Goal: Task Accomplishment & Management: Manage account settings

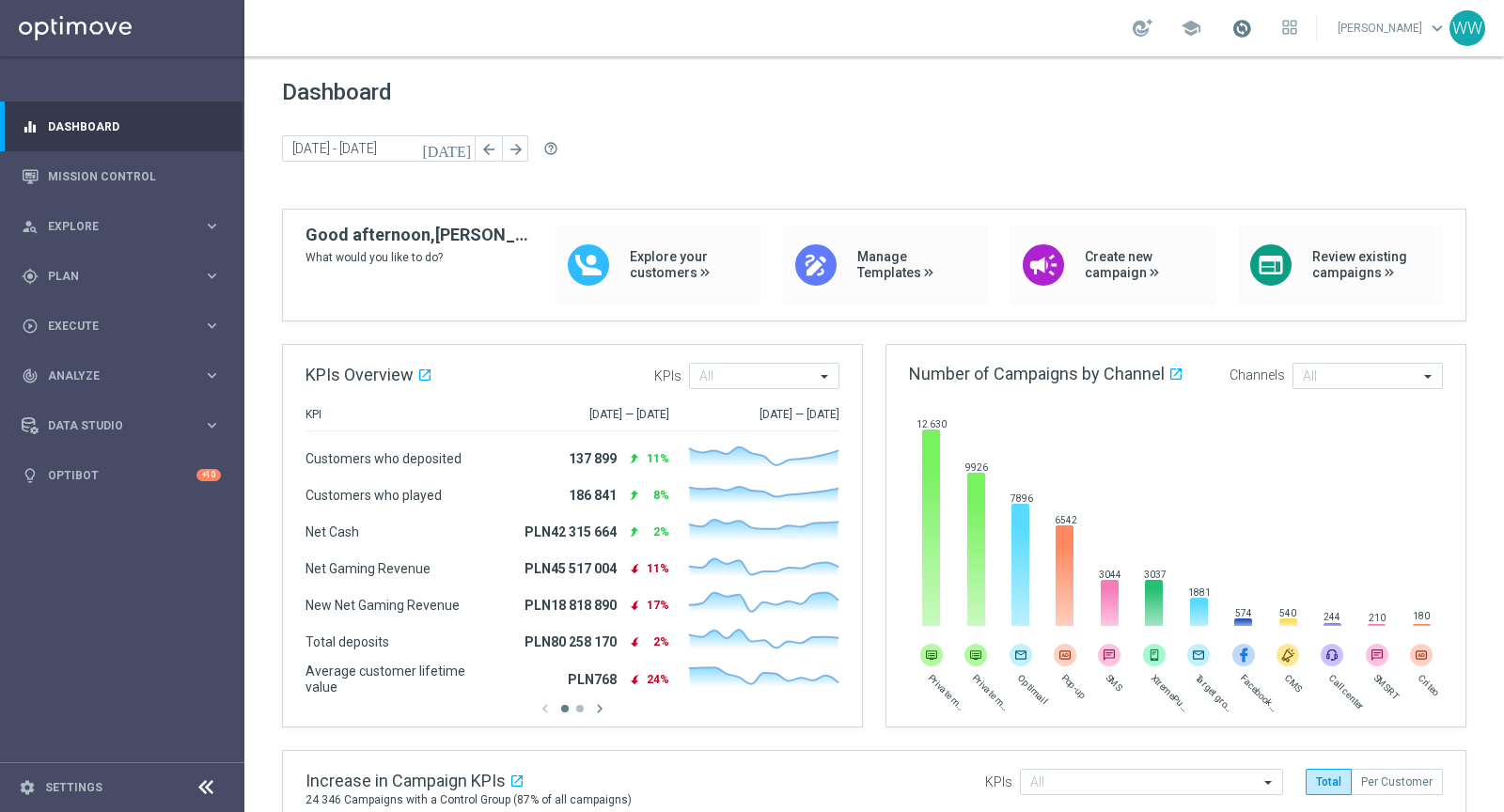
click at [1244, 31] on span at bounding box center [1241, 28] width 21 height 21
click at [1252, 31] on span at bounding box center [1241, 28] width 21 height 21
click at [906, 129] on div "Dashboard today 01 Jun 2025 - 30 Jun 2025 arrow_back arrow_forward help_outline" at bounding box center [874, 143] width 1184 height 129
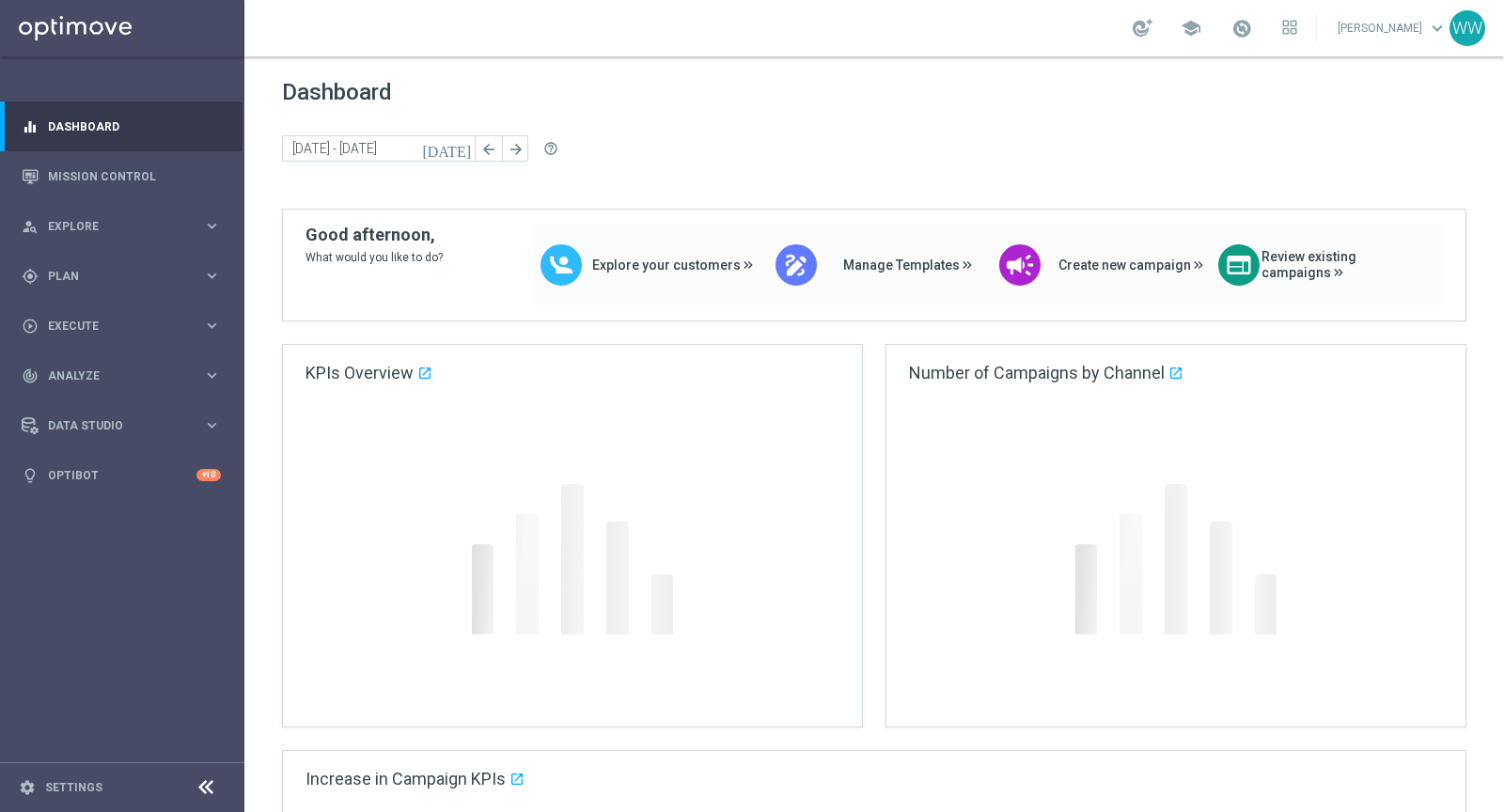
click at [1213, 42] on div "school" at bounding box center [1214, 28] width 164 height 32
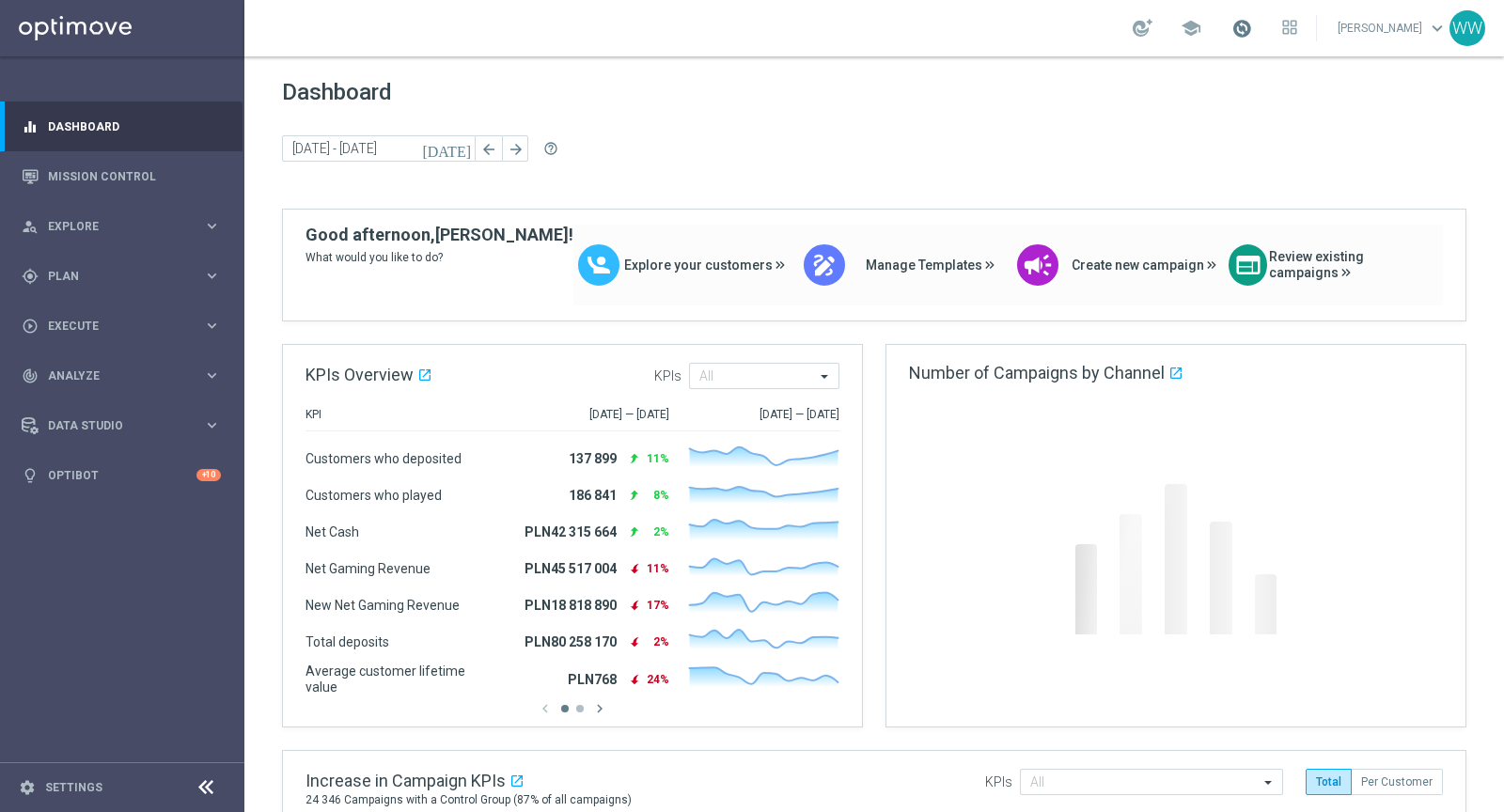
click at [1249, 33] on span at bounding box center [1241, 28] width 21 height 21
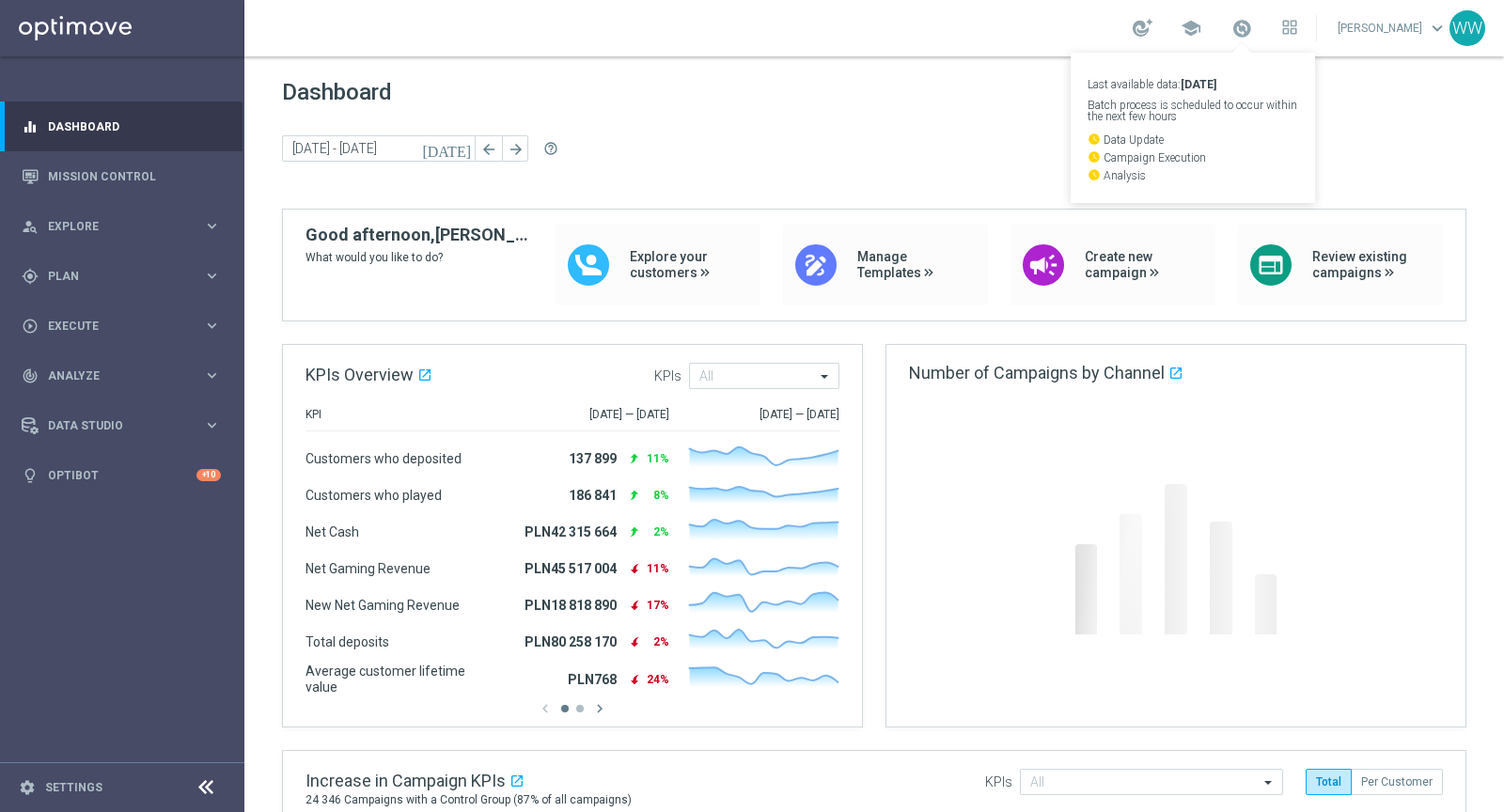
click at [850, 139] on div "today 01 Jun 2025 - 30 Jun 2025 arrow_back arrow_forward help_outline" at bounding box center [874, 149] width 1184 height 28
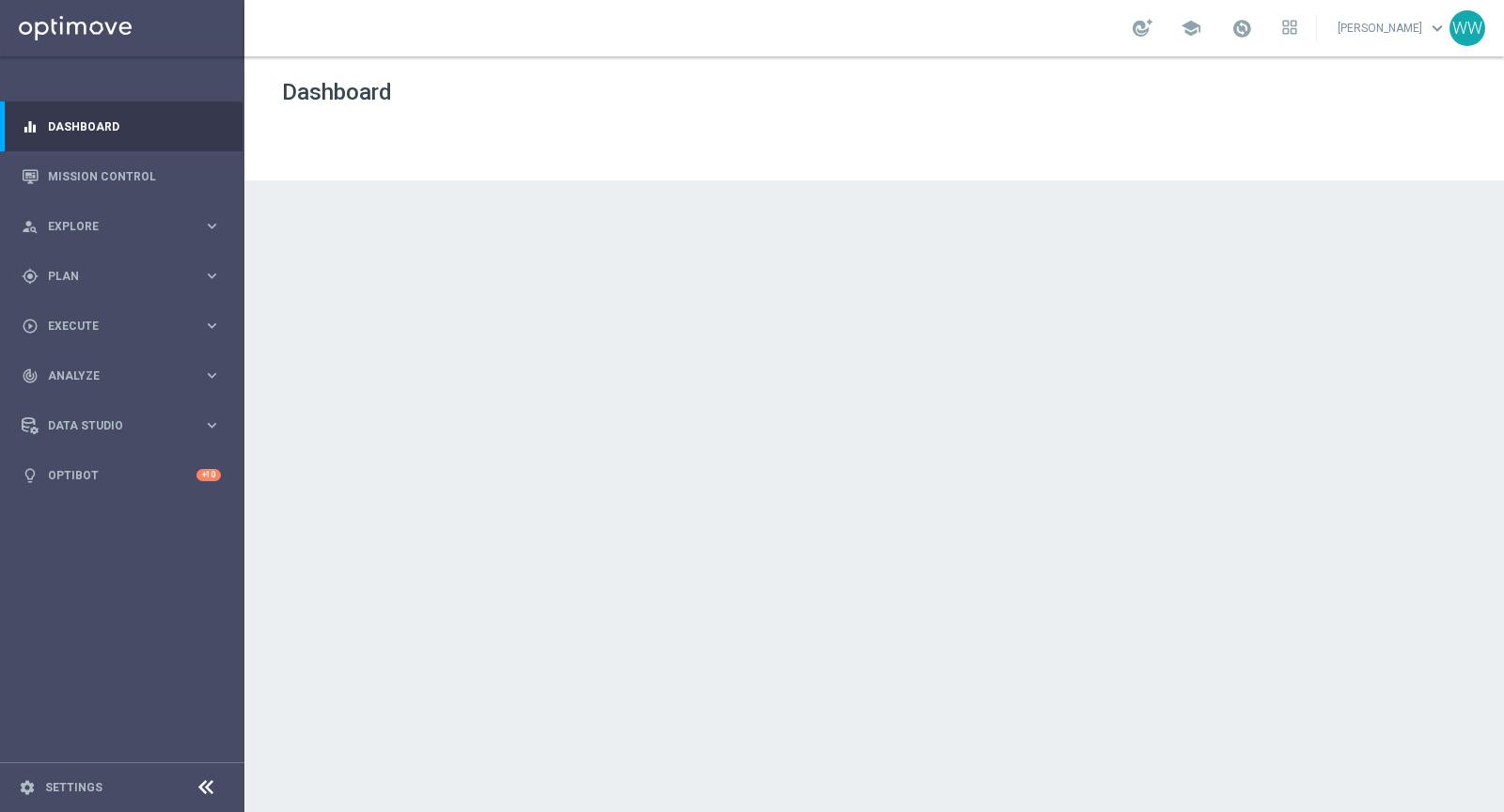
click at [1252, 33] on span at bounding box center [1241, 28] width 21 height 21
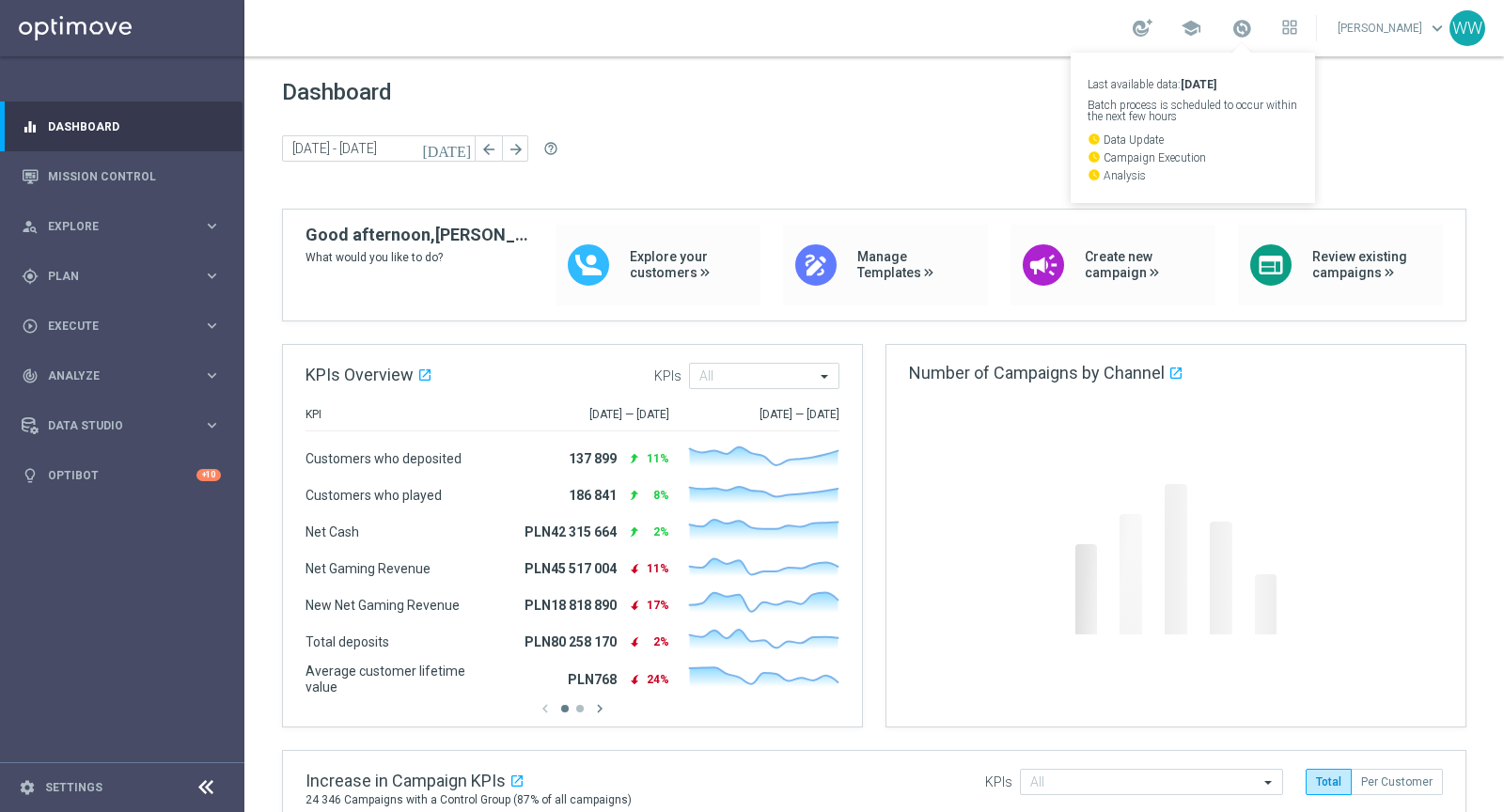
click at [1203, 92] on div "Last available data: [DATE] Batch process is scheduled to occur within the next…" at bounding box center [1193, 127] width 245 height 150
click at [1203, 87] on span "Dashboard" at bounding box center [874, 91] width 1184 height 26
click at [1252, 31] on span at bounding box center [1241, 28] width 21 height 21
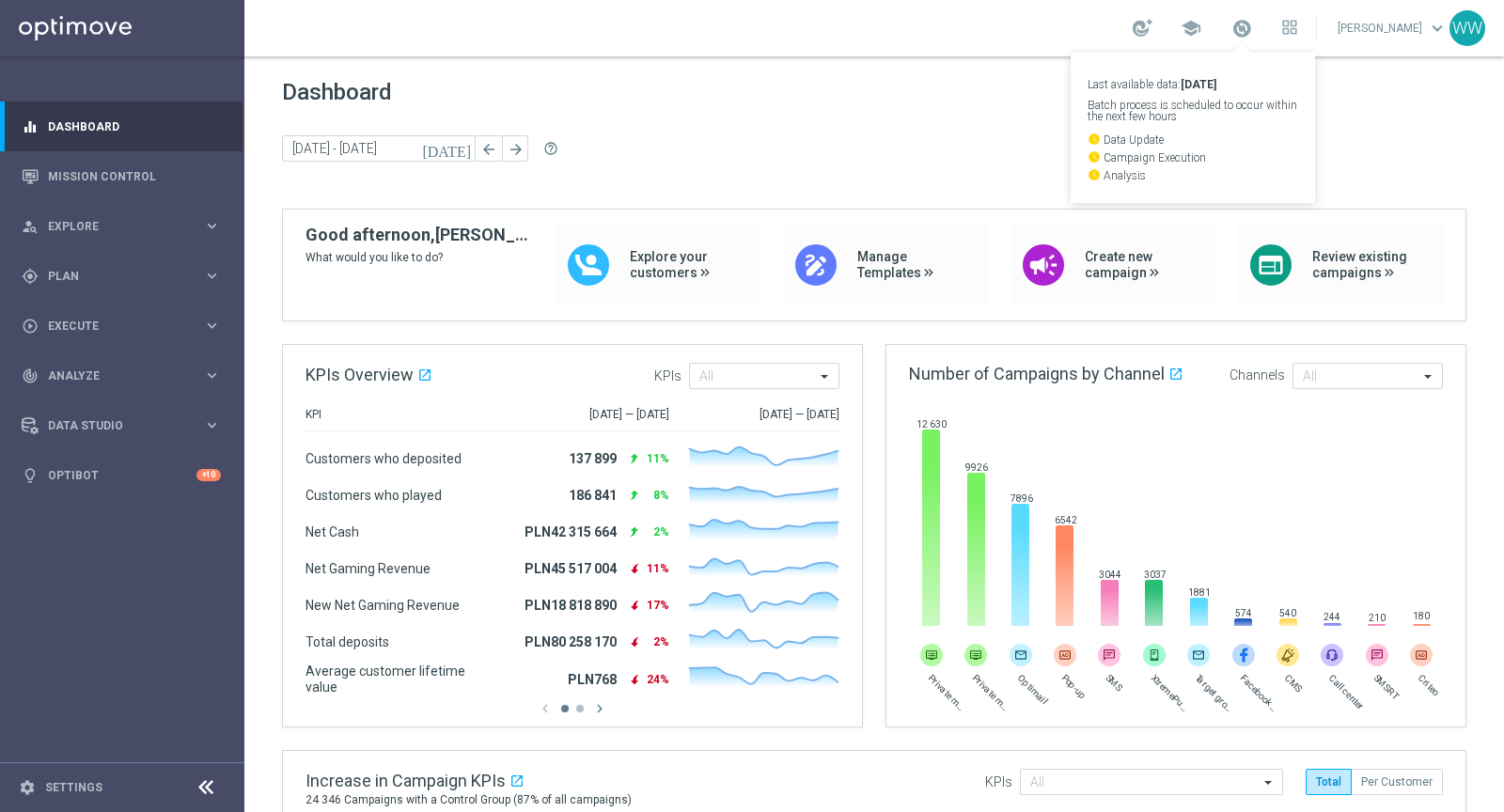
click at [1109, 94] on div "Last available data: 9 Sep 2025 Batch process is scheduled to occur within the …" at bounding box center [1193, 127] width 245 height 150
click at [1103, 89] on span "Dashboard" at bounding box center [874, 91] width 1184 height 26
click at [1251, 28] on span at bounding box center [1241, 28] width 21 height 21
click at [1251, 37] on span at bounding box center [1241, 28] width 21 height 21
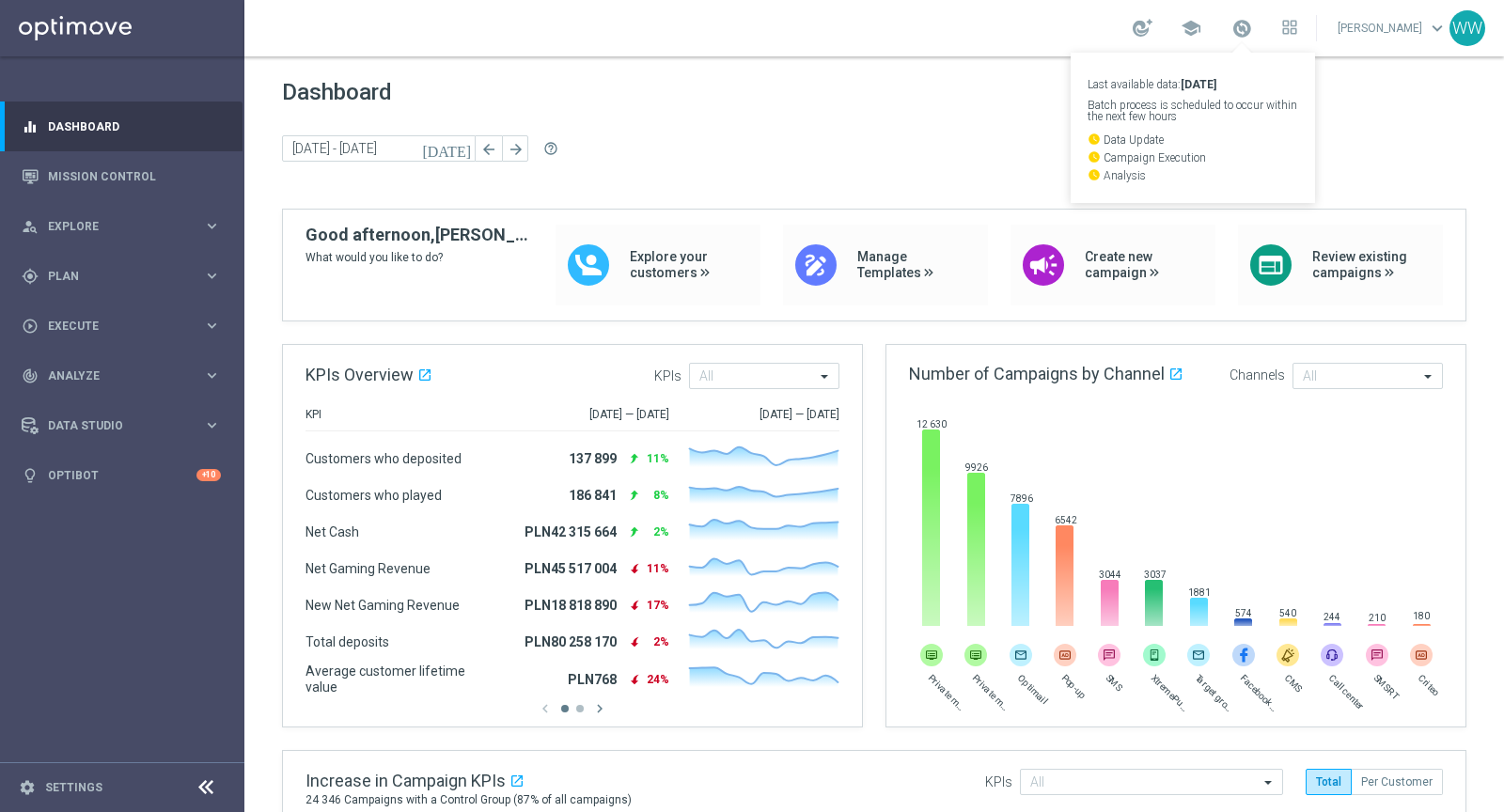
click at [862, 83] on span "Dashboard" at bounding box center [874, 91] width 1184 height 26
click at [1252, 32] on span at bounding box center [1241, 28] width 21 height 21
click at [1170, 115] on p "Batch process is scheduled to occur within the next few hours" at bounding box center [1193, 110] width 211 height 23
click at [1246, 28] on span at bounding box center [1241, 28] width 21 height 21
click at [930, 95] on span "Dashboard" at bounding box center [874, 91] width 1184 height 26
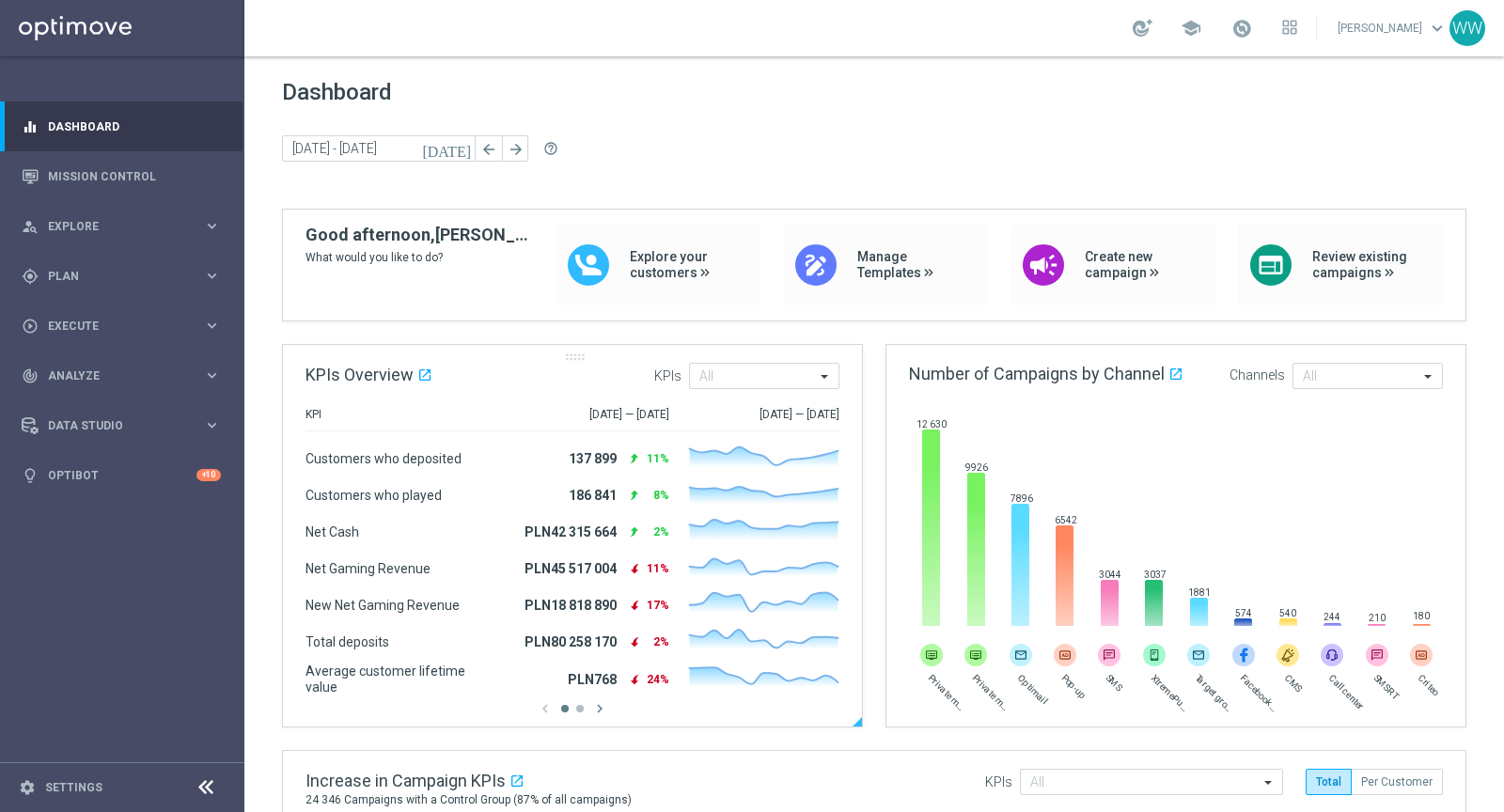
scroll to position [30, 0]
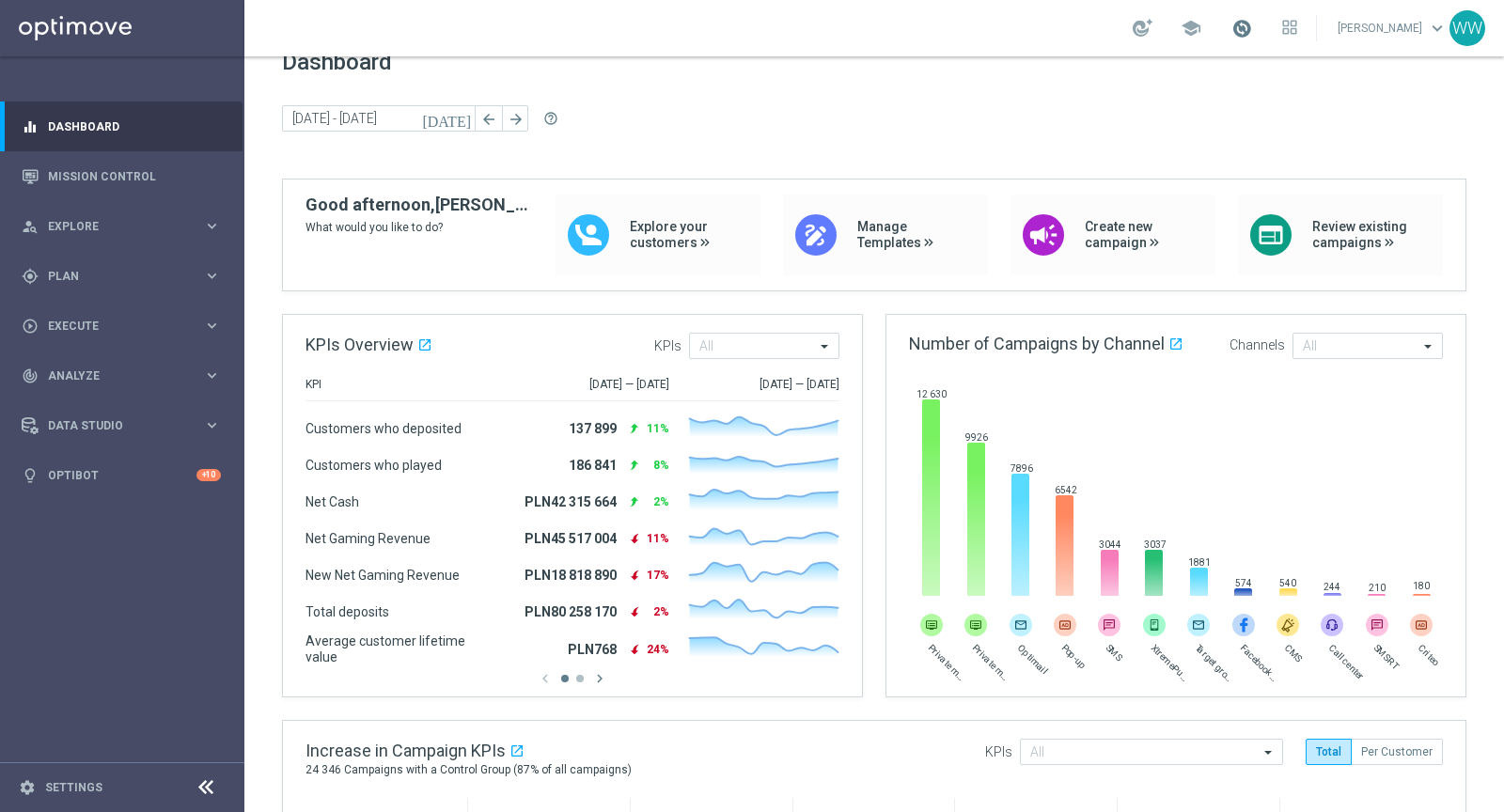
click at [1252, 33] on span at bounding box center [1241, 28] width 21 height 21
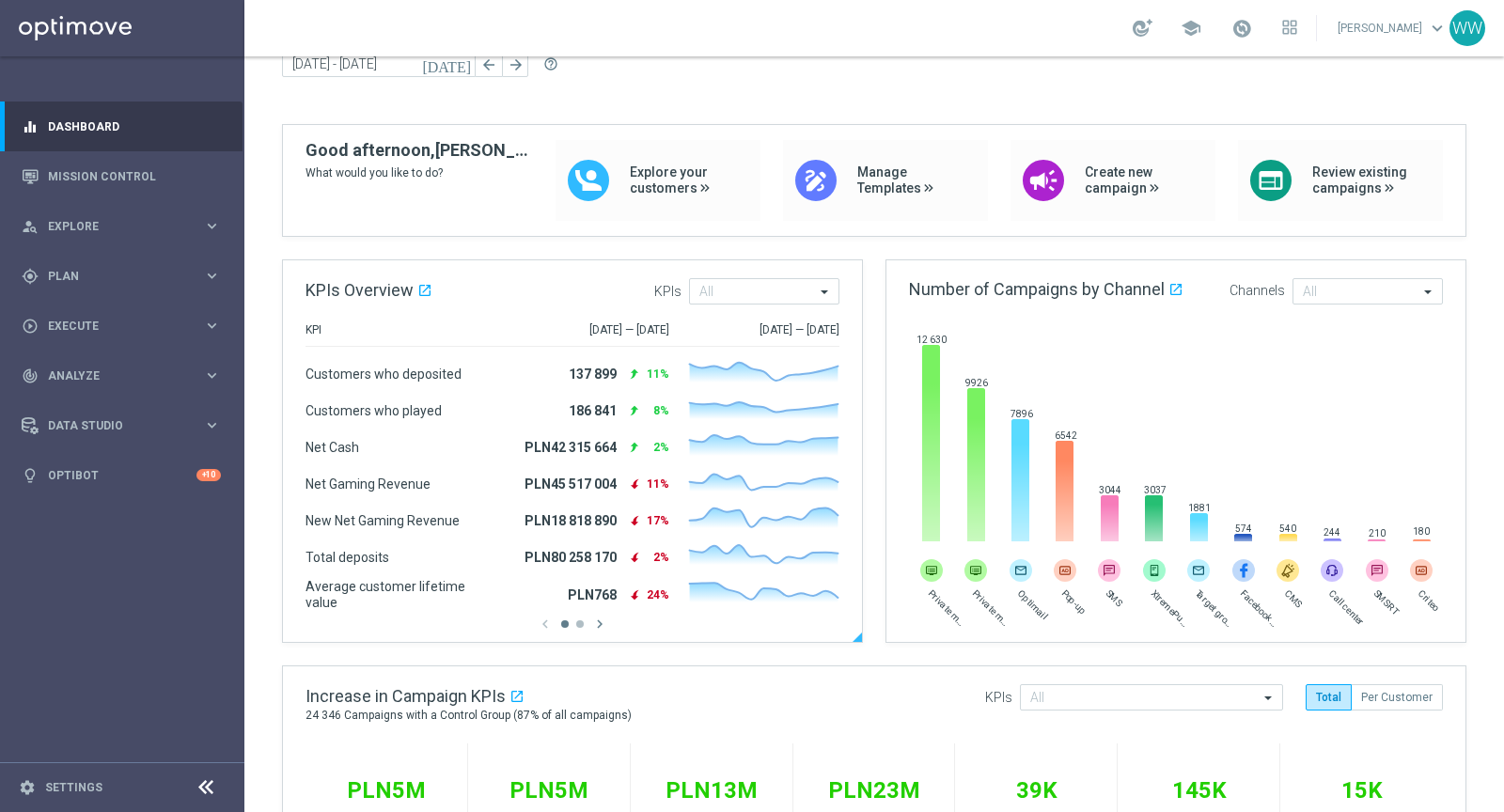
scroll to position [85, 0]
click at [101, 284] on div "gps_fixed Plan keyboard_arrow_right" at bounding box center [121, 275] width 243 height 50
click at [95, 245] on div "person_search Explore keyboard_arrow_right" at bounding box center [121, 226] width 243 height 50
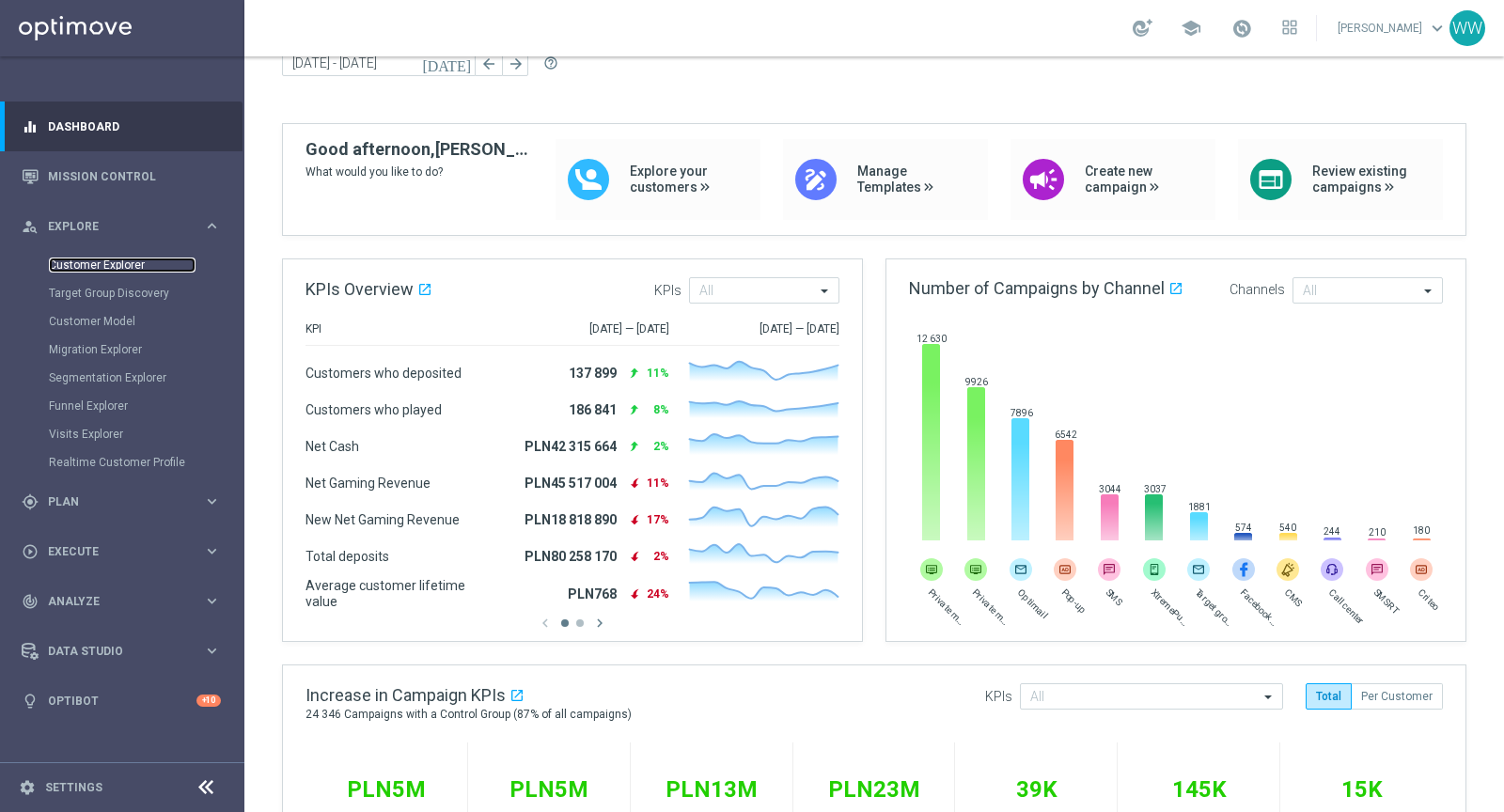
click at [90, 268] on link "Customer Explorer" at bounding box center [121, 264] width 146 height 15
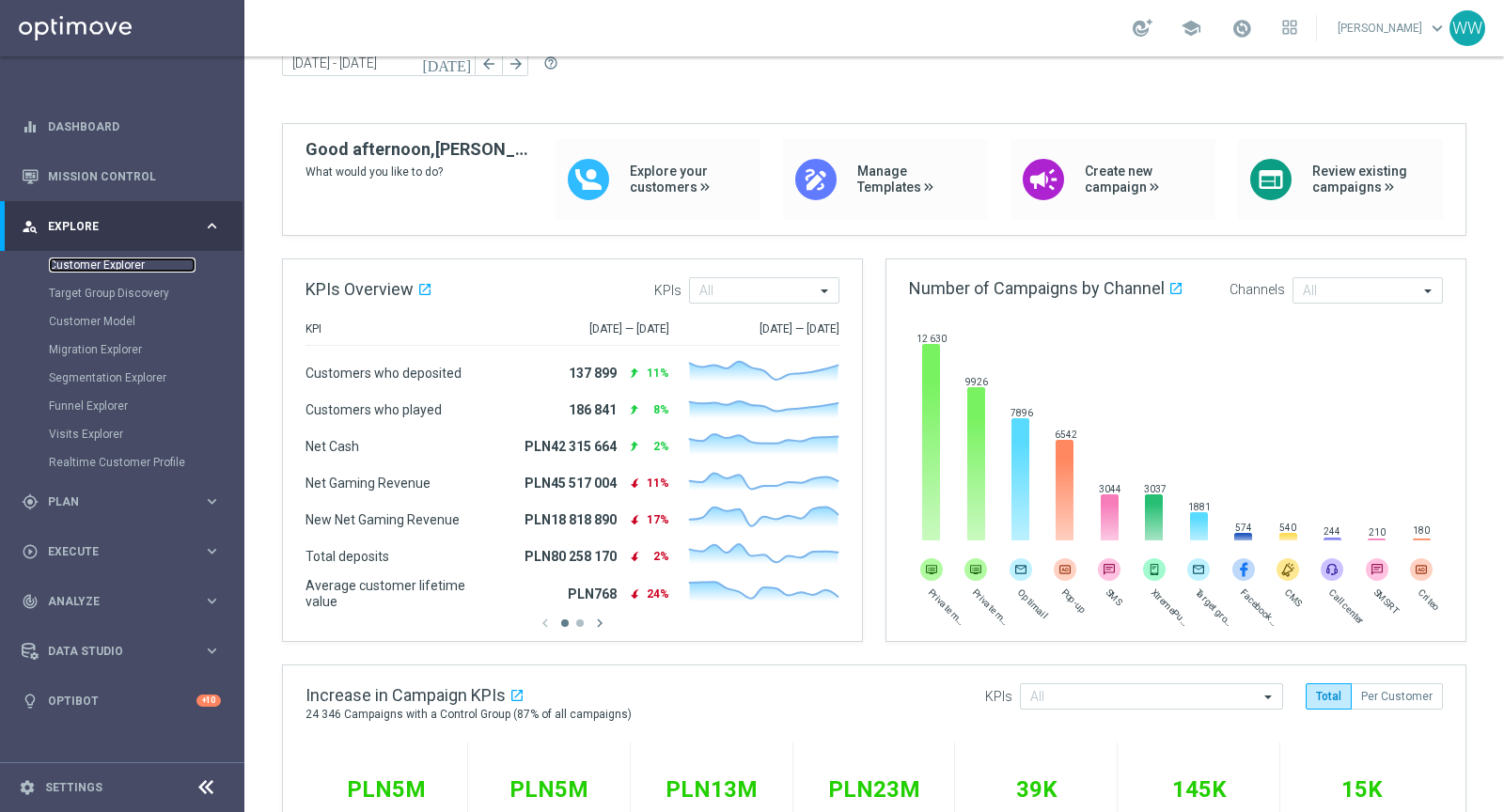
scroll to position [0, 0]
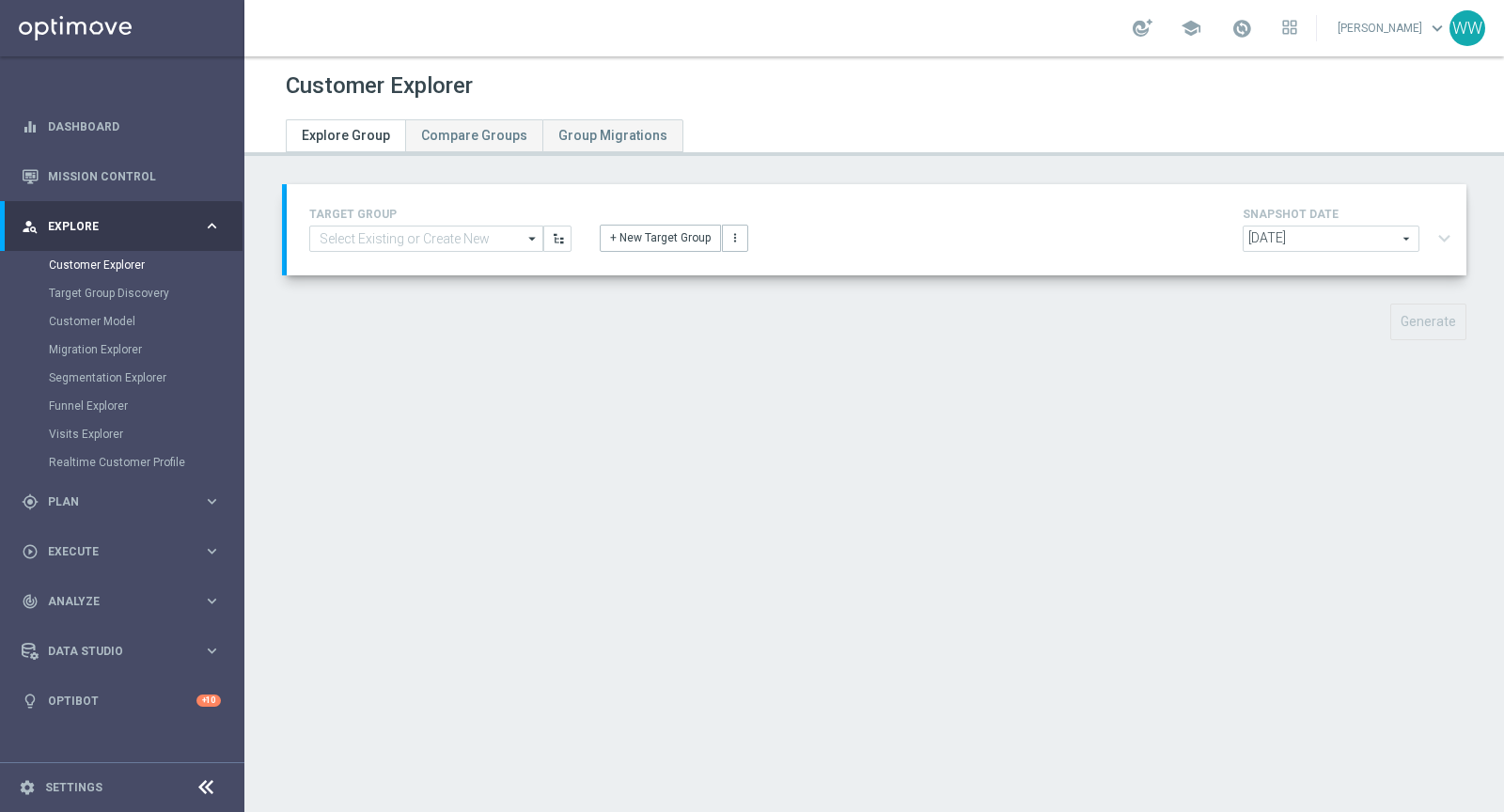
click at [1435, 230] on div "2025-09-09 2025-09-09 arrow_drop_down search expand_more" at bounding box center [1350, 241] width 216 height 31
click at [372, 243] on input at bounding box center [425, 239] width 234 height 26
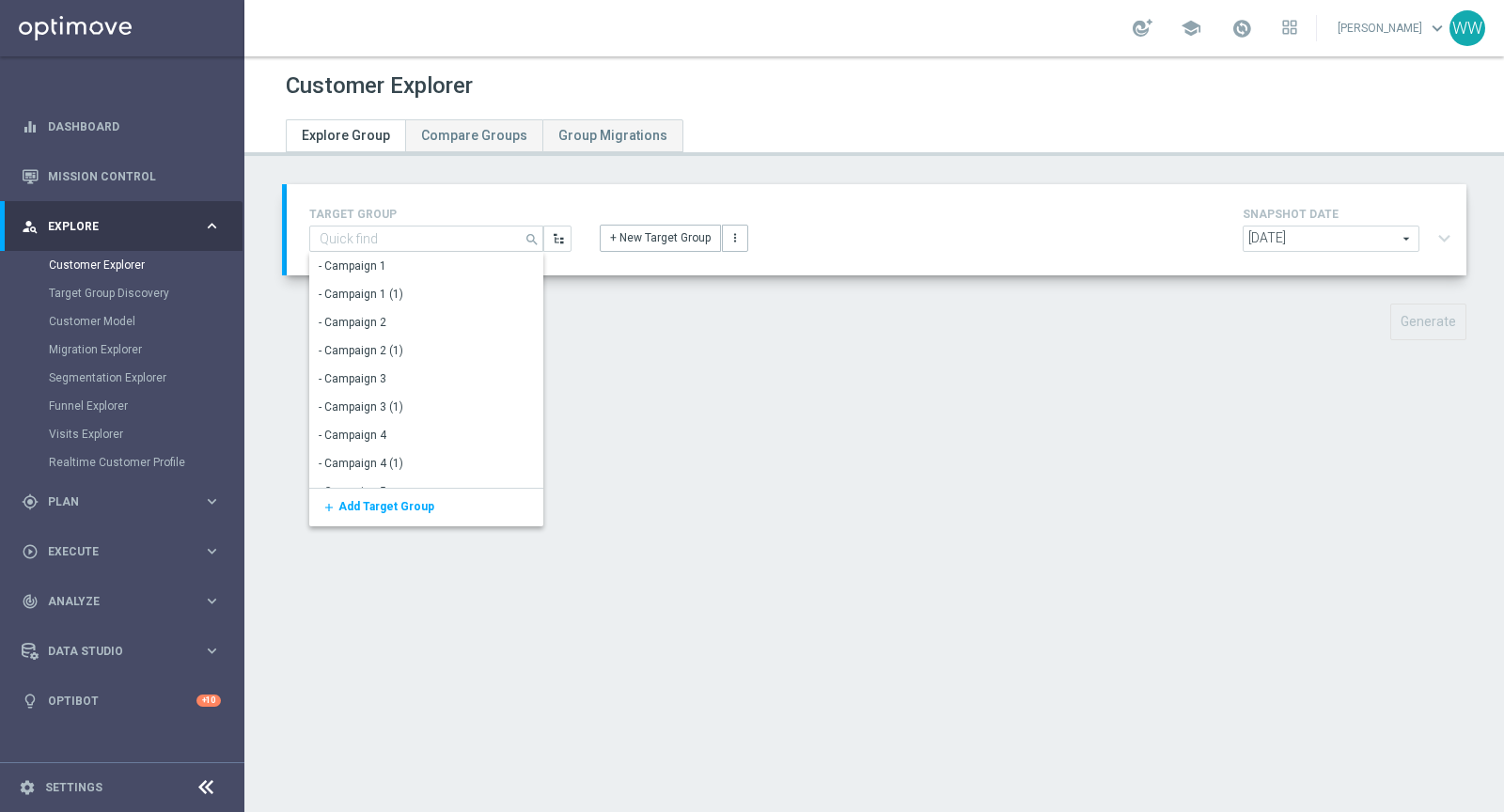
click at [407, 215] on h4 "TARGET GROUP" at bounding box center [440, 214] width 262 height 13
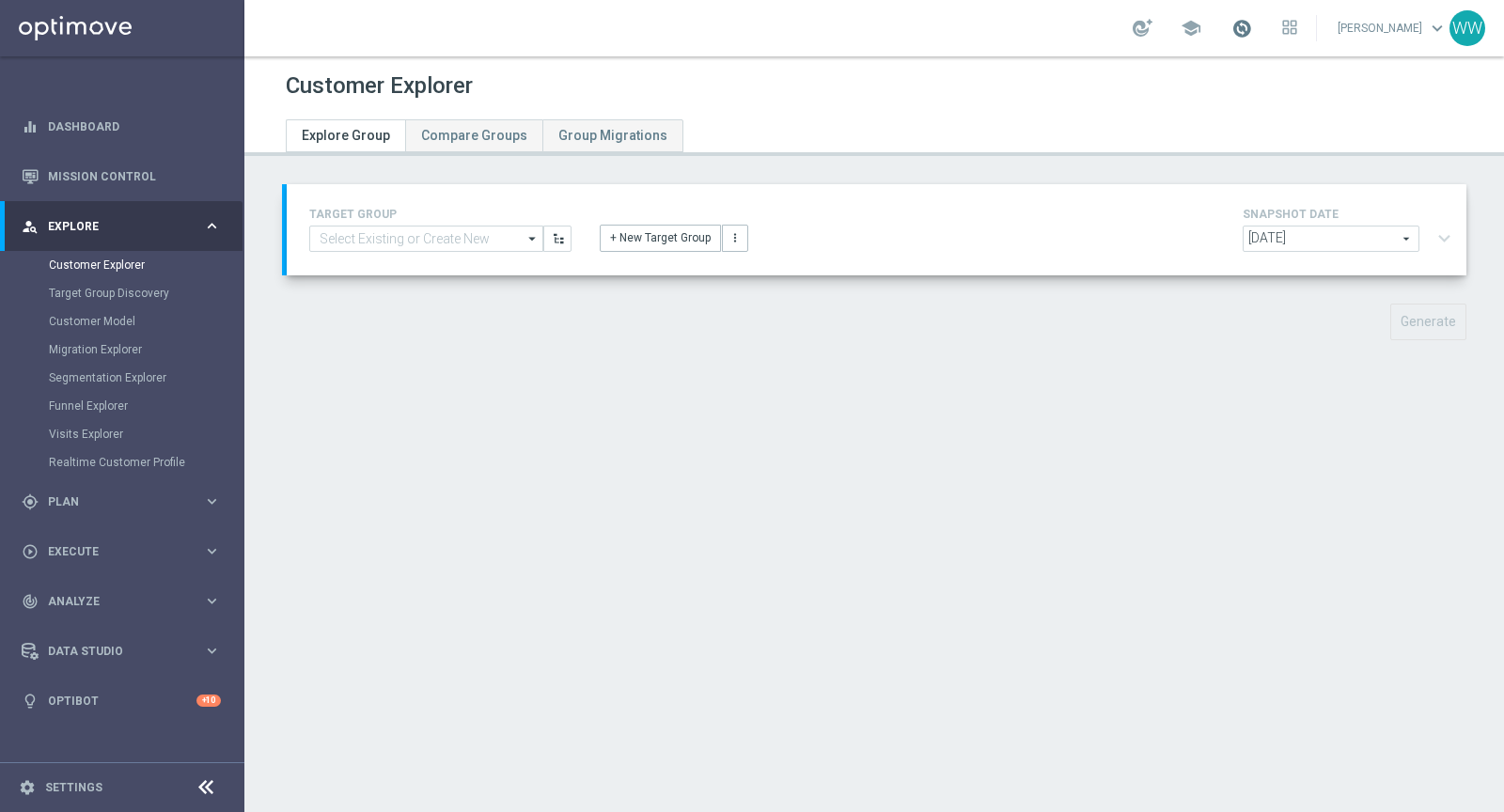
click at [1244, 34] on span at bounding box center [1241, 28] width 21 height 21
click at [1204, 86] on strong "[DATE]" at bounding box center [1198, 83] width 36 height 13
click at [1242, 40] on link at bounding box center [1242, 29] width 25 height 30
click at [1069, 225] on div "+ New Target Group more_vert" at bounding box center [876, 227] width 582 height 49
click at [395, 248] on input at bounding box center [425, 239] width 234 height 26
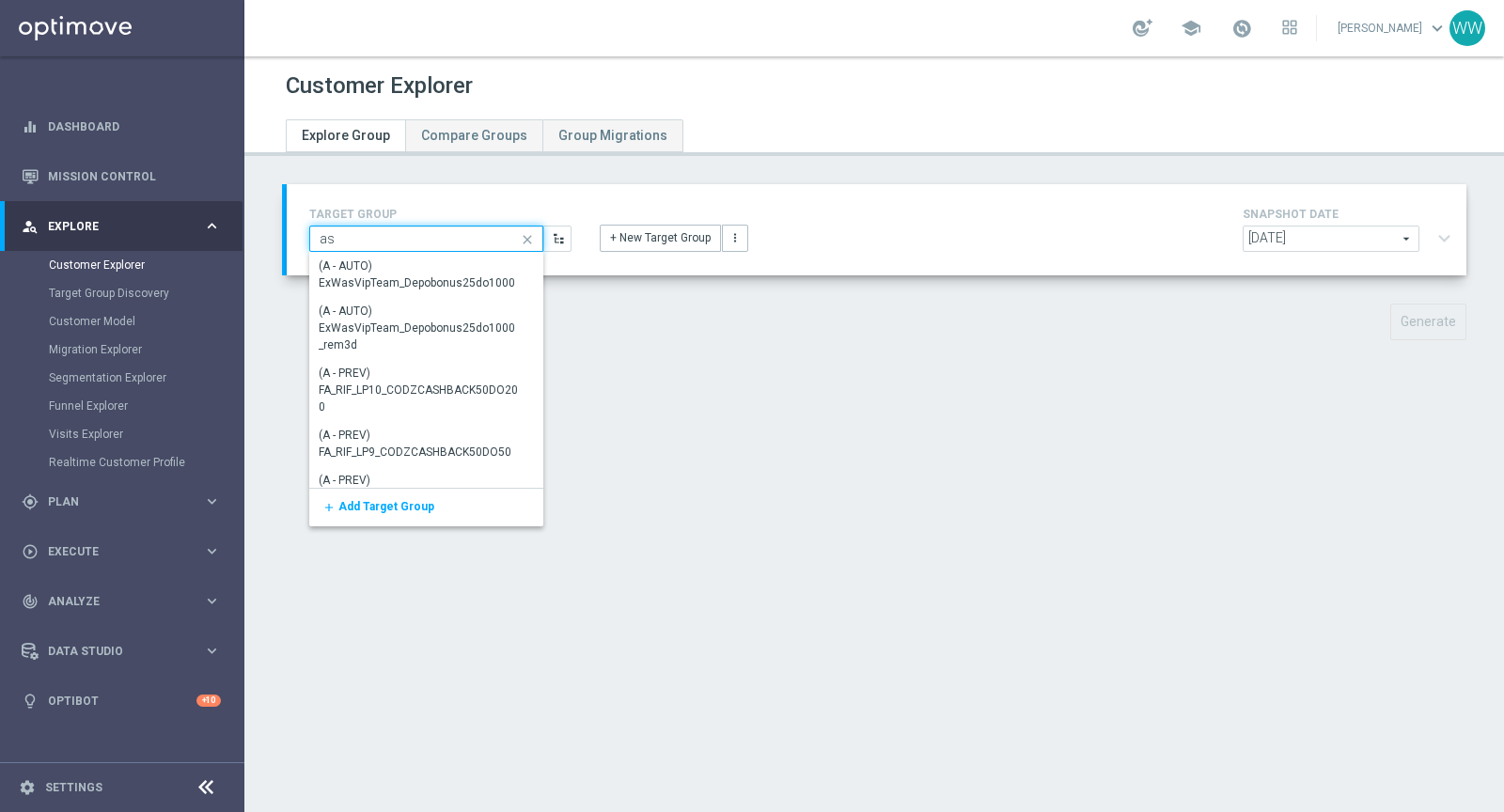
type input "a"
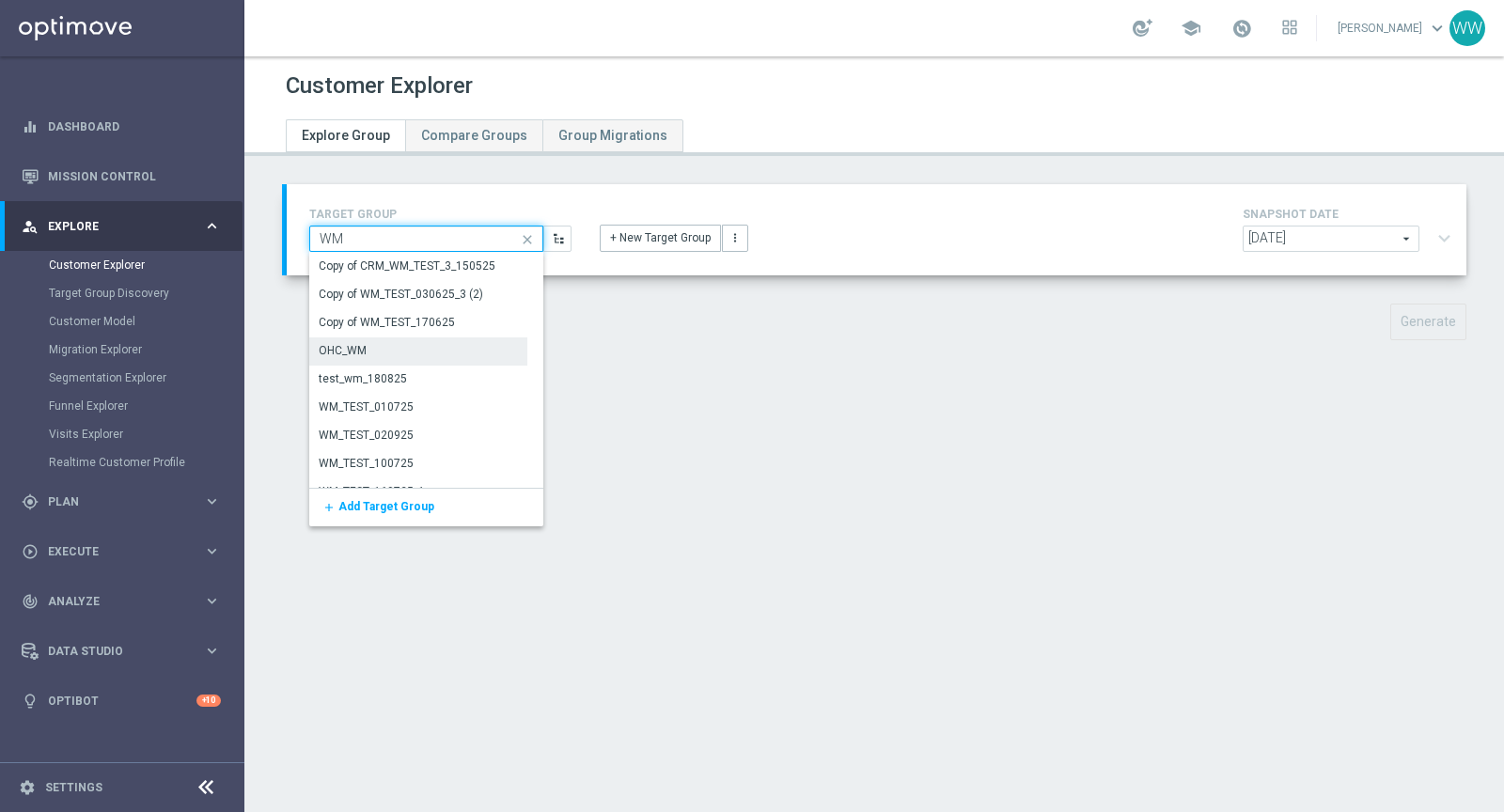
type input "WM"
click at [384, 343] on div "OHC_WM" at bounding box center [418, 350] width 218 height 26
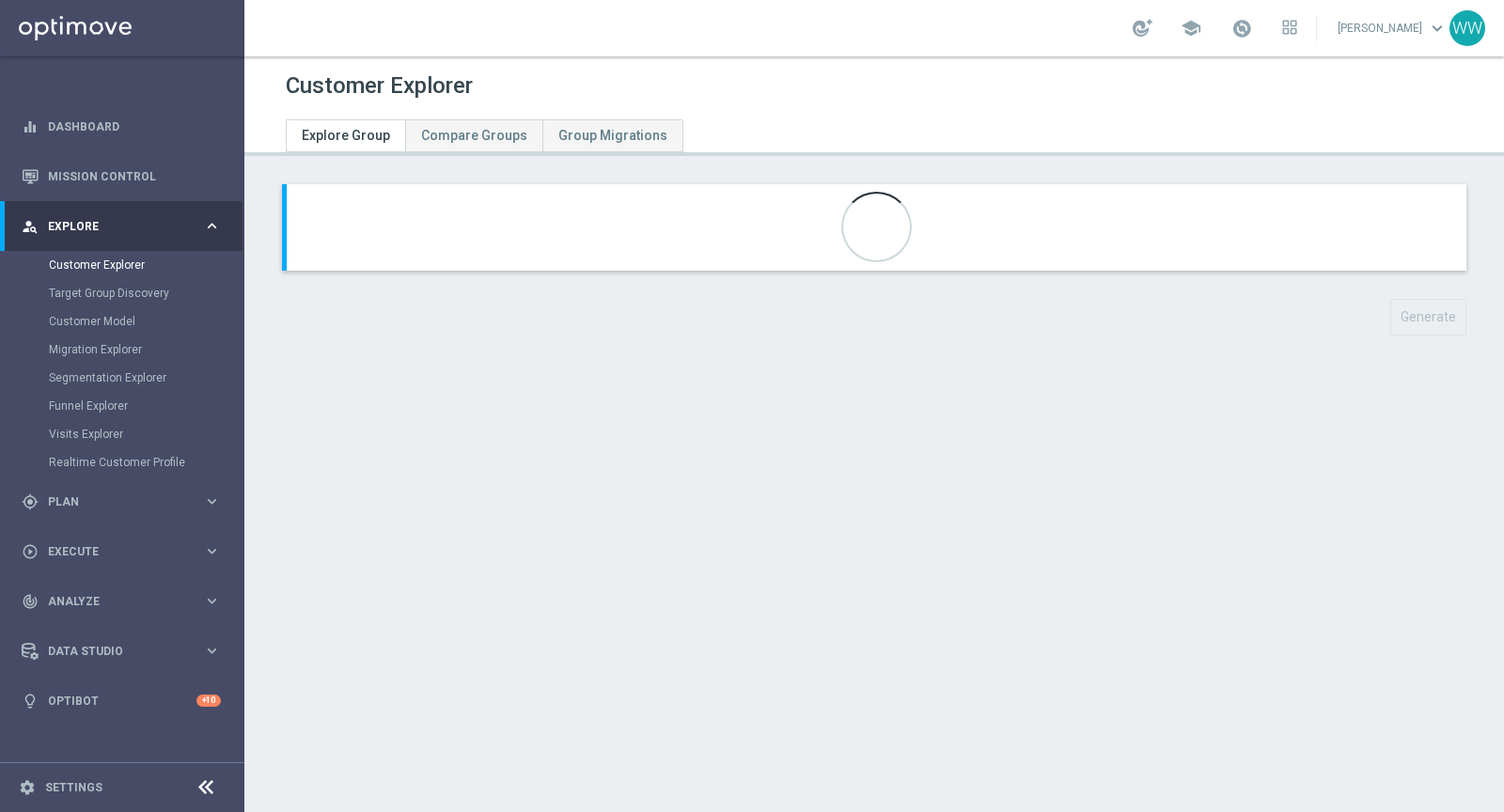
click at [1272, 29] on div "school" at bounding box center [1214, 28] width 164 height 32
click at [1251, 29] on span at bounding box center [1241, 28] width 21 height 21
click at [1097, 84] on p "Last available data: 9 Sep 2025" at bounding box center [1193, 83] width 211 height 11
drag, startPoint x: 1097, startPoint y: 84, endPoint x: 1115, endPoint y: 84, distance: 18.0
click at [1112, 84] on div "Customer Explorer" at bounding box center [874, 85] width 1177 height 37
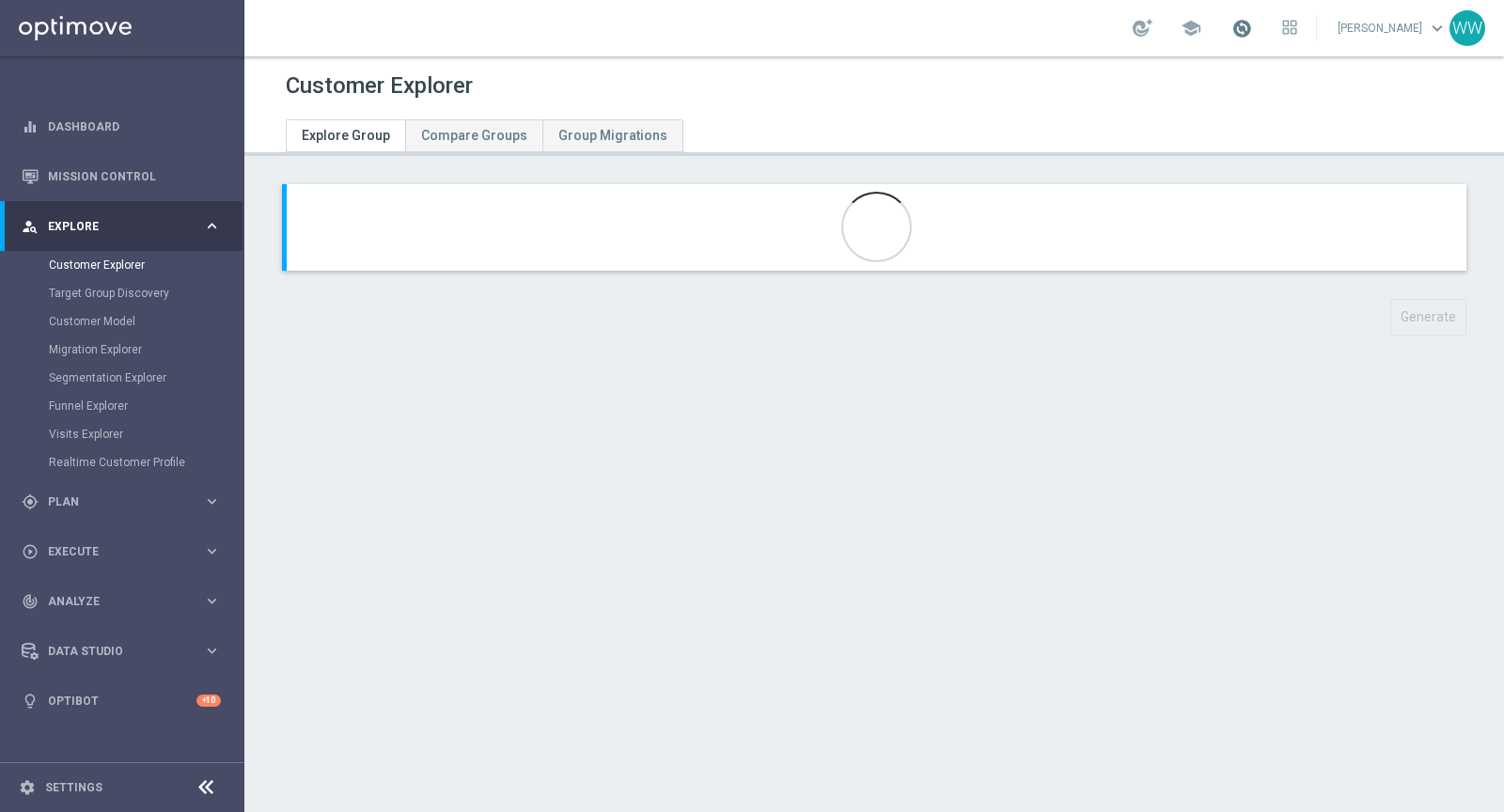
click at [1248, 23] on span at bounding box center [1241, 28] width 21 height 21
click at [1126, 127] on div "Last available data: 9 Sep 2025 Batch process is scheduled to occur within the …" at bounding box center [1193, 127] width 245 height 150
click at [1252, 22] on span at bounding box center [1241, 28] width 21 height 21
click at [1127, 114] on p "Batch process is scheduled to occur within the next few hours" at bounding box center [1193, 110] width 211 height 23
click at [1127, 114] on div at bounding box center [874, 121] width 1205 height 34
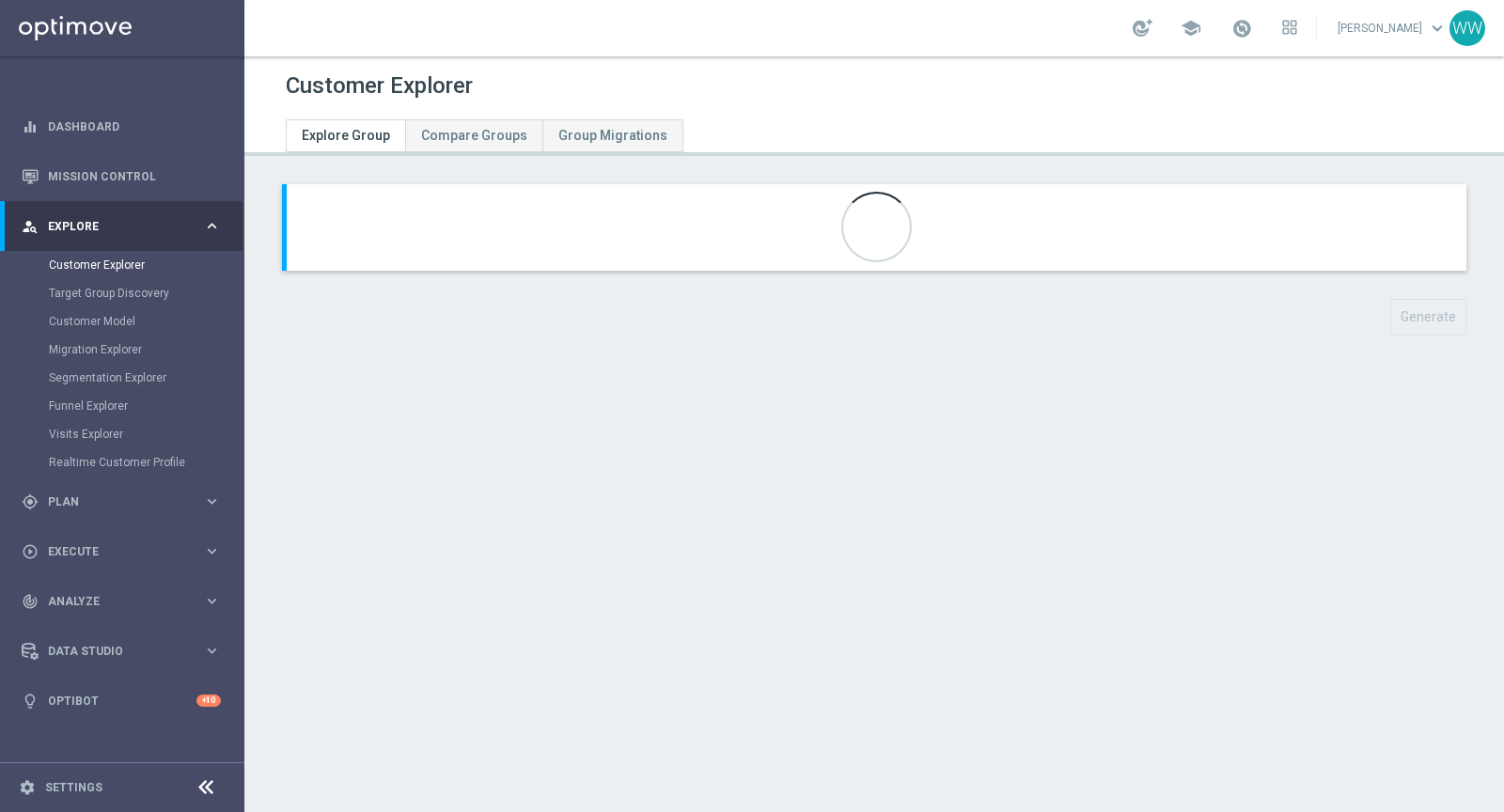
click at [1127, 114] on div at bounding box center [874, 121] width 1205 height 34
click at [1244, 29] on span at bounding box center [1241, 28] width 21 height 21
click at [827, 236] on div at bounding box center [876, 227] width 1179 height 86
click at [1267, 27] on div "school" at bounding box center [1214, 28] width 164 height 32
click at [1252, 27] on span at bounding box center [1241, 28] width 21 height 21
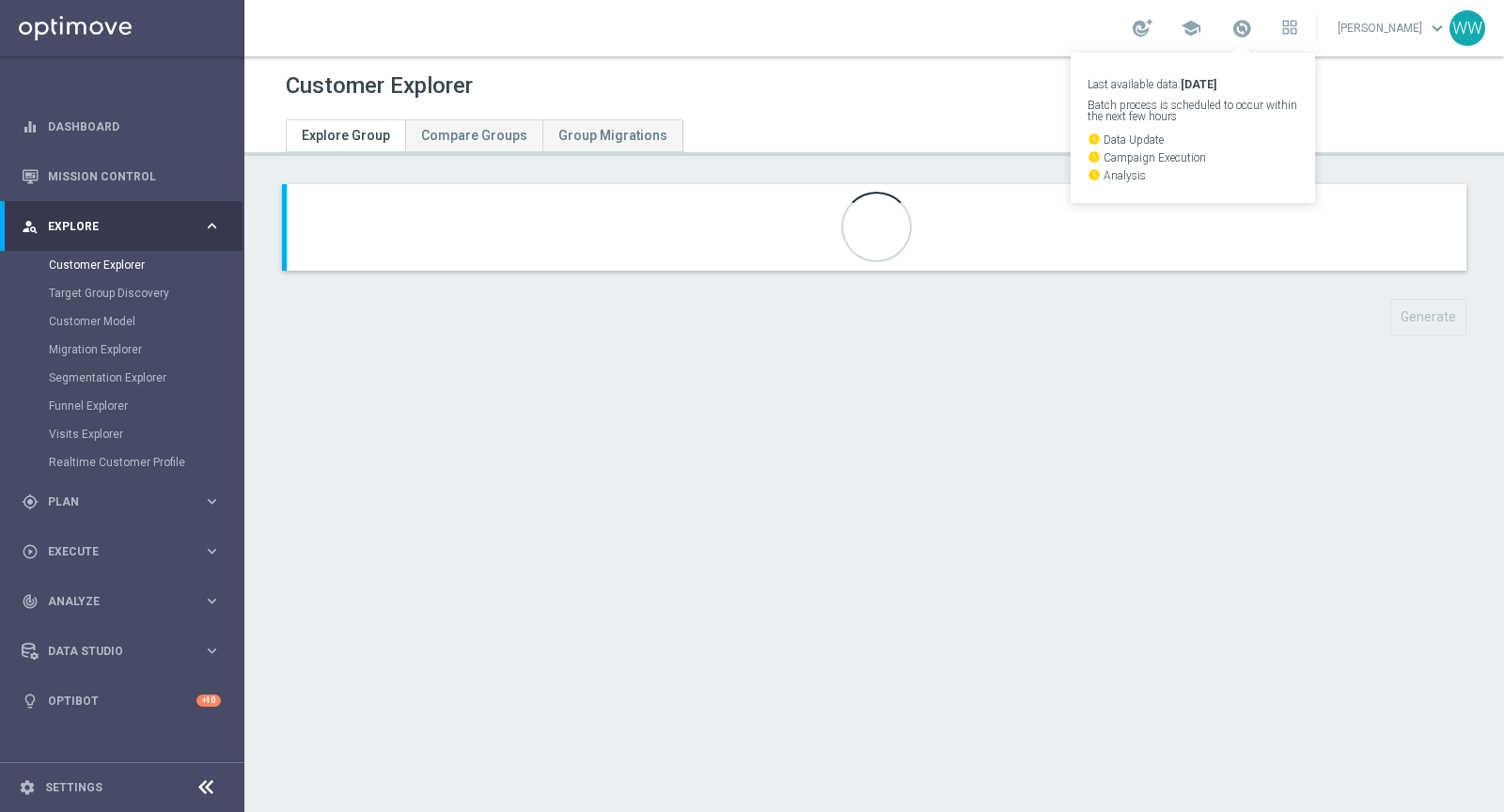
click at [718, 227] on div at bounding box center [876, 227] width 1179 height 86
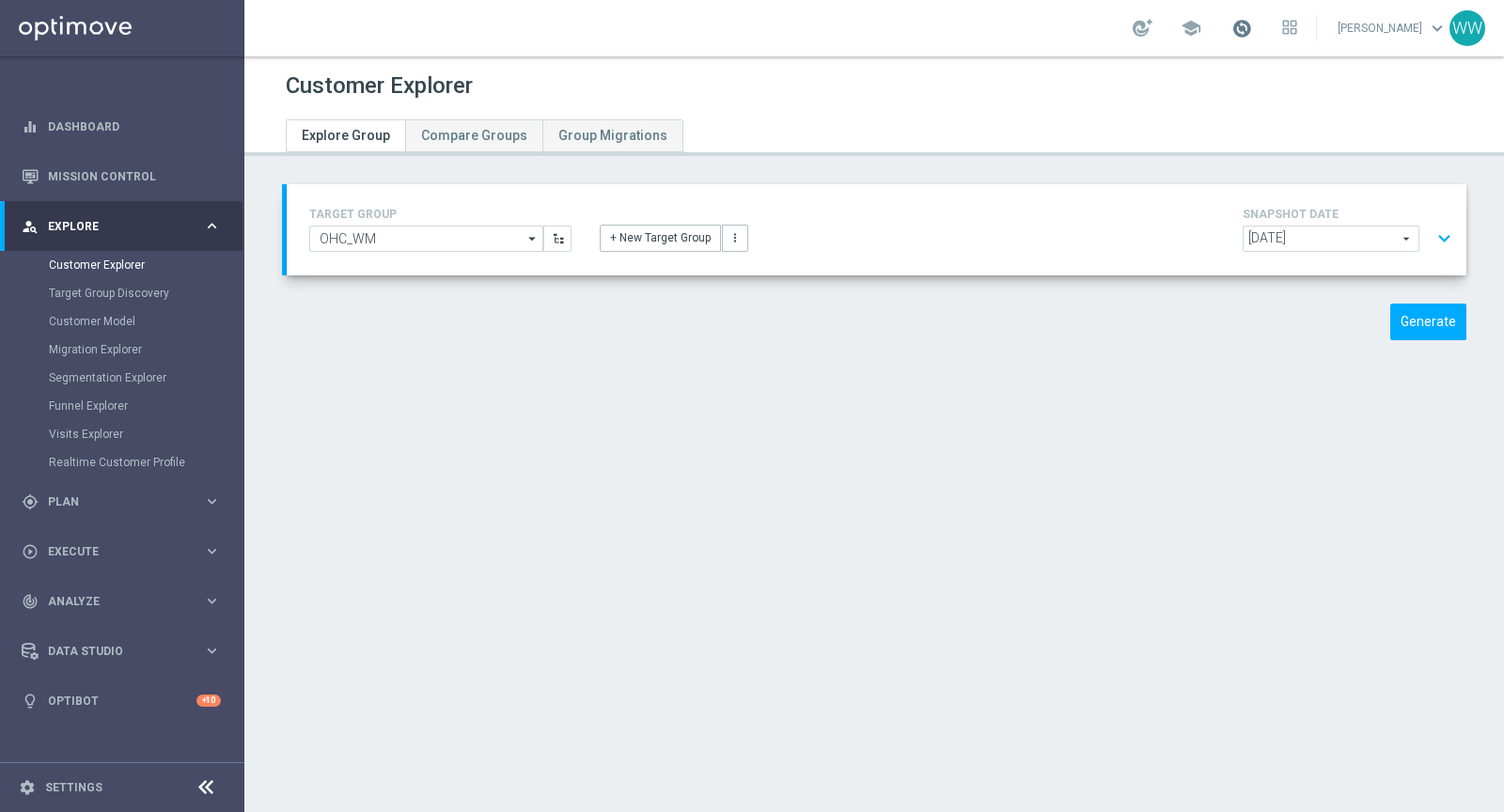
click at [1252, 26] on span at bounding box center [1241, 28] width 21 height 21
click at [1249, 27] on span at bounding box center [1241, 28] width 21 height 21
click at [1425, 240] on div "2025-09-09 2025-09-09 arrow_drop_down search expand_more" at bounding box center [1350, 241] width 216 height 31
click at [1388, 239] on span "2025-09-09" at bounding box center [1331, 239] width 175 height 25
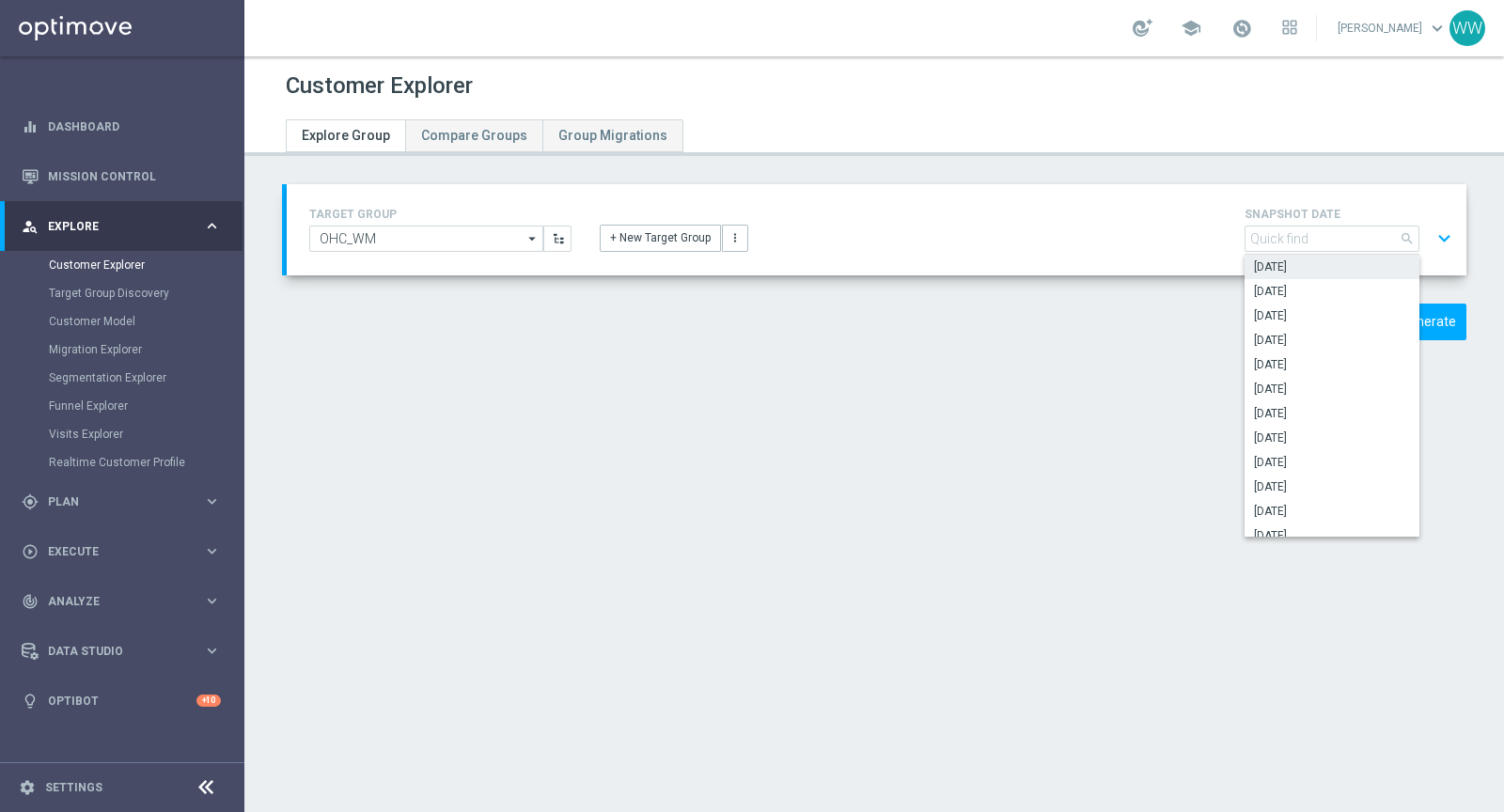
click at [1306, 266] on span "2025-09-09" at bounding box center [1331, 266] width 156 height 15
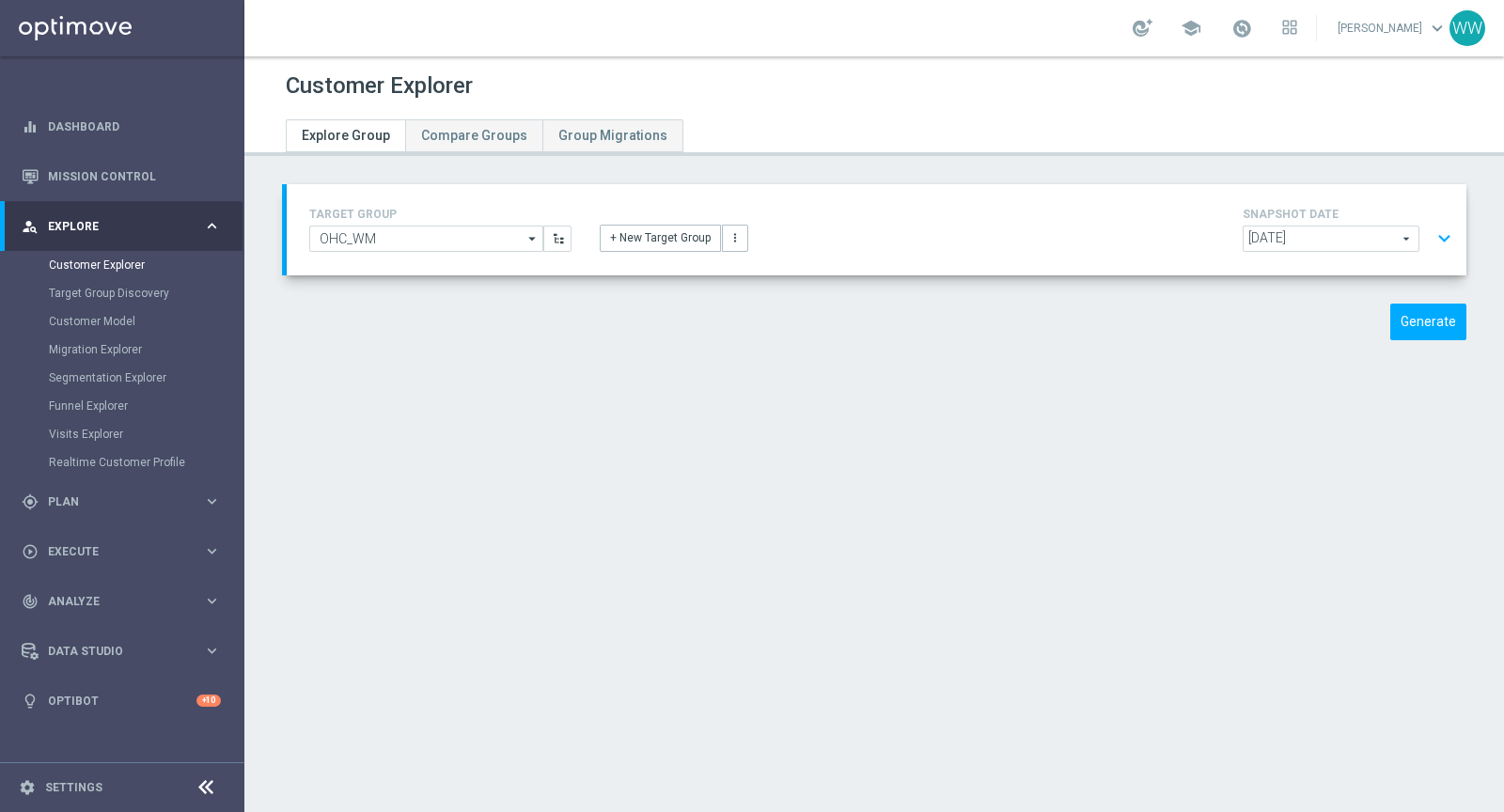
click at [1443, 259] on div "TARGET GROUP OHC_WM OHC_WM arrow_drop_down Show Selected 0 of NaN - Campaign 1" at bounding box center [876, 230] width 1179 height 91
click at [1440, 237] on button "expand_more" at bounding box center [1443, 239] width 27 height 36
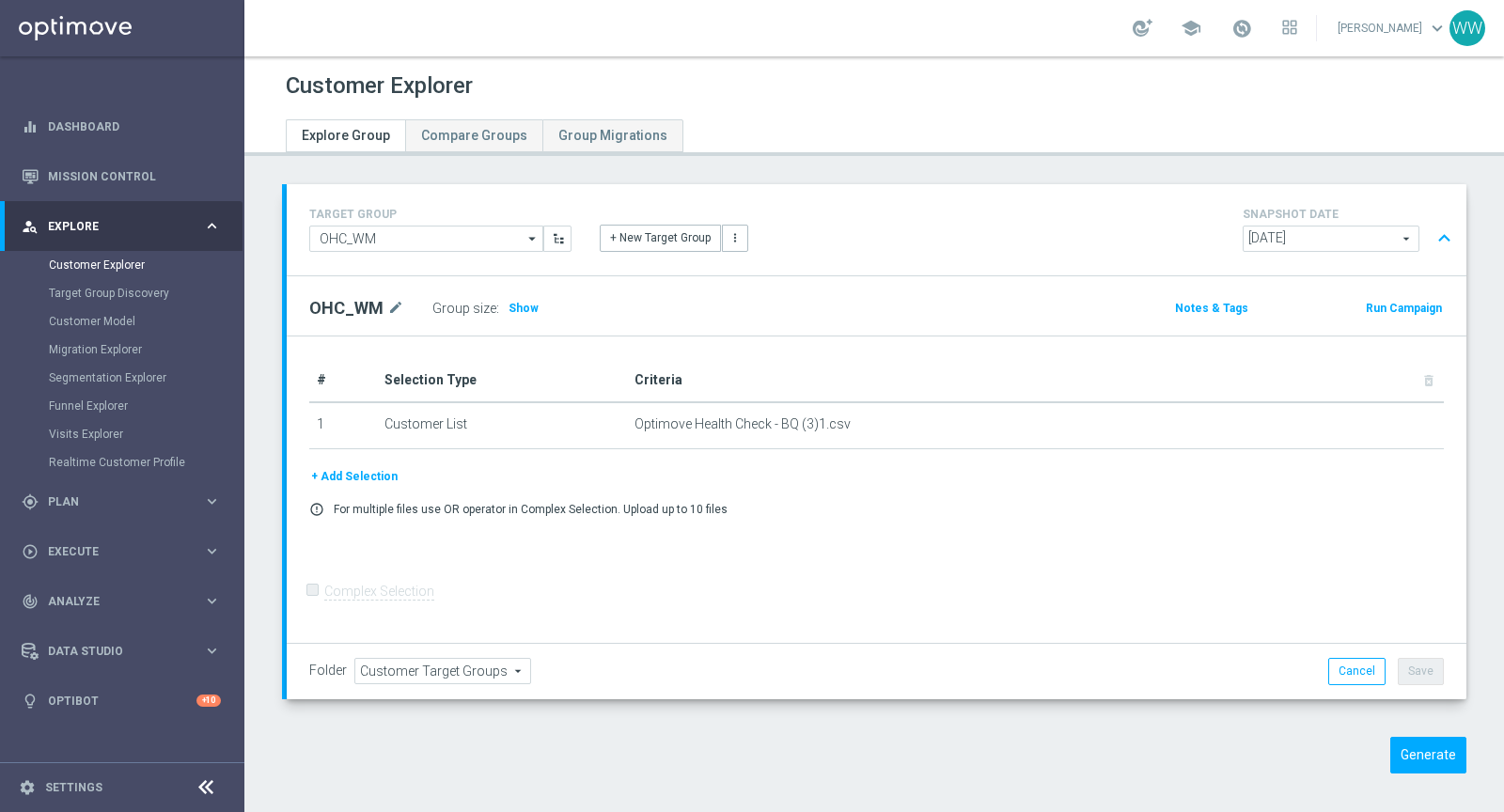
scroll to position [5, 0]
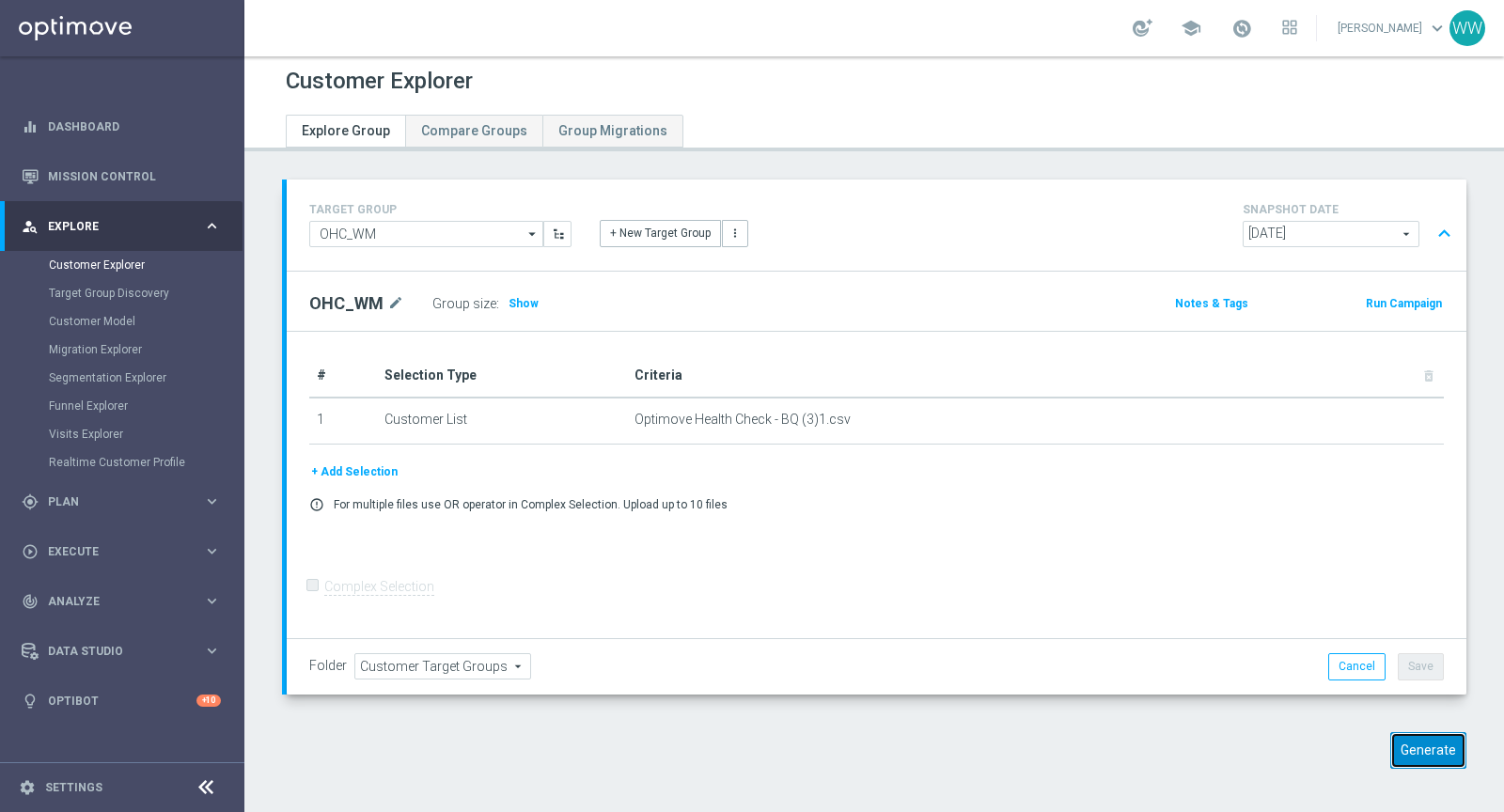
click at [1414, 748] on button "Generate" at bounding box center [1427, 749] width 77 height 37
click at [1429, 752] on button "Generate" at bounding box center [1427, 749] width 77 height 37
click at [871, 513] on div "+ Add Selection error_outline For multiple files use OR operator in Complex Sel…" at bounding box center [876, 493] width 1162 height 64
click at [1408, 765] on div "TARGET GROUP OHC_WM OHC_WM arrow_drop_down Show Selected 0 of NaN - Campaign 1" at bounding box center [874, 488] width 1259 height 617
click at [1410, 745] on button "Generate" at bounding box center [1427, 749] width 77 height 37
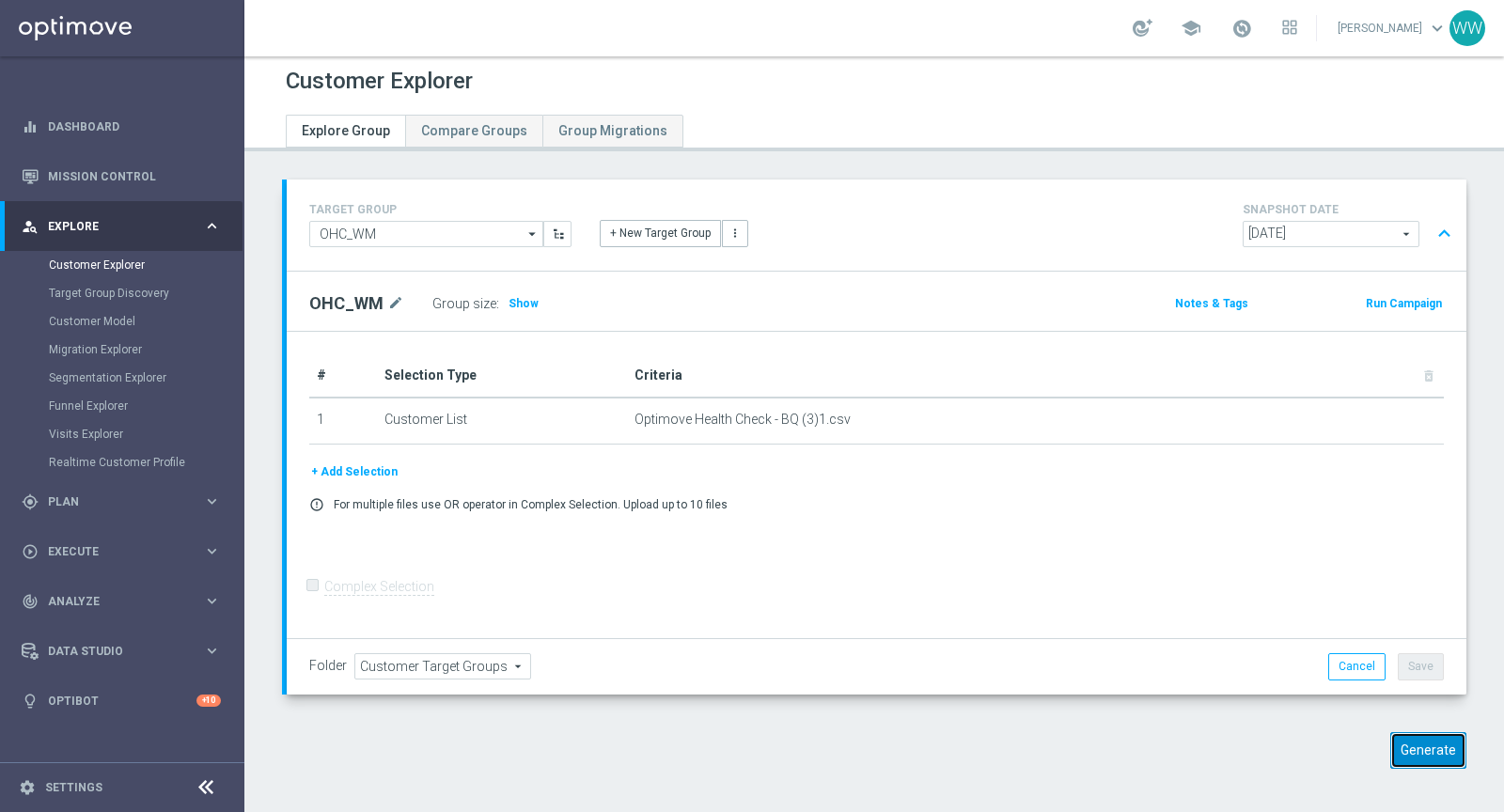
click at [1410, 745] on button "Generate" at bounding box center [1427, 749] width 77 height 37
click at [1167, 721] on div "TARGET GROUP OHC_WM OHC_WM arrow_drop_down Show Selected 0 of NaN - Campaign 1" at bounding box center [874, 488] width 1259 height 617
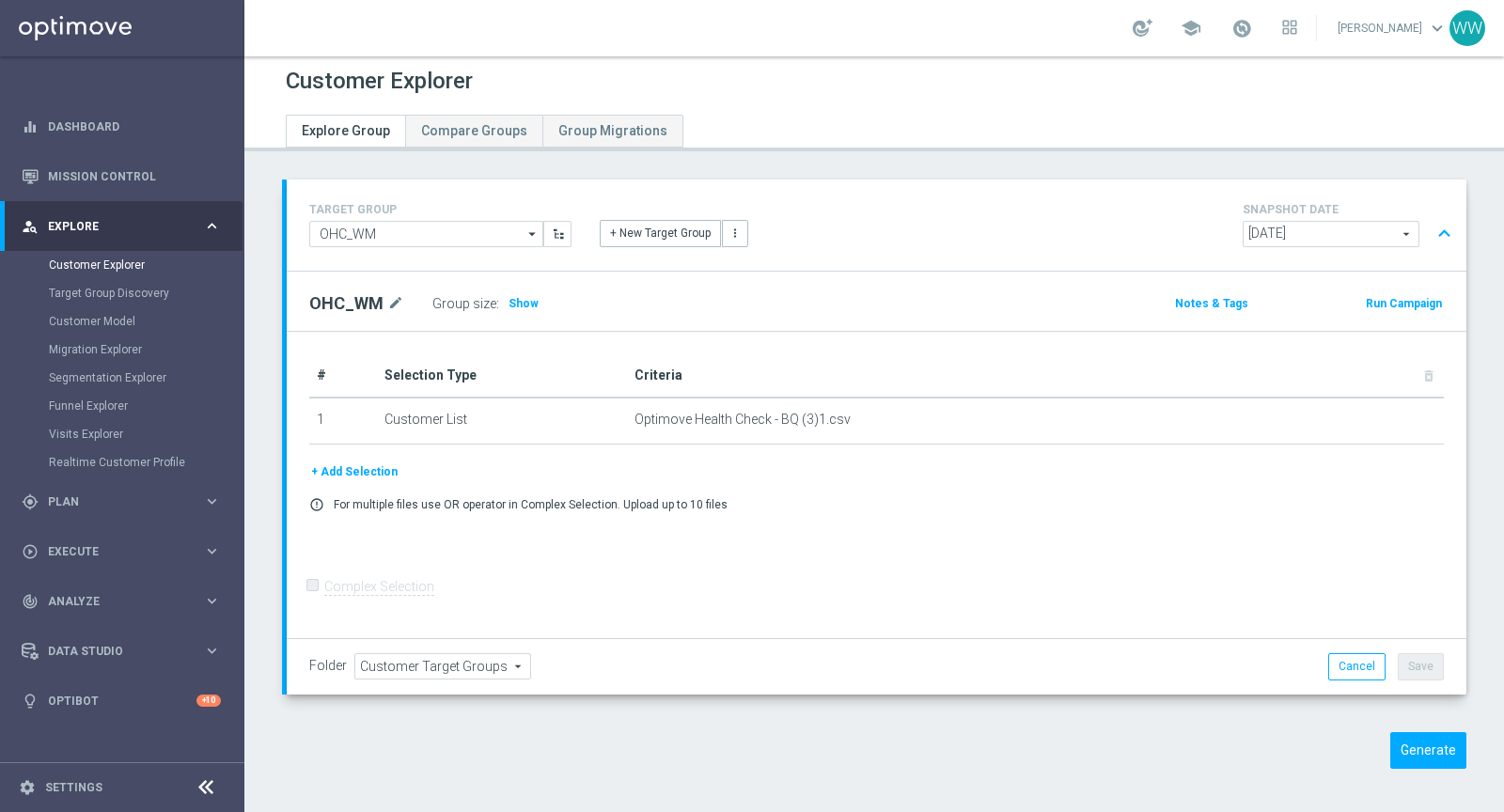
click at [1384, 744] on div "Generate" at bounding box center [1329, 749] width 303 height 37
click at [1413, 757] on button "Generate" at bounding box center [1427, 749] width 77 height 37
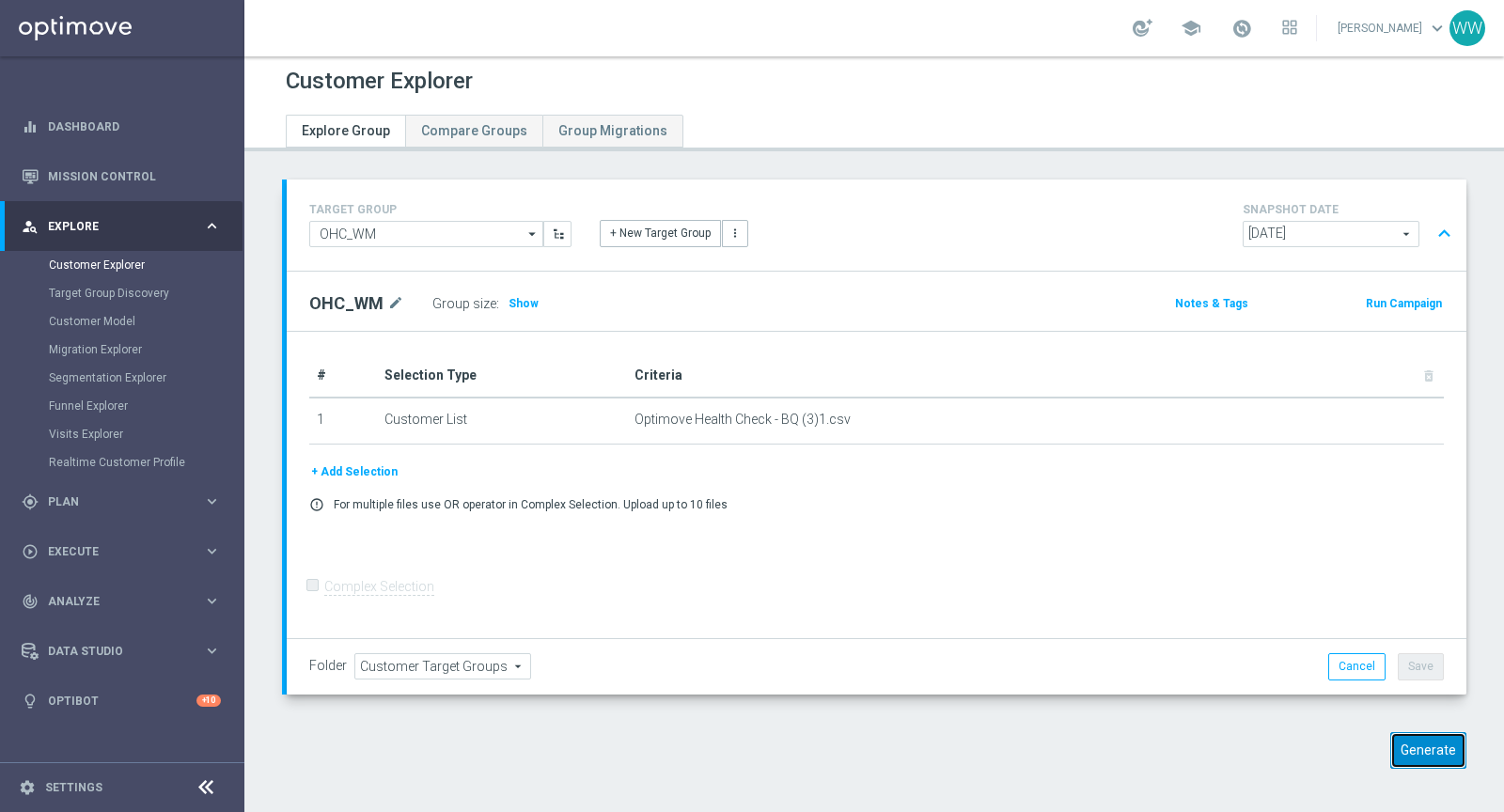
click at [1413, 757] on button "Generate" at bounding box center [1427, 749] width 77 height 37
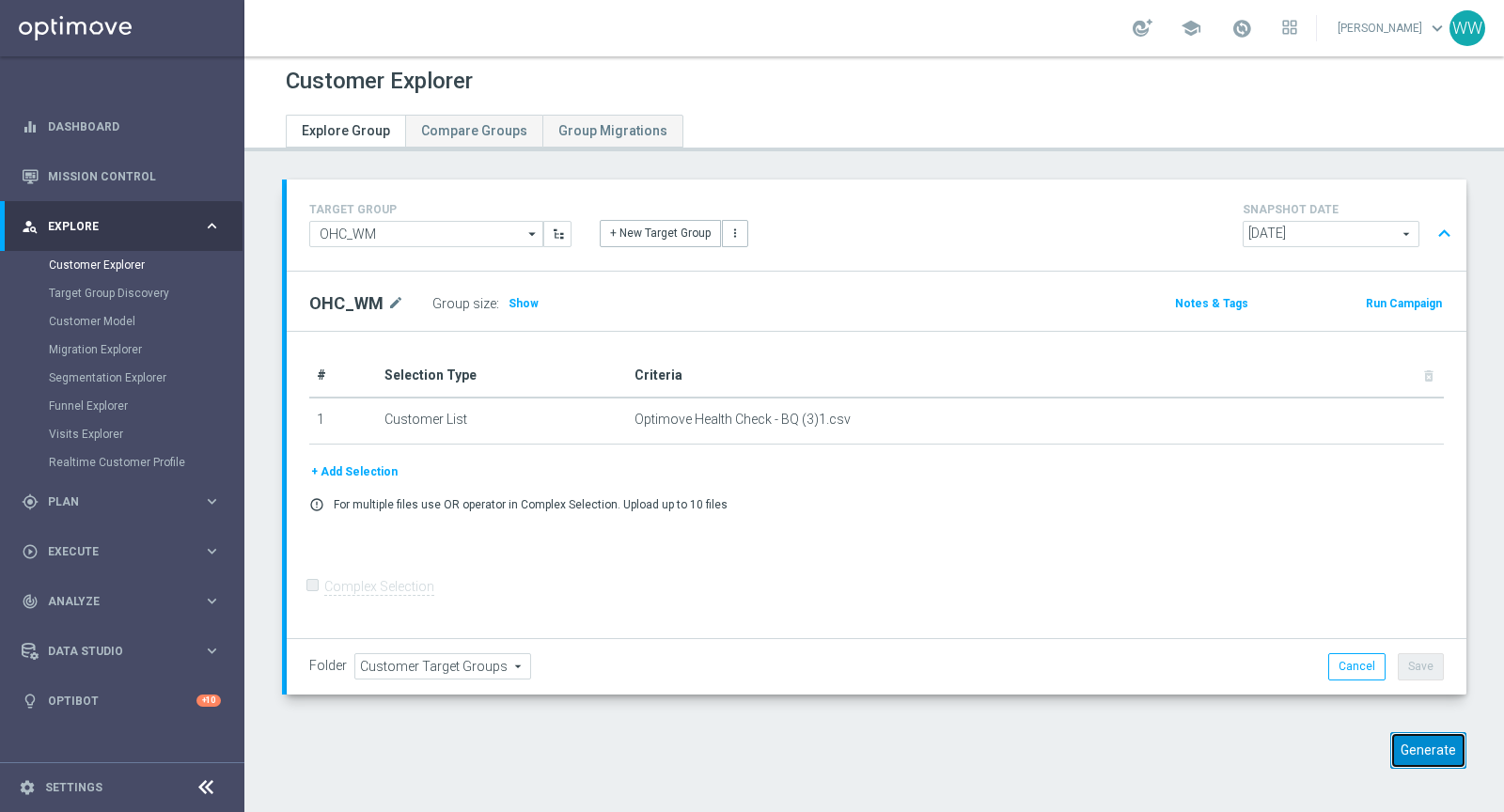
click at [1413, 757] on button "Generate" at bounding box center [1427, 749] width 77 height 37
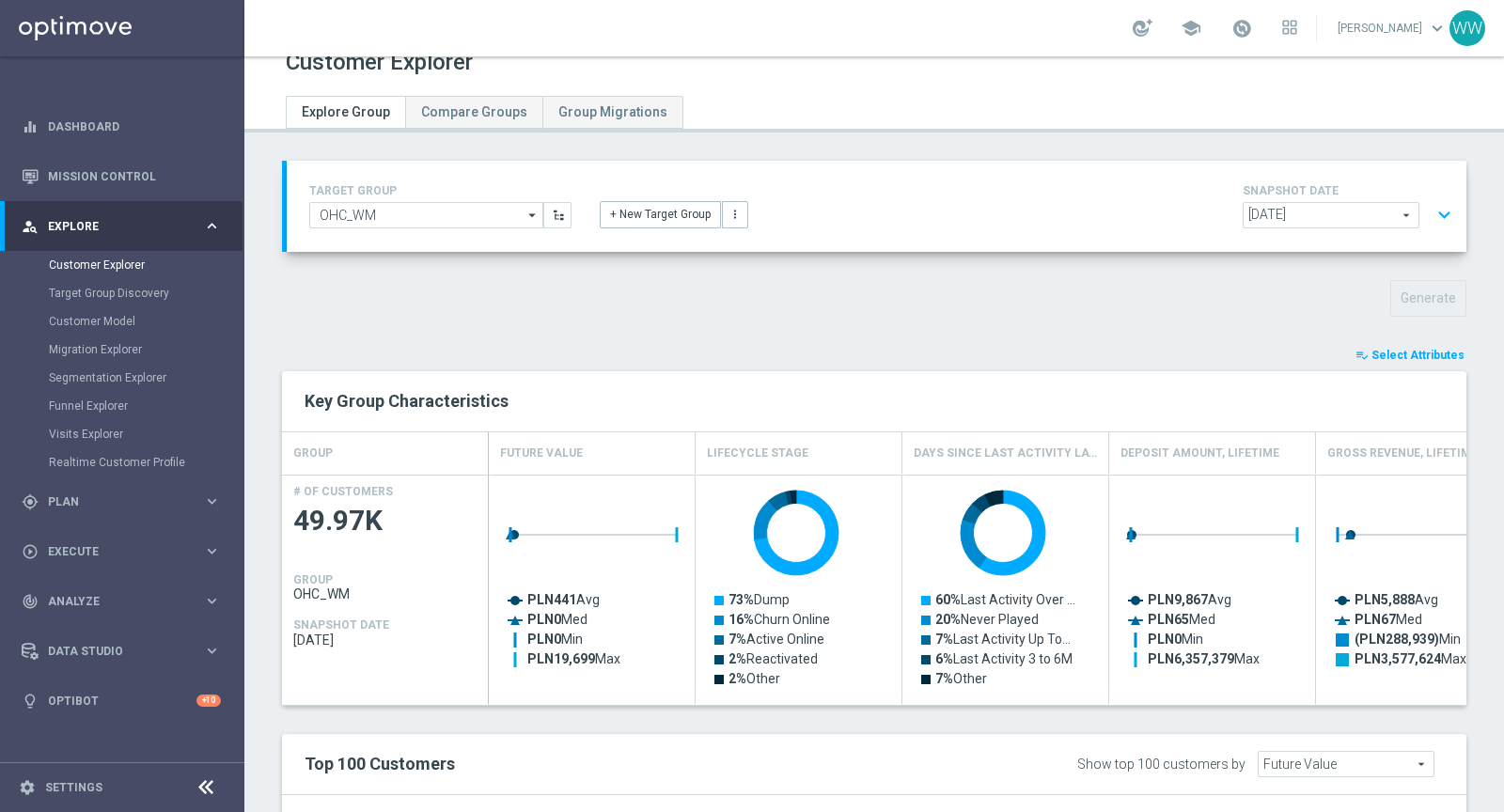
scroll to position [72, 0]
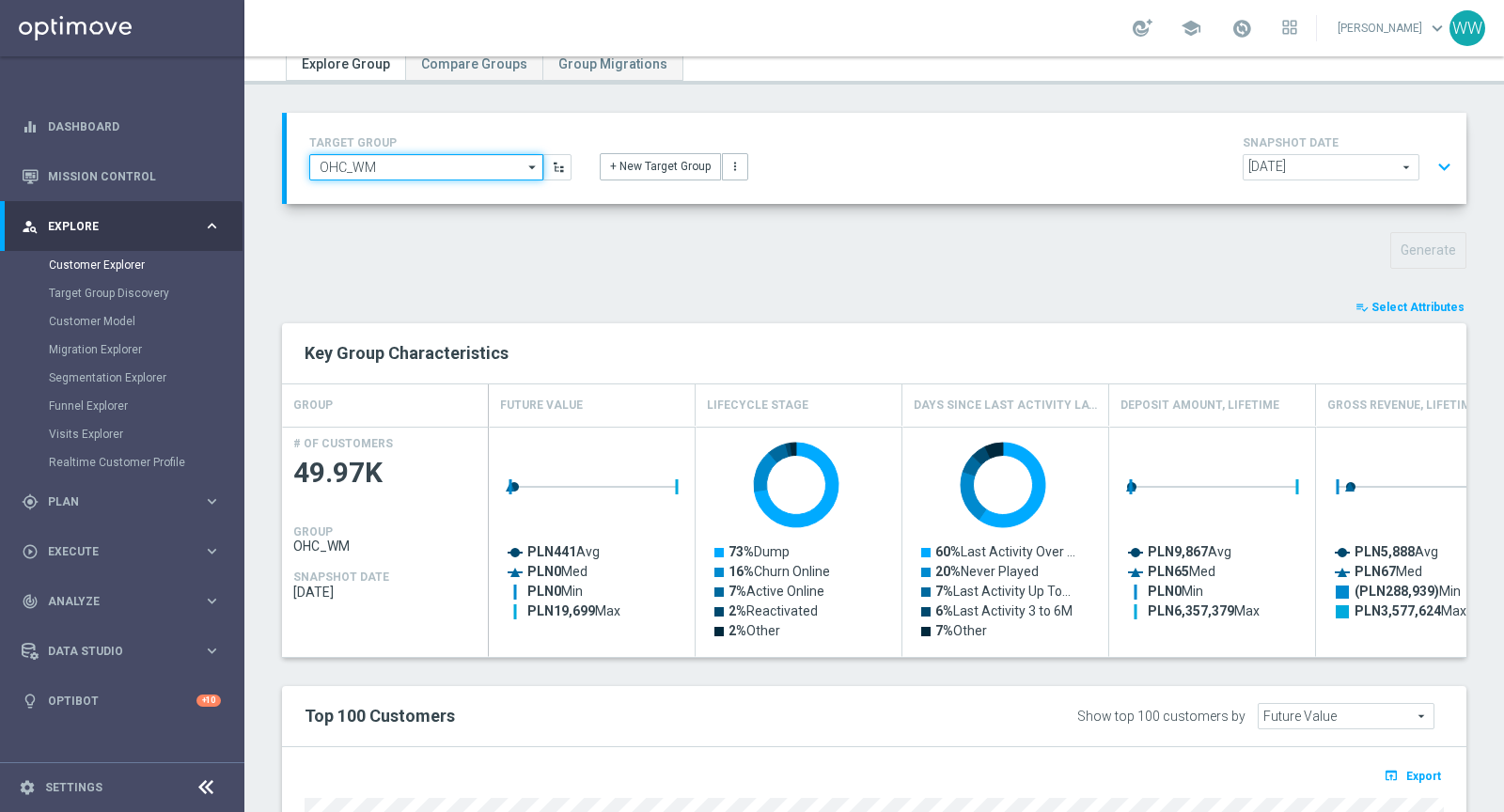
click at [401, 166] on input "OHC_WM" at bounding box center [425, 167] width 234 height 26
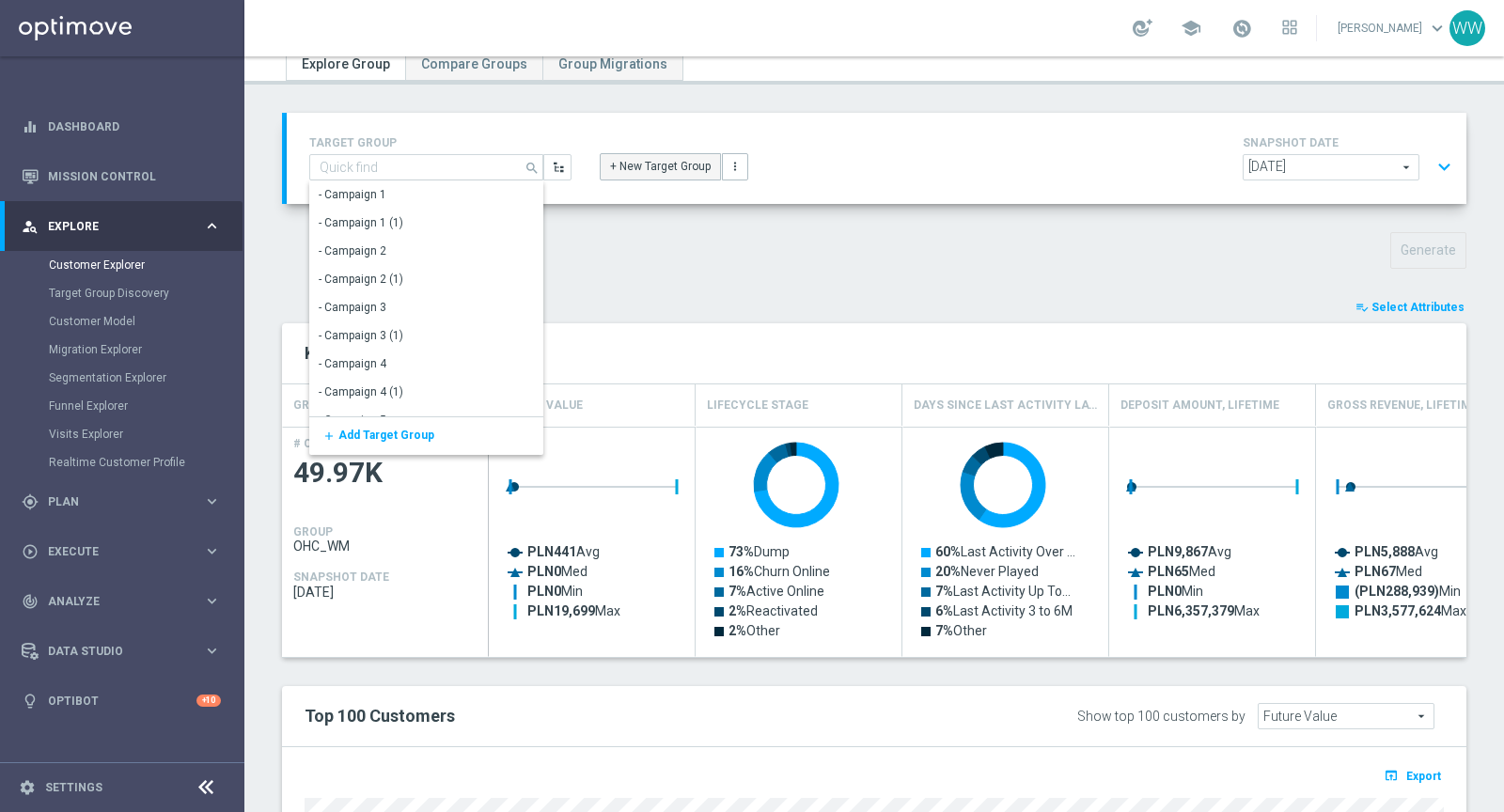
click at [653, 167] on button "+ New Target Group" at bounding box center [660, 166] width 121 height 26
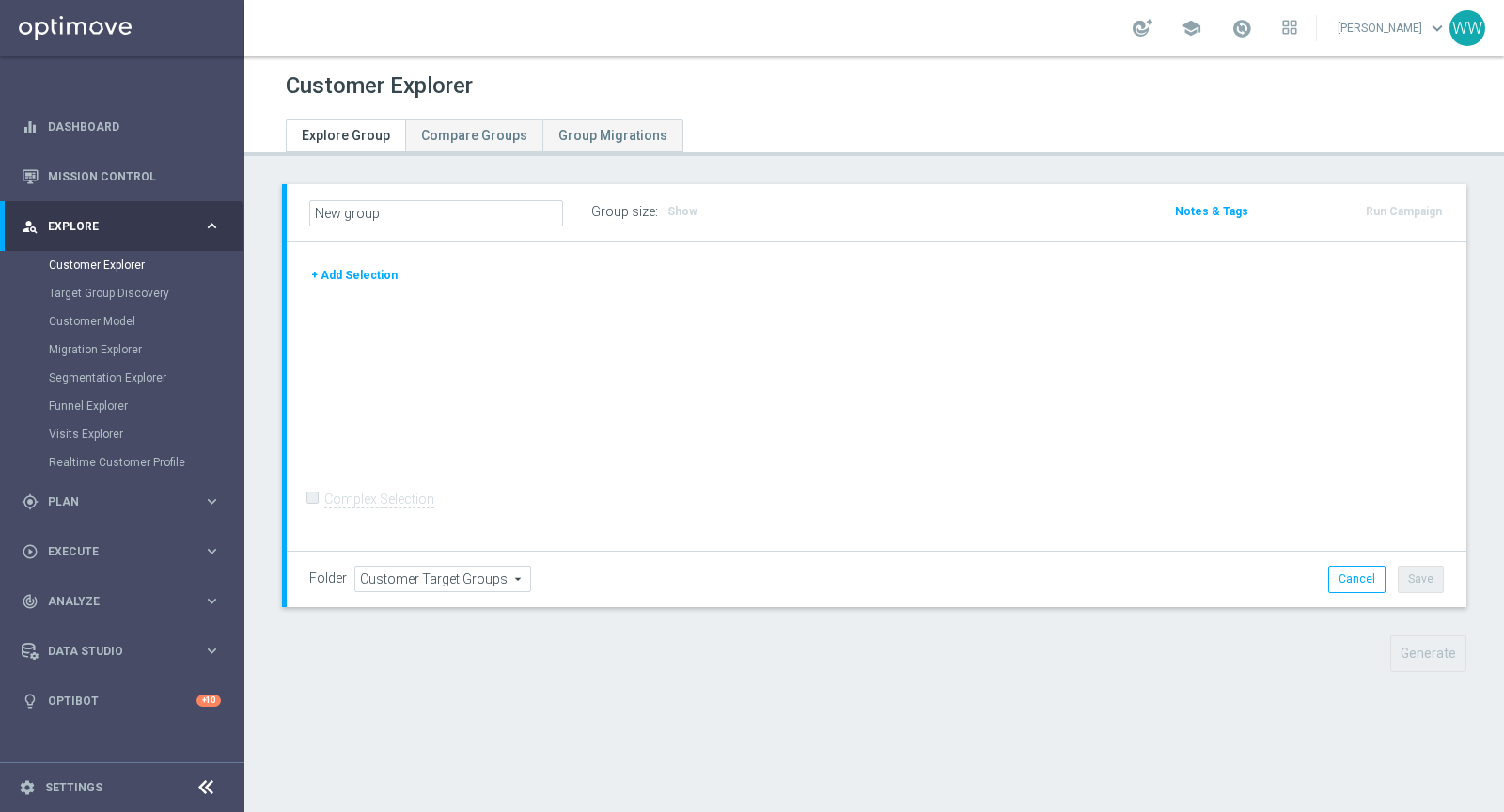
click at [368, 272] on button "+ Add Selection" at bounding box center [354, 275] width 90 height 21
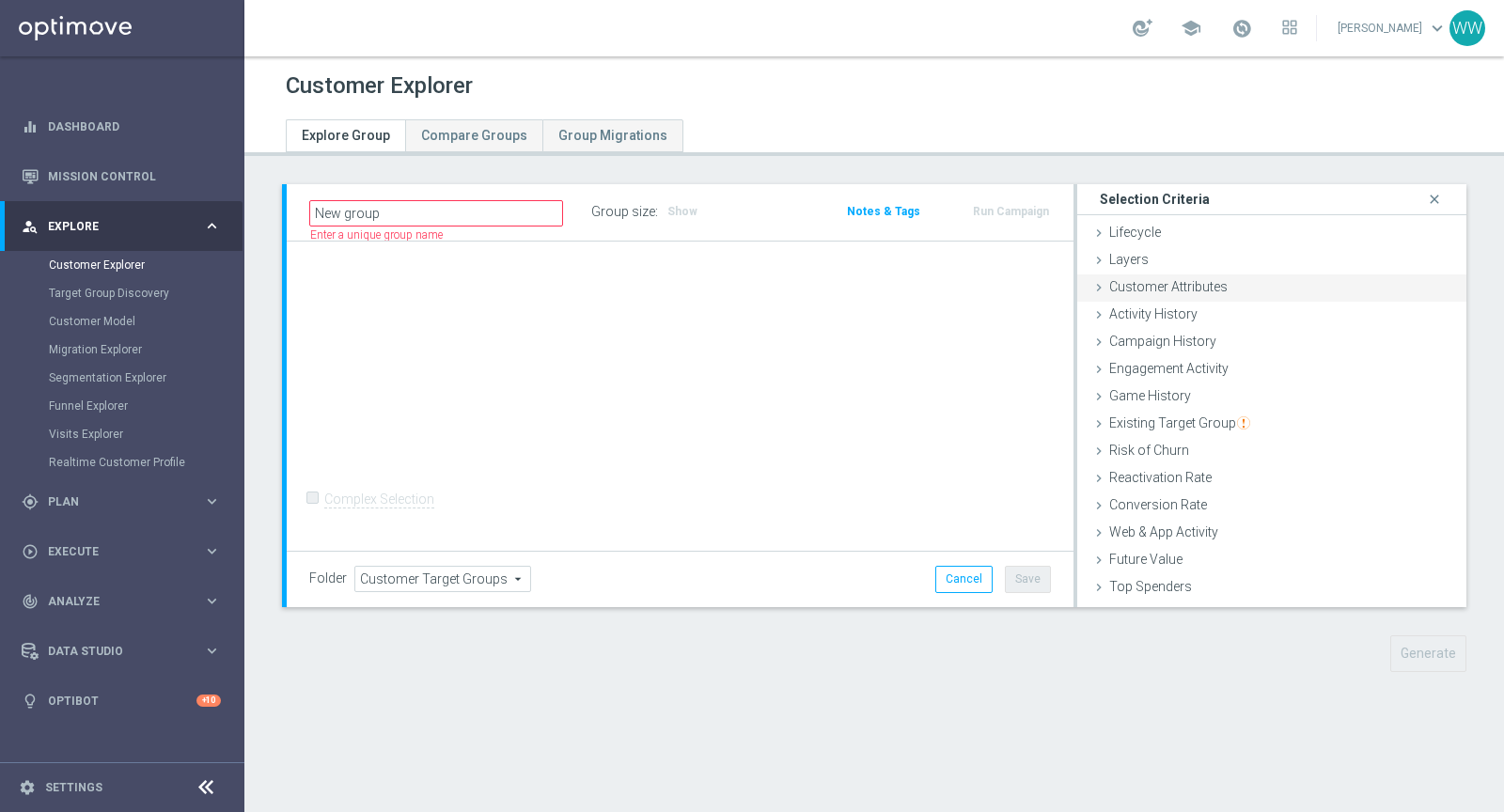
click at [1222, 286] on span "Customer Attributes" at bounding box center [1168, 286] width 118 height 15
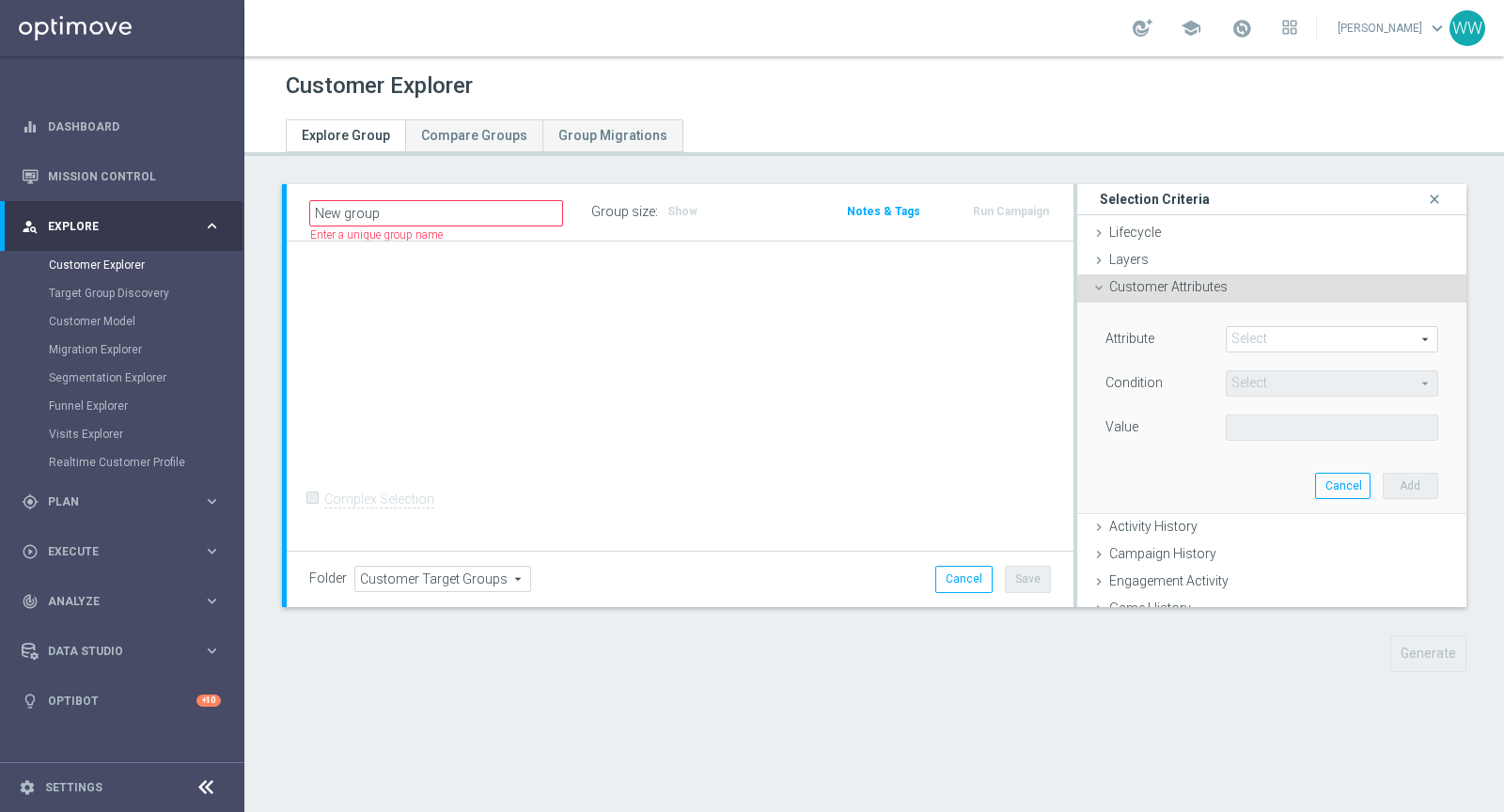
click at [1251, 333] on span at bounding box center [1332, 339] width 211 height 25
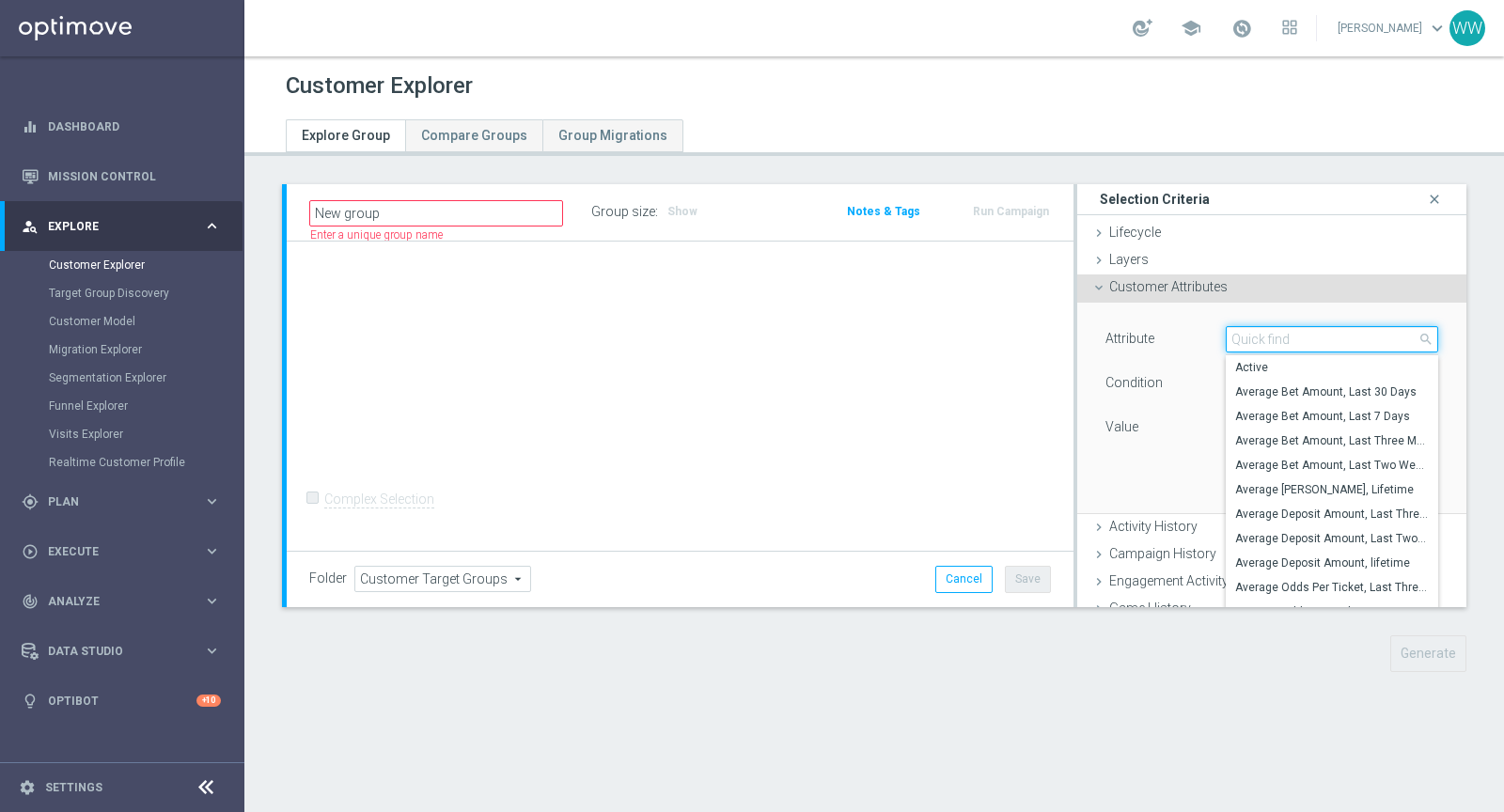
click at [1251, 333] on input "search" at bounding box center [1332, 339] width 213 height 26
type input "sts"
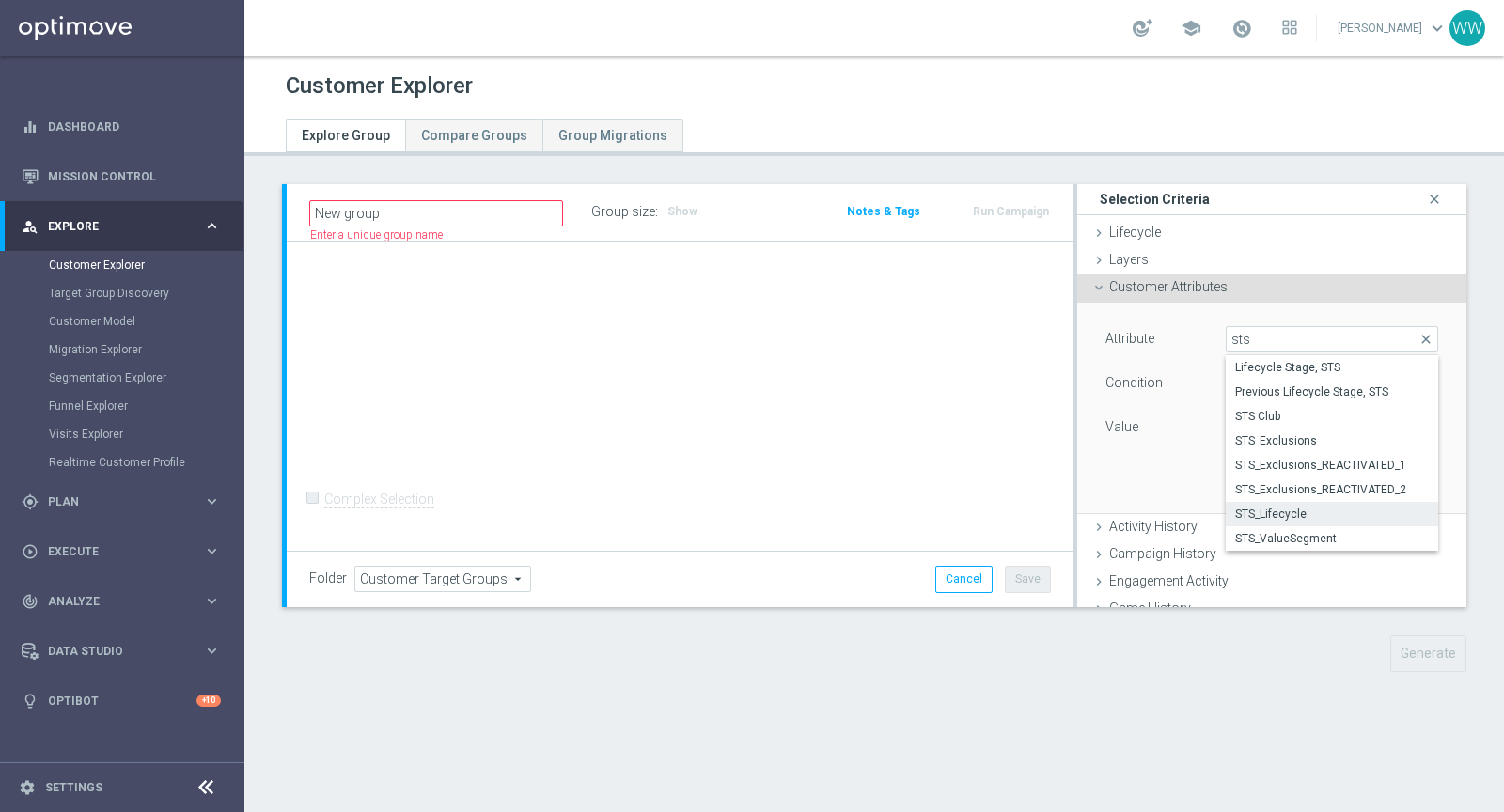
click at [1265, 509] on span "STS_Lifecycle" at bounding box center [1331, 514] width 194 height 15
type input "STS_Lifecycle"
type input "Equals"
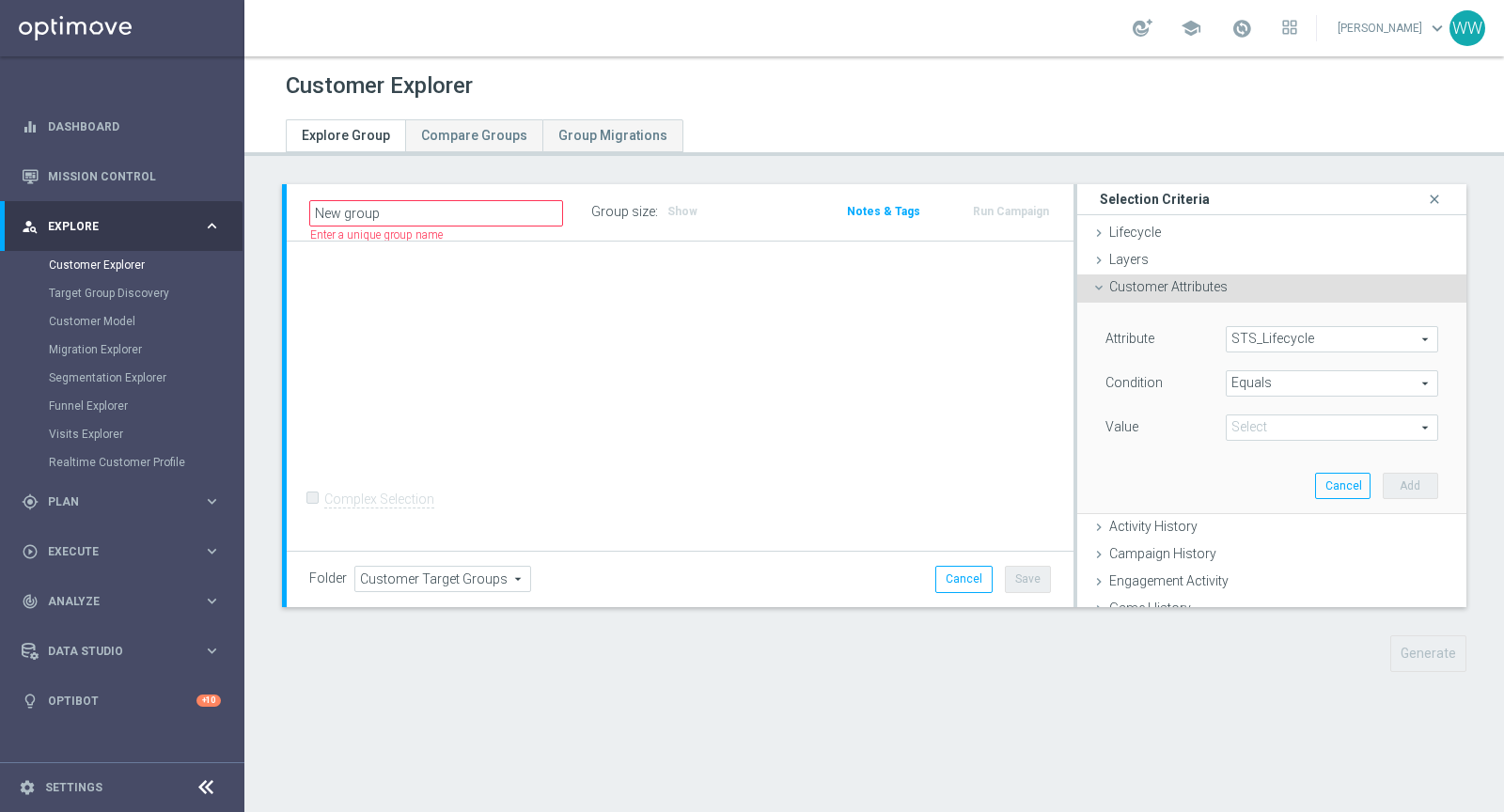
click at [1266, 448] on div "Attribute STS_Lifecycle STS_Lifecycle arrow_drop_down search Condition Equals E…" at bounding box center [1271, 407] width 361 height 211
click at [1265, 438] on span at bounding box center [1332, 427] width 211 height 25
click at [1266, 456] on span "Active" at bounding box center [1331, 455] width 194 height 15
type input "Active"
click at [1400, 474] on button "Add" at bounding box center [1411, 486] width 56 height 26
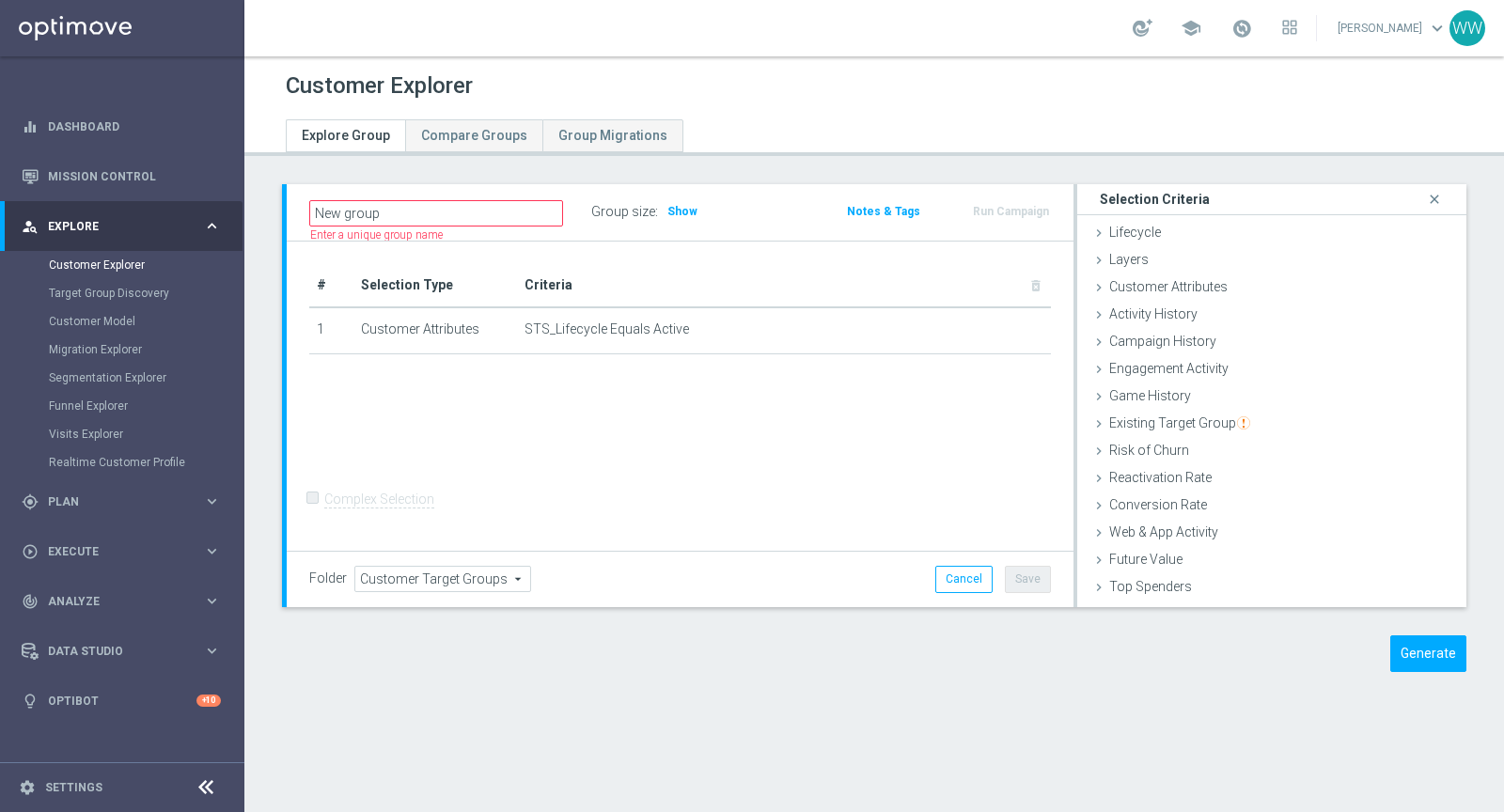
click at [348, 468] on div "# Selection Type Criteria delete_forever 1 Customer Attributes STS_Lifecycle Eq…" at bounding box center [679, 397] width 786 height 310
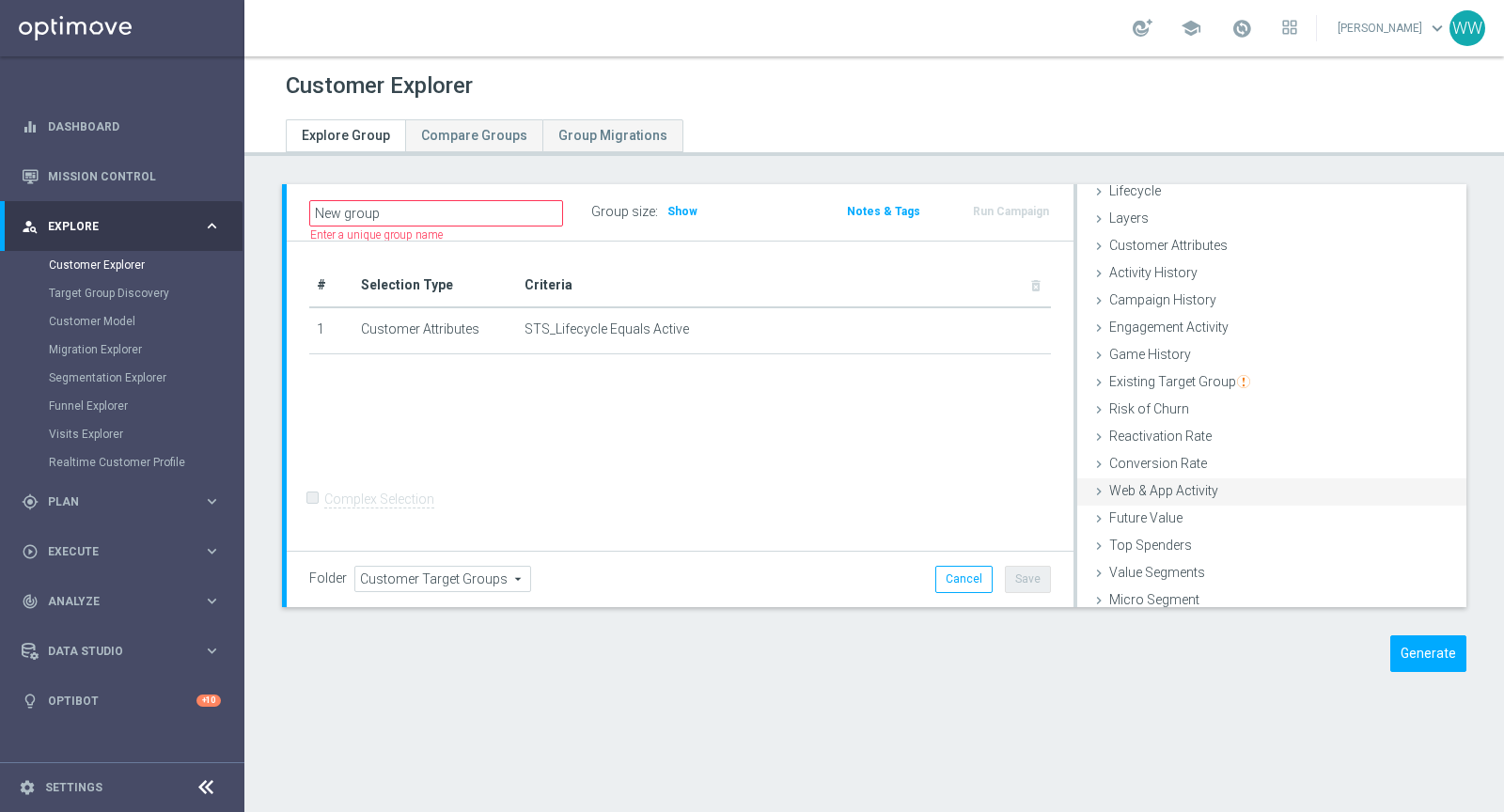
scroll to position [67, 0]
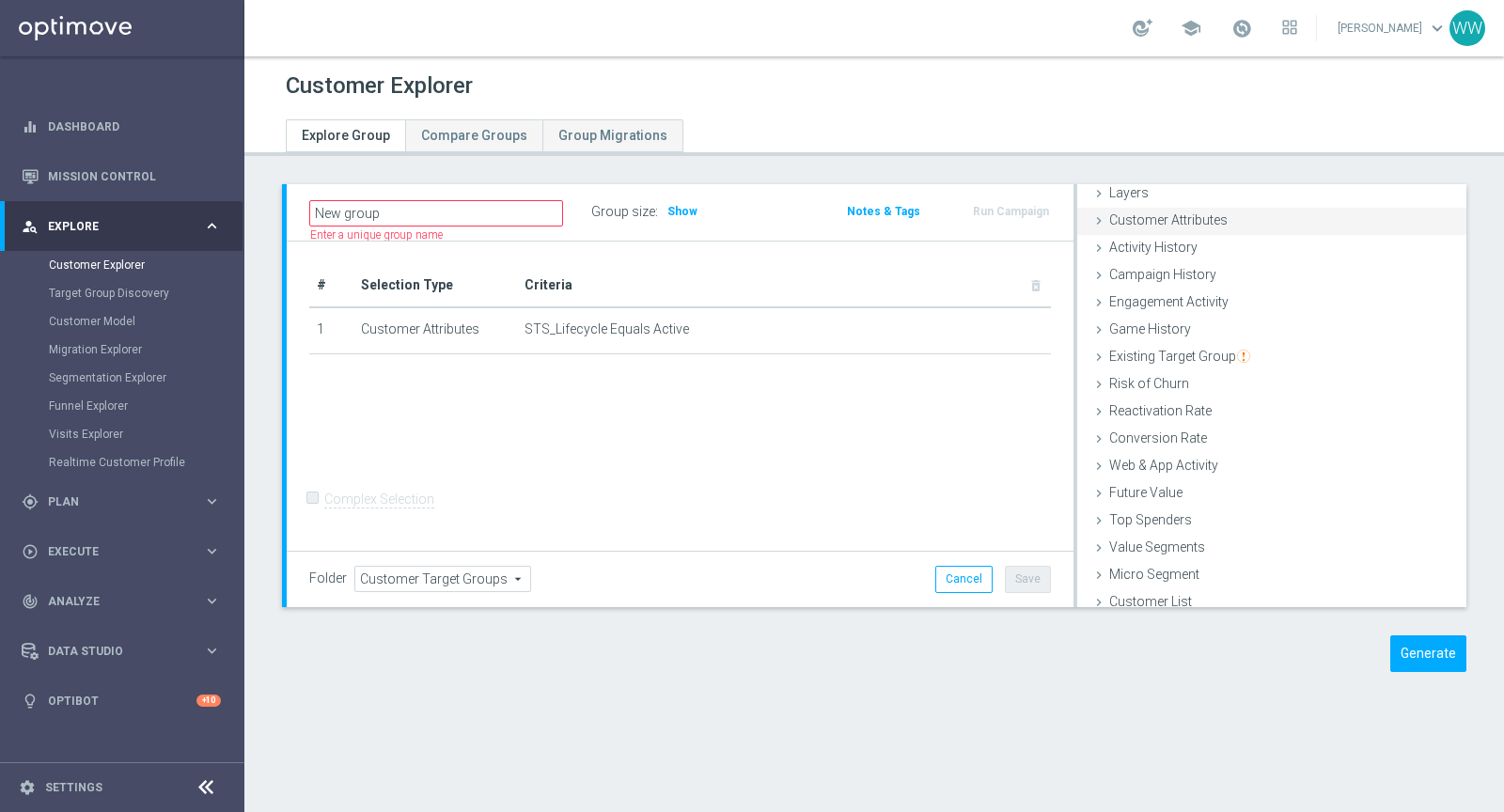
click at [1179, 215] on span "Customer Attributes" at bounding box center [1168, 220] width 118 height 15
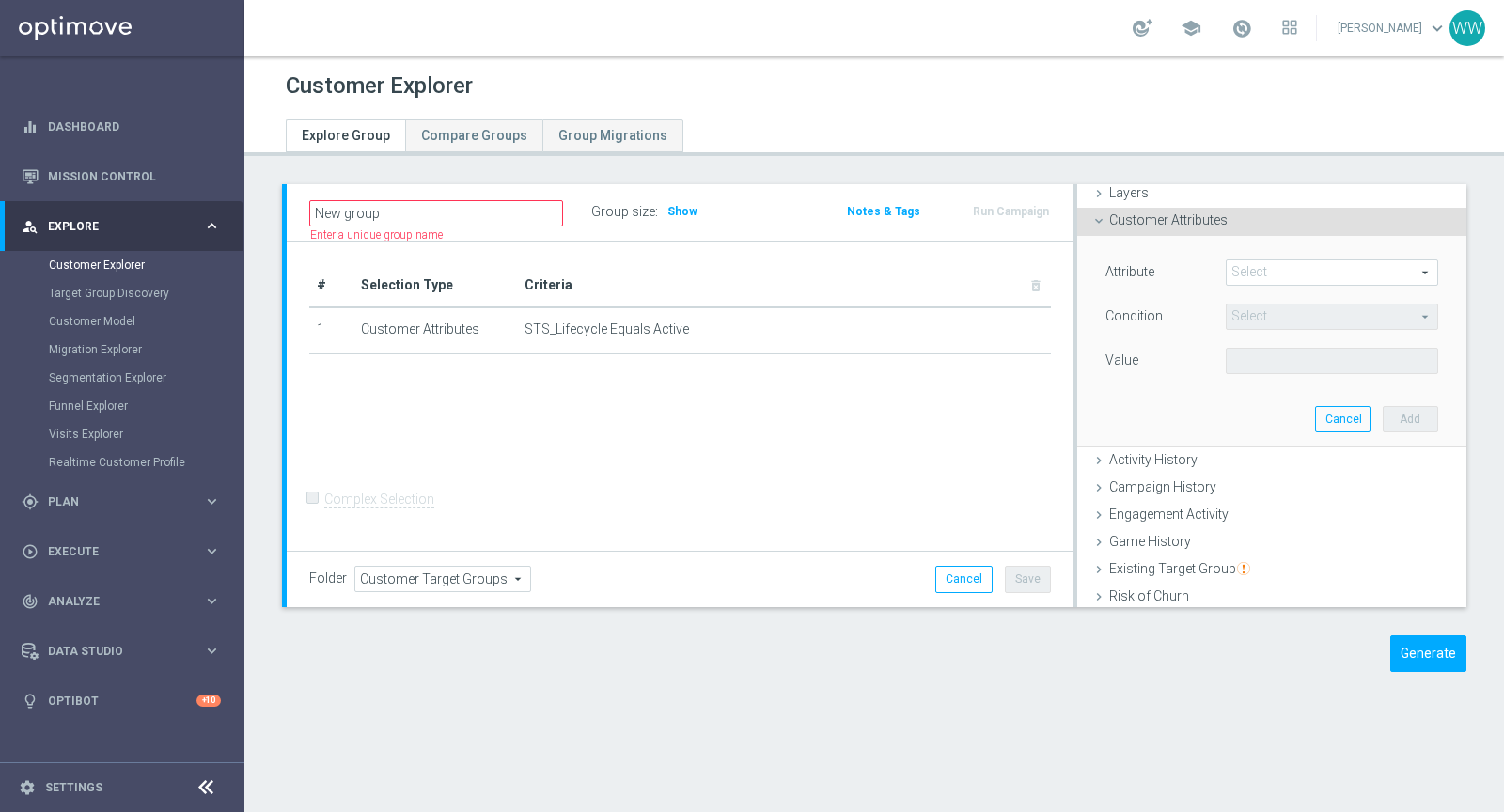
click at [1255, 256] on div "Attribute Select arrow_drop_down search Condition Select arrow_drop_down search…" at bounding box center [1271, 341] width 361 height 211
click at [1255, 264] on span at bounding box center [1332, 272] width 211 height 25
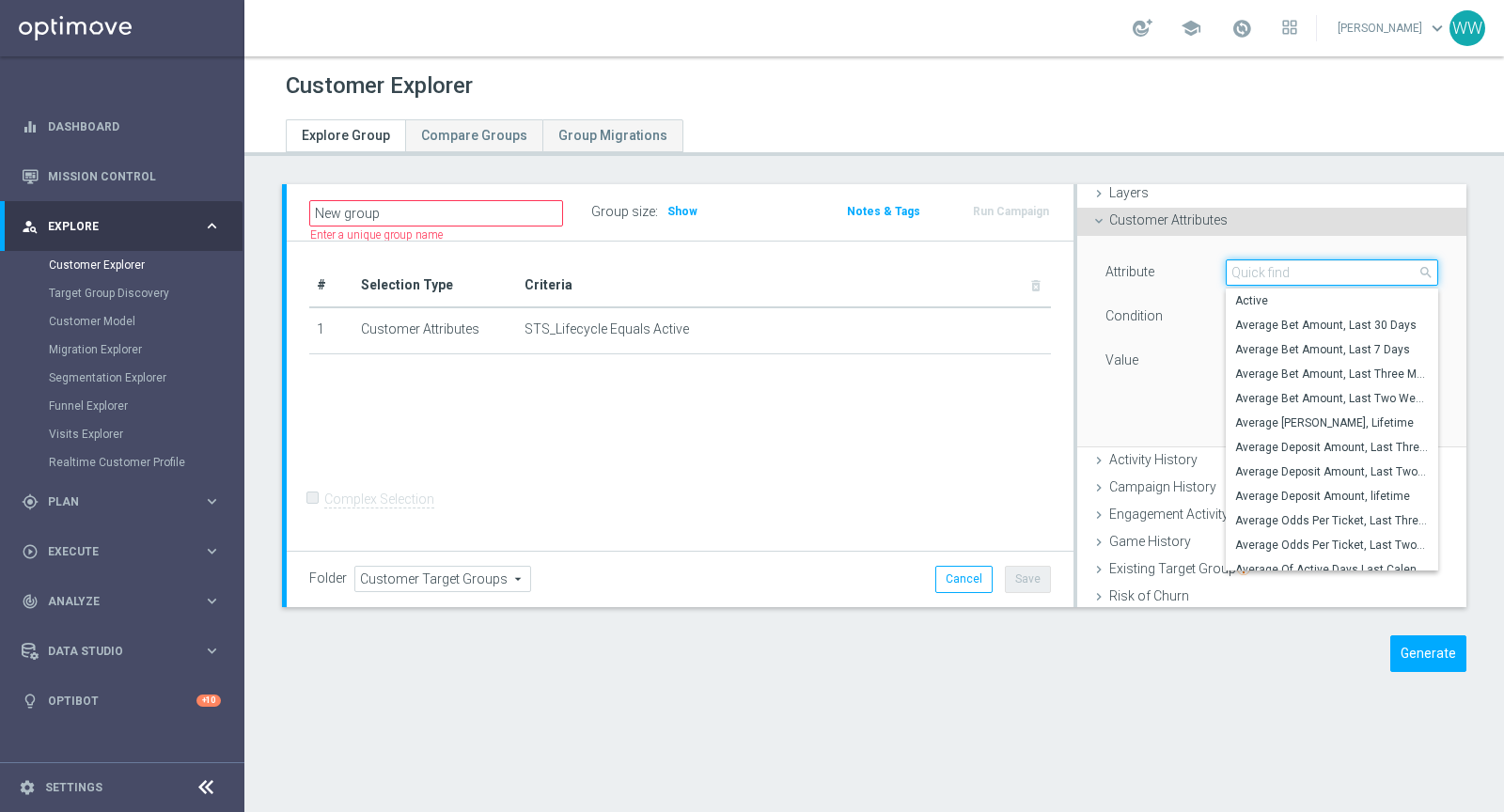
click at [1253, 264] on input "search" at bounding box center [1332, 272] width 213 height 26
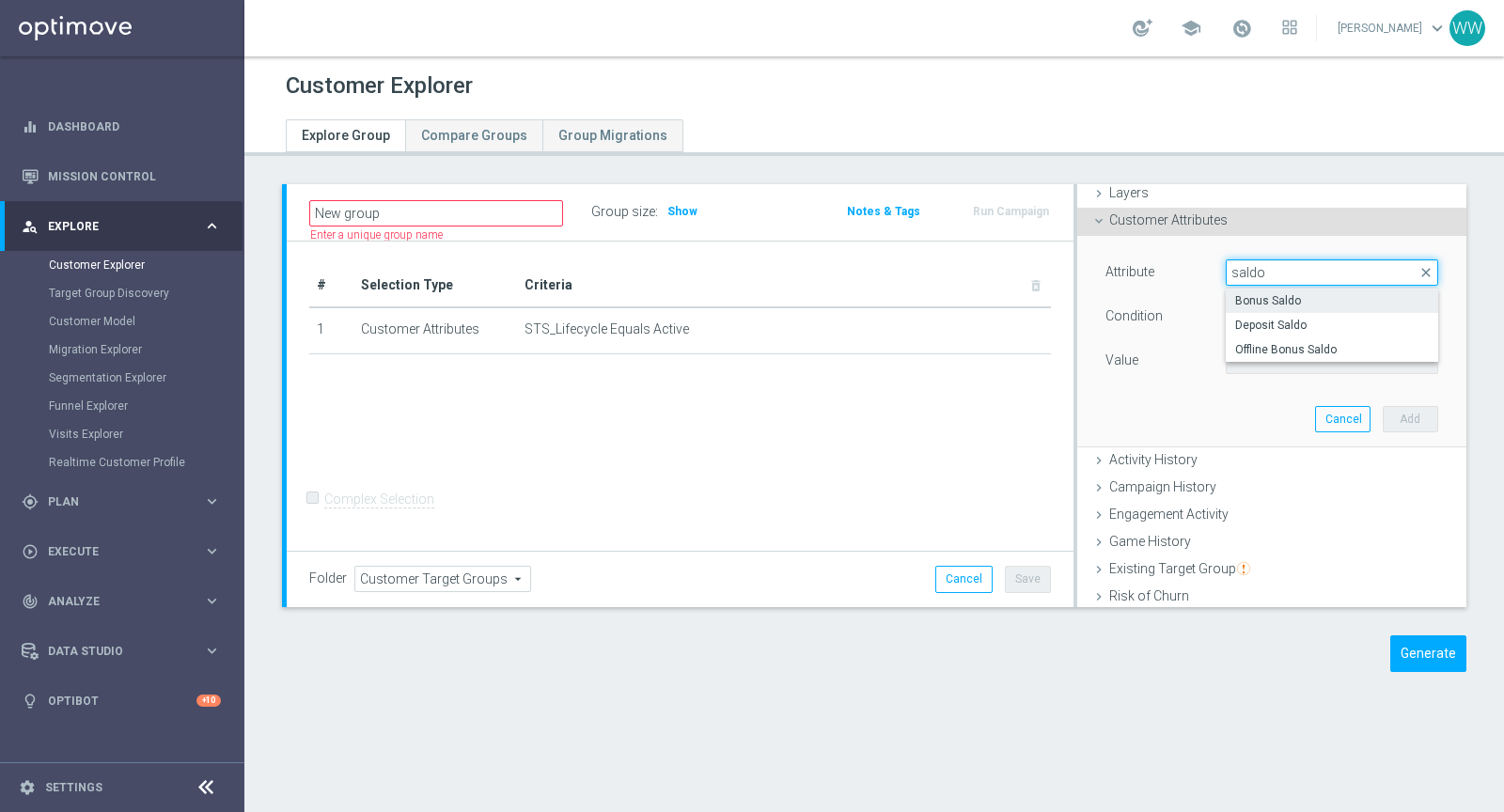
type input "saldo"
click at [1255, 297] on span "Bonus Saldo" at bounding box center [1331, 300] width 194 height 15
type input "Bonus Saldo"
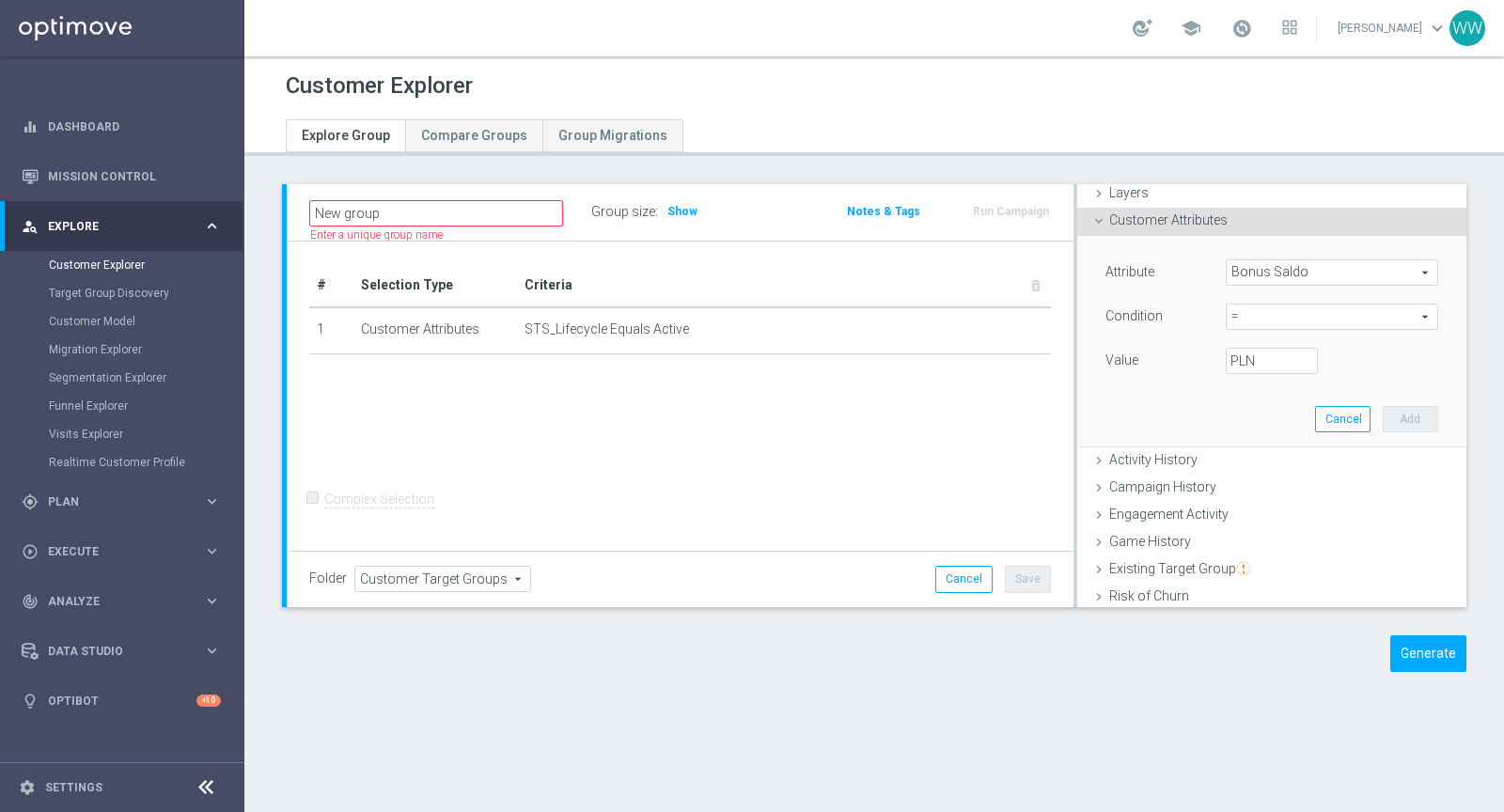
click at [1255, 316] on span "=" at bounding box center [1332, 316] width 211 height 25
click at [1171, 352] on div "Value" at bounding box center [1151, 363] width 120 height 30
click at [1242, 314] on span "=" at bounding box center [1332, 316] width 211 height 25
click at [1252, 353] on label "<" at bounding box center [1332, 345] width 213 height 25
type input "<"
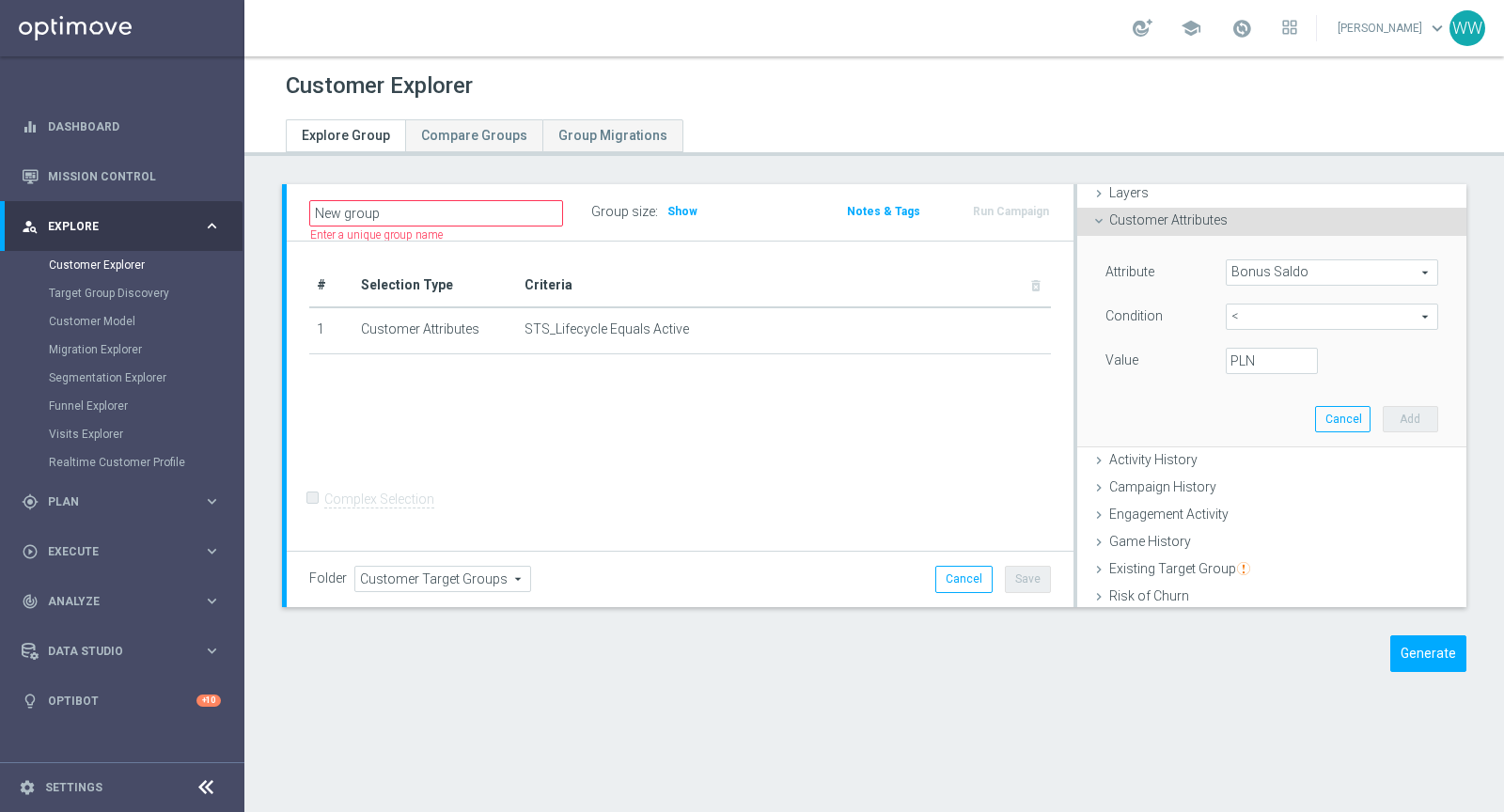
click at [1252, 373] on div "Value PLN" at bounding box center [1271, 363] width 361 height 30
click at [1249, 359] on label "PLN" at bounding box center [1240, 361] width 19 height 17
click at [1252, 359] on input "PLN" at bounding box center [1271, 361] width 92 height 26
type input "2"
click at [1417, 403] on div "Attribute Bonus Saldo Bonus Saldo arrow_drop_down search Condition < < arrow_dr…" at bounding box center [1271, 341] width 361 height 211
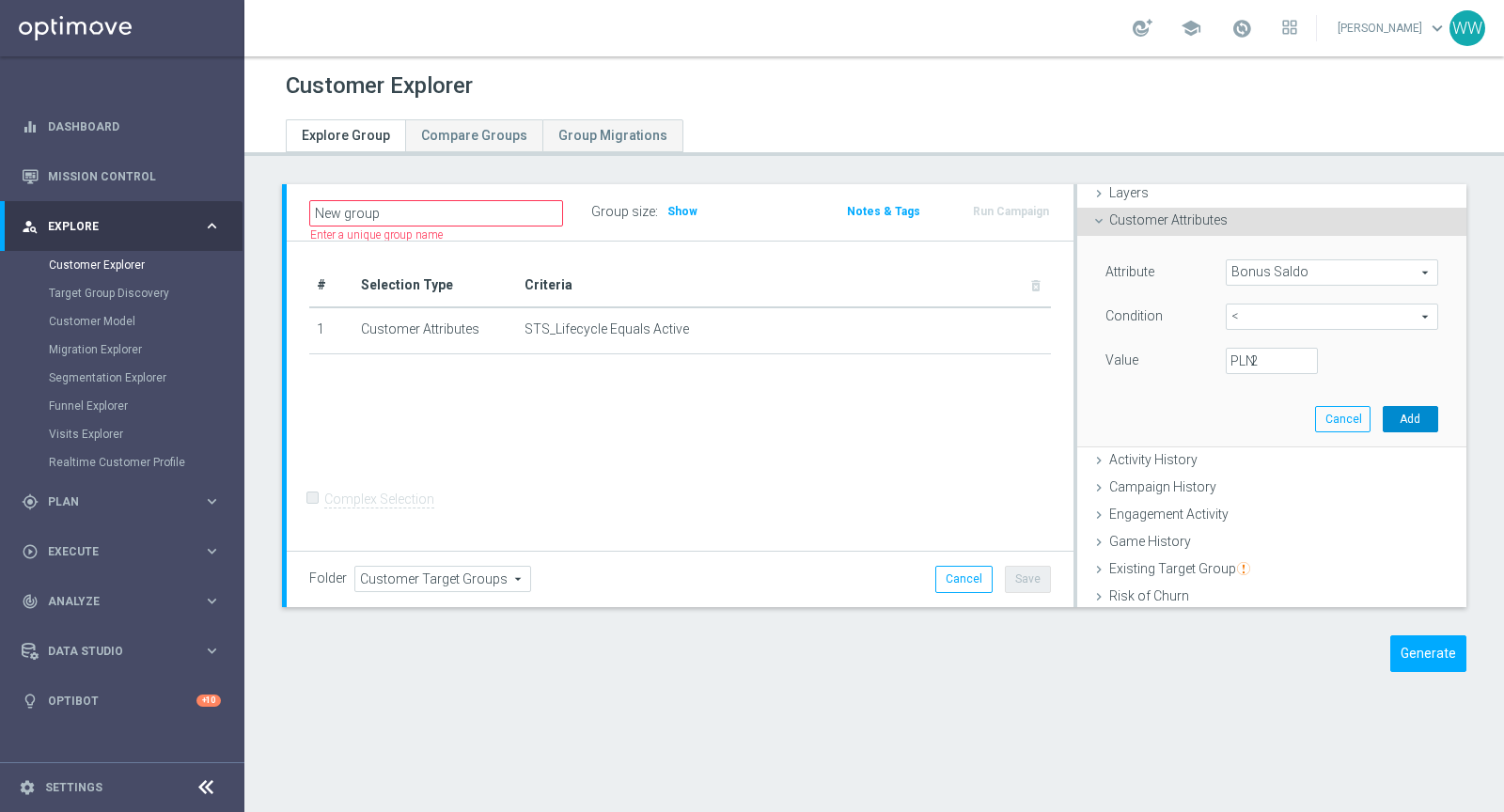
click at [1417, 406] on button "Add" at bounding box center [1411, 418] width 56 height 26
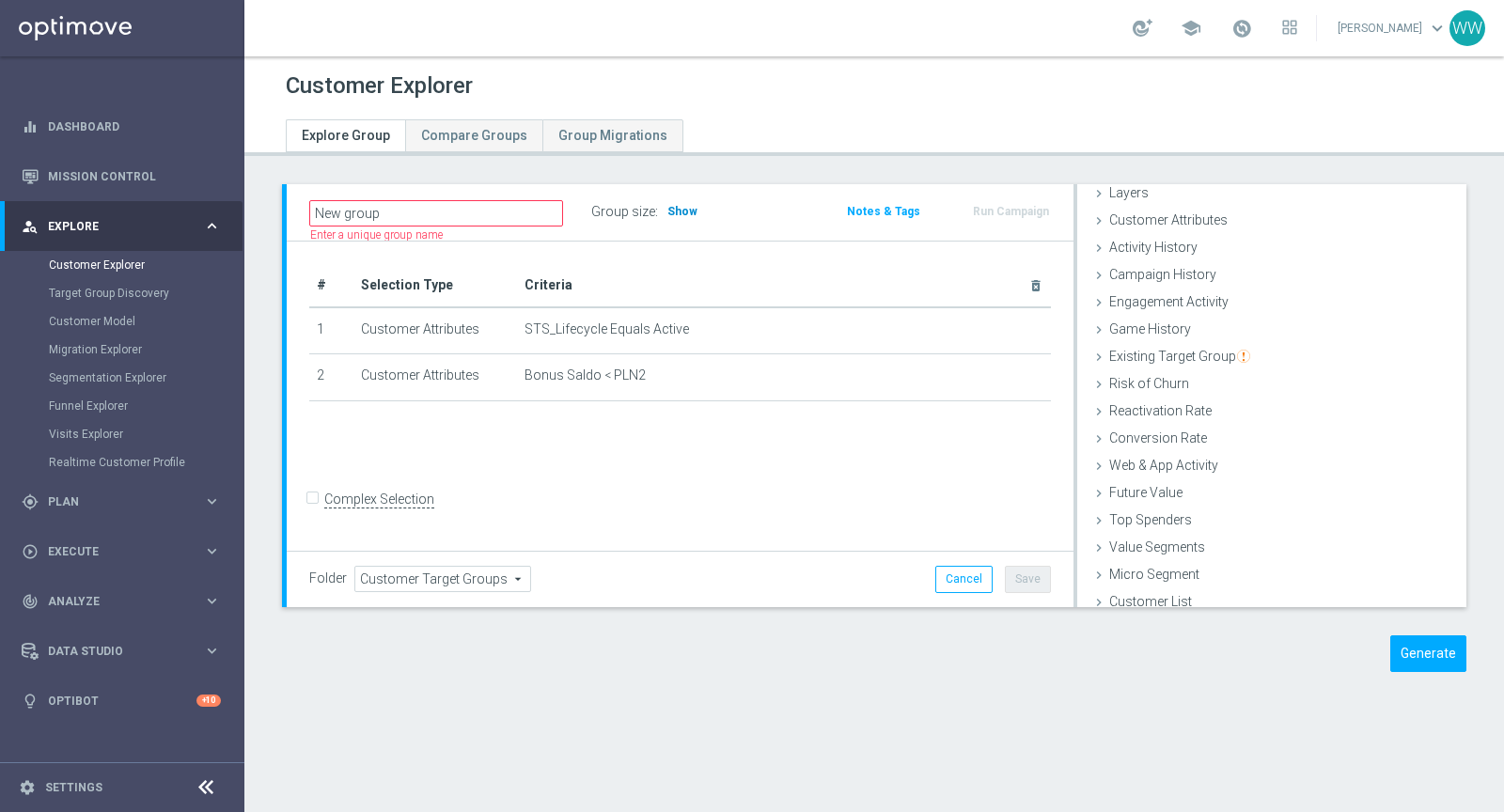
click at [693, 207] on h3 "Show" at bounding box center [682, 211] width 34 height 21
click at [1248, 10] on div "school Wojciech Witek keyboard_arrow_down WW" at bounding box center [874, 28] width 1259 height 57
click at [1248, 12] on div "school" at bounding box center [1214, 28] width 164 height 32
click at [1249, 34] on span at bounding box center [1241, 28] width 21 height 21
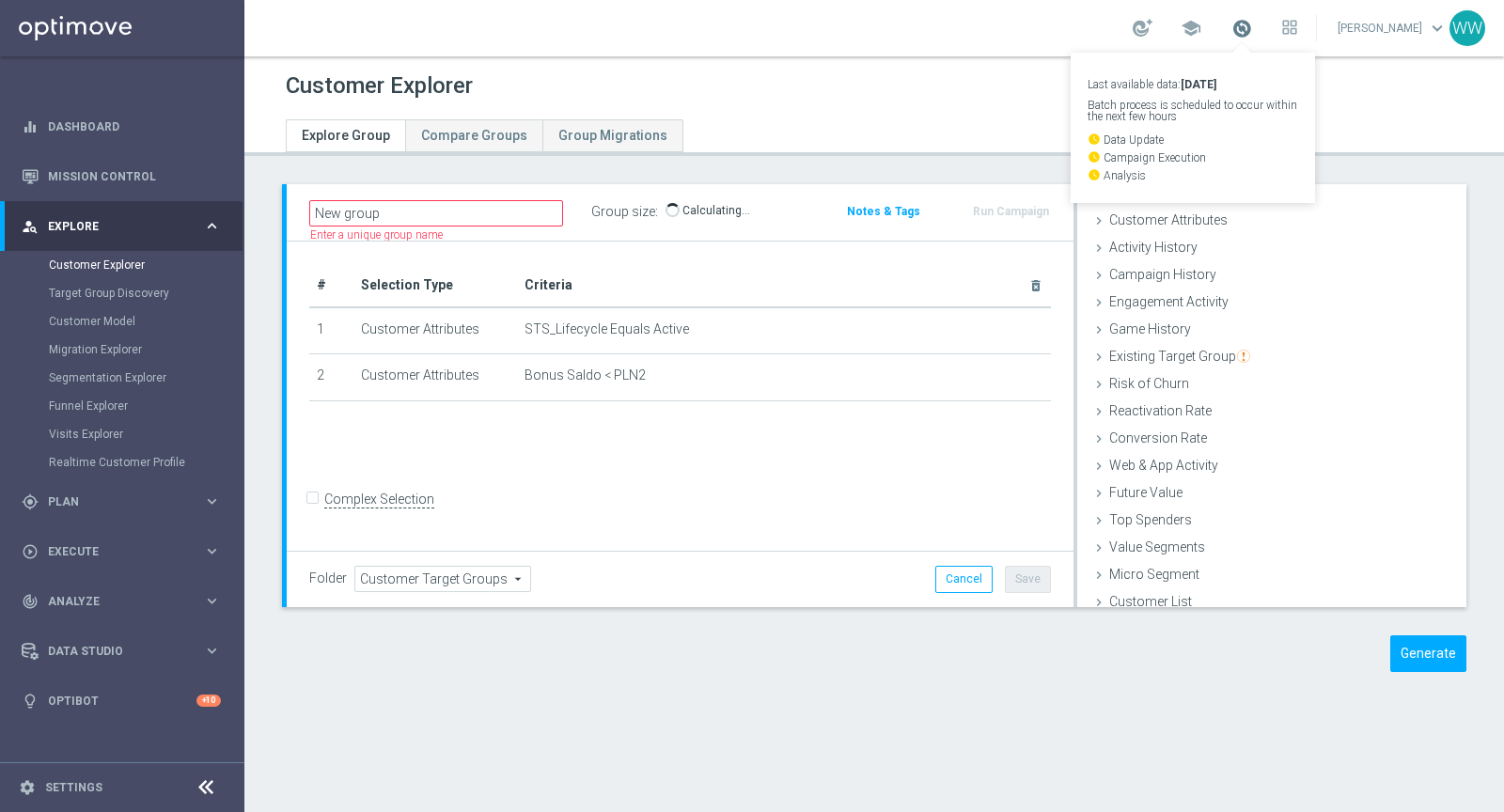
click at [1249, 34] on span at bounding box center [1241, 28] width 21 height 21
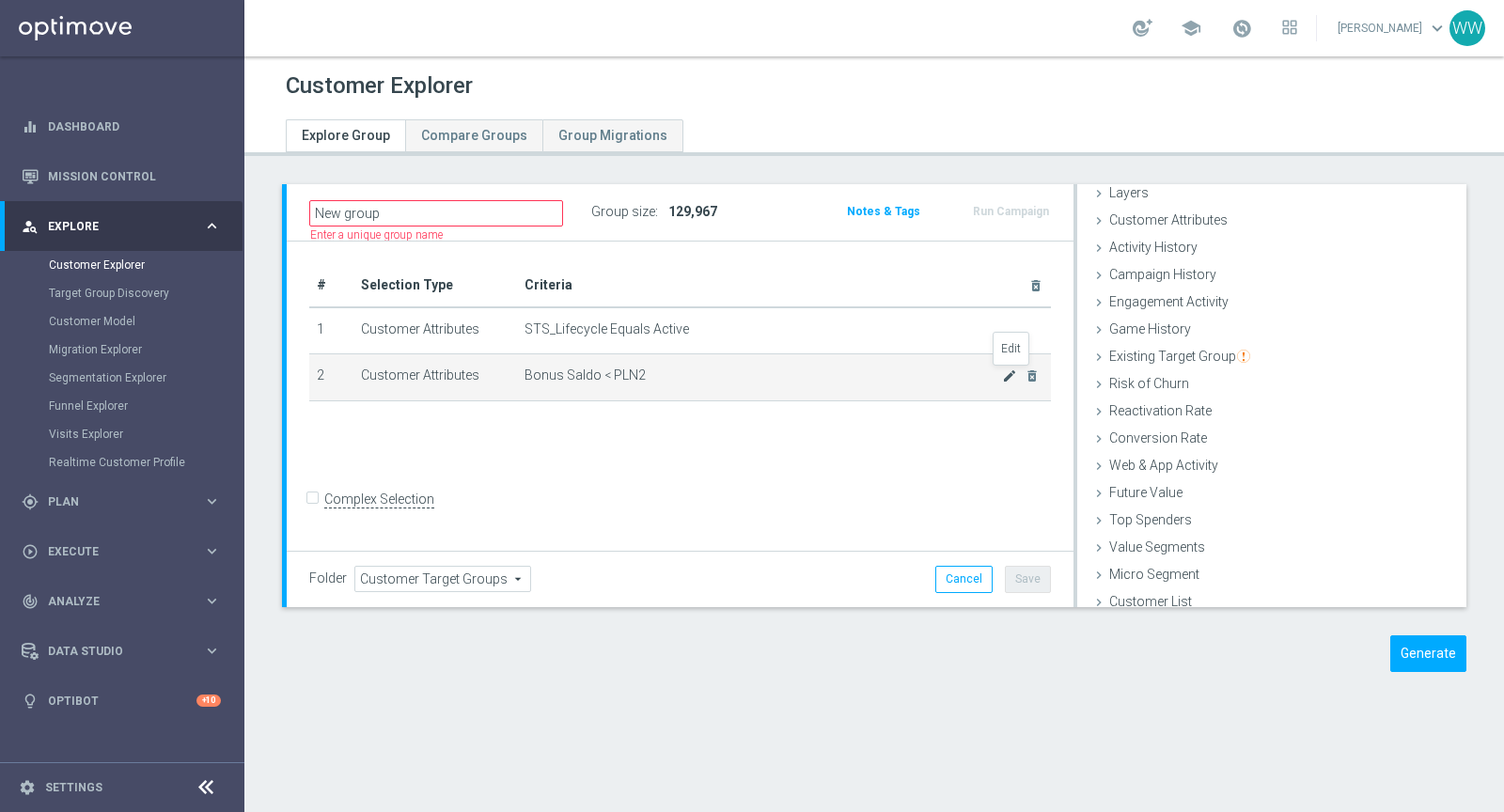
click at [1007, 374] on icon "mode_edit" at bounding box center [1009, 376] width 15 height 15
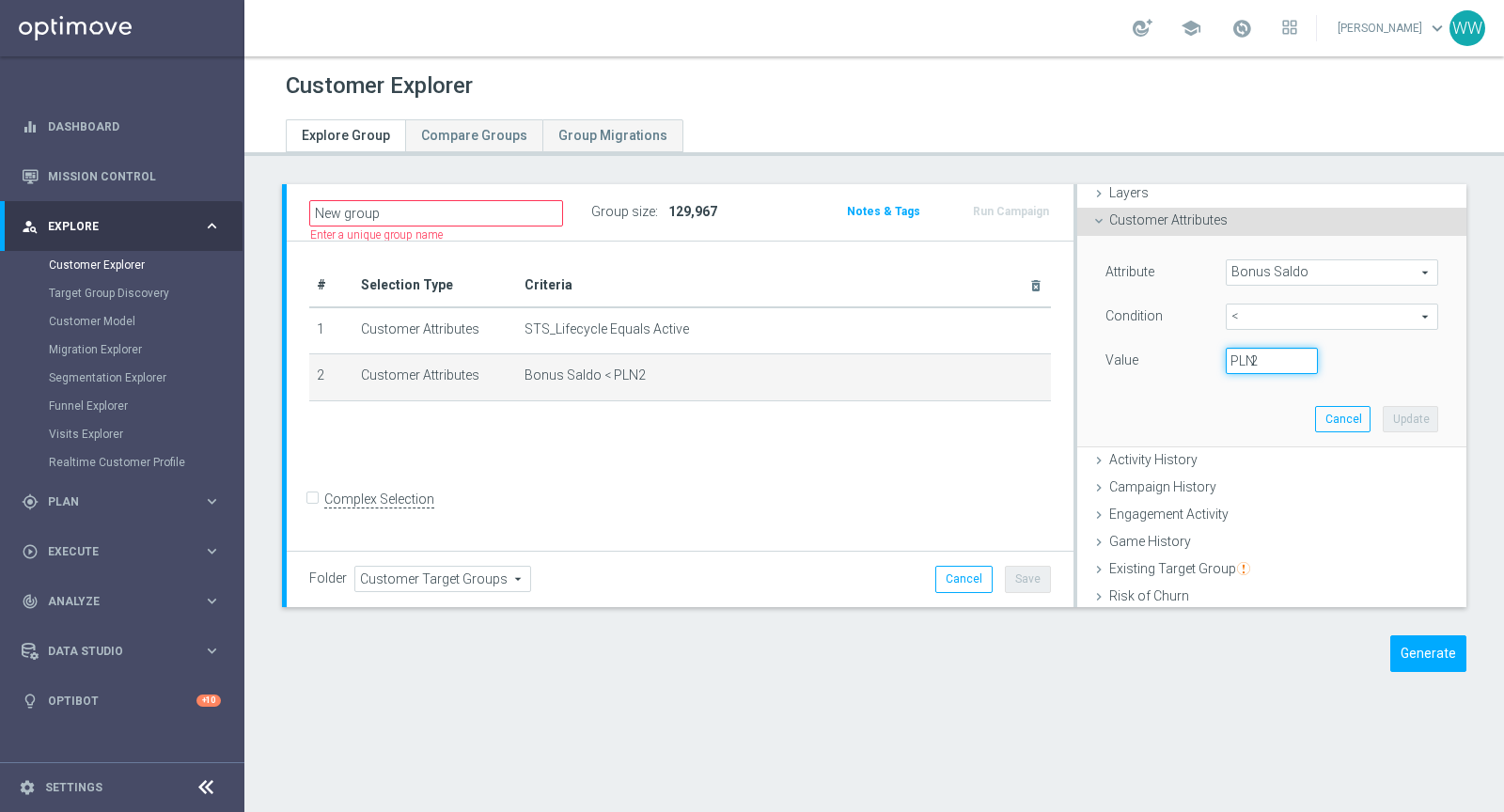
click at [1277, 354] on input "2" at bounding box center [1271, 361] width 92 height 26
click at [1263, 316] on span "<" at bounding box center [1332, 316] width 211 height 25
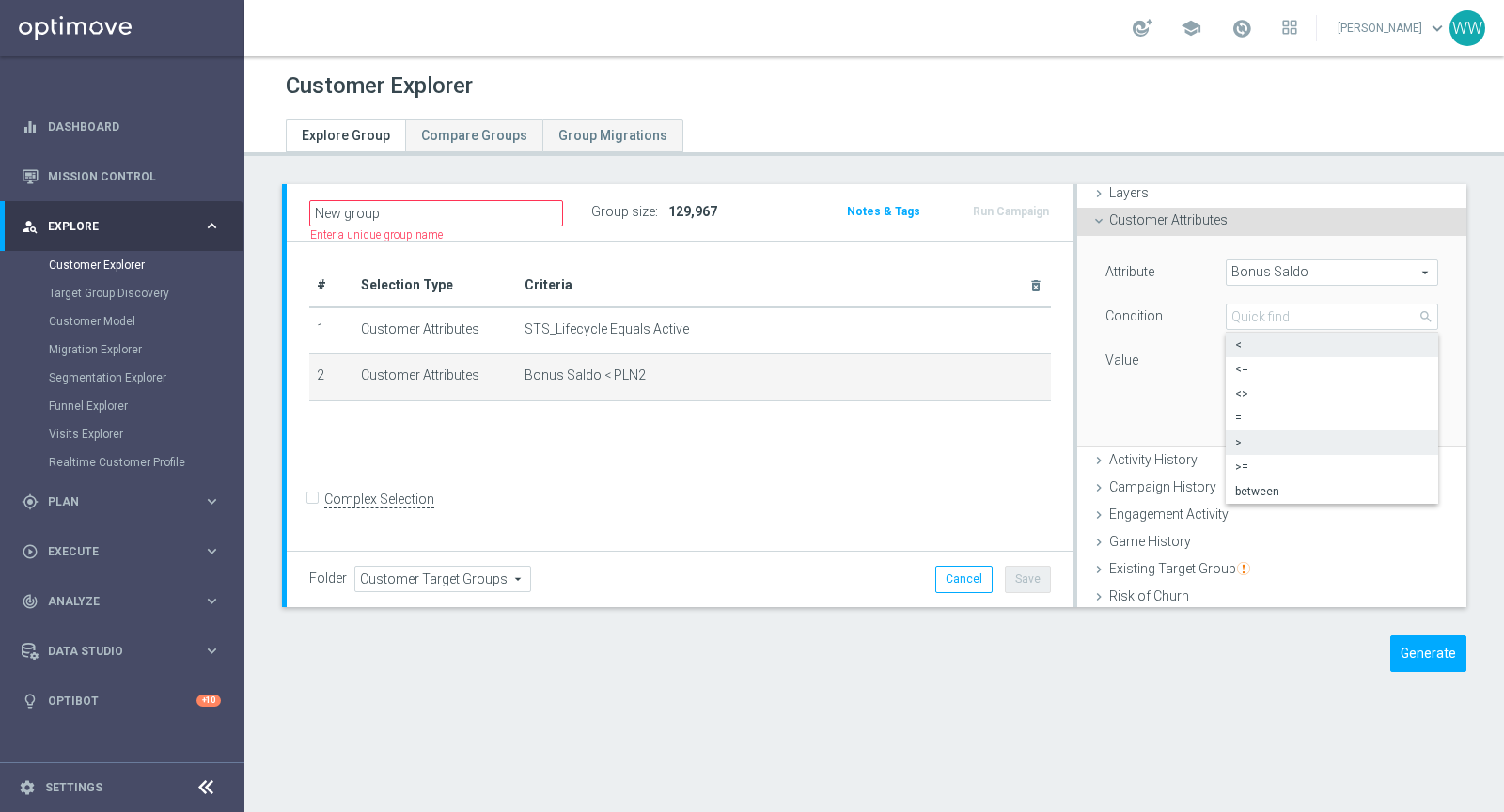
click at [1262, 438] on span ">" at bounding box center [1331, 442] width 194 height 15
type input ">"
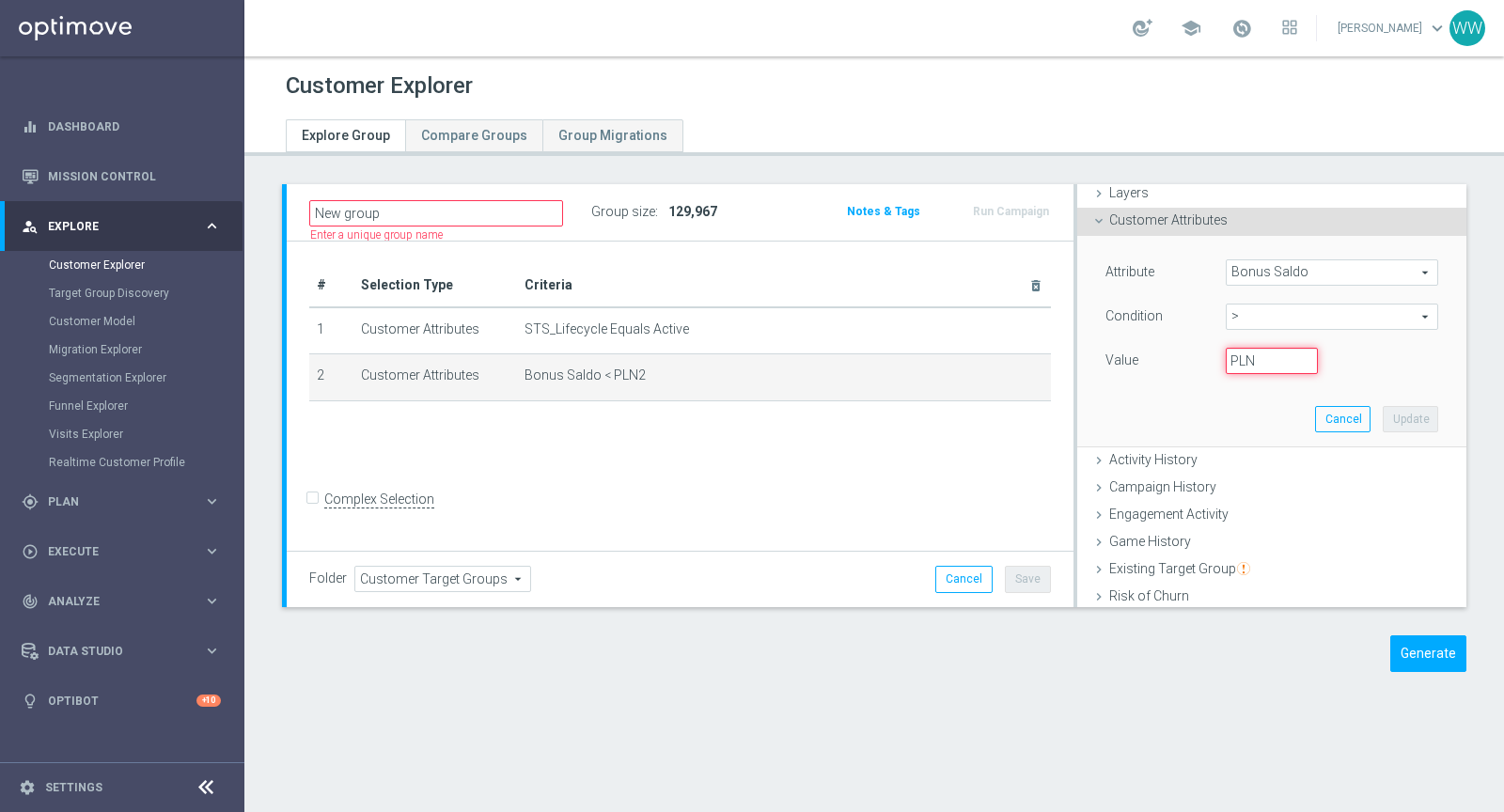
click at [1259, 365] on input "PLN" at bounding box center [1271, 361] width 92 height 26
type input "2"
click at [1412, 412] on button "Update" at bounding box center [1411, 418] width 56 height 26
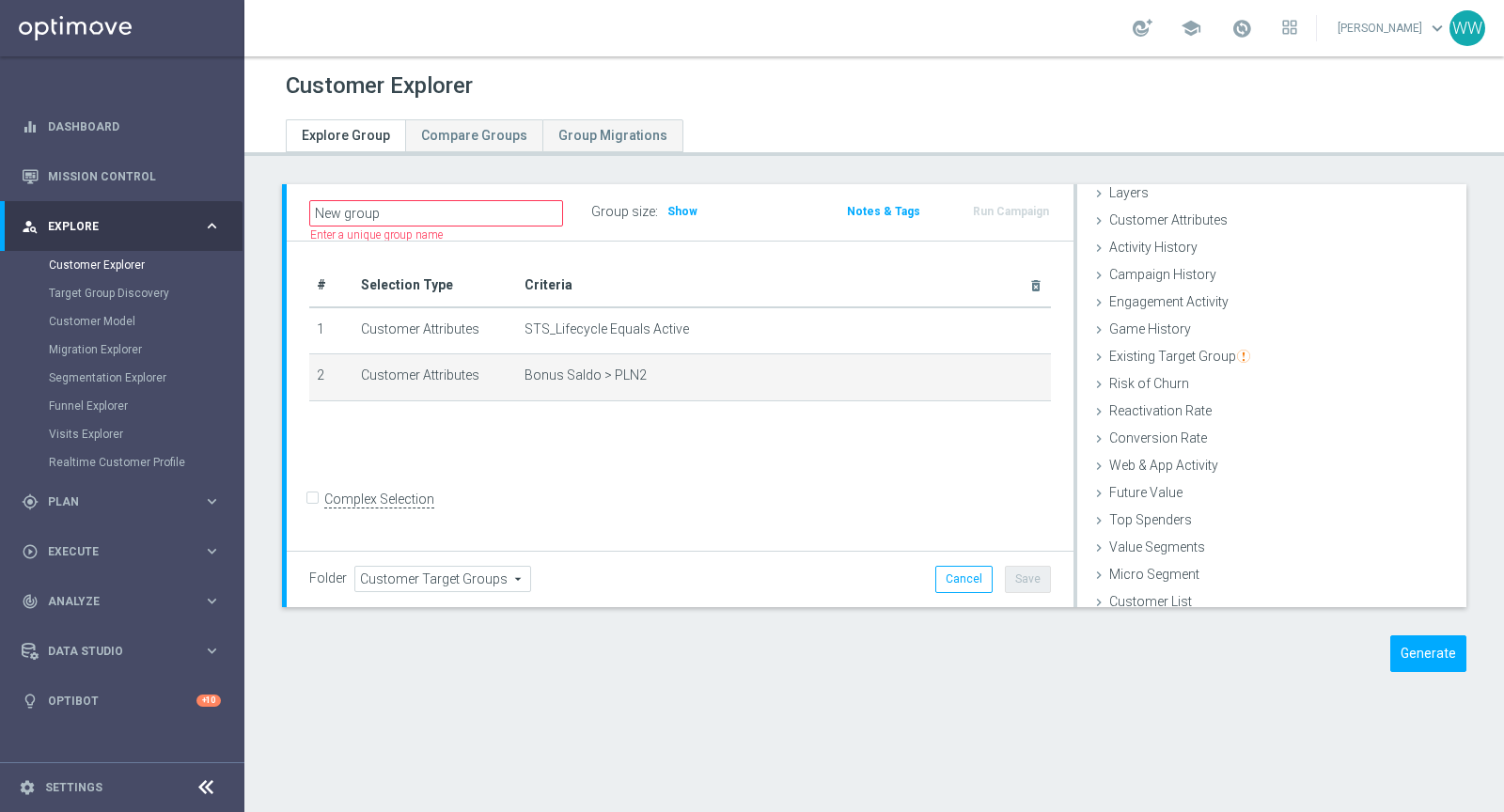
click at [678, 221] on div "Group size : Show" at bounding box center [685, 211] width 188 height 26
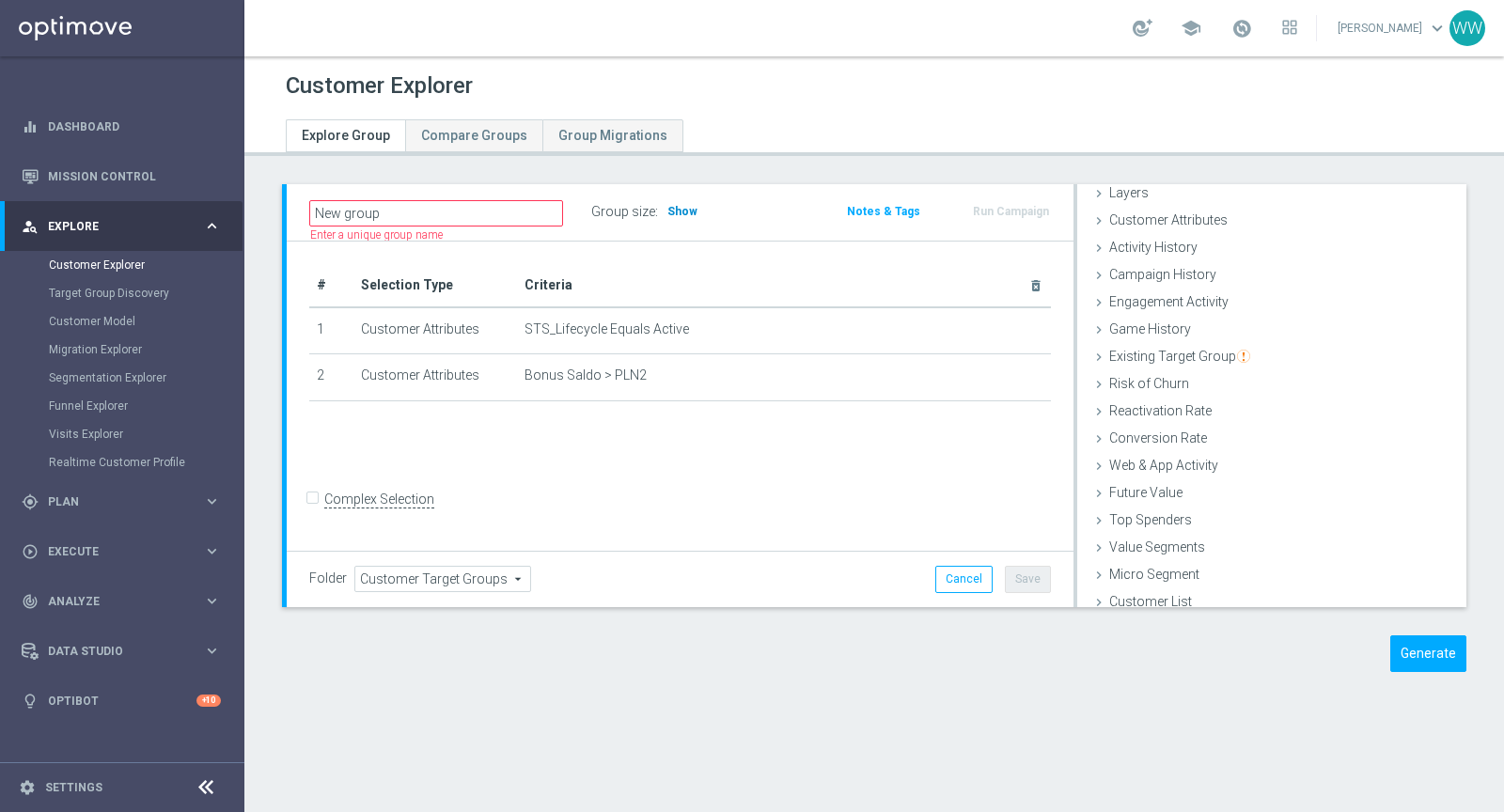
click at [678, 203] on h3 "Show" at bounding box center [682, 211] width 34 height 21
click at [456, 218] on input "New group" at bounding box center [435, 213] width 253 height 26
click at [584, 266] on th "Criteria delete_forever" at bounding box center [783, 285] width 534 height 43
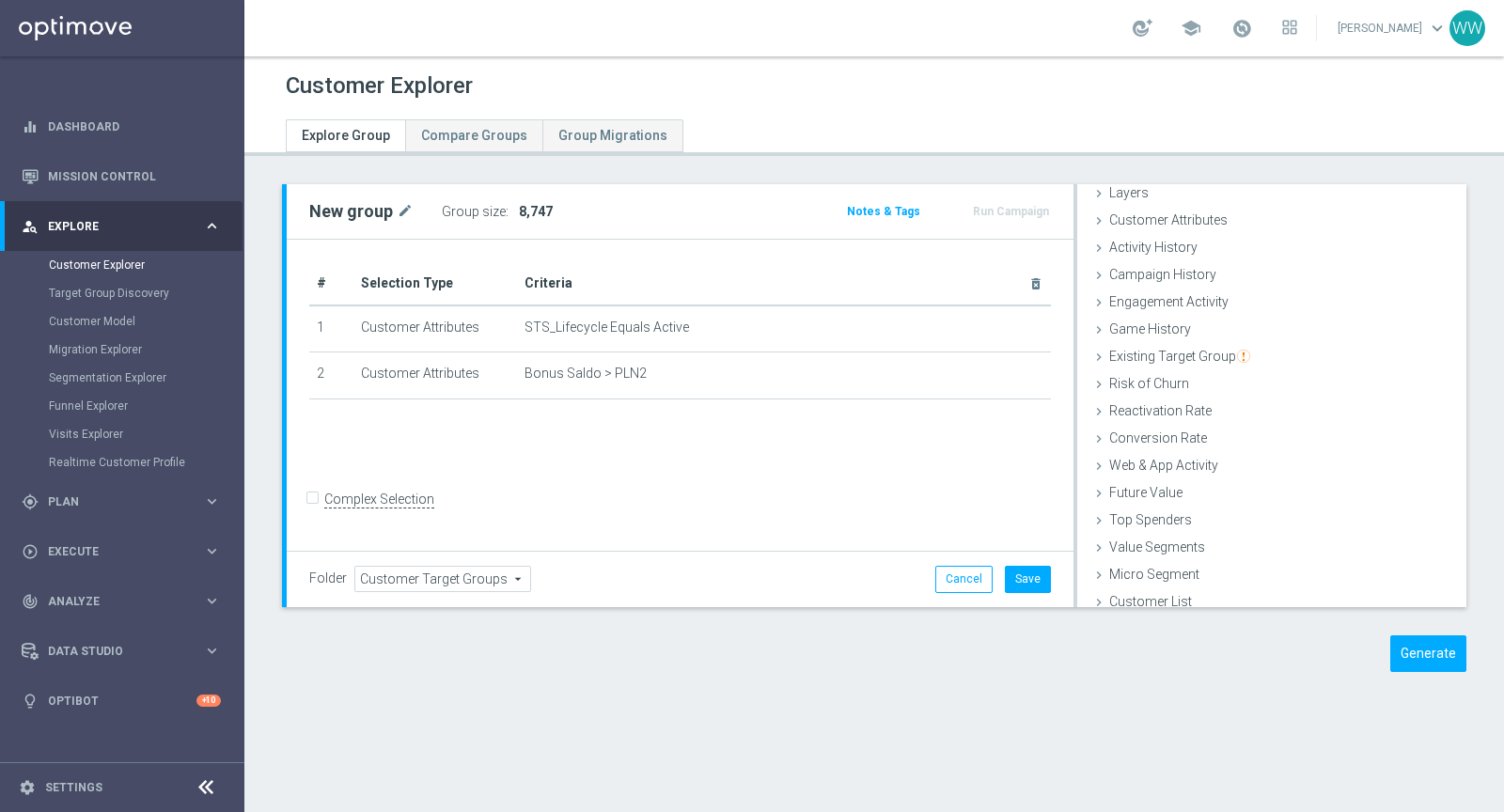
click at [1263, 34] on div "school" at bounding box center [1214, 28] width 164 height 32
click at [1252, 34] on span at bounding box center [1241, 28] width 21 height 21
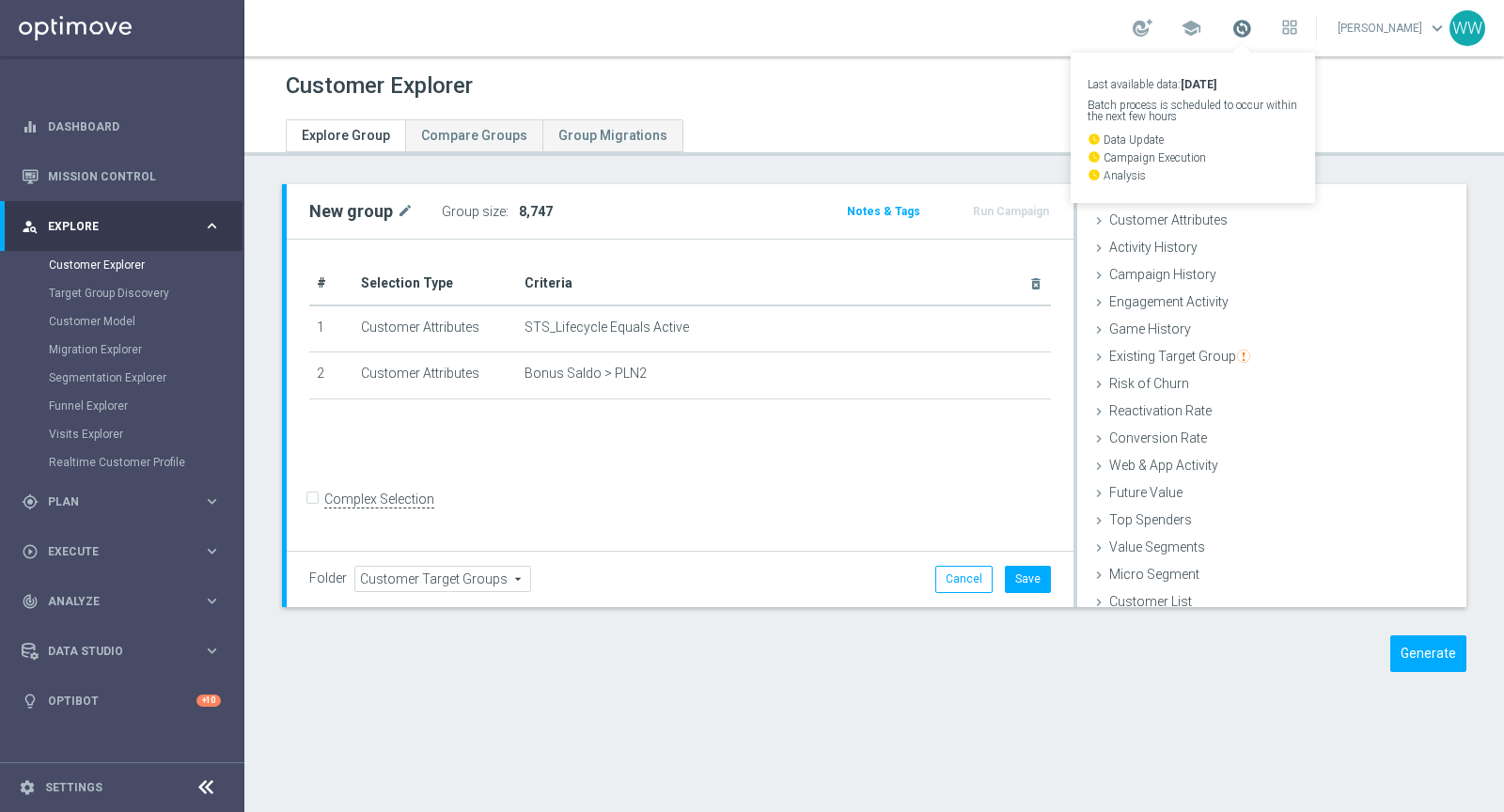
click at [1252, 28] on span at bounding box center [1241, 28] width 21 height 21
click at [1252, 32] on span at bounding box center [1241, 28] width 21 height 21
click at [1252, 43] on link "Last available data: 9 Sep 2025 Batch process is scheduled to occur within the …" at bounding box center [1242, 29] width 25 height 30
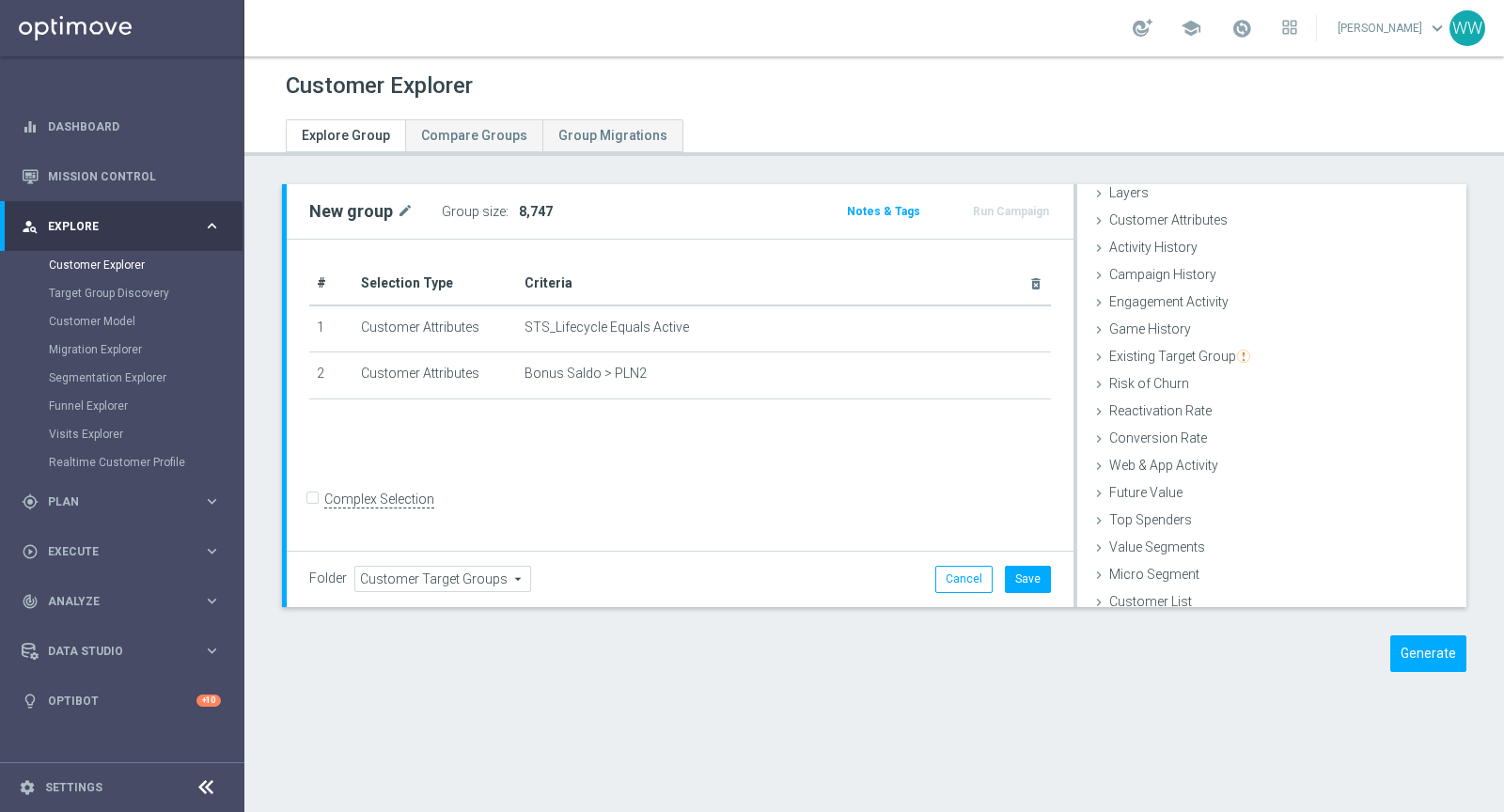
click at [1252, 43] on link at bounding box center [1242, 29] width 25 height 30
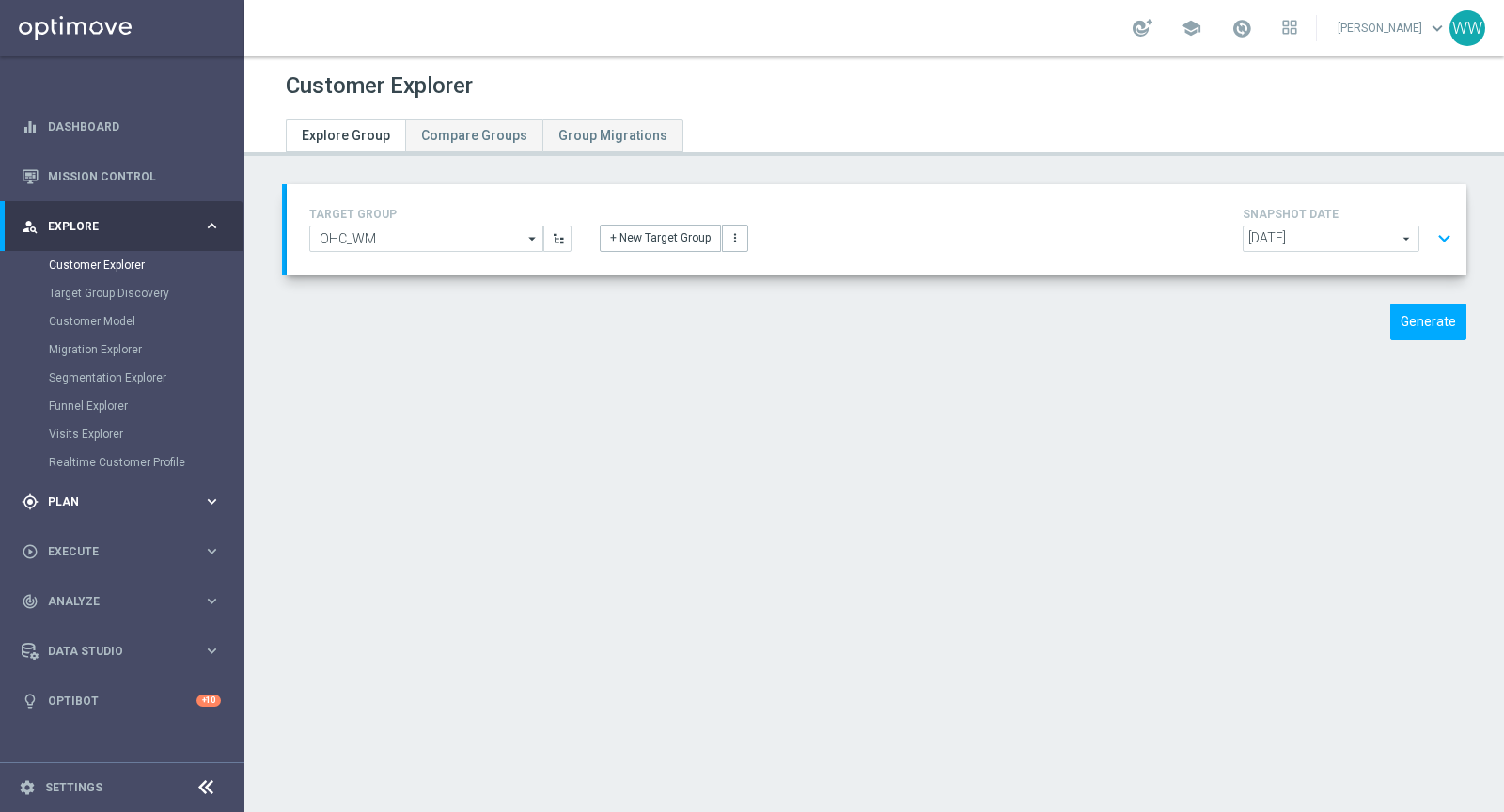
click at [83, 501] on span "Plan" at bounding box center [125, 501] width 155 height 11
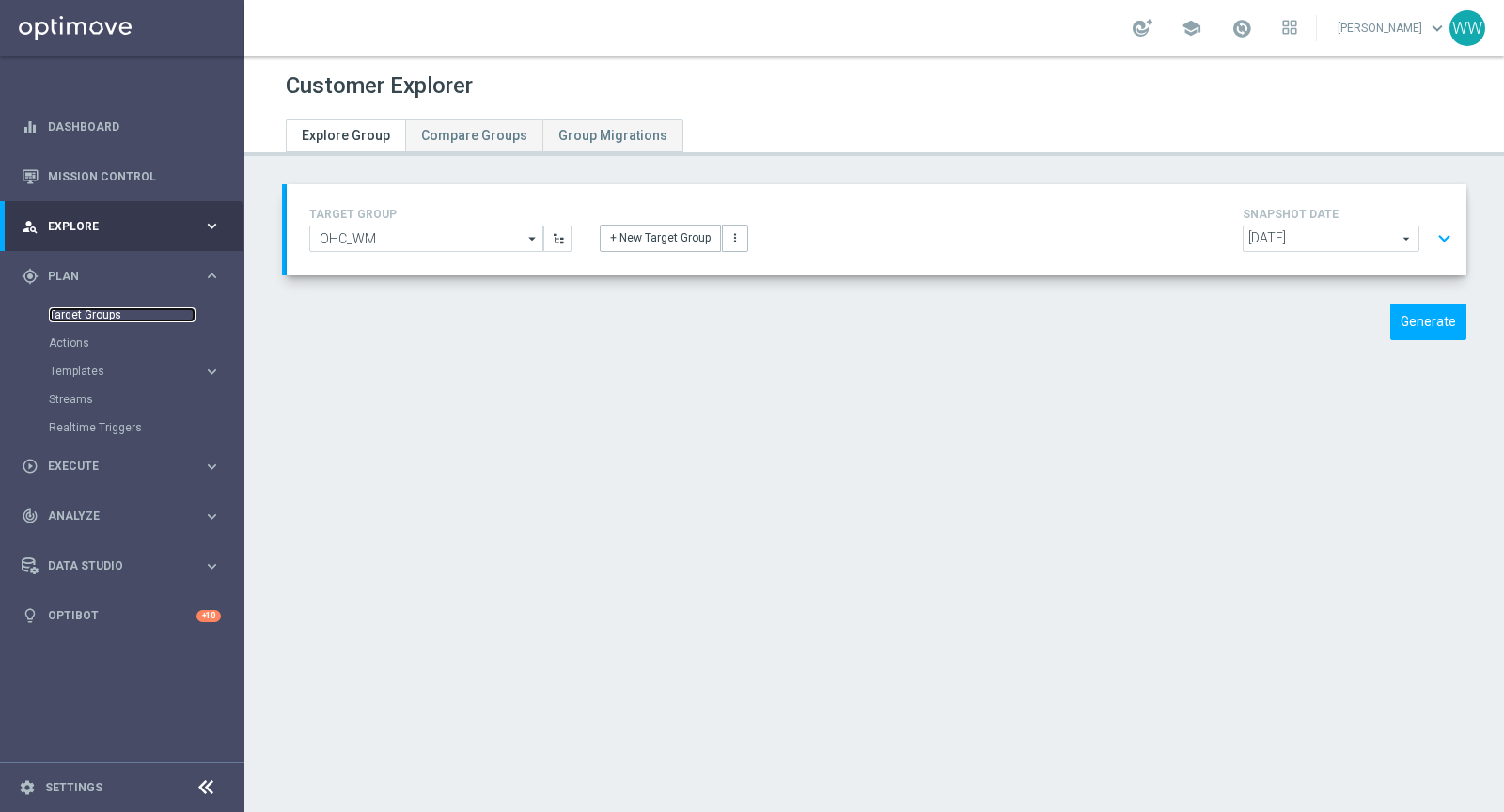
click at [86, 311] on link "Target Groups" at bounding box center [121, 314] width 146 height 15
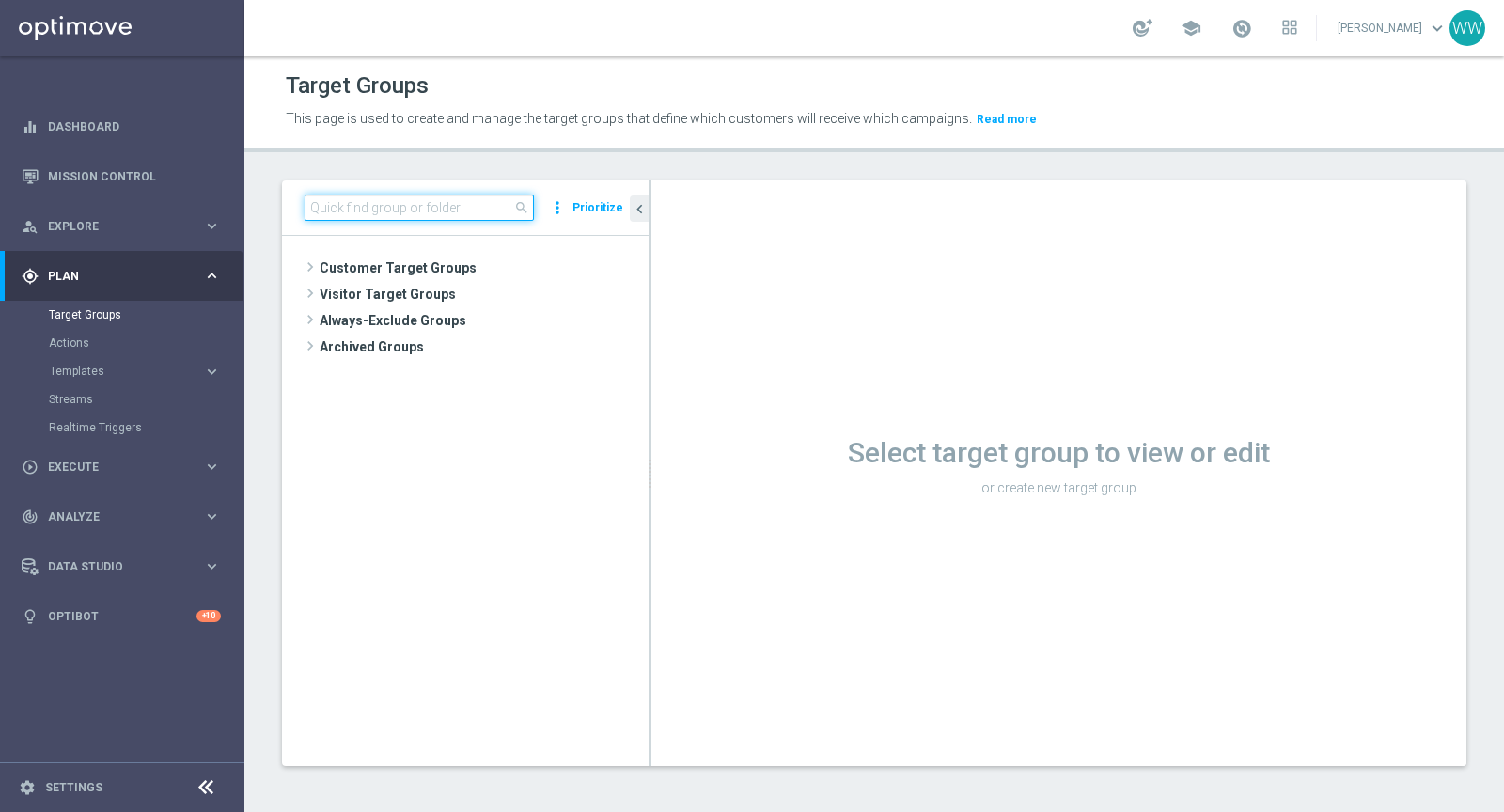
click at [436, 212] on input at bounding box center [418, 208] width 230 height 26
paste input "A_MED_TARGET_DEPO_50DO200_120925"
type input "A_MED_TARGET_DEPO_50DO200_120925"
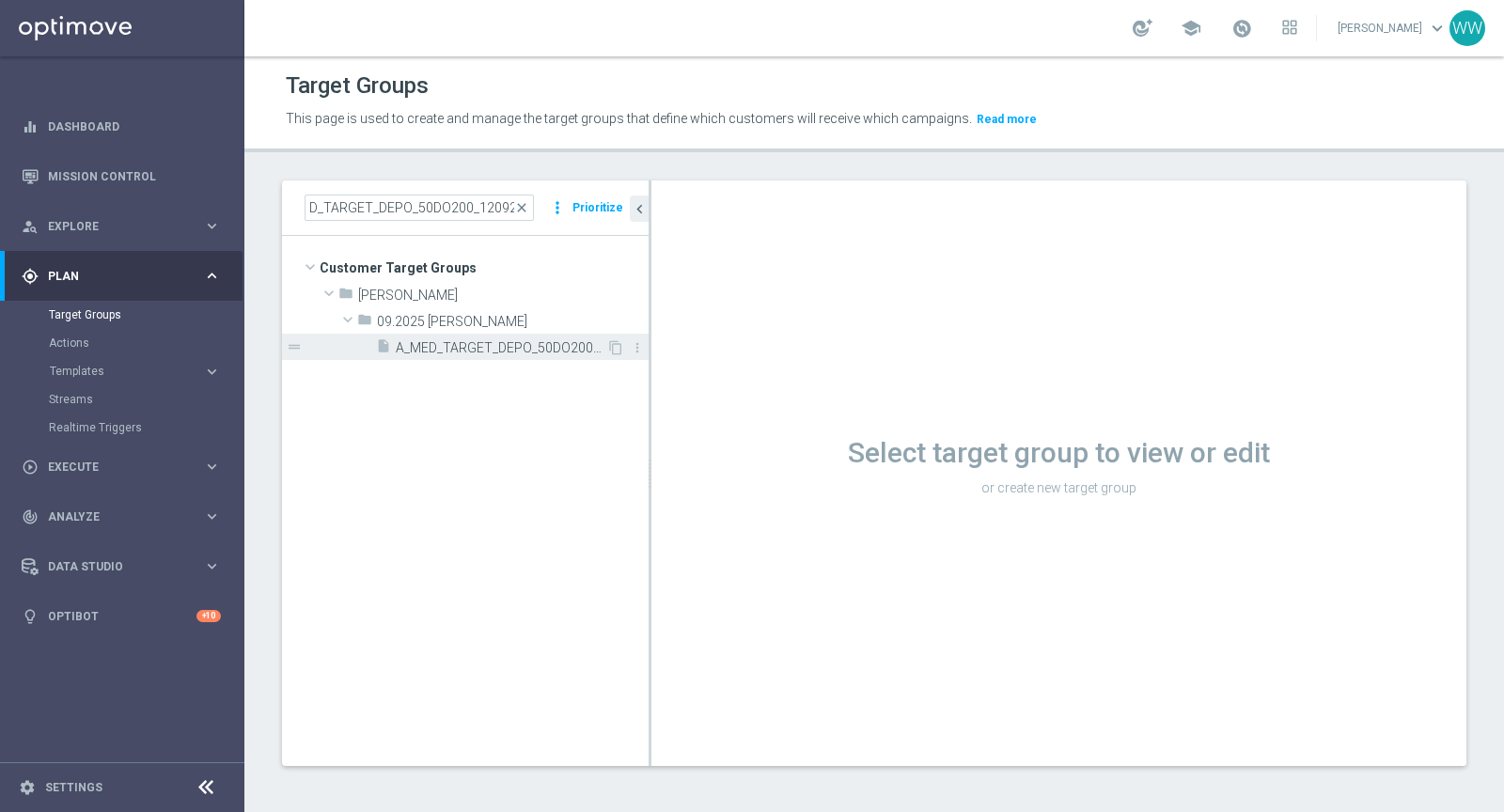
scroll to position [0, 0]
click at [460, 340] on span "A_MED_TARGET_DEPO_50DO200_120925" at bounding box center [501, 348] width 211 height 16
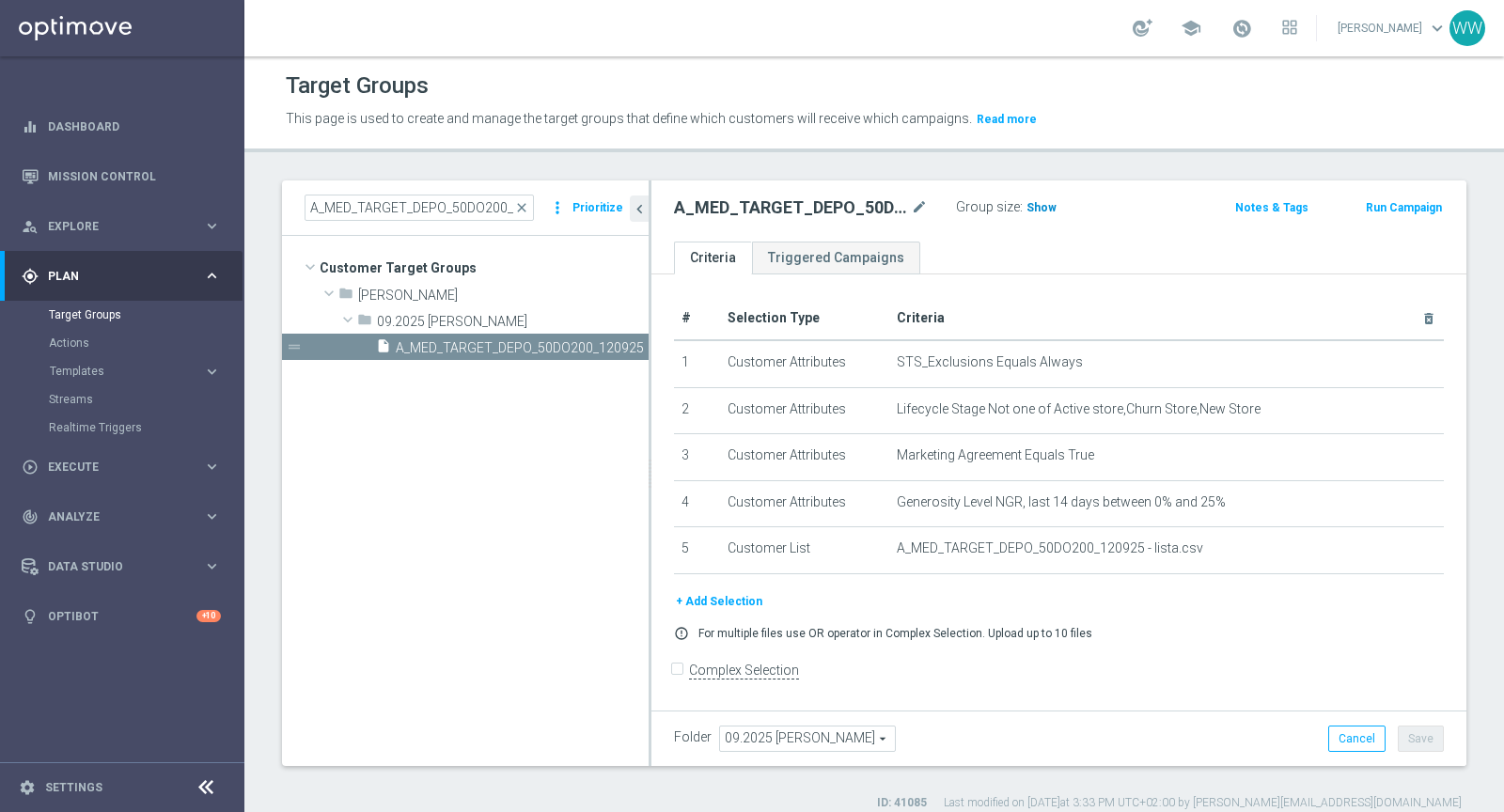
click at [1042, 212] on span "Show" at bounding box center [1041, 207] width 30 height 13
click at [1247, 40] on link at bounding box center [1242, 29] width 25 height 30
click at [1252, 22] on span at bounding box center [1241, 28] width 21 height 21
click at [1059, 252] on ul "Criteria Triggered Campaigns" at bounding box center [1059, 257] width 815 height 33
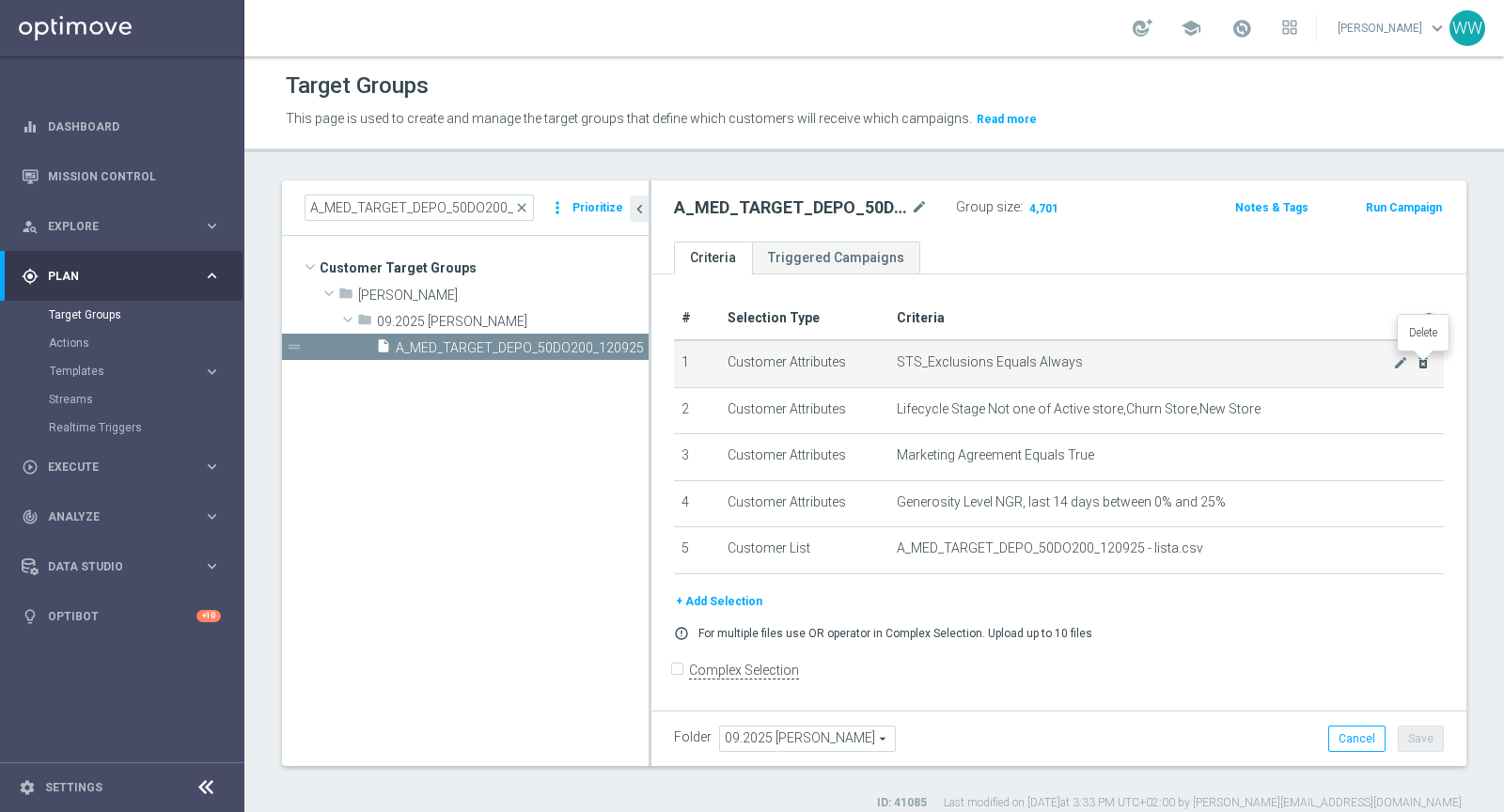
click at [1422, 363] on icon "delete_forever" at bounding box center [1422, 362] width 15 height 15
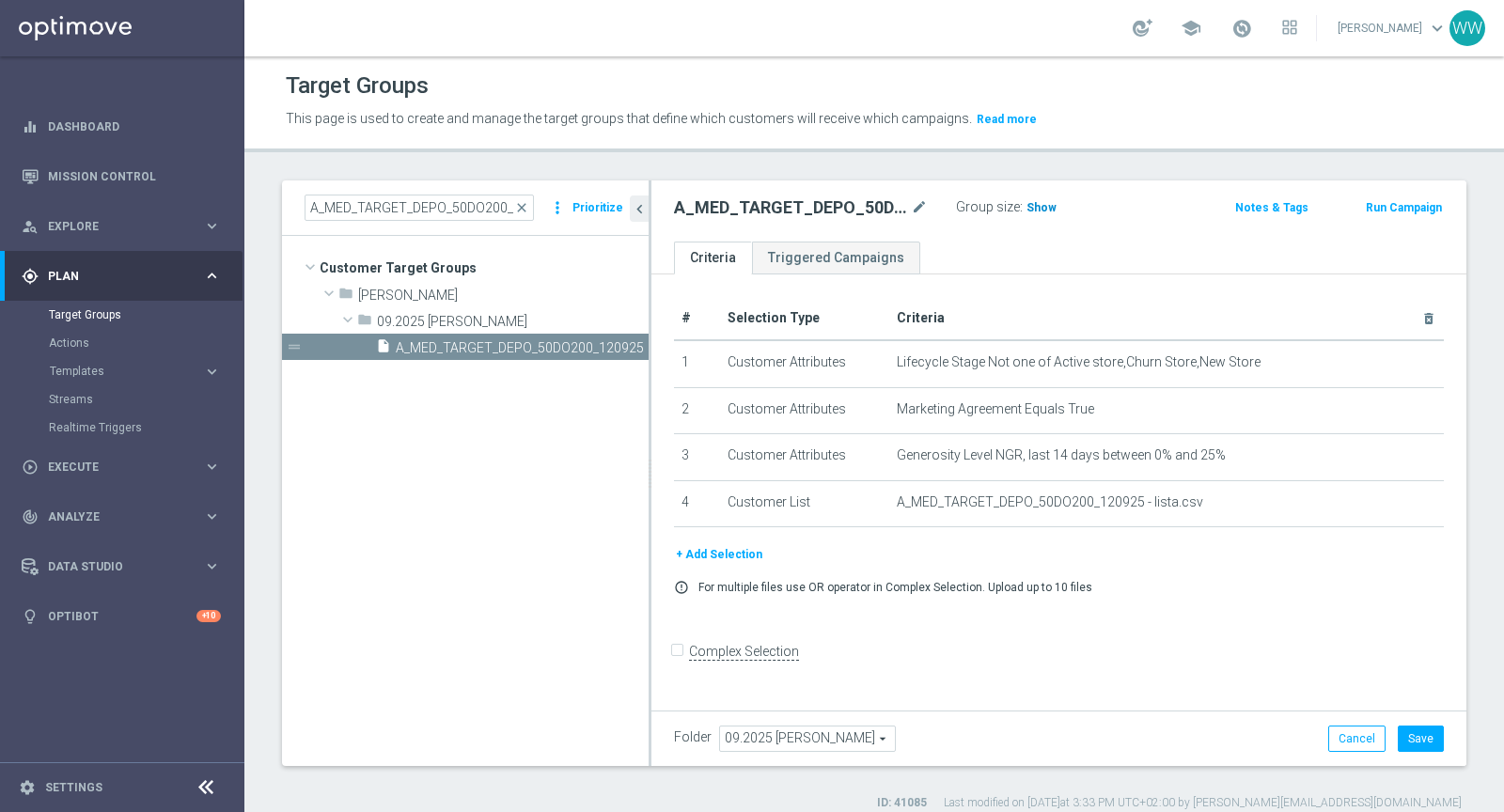
click at [1040, 208] on span "Show" at bounding box center [1041, 207] width 30 height 13
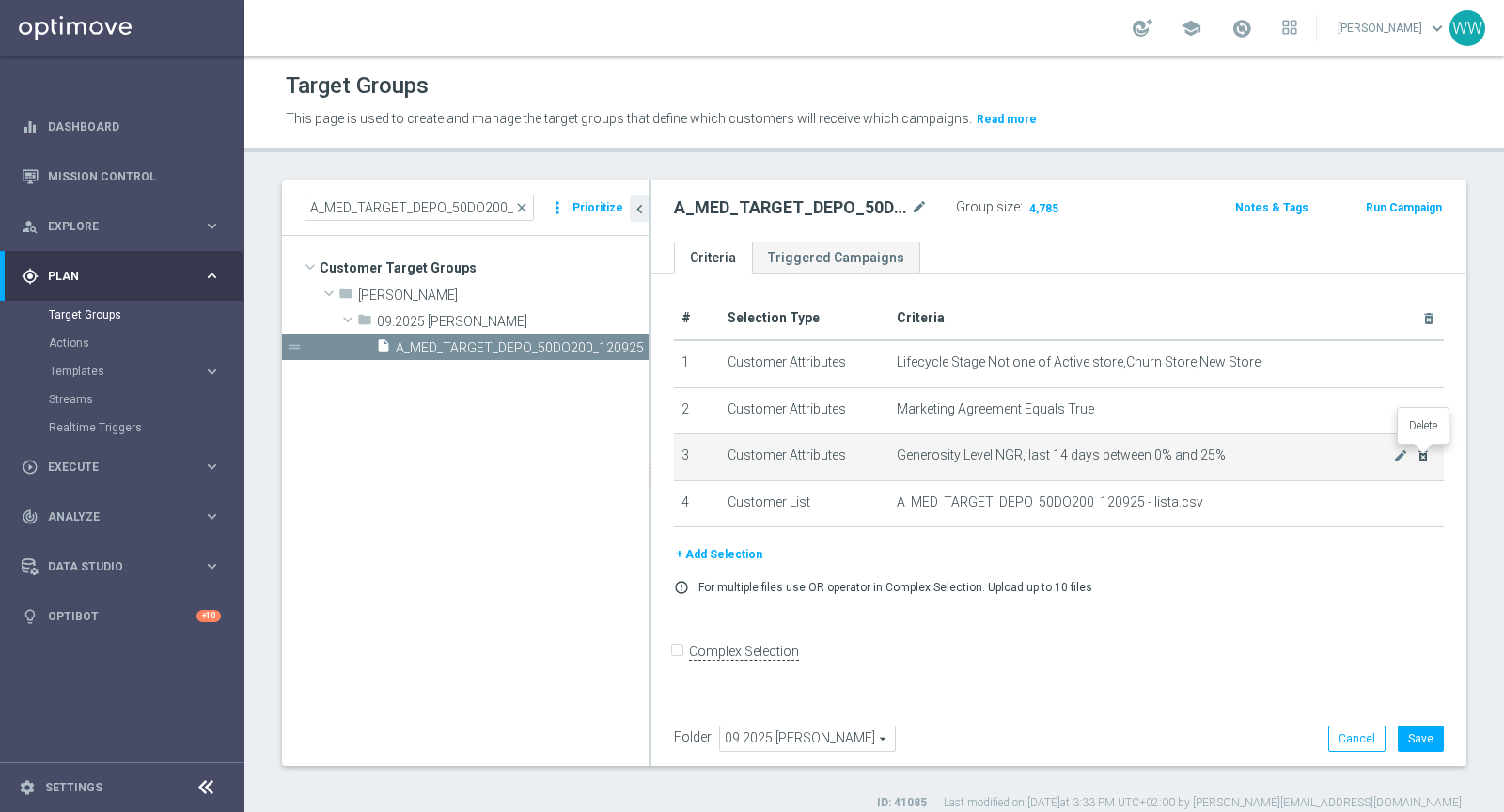
click at [1420, 456] on icon "delete_forever" at bounding box center [1422, 455] width 15 height 15
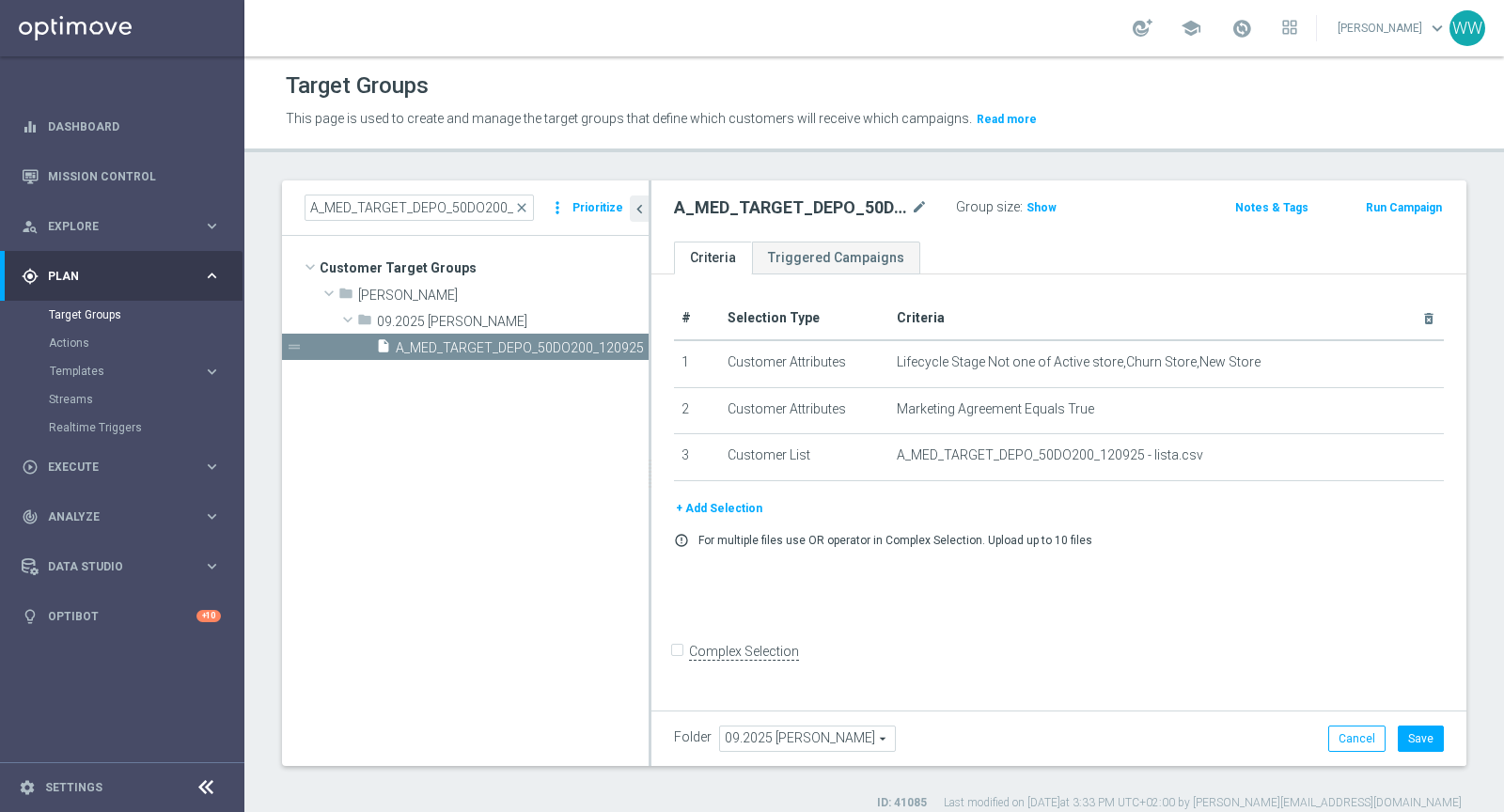
click at [1035, 220] on div "A_MED_TARGET_DEPO_50DO200_120925 mode_edit Group size : Show Notes & Tags Run C…" at bounding box center [1059, 211] width 815 height 61
click at [1032, 213] on h3 "Show" at bounding box center [1041, 208] width 34 height 21
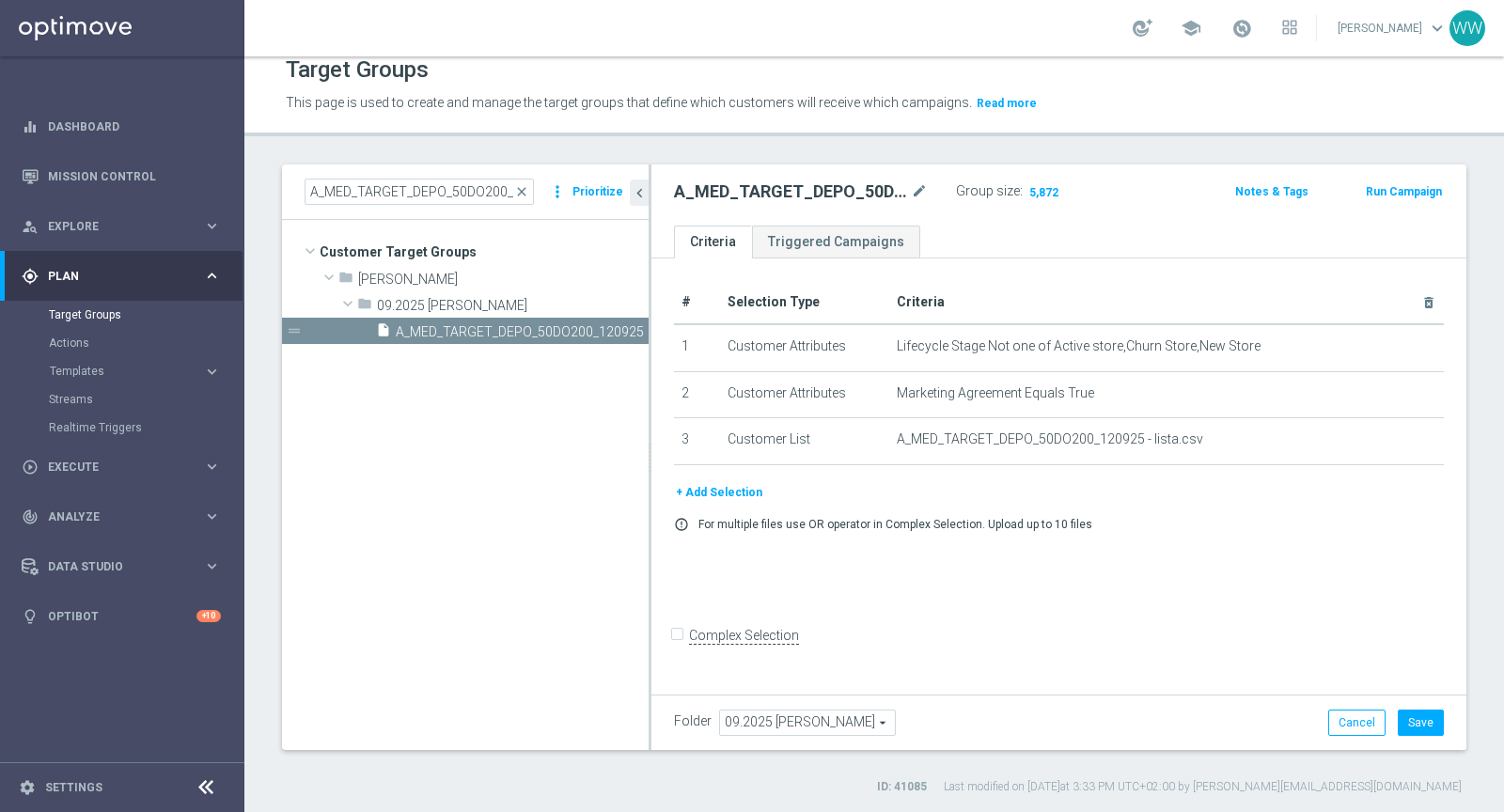
click at [734, 482] on button "+ Add Selection" at bounding box center [719, 492] width 90 height 21
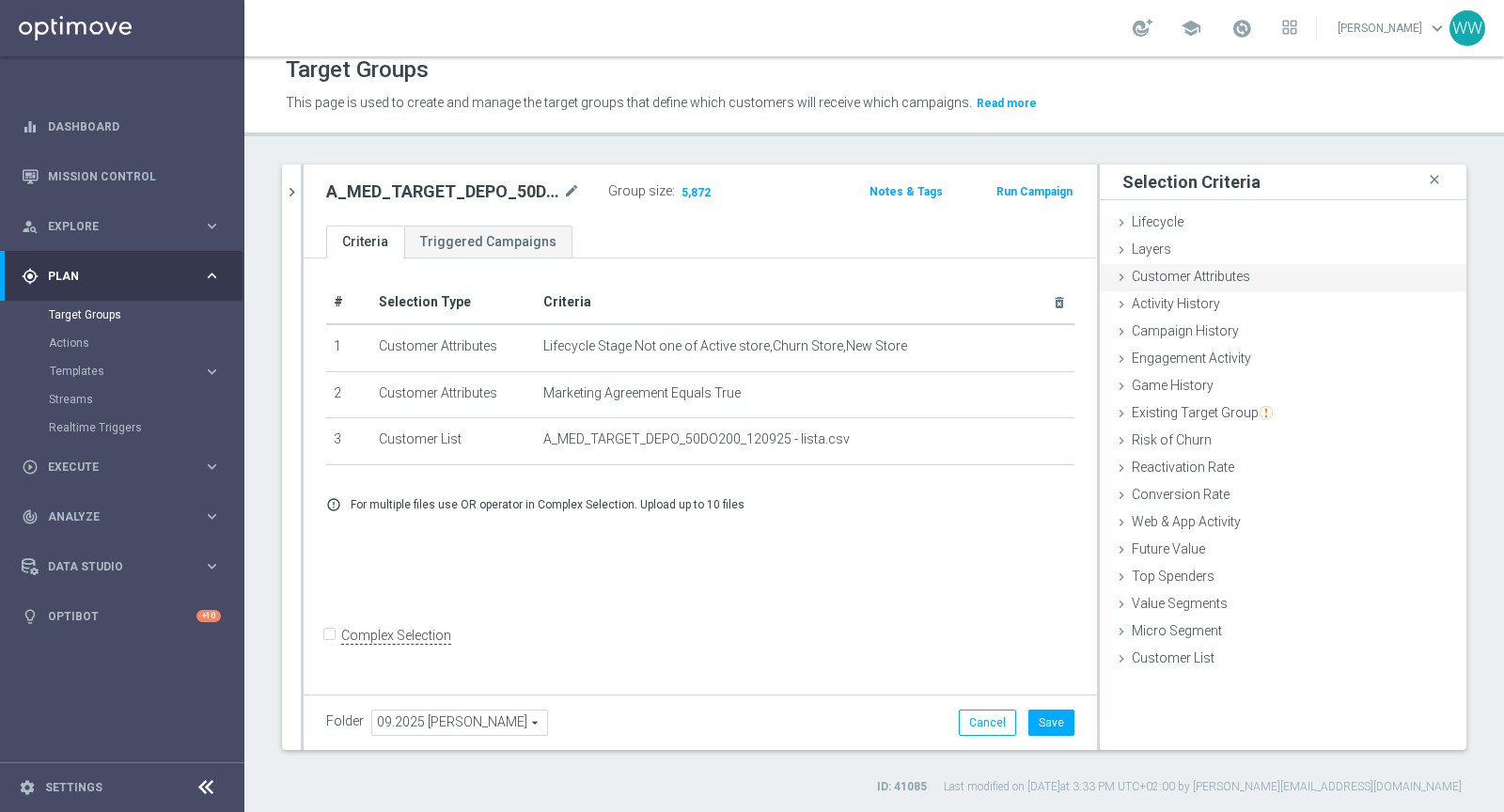
click at [1174, 281] on span "Customer Attributes" at bounding box center [1190, 275] width 118 height 15
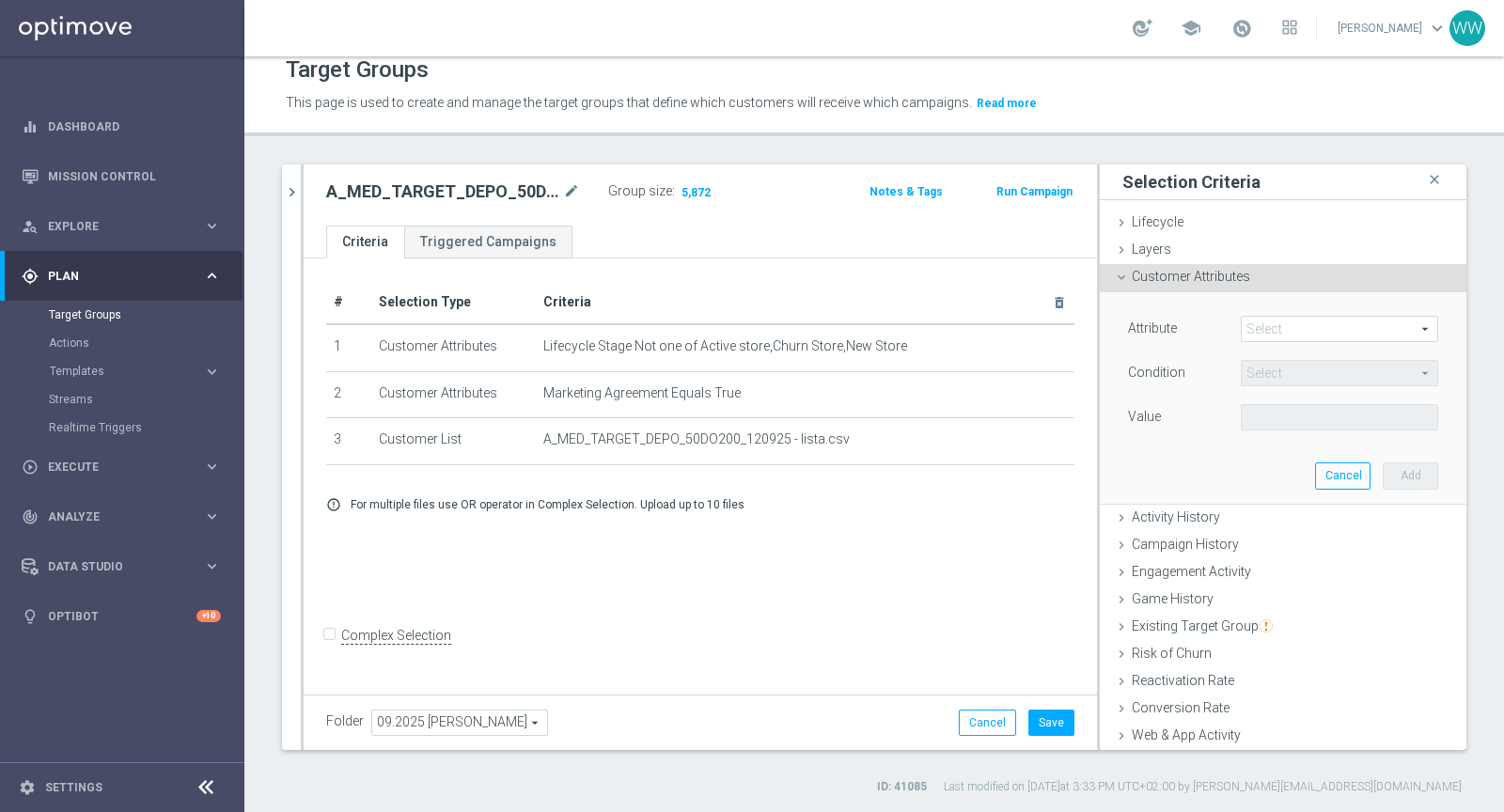
click at [1249, 323] on span at bounding box center [1339, 329] width 196 height 25
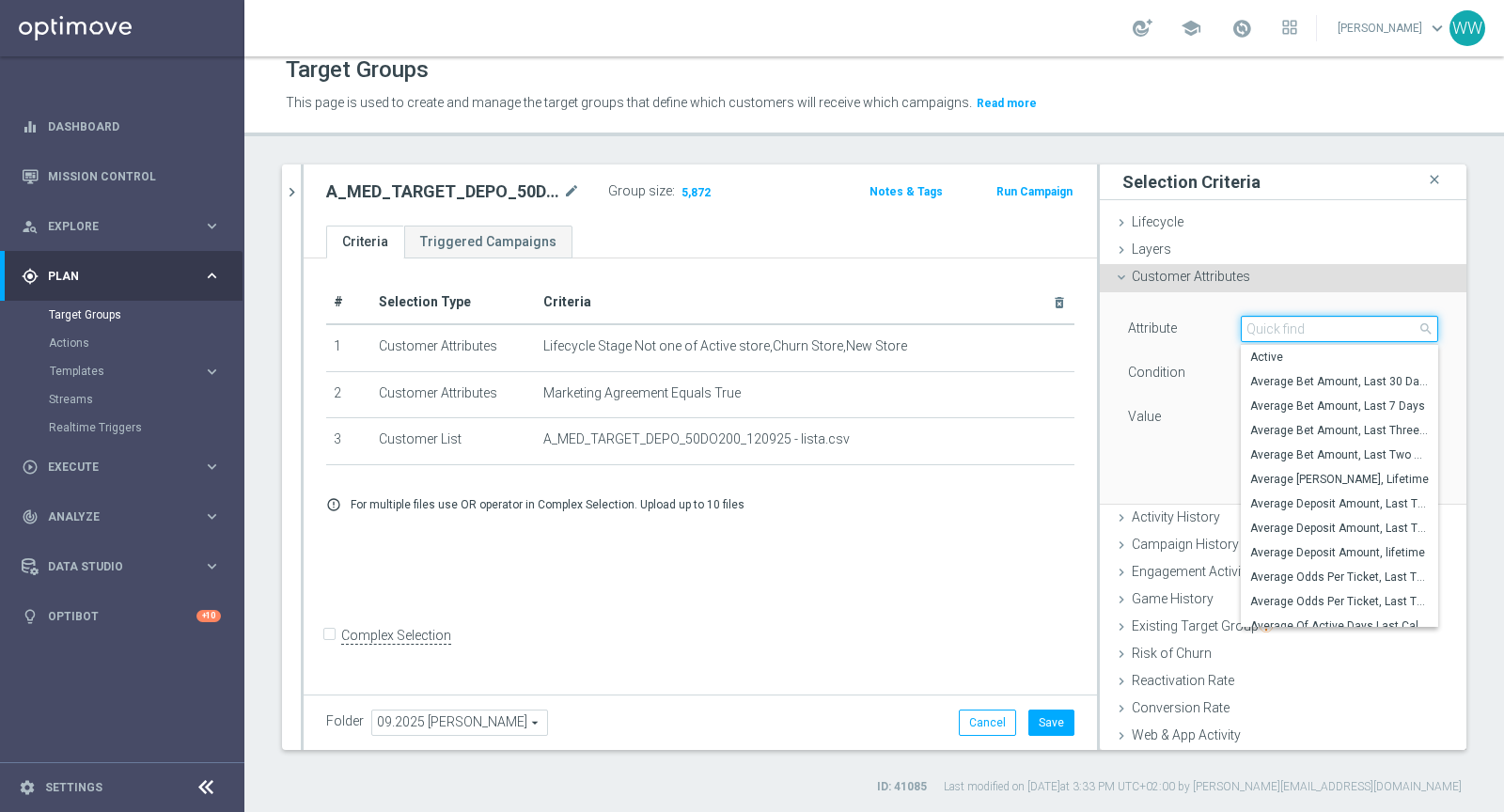
click at [1249, 323] on input "search" at bounding box center [1339, 329] width 198 height 26
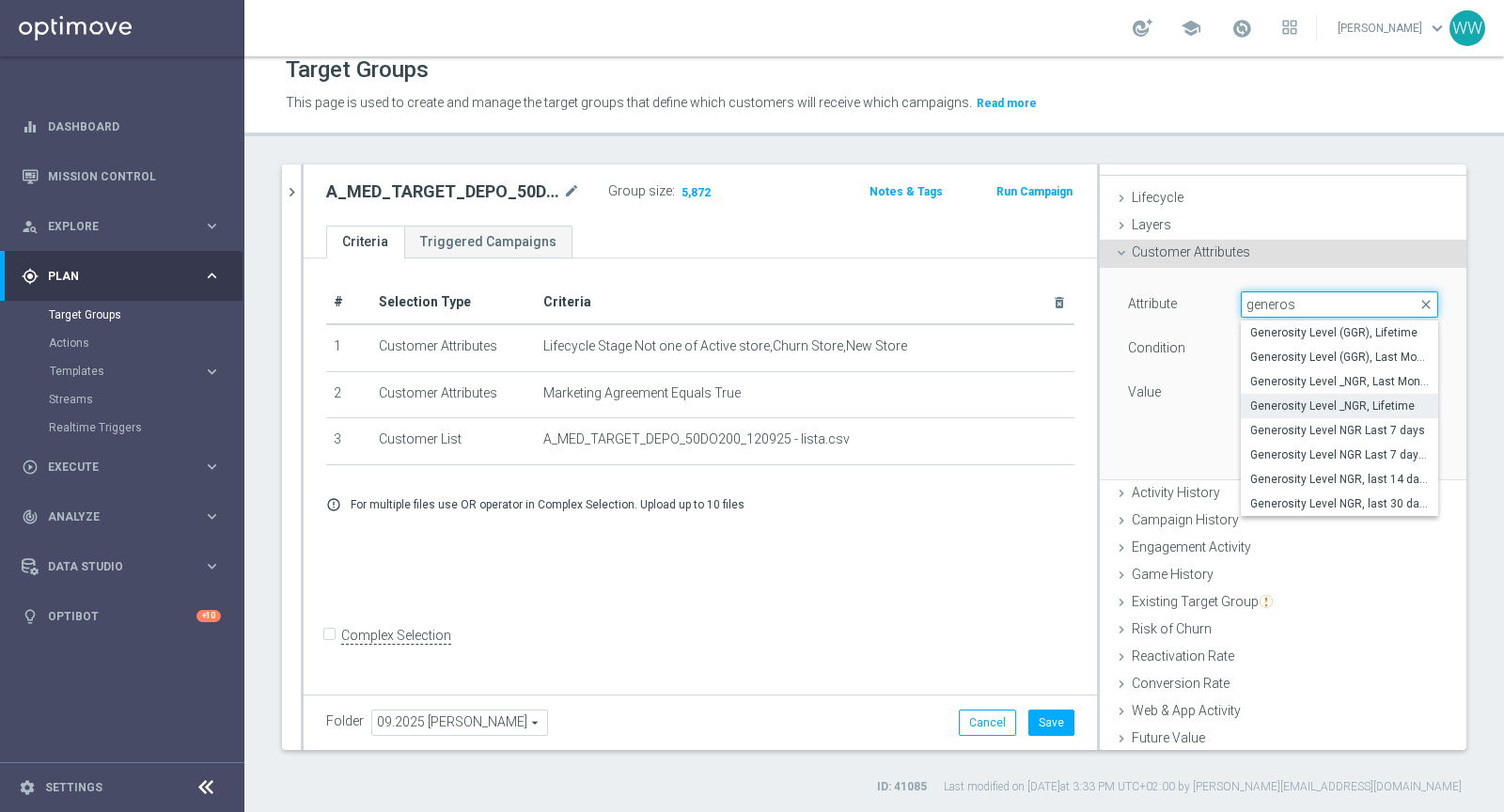
scroll to position [28, 0]
type input "generos"
click at [1336, 433] on label "Generosity Level NGR Last 7 days" at bounding box center [1339, 426] width 198 height 25
type input "Generosity Level NGR Last 7 days"
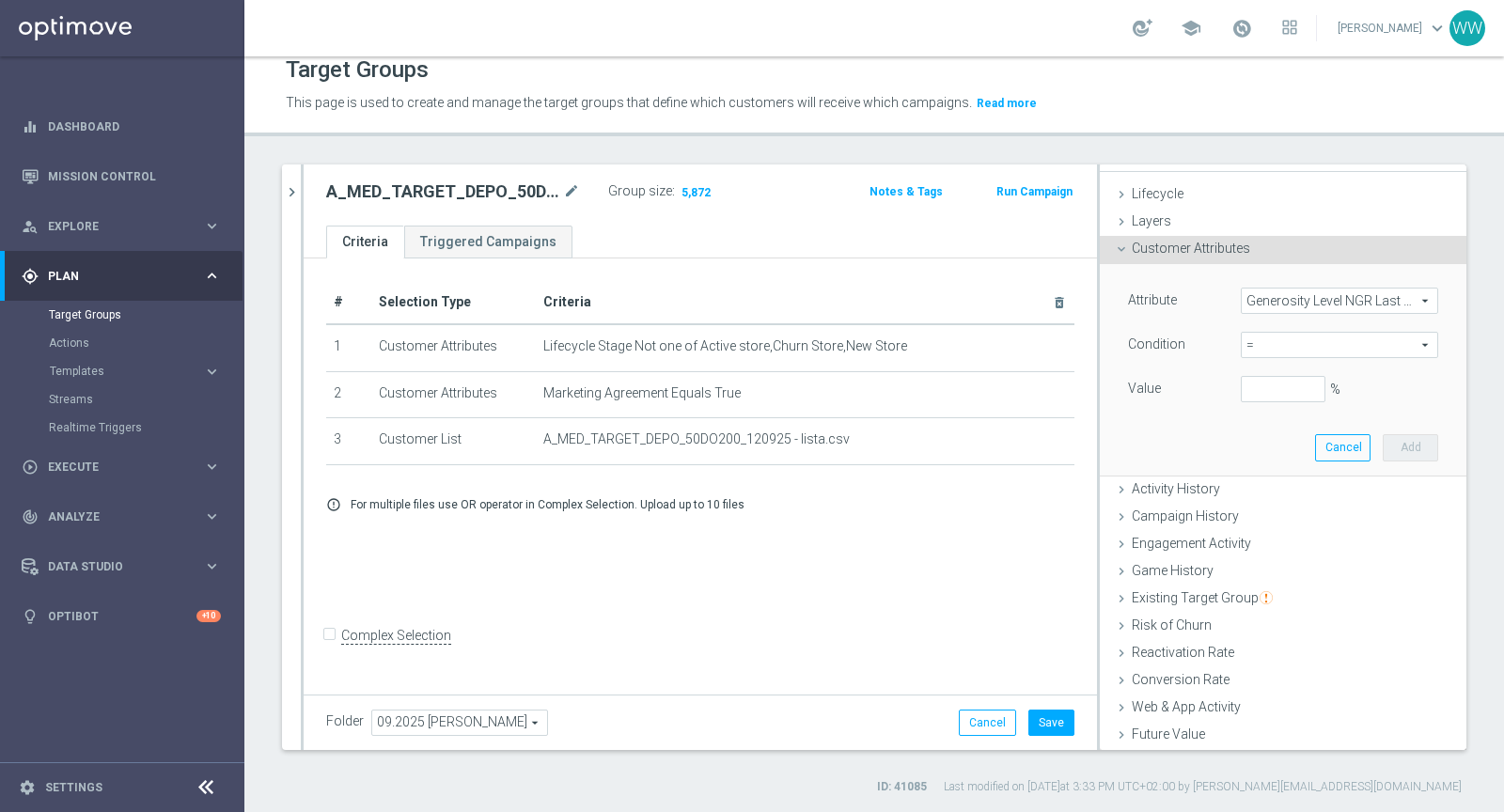
click at [1274, 343] on span "=" at bounding box center [1339, 345] width 196 height 25
click at [1278, 512] on span "between" at bounding box center [1339, 519] width 179 height 15
type input "between"
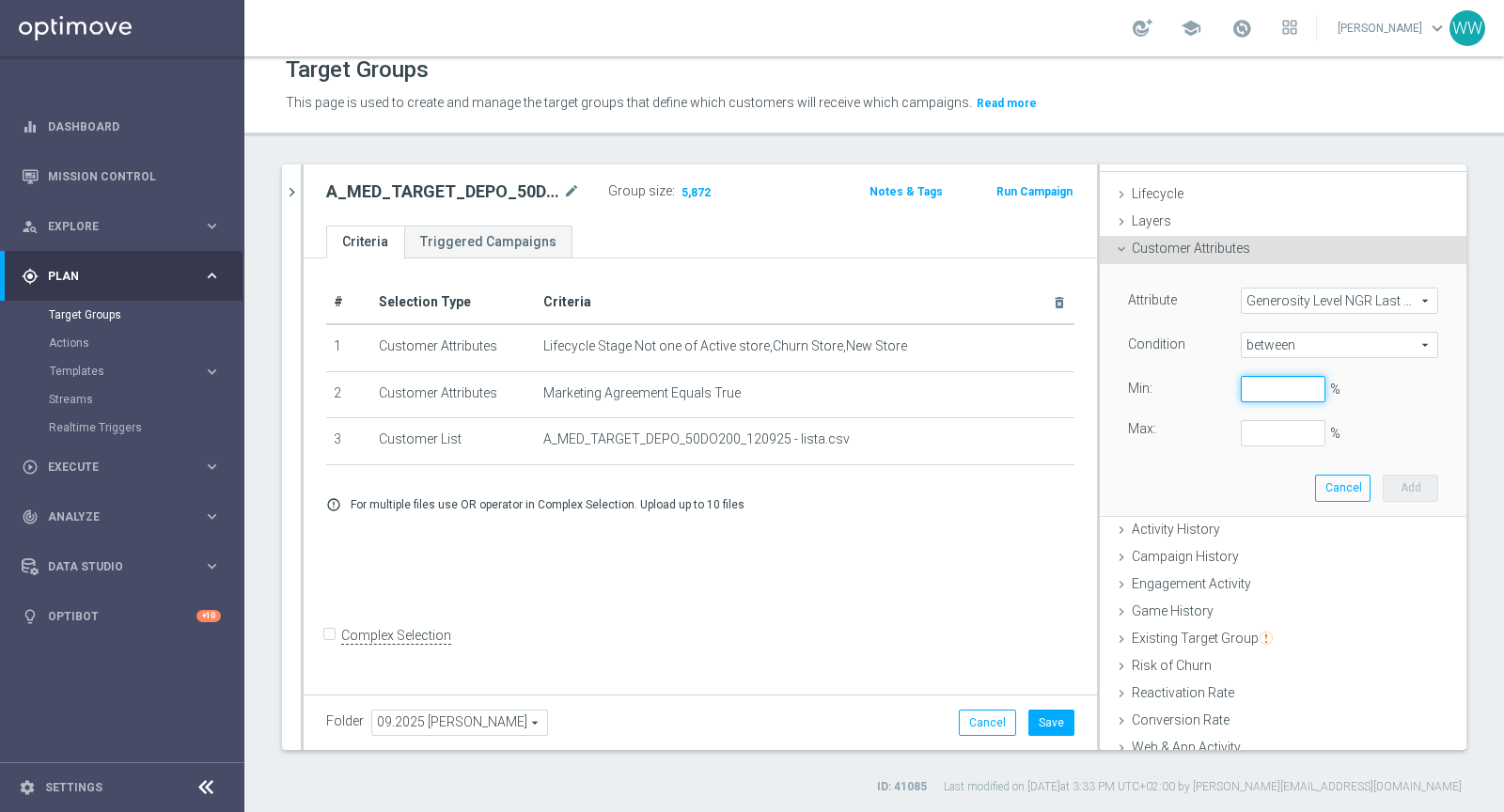
click at [1266, 386] on input "%" at bounding box center [1282, 389] width 84 height 26
type input "0"
click at [1266, 386] on input "%" at bounding box center [1282, 389] width 84 height 26
type input "0"
click at [1417, 486] on button "Add" at bounding box center [1411, 487] width 56 height 26
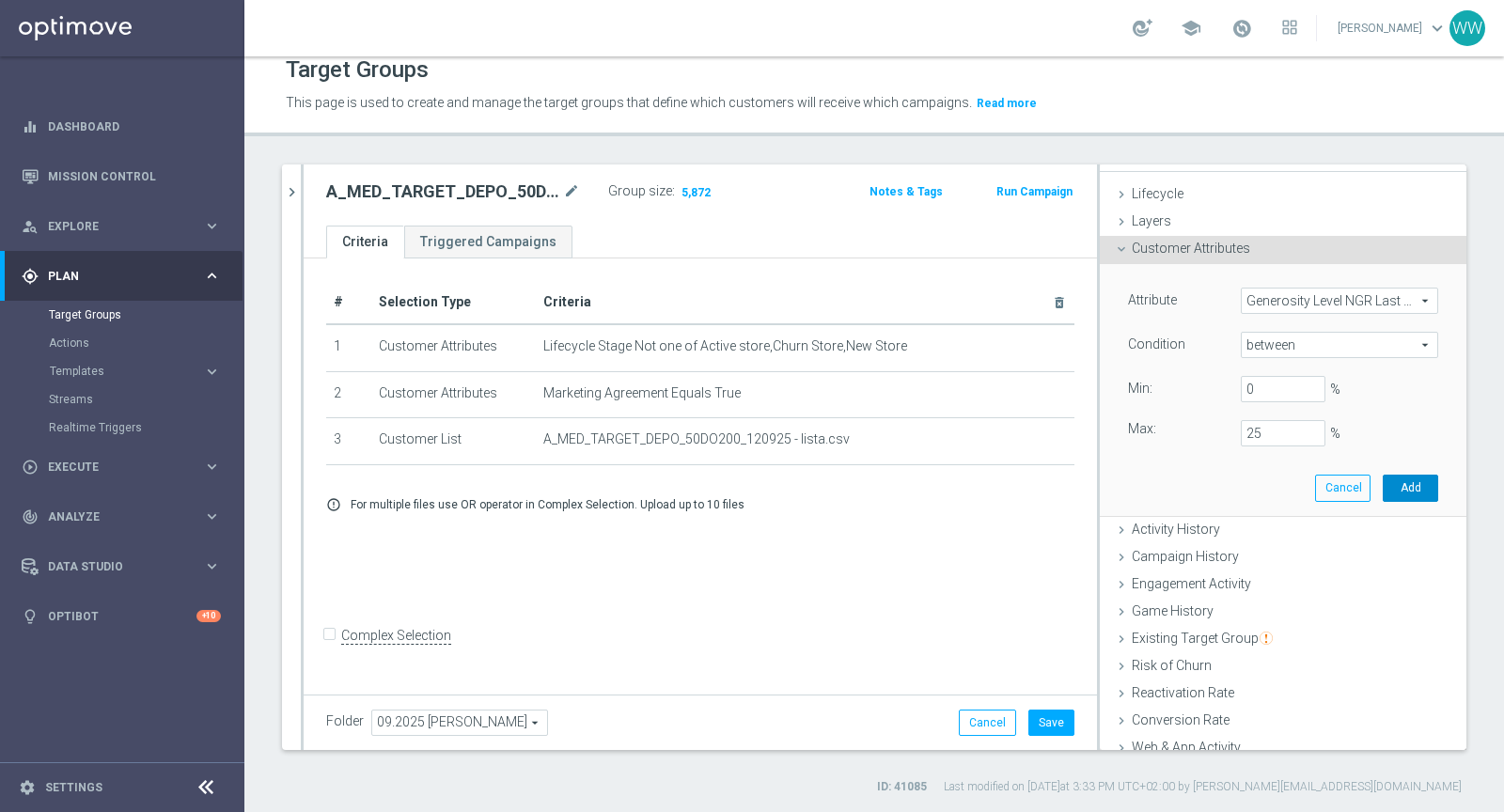
type input "0.25"
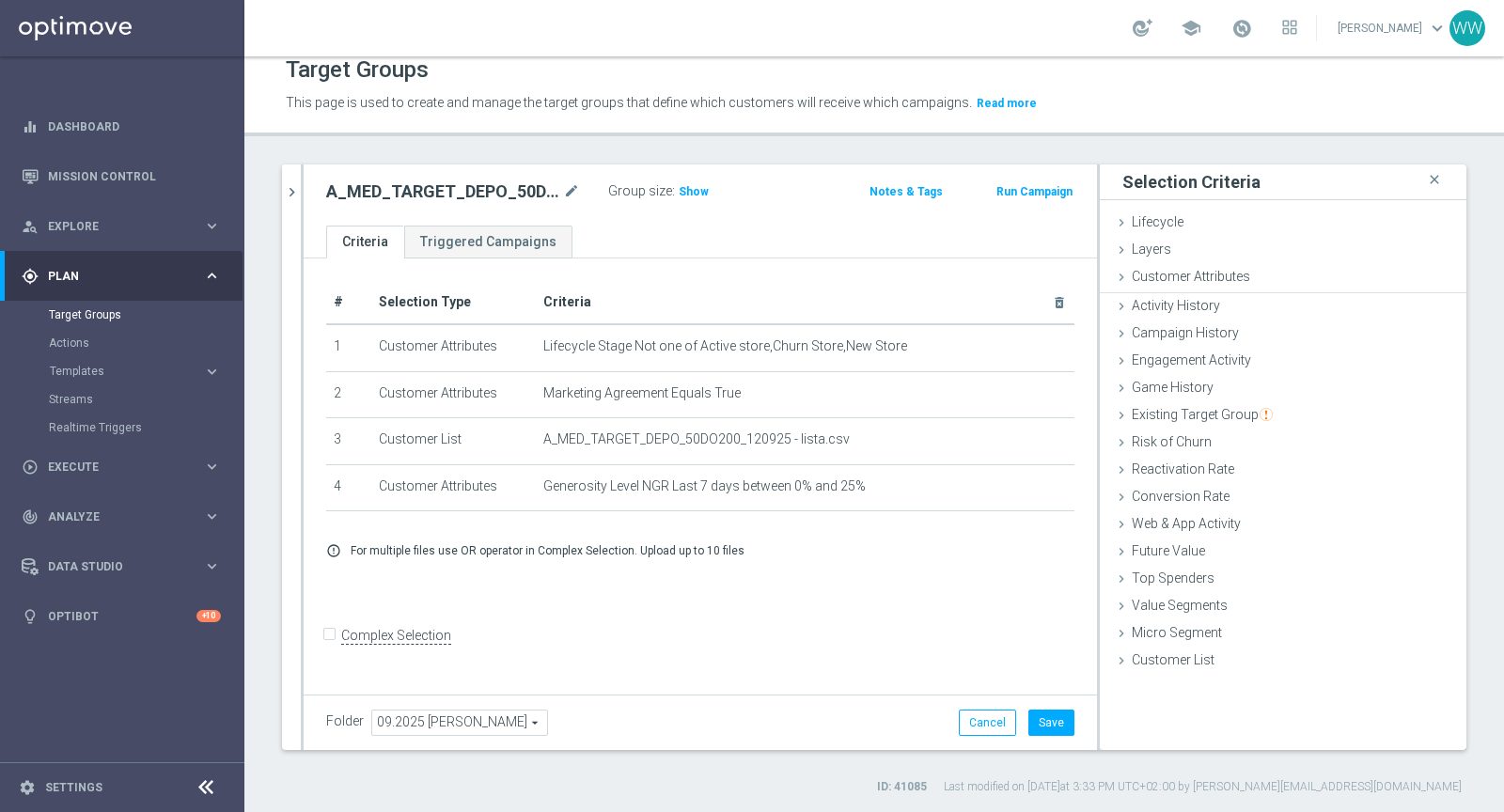
scroll to position [0, 0]
click at [680, 167] on div "A_MED_TARGET_DEPO_50DO200_120925 mode_edit Group size : Show Notes & Tags Run C…" at bounding box center [700, 194] width 793 height 61
click at [680, 185] on span "Show" at bounding box center [694, 191] width 30 height 13
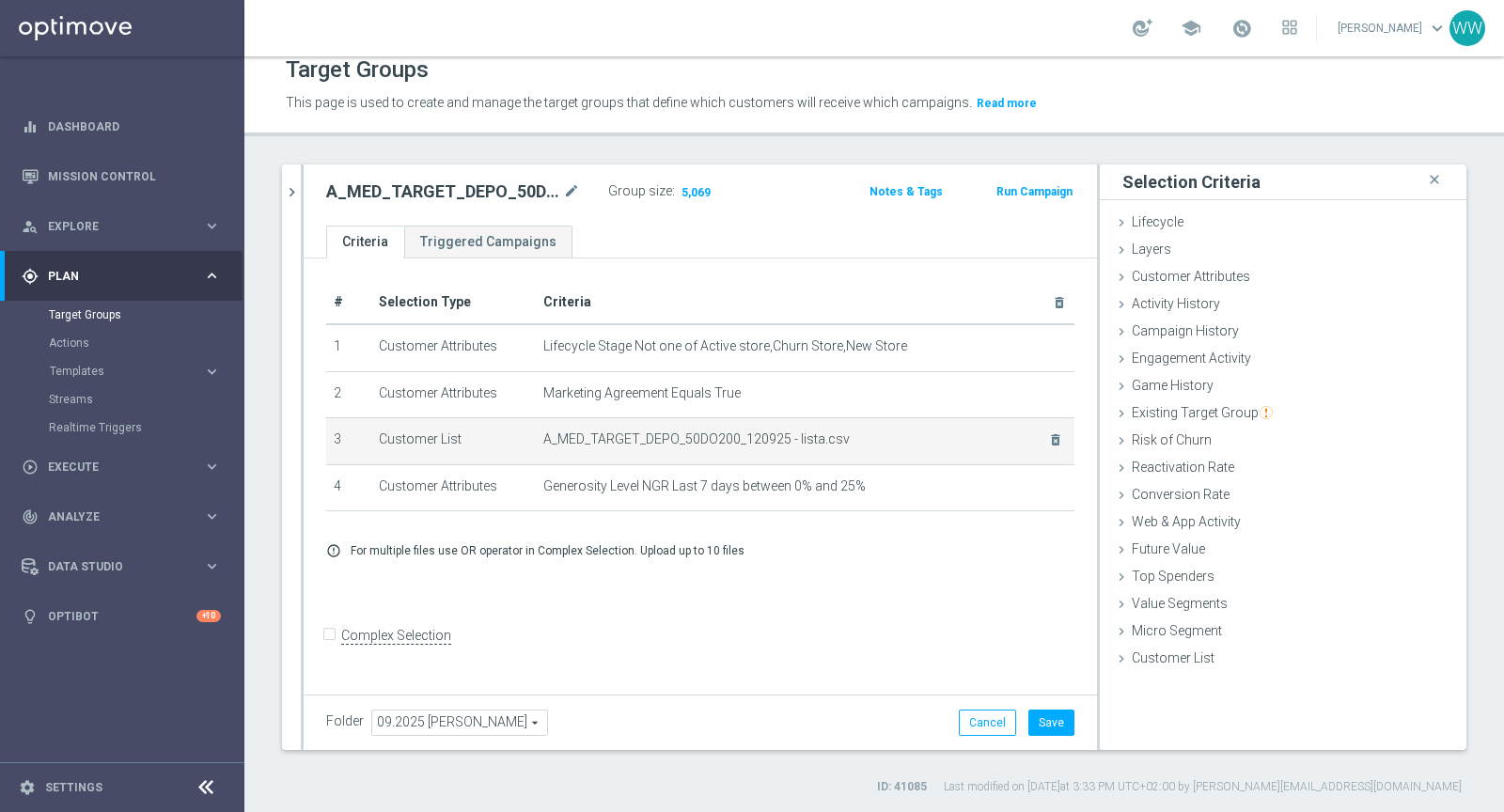
click at [683, 419] on td "A_MED_TARGET_DEPO_50DO200_120925 - lista.csv delete_forever" at bounding box center [805, 441] width 539 height 47
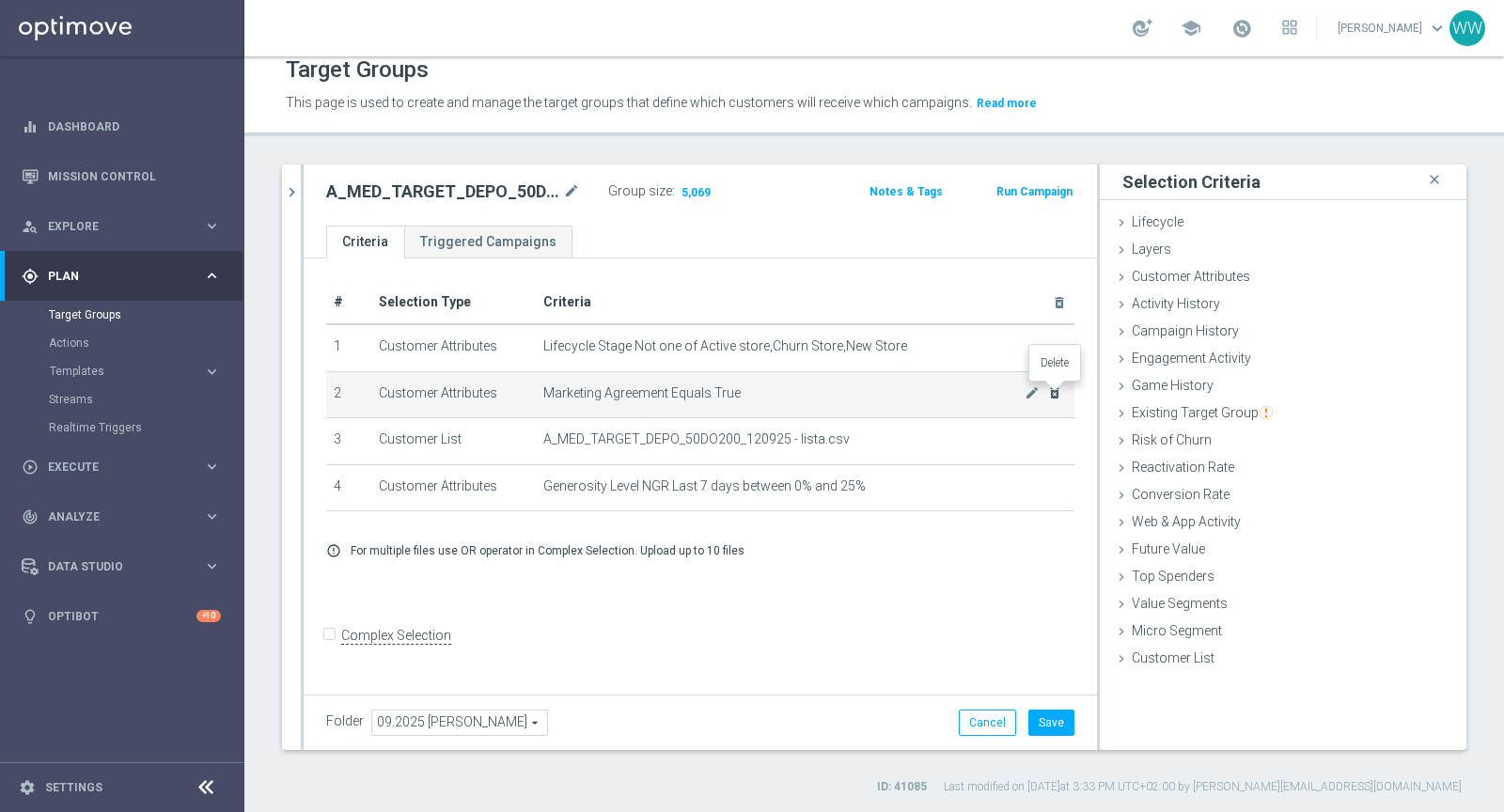
click at [1055, 390] on icon "delete_forever" at bounding box center [1054, 393] width 15 height 15
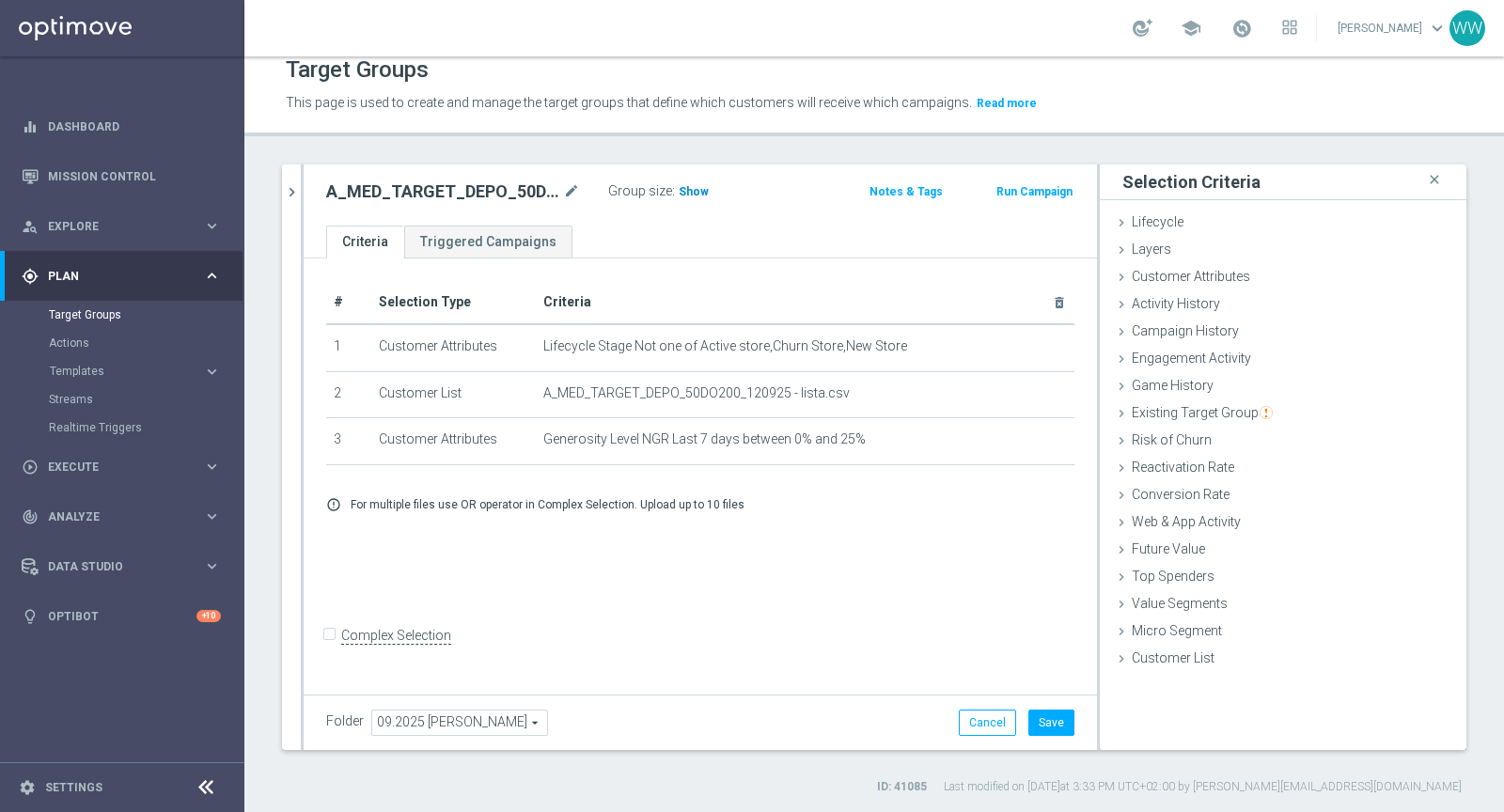
click at [697, 187] on span "Show" at bounding box center [694, 191] width 30 height 13
click at [300, 187] on icon "chevron_right" at bounding box center [292, 192] width 18 height 18
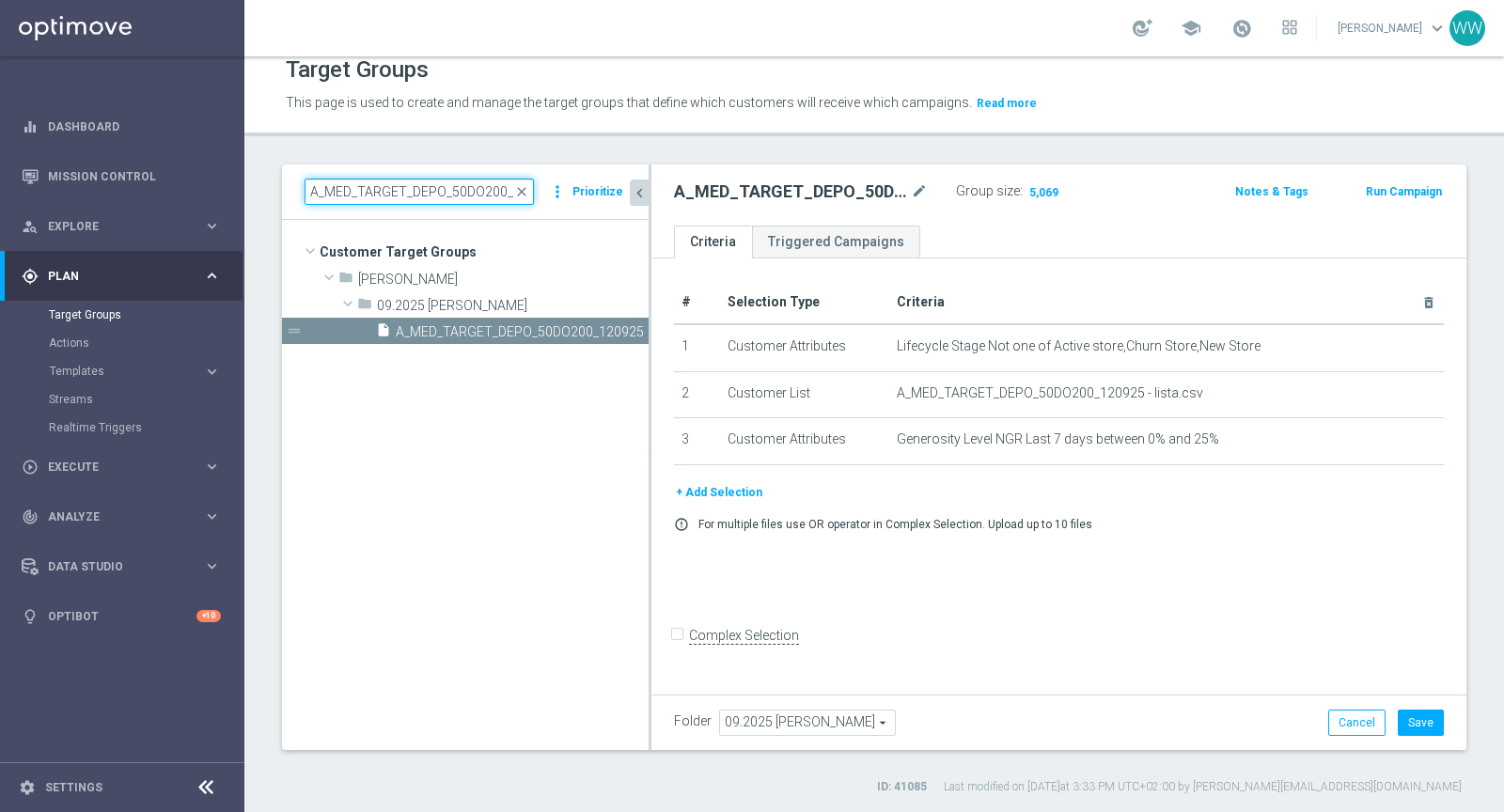
click at [424, 192] on input "A_MED_TARGET_DEPO_50DO200_120925" at bounding box center [418, 192] width 230 height 26
paste input "HIGH_TARGET_DEPO_50DO5"
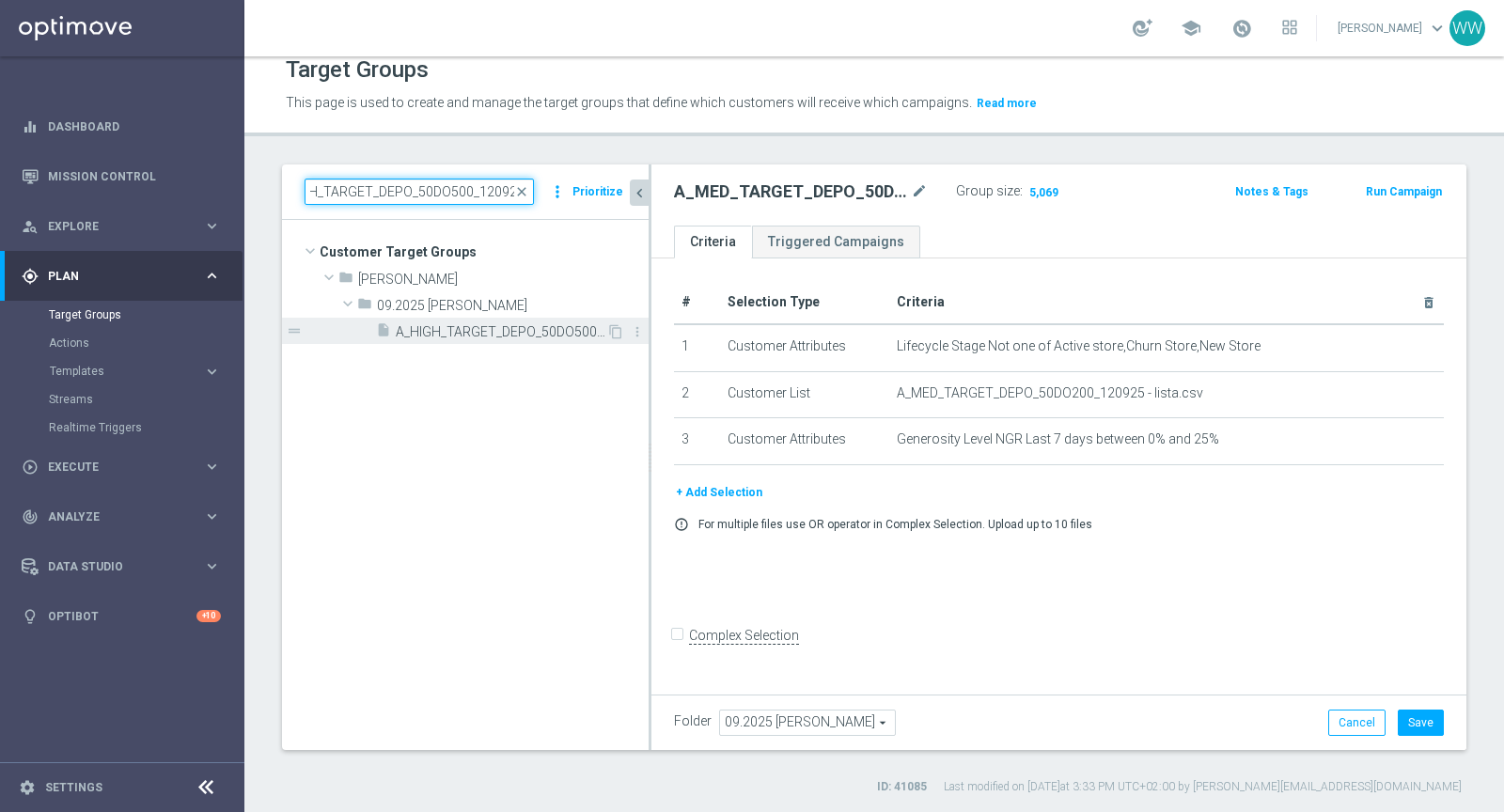
type input "A_HIGH_TARGET_DEPO_50DO500_120925"
click at [493, 338] on div "insert_drive_file A_HIGH_TARGET_DEPO_50DO500_120925" at bounding box center [491, 331] width 231 height 26
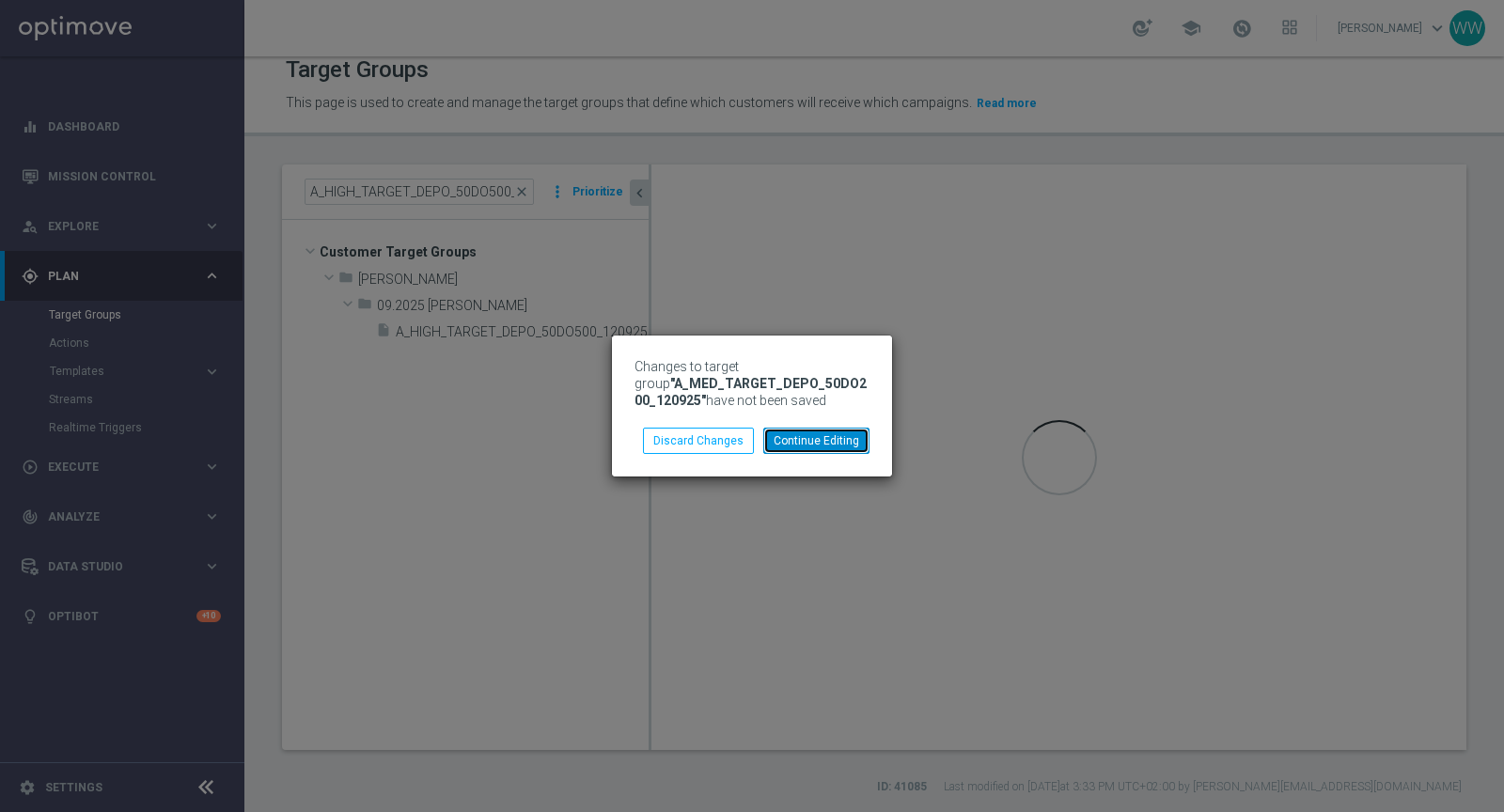
click at [818, 429] on button "Continue Editing" at bounding box center [816, 440] width 106 height 26
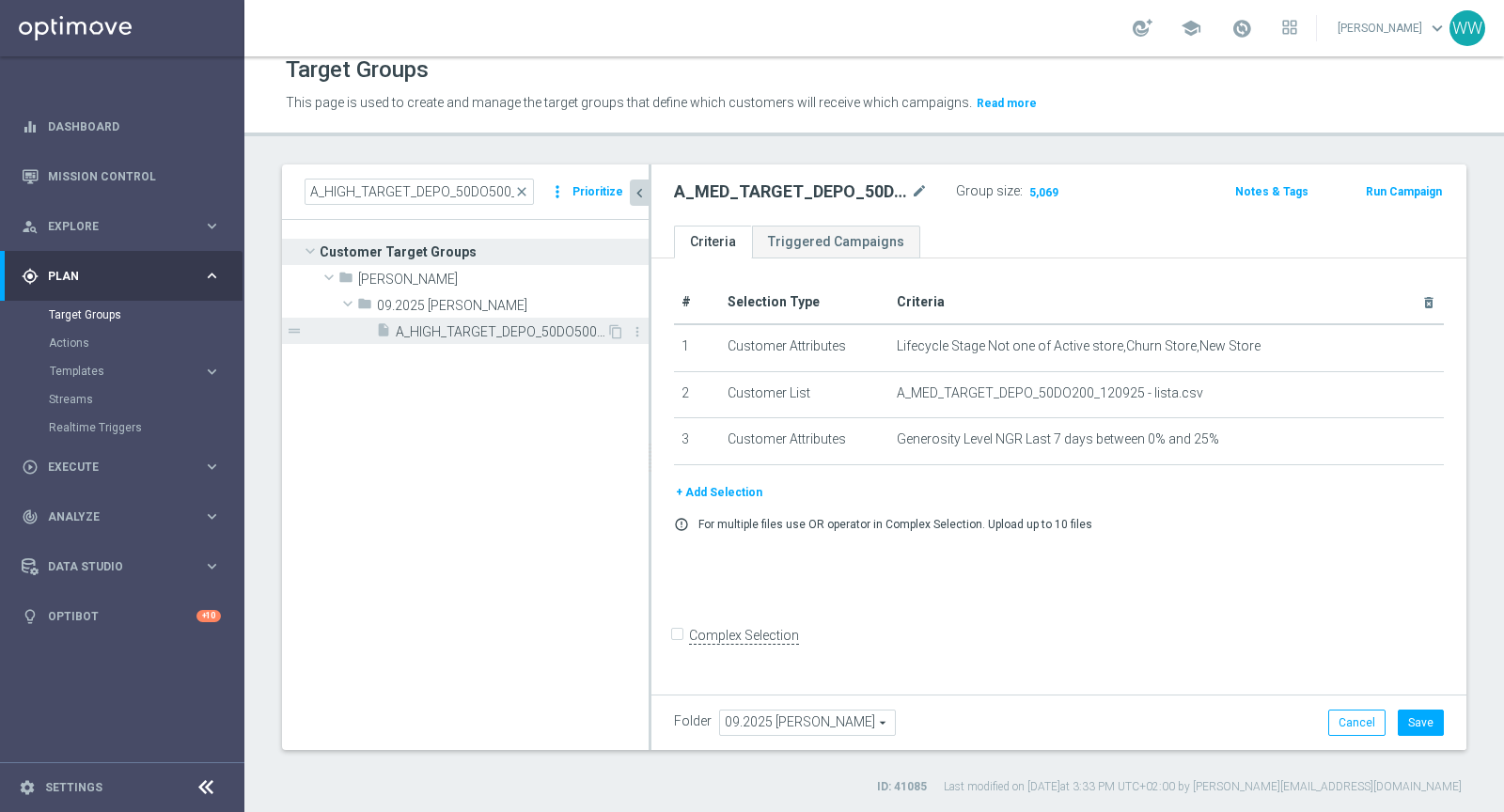
click at [457, 324] on span "A_HIGH_TARGET_DEPO_50DO500_120925" at bounding box center [501, 332] width 211 height 16
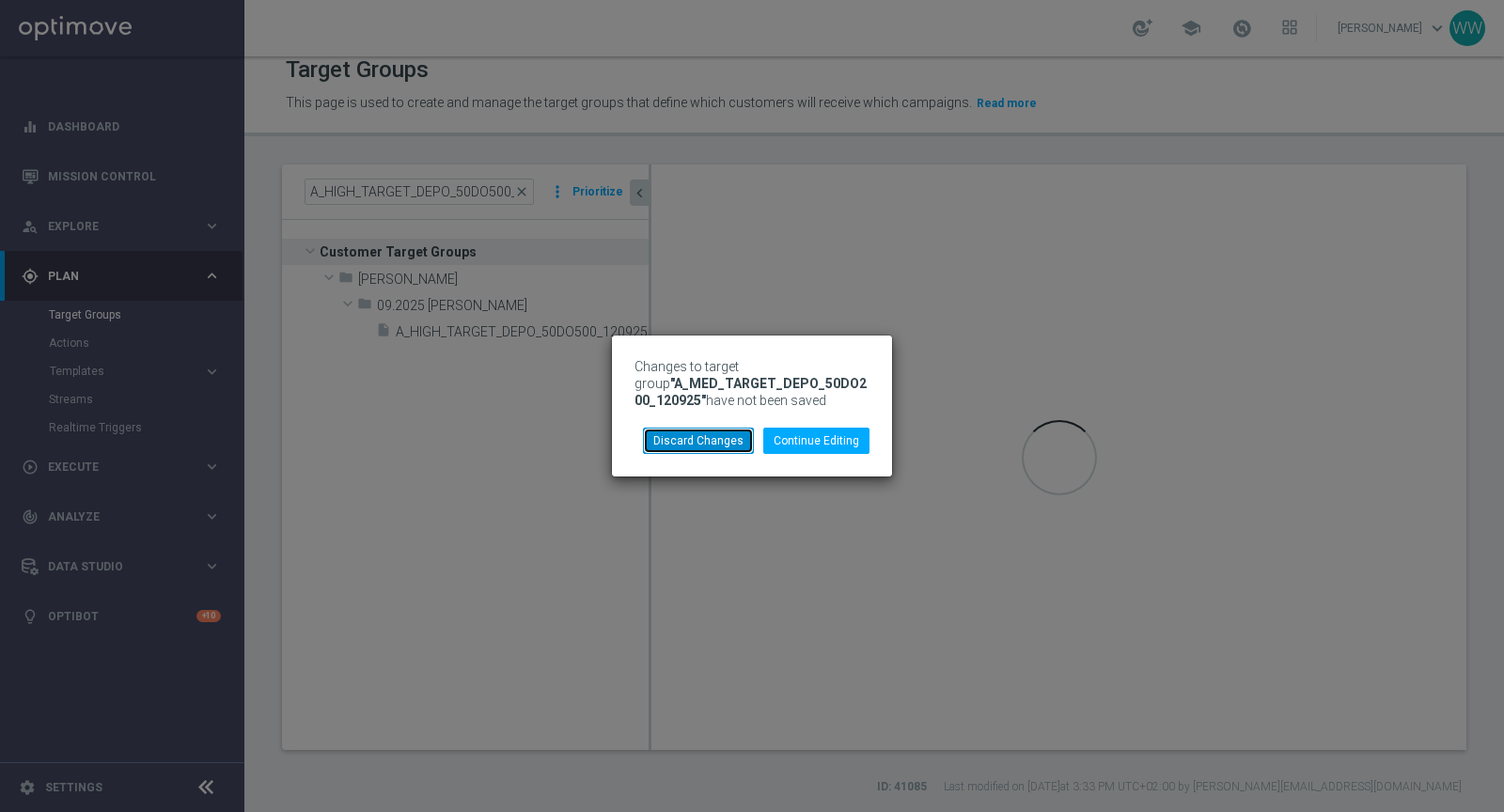
click at [714, 432] on button "Discard Changes" at bounding box center [699, 440] width 111 height 26
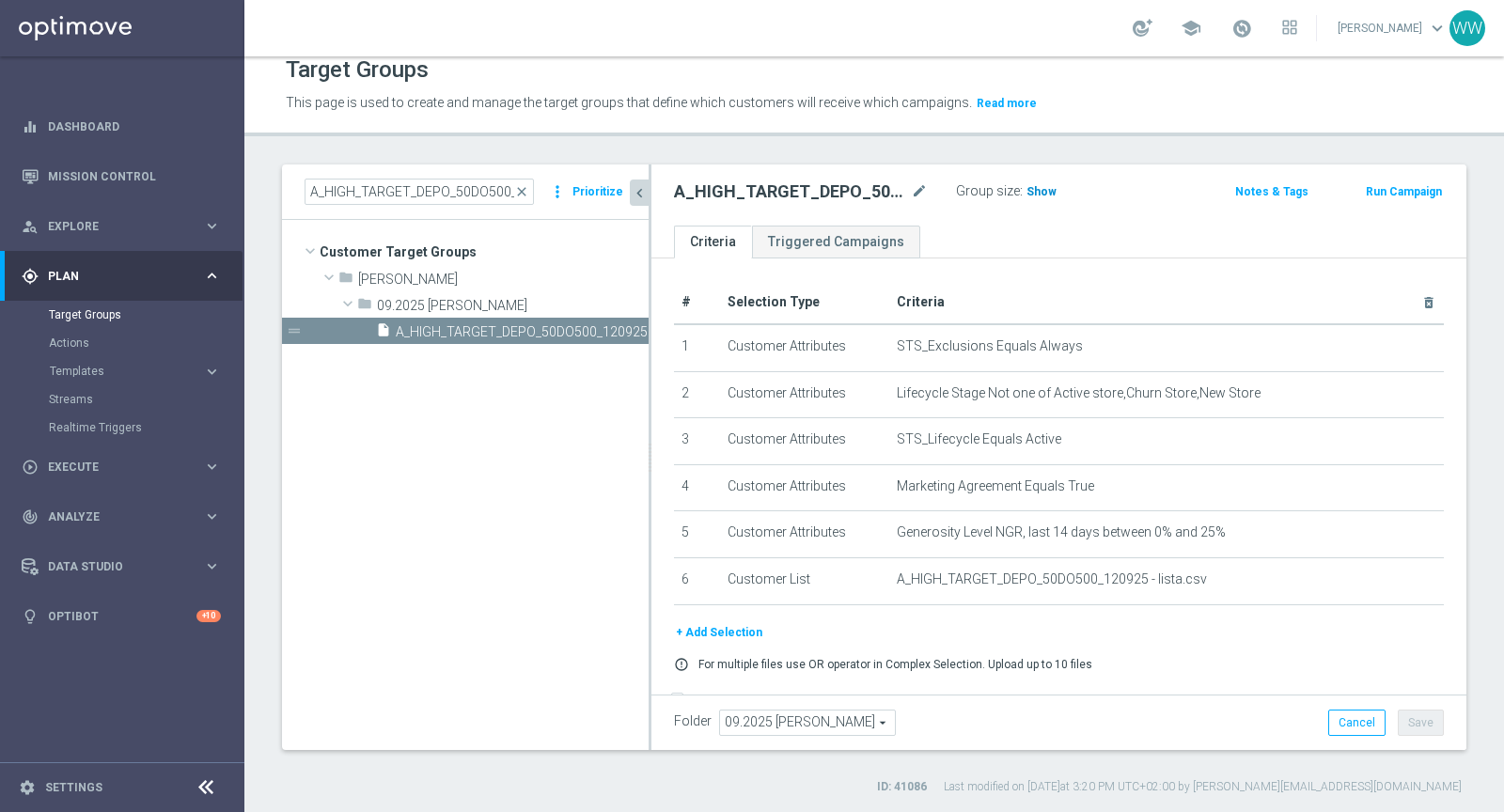
click at [1037, 198] on h3 "Show" at bounding box center [1041, 191] width 34 height 21
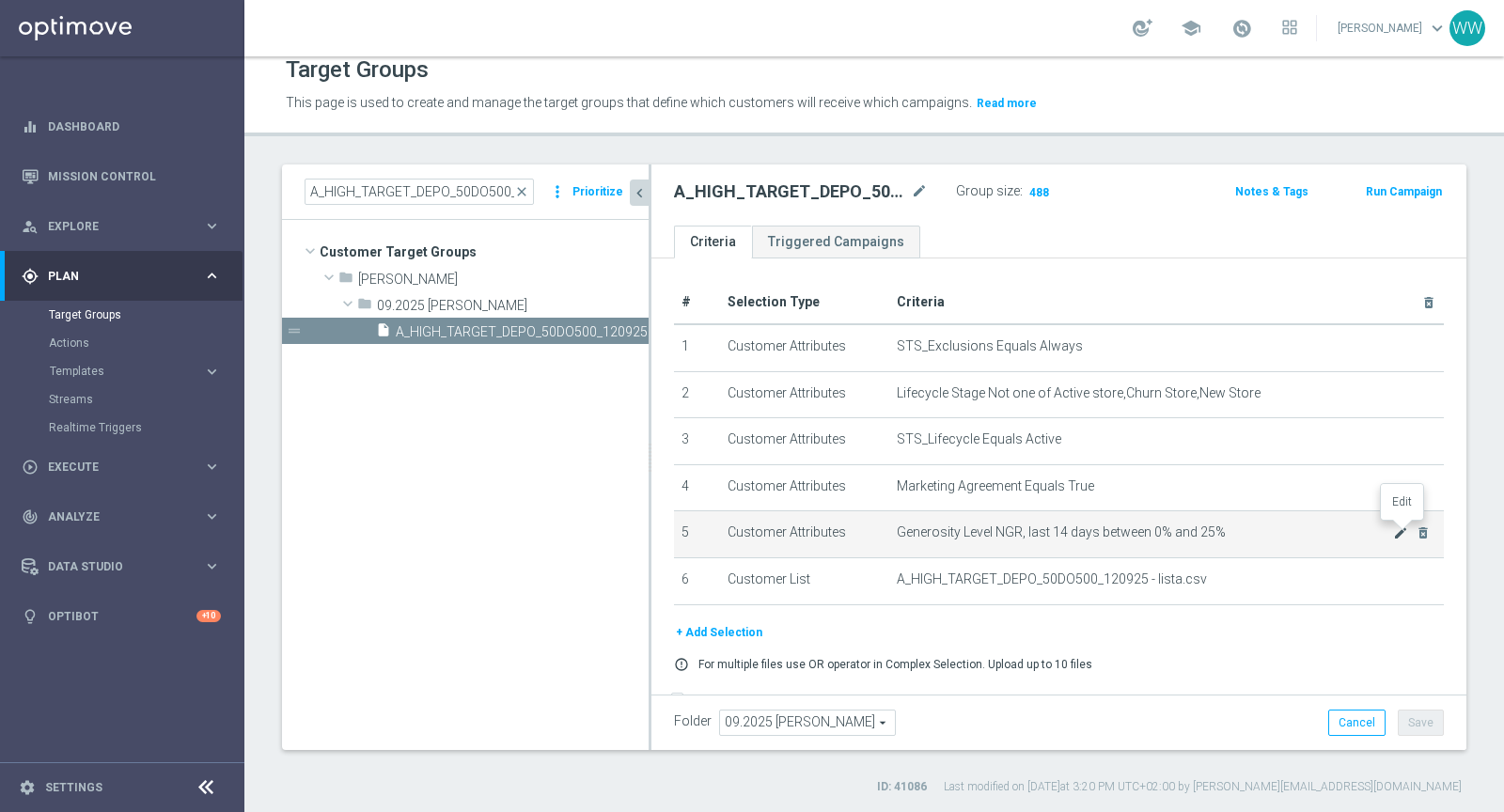
click at [1395, 528] on icon "mode_edit" at bounding box center [1400, 532] width 15 height 15
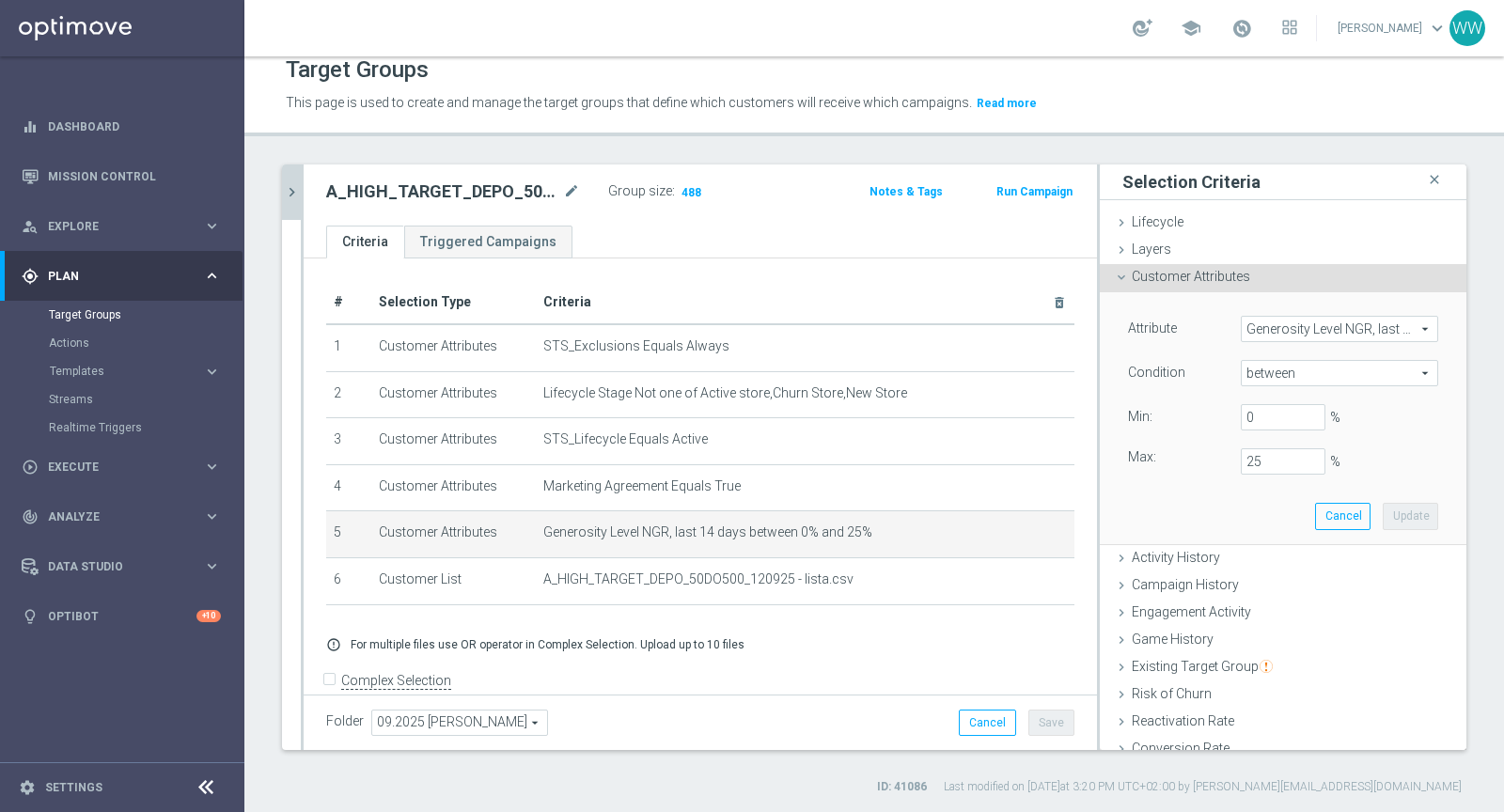
click at [1290, 322] on span "Generosity Level NGR, last 14 days" at bounding box center [1339, 329] width 196 height 25
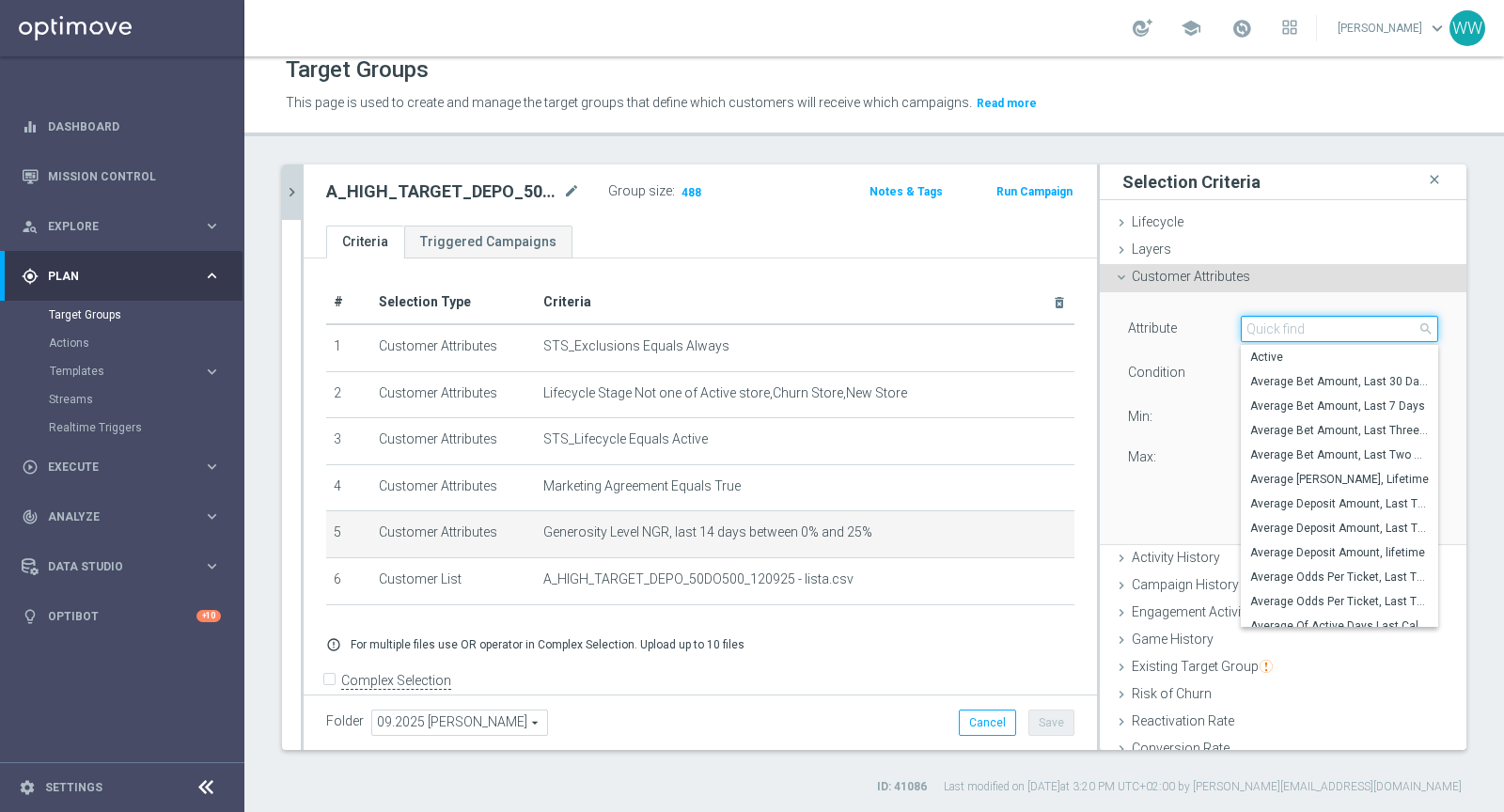
click at [1286, 332] on input "search" at bounding box center [1339, 329] width 198 height 26
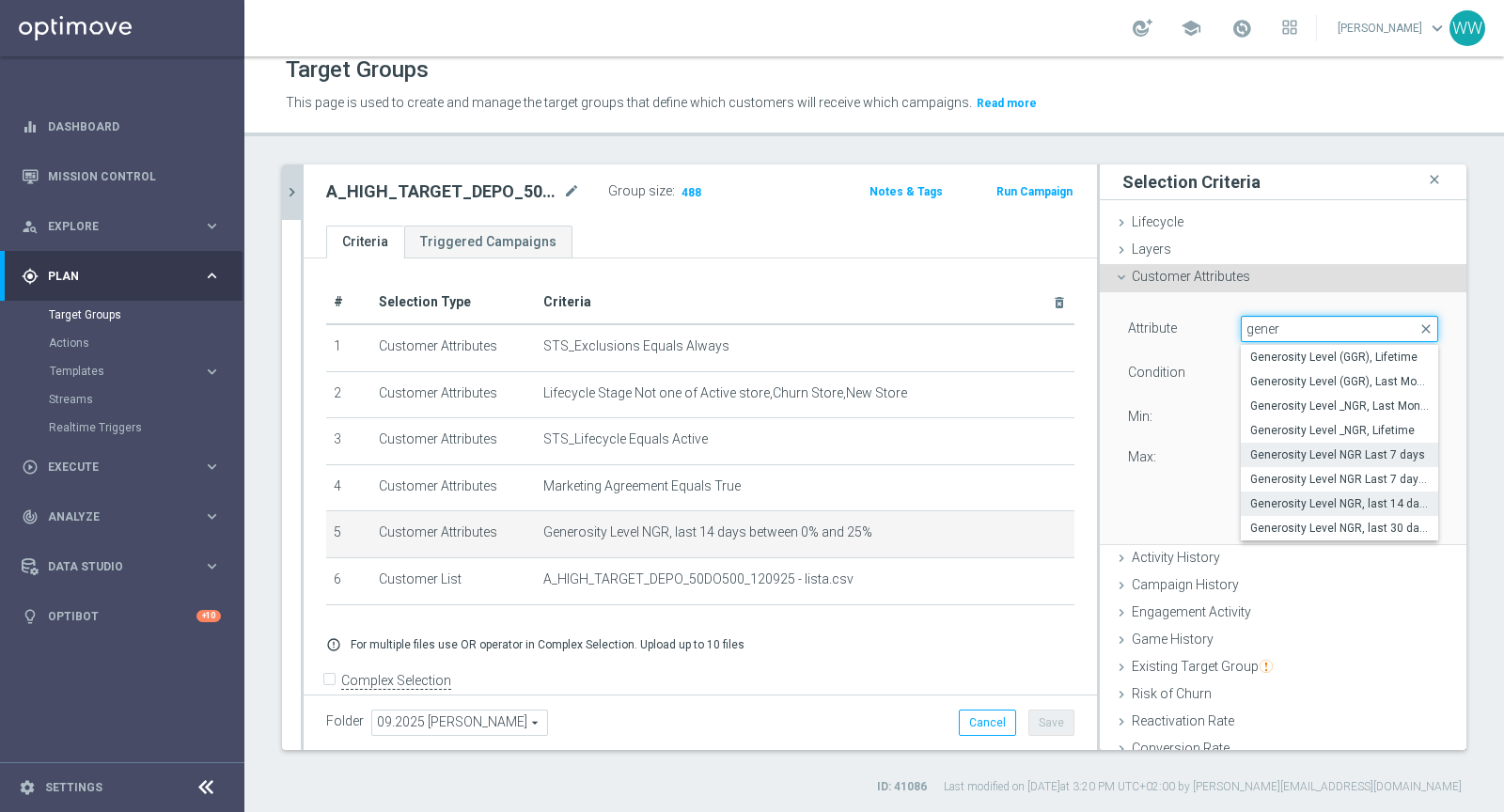
type input "gener"
click at [1300, 442] on label "Generosity Level NGR Last 7 days" at bounding box center [1339, 454] width 198 height 25
type input "Generosity Level NGR Last 7 days"
type input "="
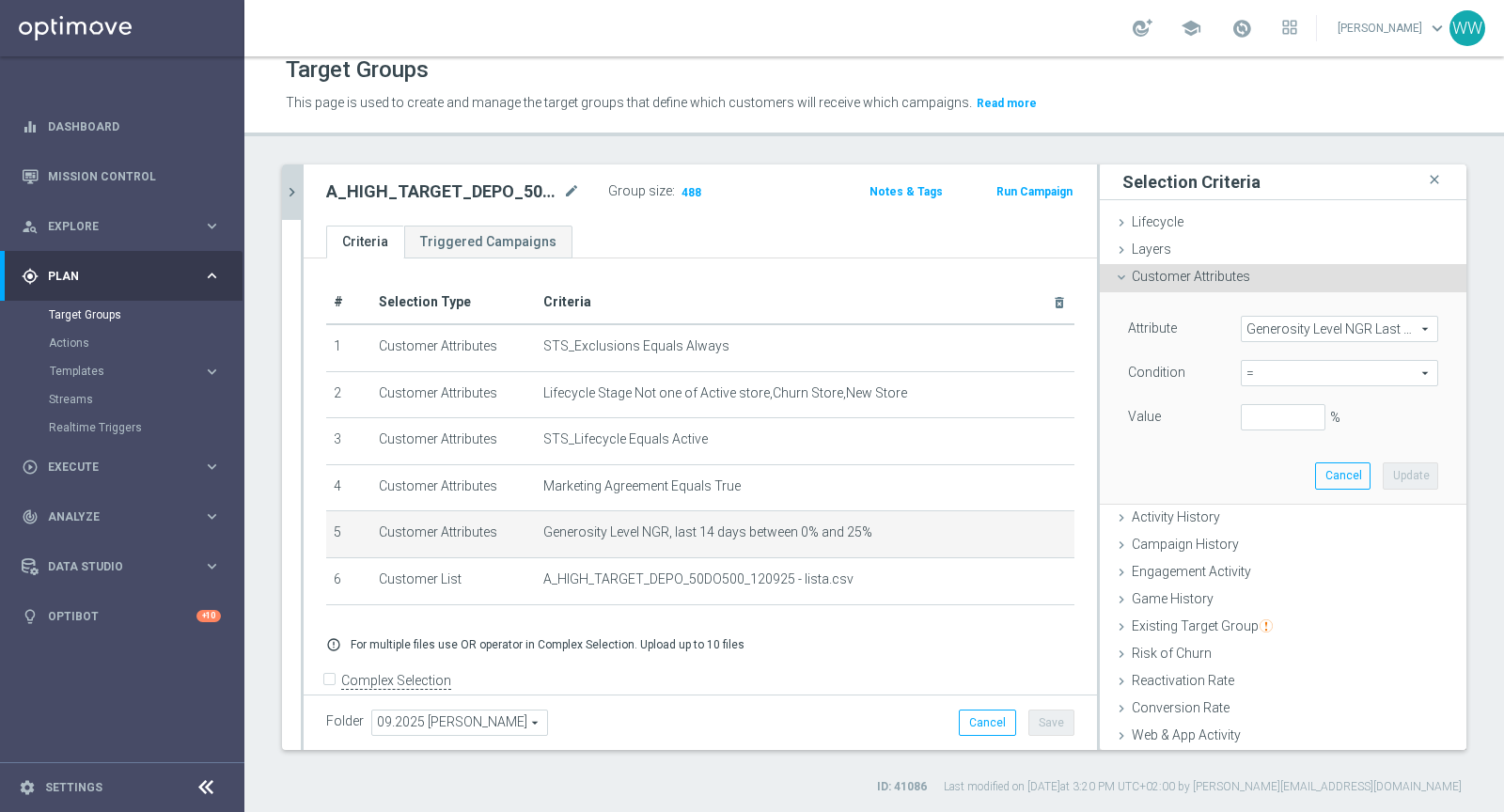
click at [1269, 382] on span "=" at bounding box center [1339, 373] width 196 height 25
click at [1273, 527] on span ">=" at bounding box center [1339, 523] width 179 height 15
click at [1270, 361] on span ">=" at bounding box center [1339, 373] width 196 height 25
click at [1270, 542] on span "between" at bounding box center [1339, 548] width 179 height 15
type input "between"
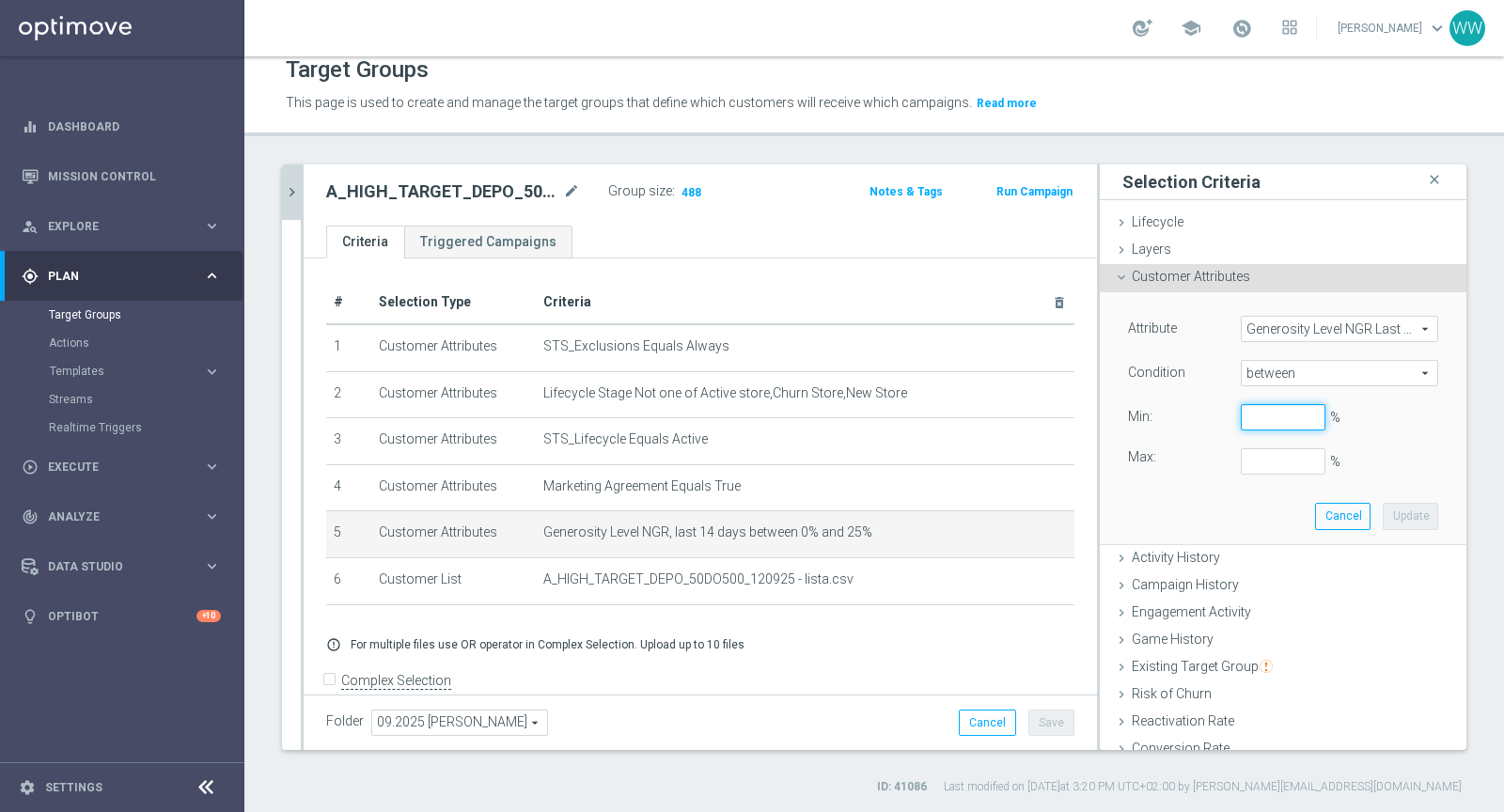
click at [1270, 413] on input "%" at bounding box center [1282, 417] width 84 height 26
type input "0"
type input "2"
click at [1400, 496] on div "Attribute Generosity Level NGR Last 7 days Generosity Level NGR Last 7 days arr…" at bounding box center [1282, 417] width 338 height 250
click at [1400, 521] on button "Update" at bounding box center [1411, 516] width 56 height 26
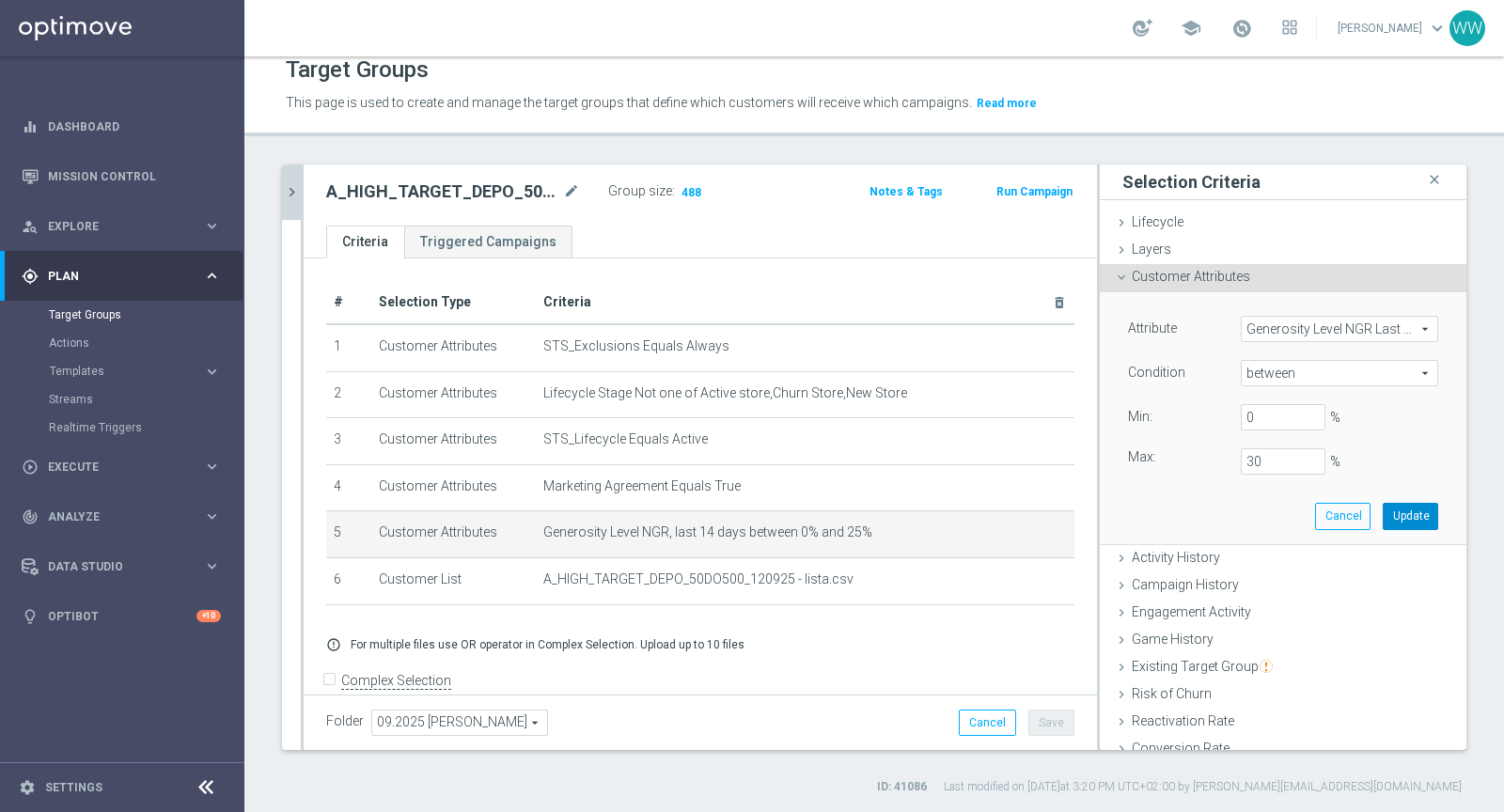
type input "0.3"
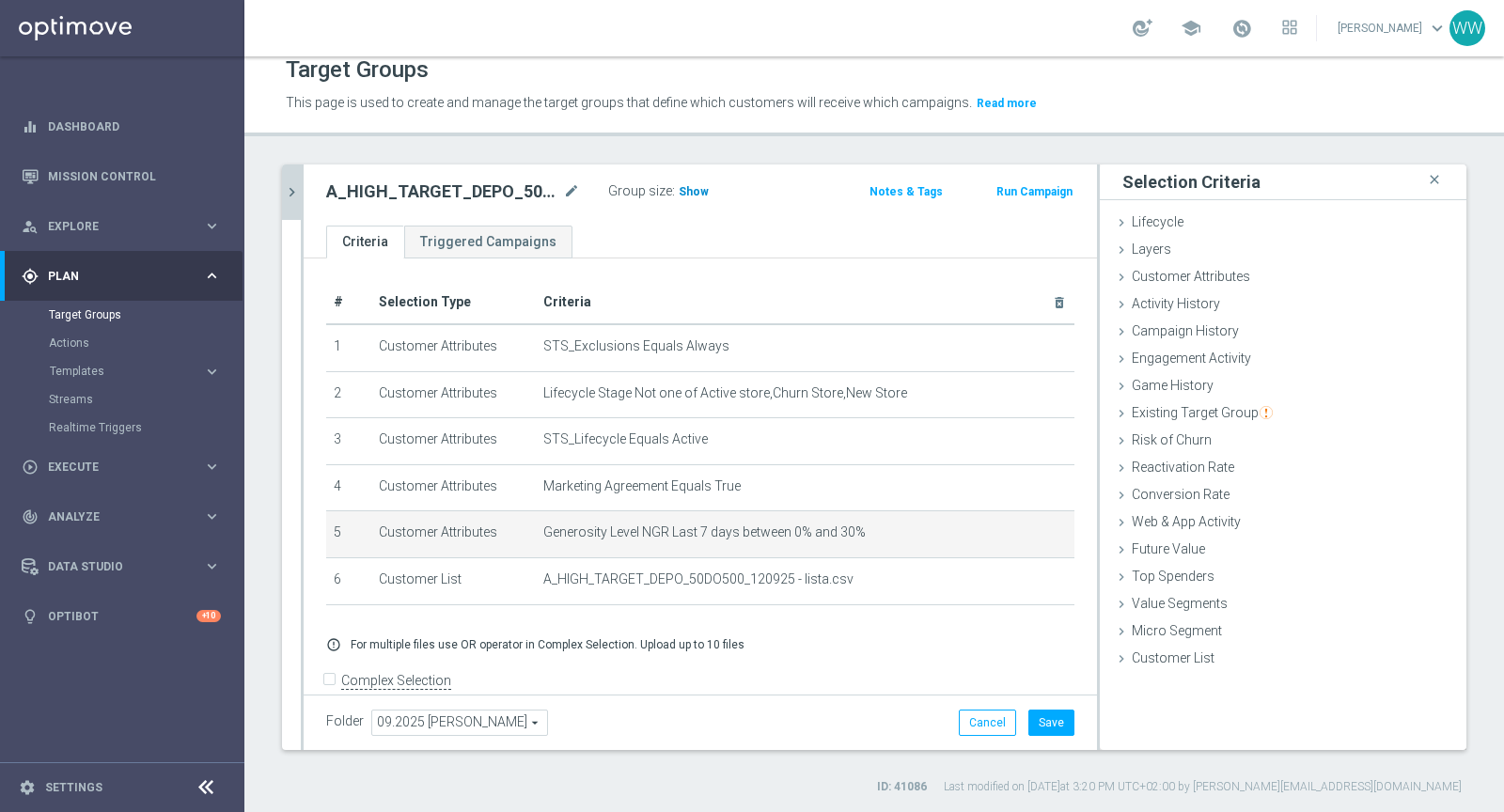
click at [692, 197] on h3 "Show" at bounding box center [694, 191] width 34 height 21
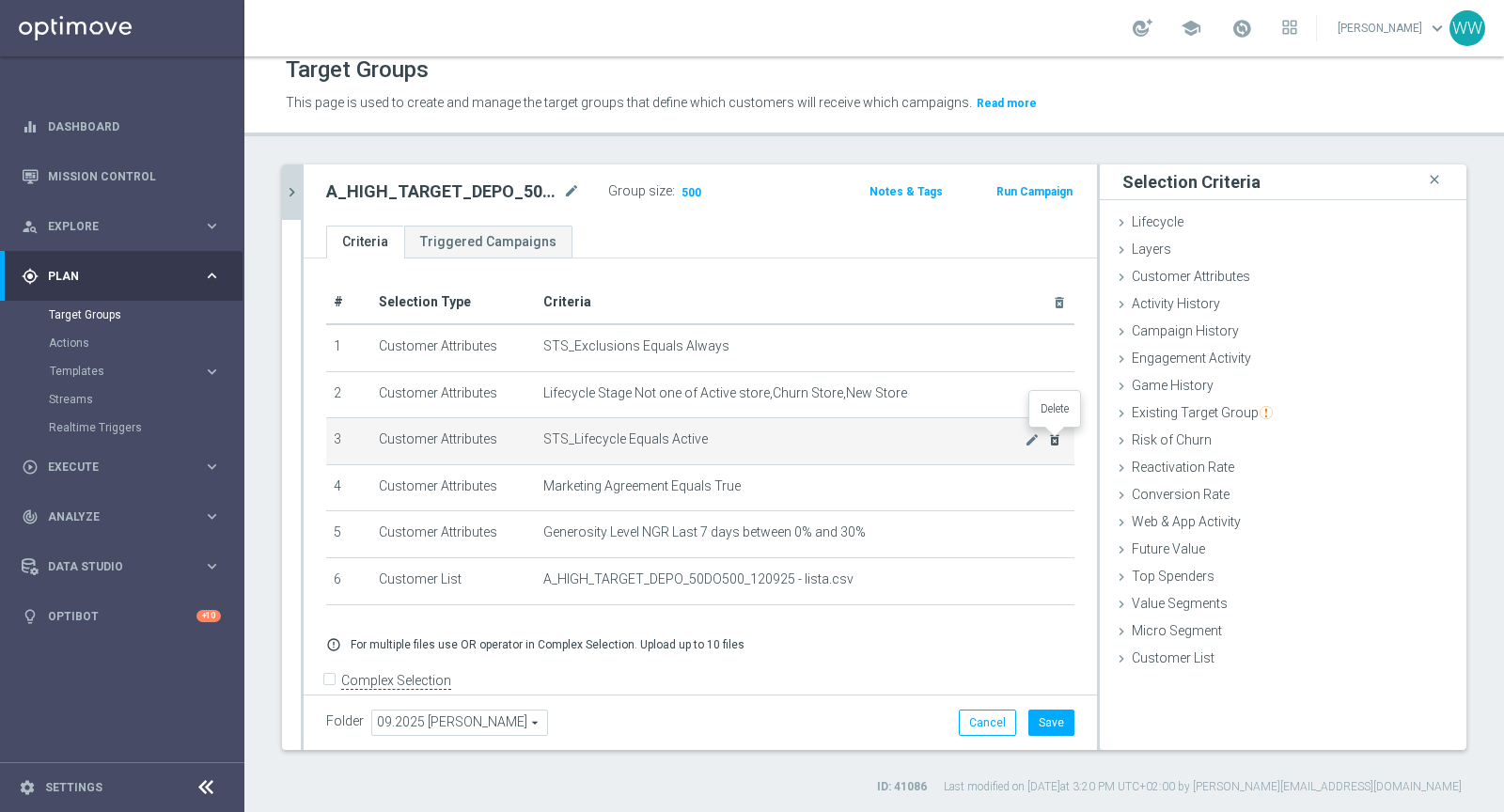
click at [1057, 437] on icon "delete_forever" at bounding box center [1054, 439] width 15 height 15
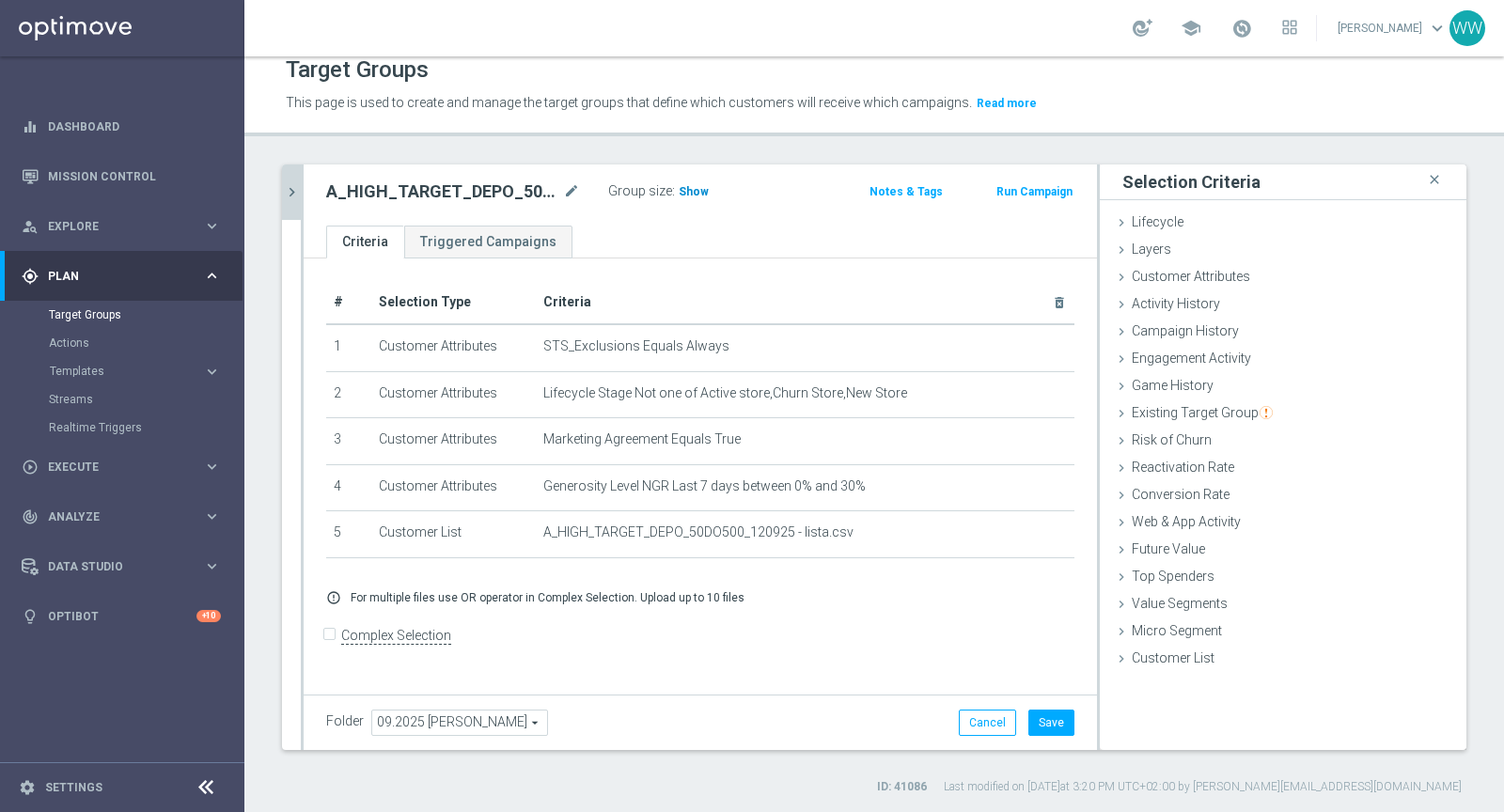
click at [680, 191] on span "Show" at bounding box center [694, 191] width 30 height 13
click at [290, 190] on icon "chevron_right" at bounding box center [292, 192] width 18 height 18
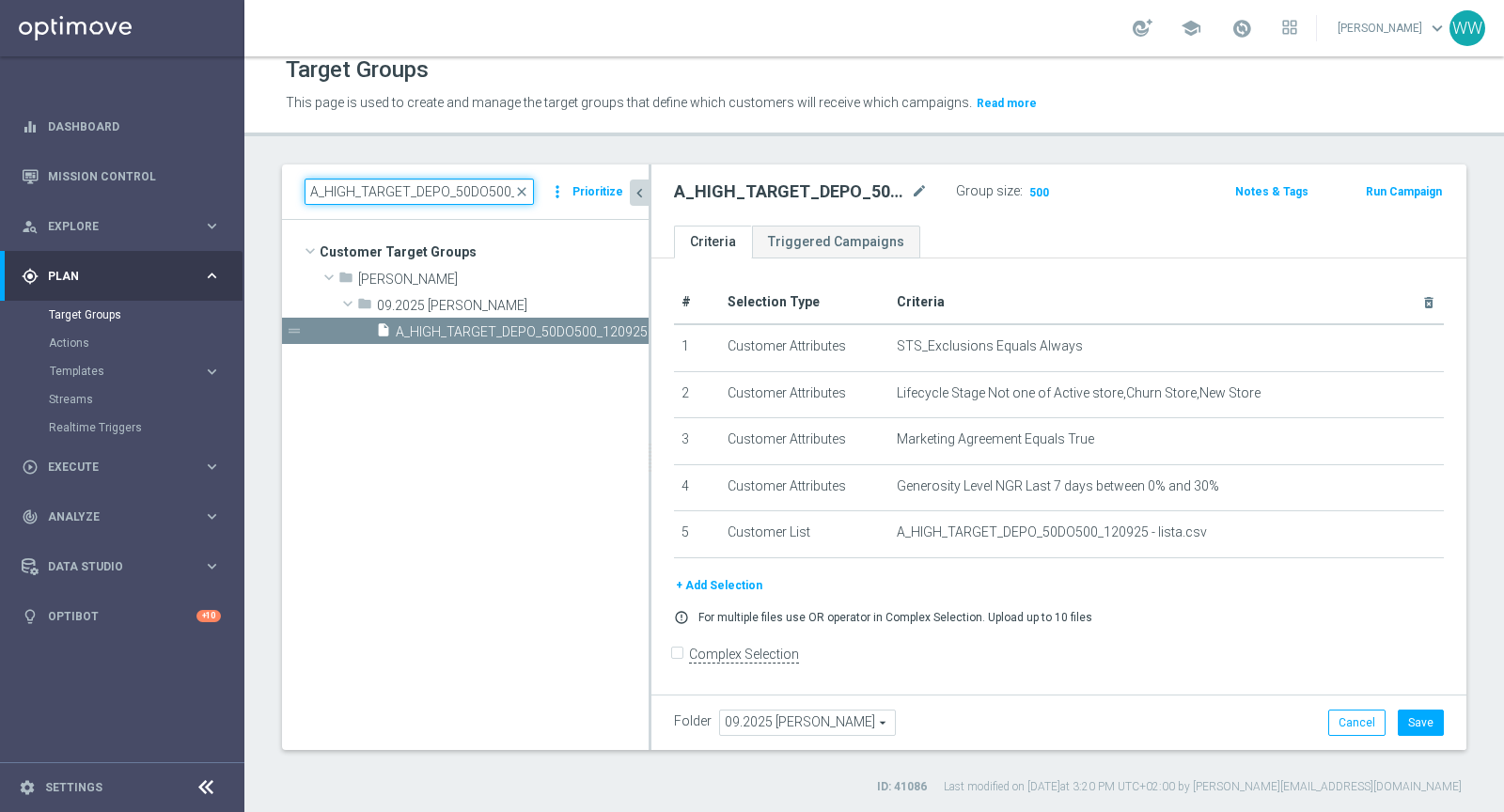
click at [471, 183] on input "A_HIGH_TARGET_DEPO_50DO500_120925" at bounding box center [418, 192] width 230 height 26
paste input "MIN-LOW_TARGET_DEPO_50DO5"
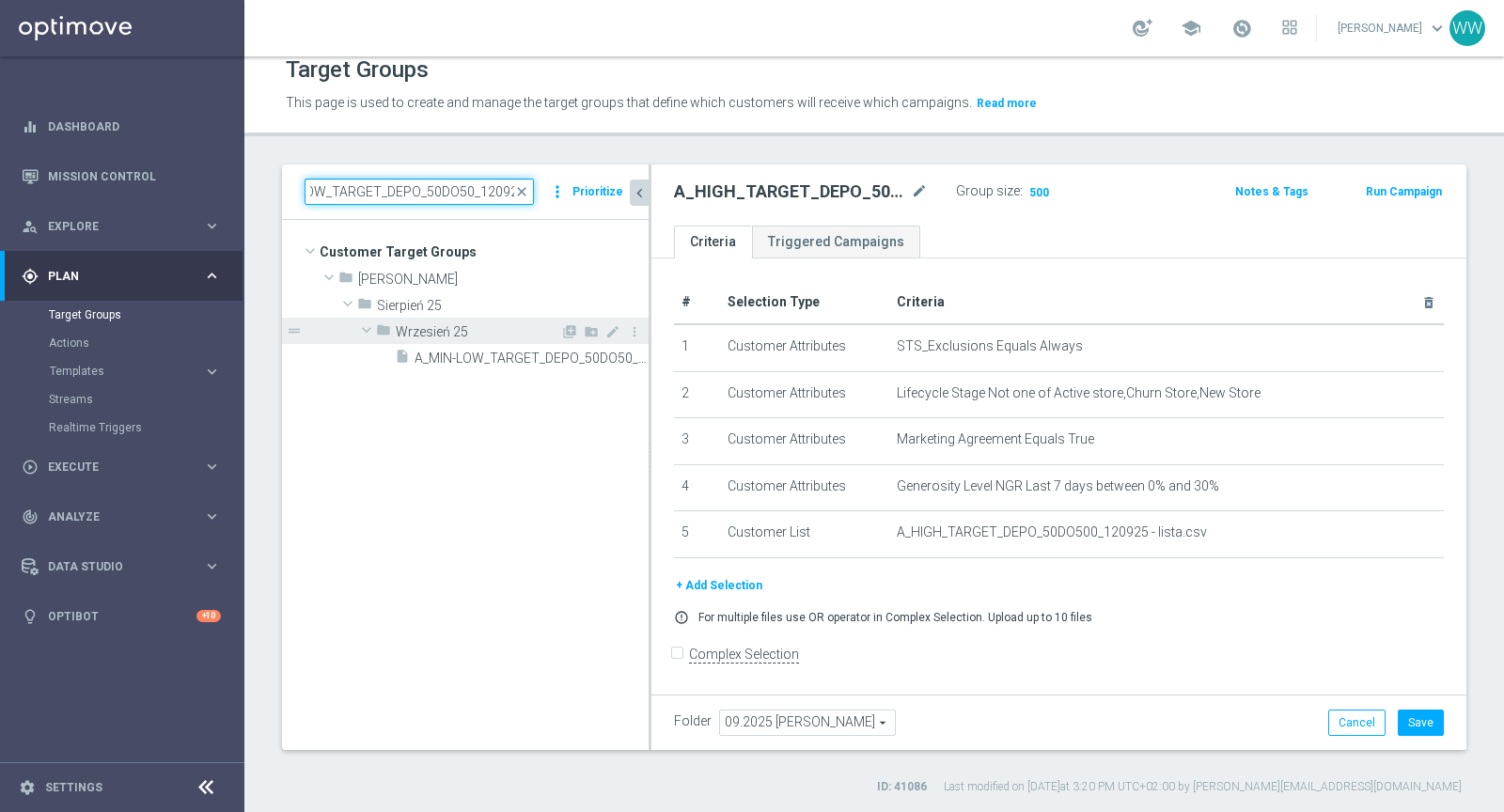
type input "A_MIN-LOW_TARGET_DEPO_50DO50_120925"
click at [492, 341] on div "folder Wrzesień 25" at bounding box center [467, 331] width 184 height 26
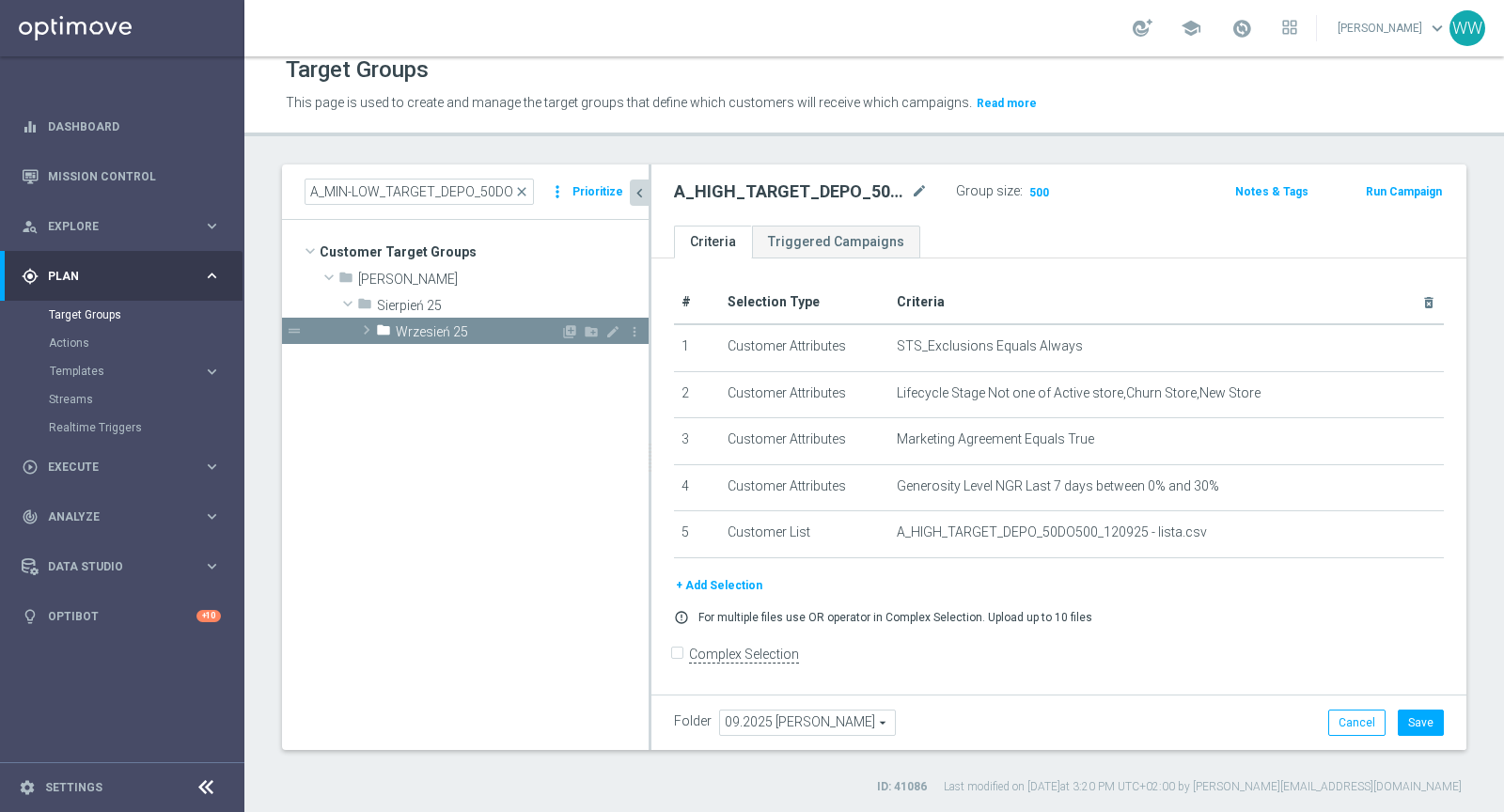
click at [477, 324] on span "Wrzesień 25" at bounding box center [477, 332] width 164 height 16
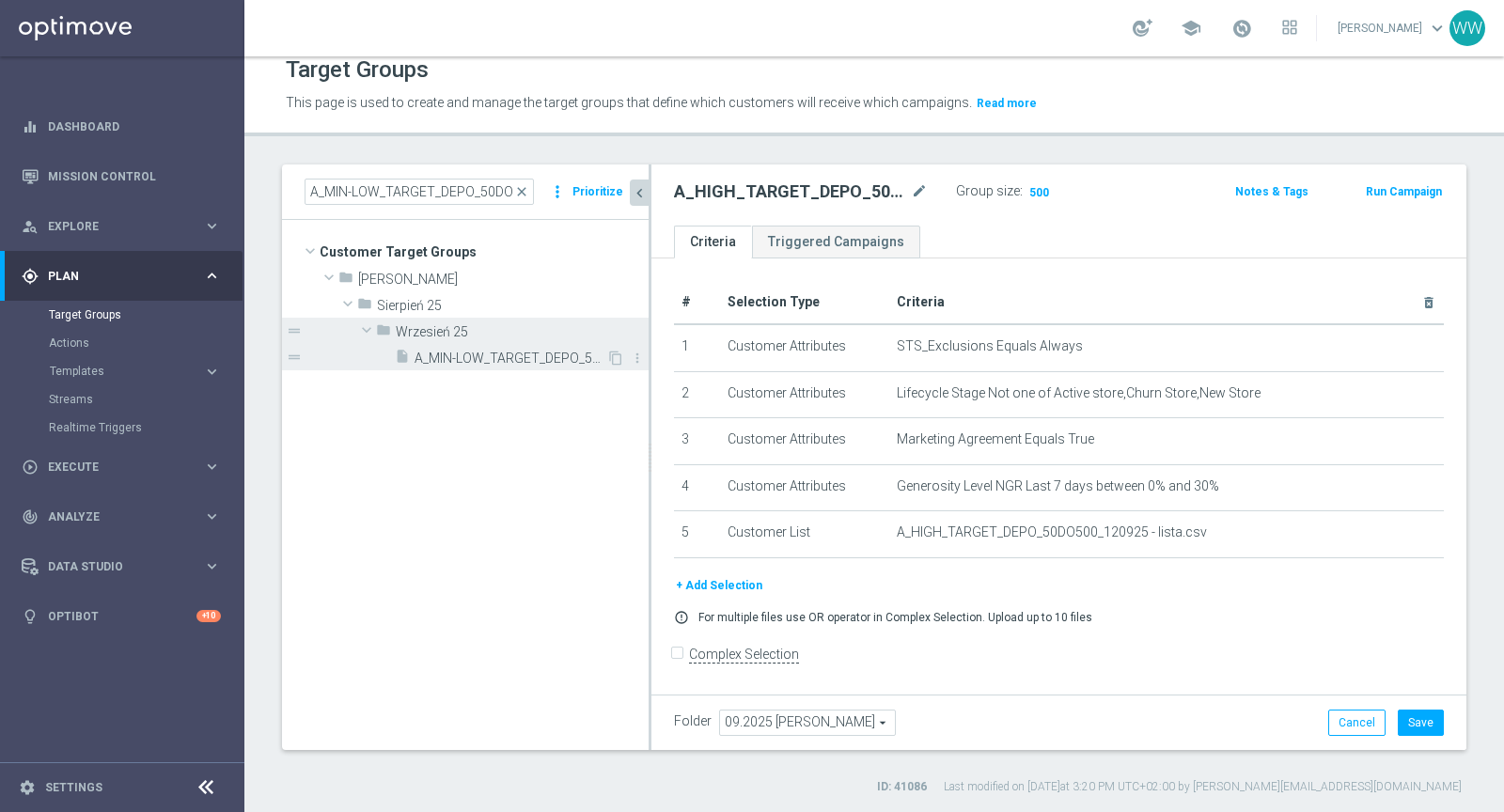
click at [480, 360] on span "A_MIN-LOW_TARGET_DEPO_50DO50_120925" at bounding box center [510, 359] width 192 height 16
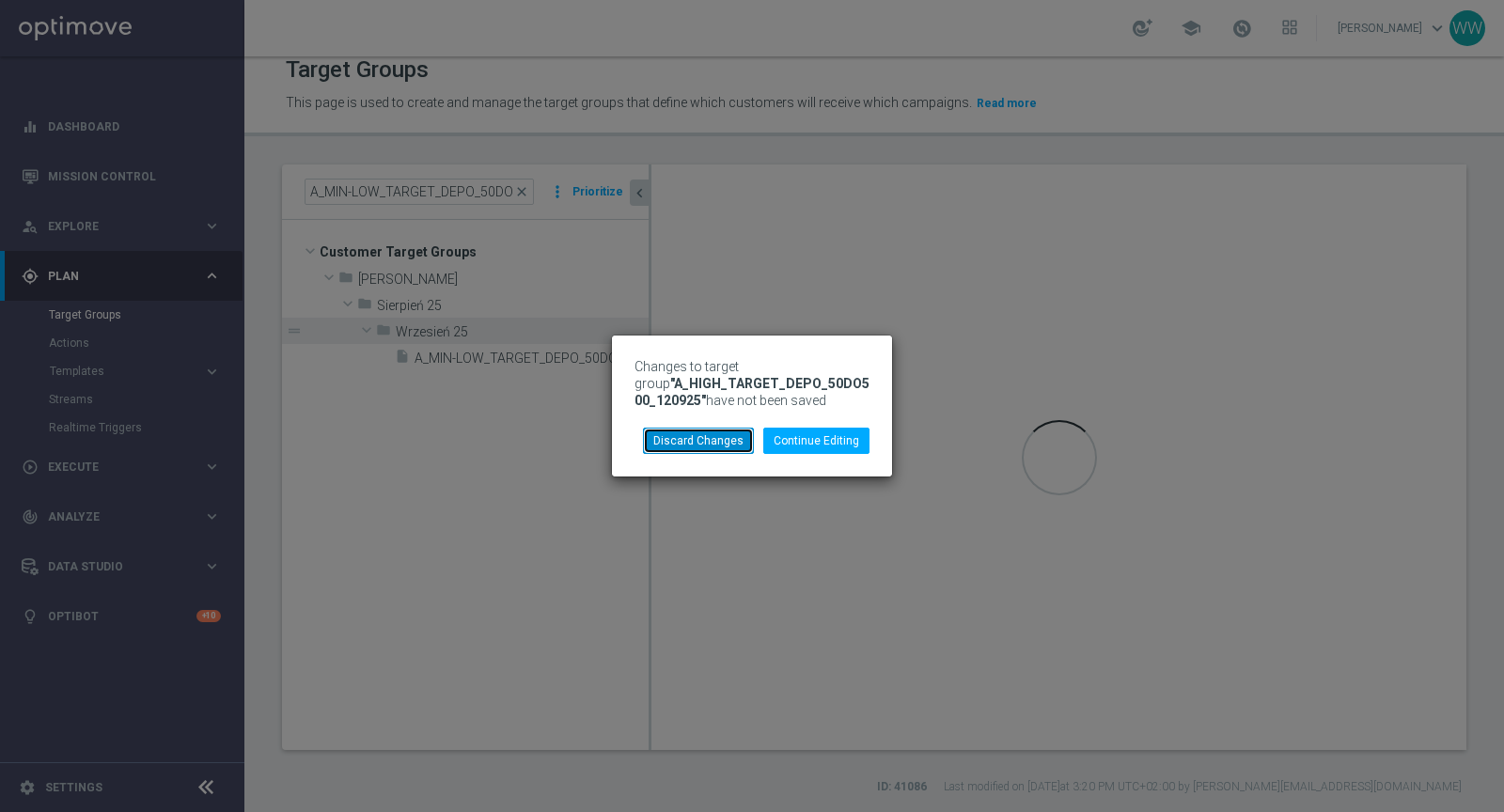
click at [721, 435] on button "Discard Changes" at bounding box center [699, 440] width 111 height 26
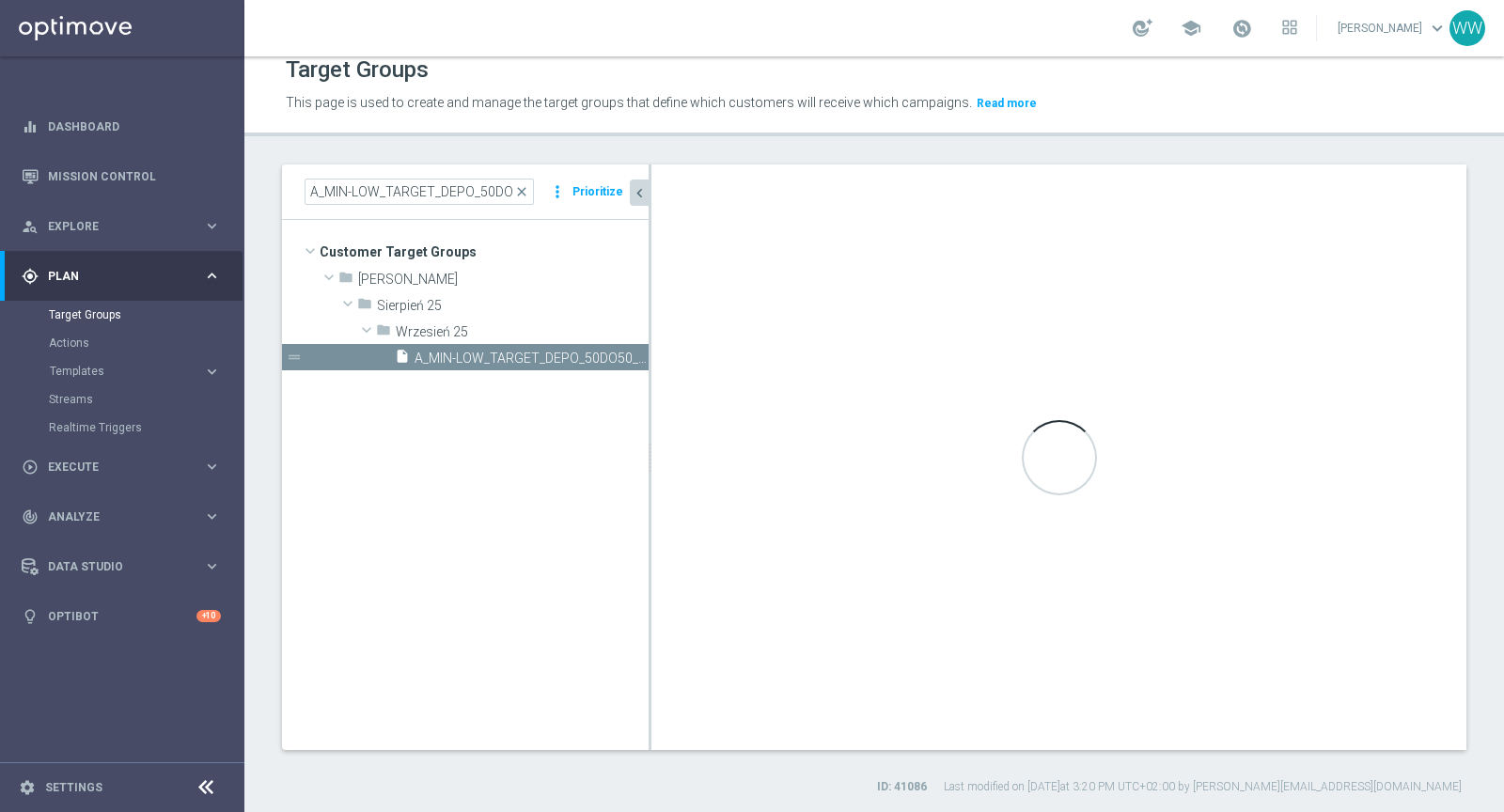
type input "Wrzesień 25"
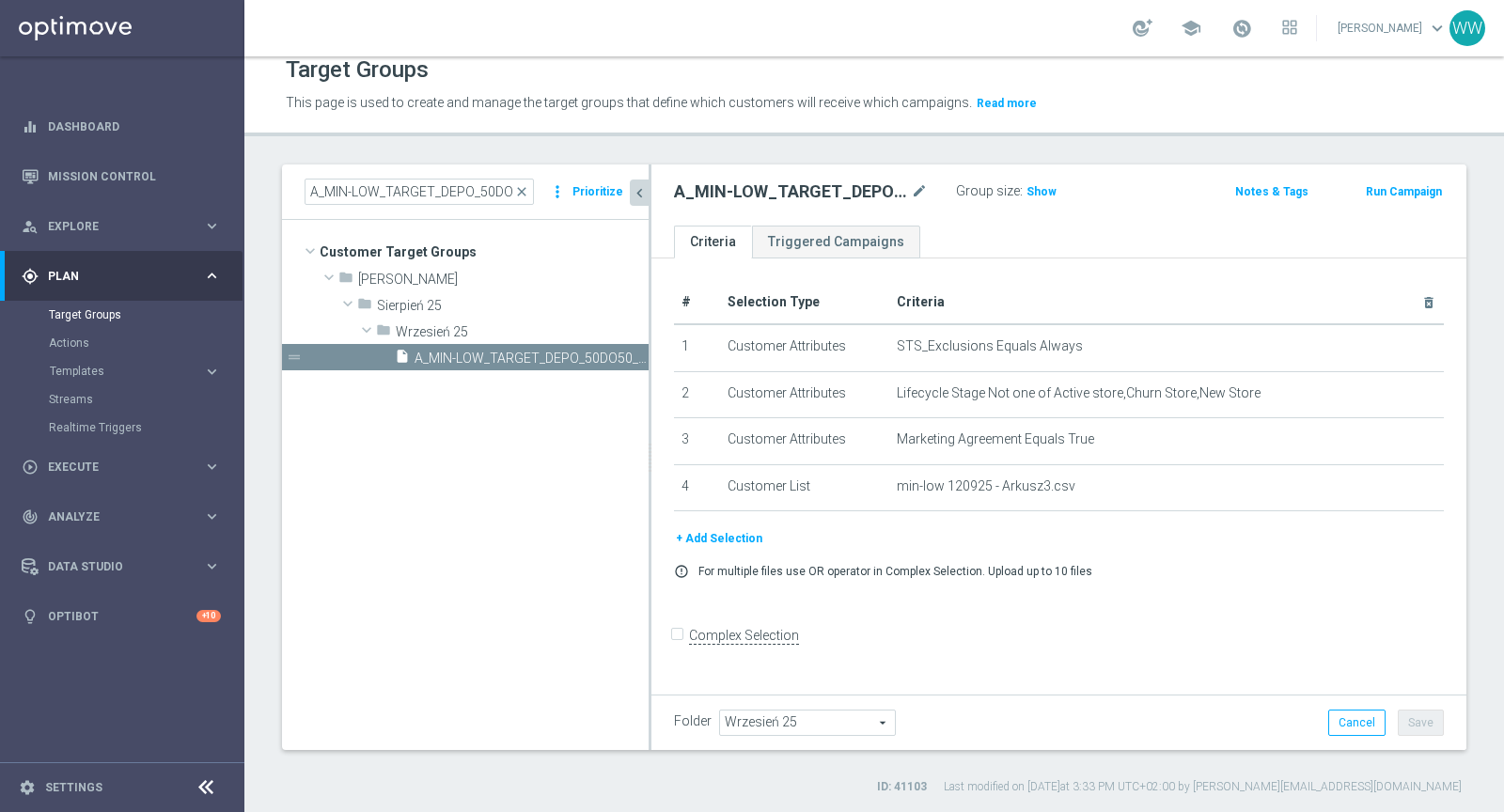
click at [1088, 192] on div "Group size : Show" at bounding box center [1049, 190] width 188 height 23
click at [1047, 192] on span "Show" at bounding box center [1041, 191] width 30 height 13
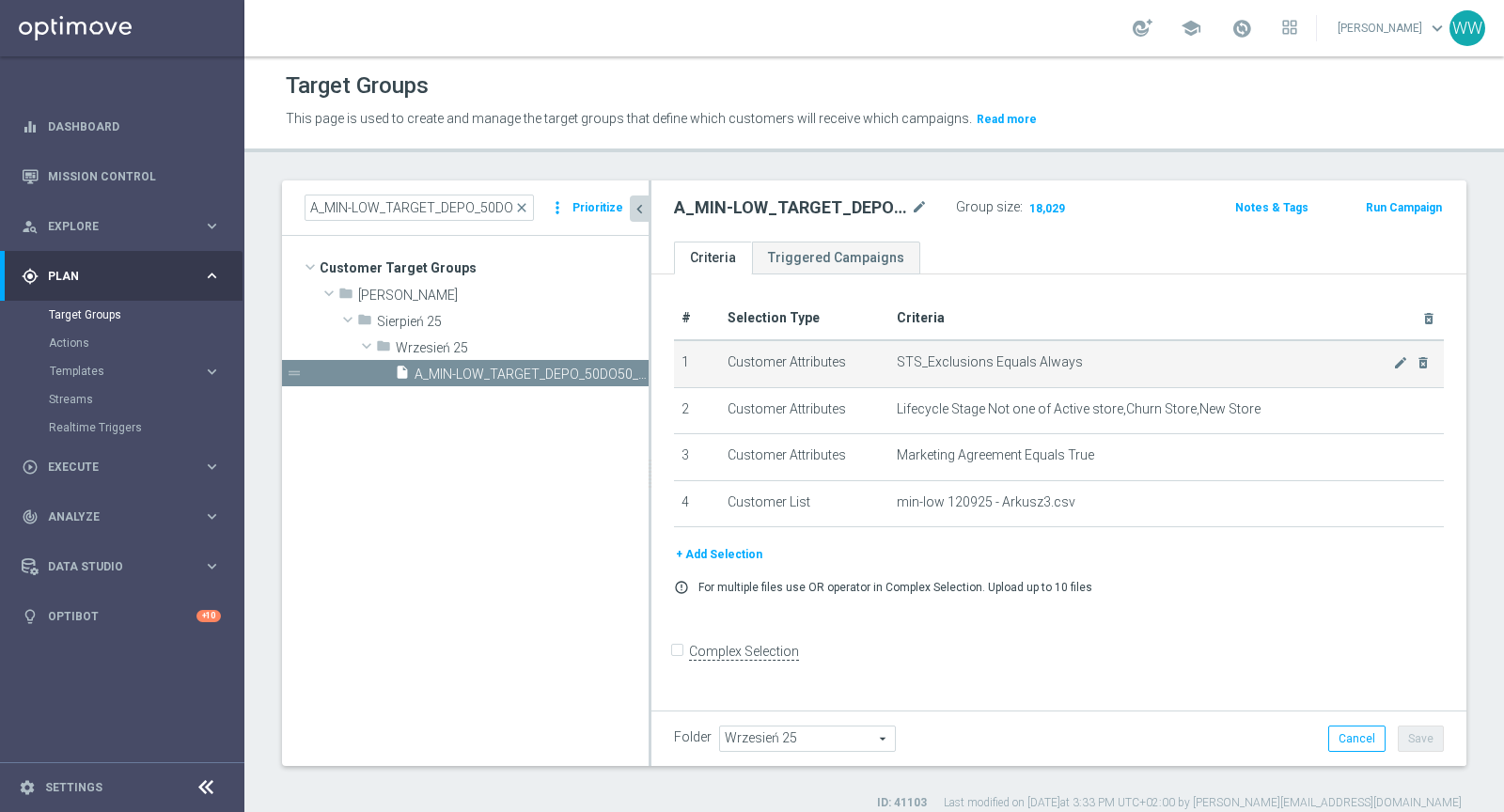
scroll to position [16, 0]
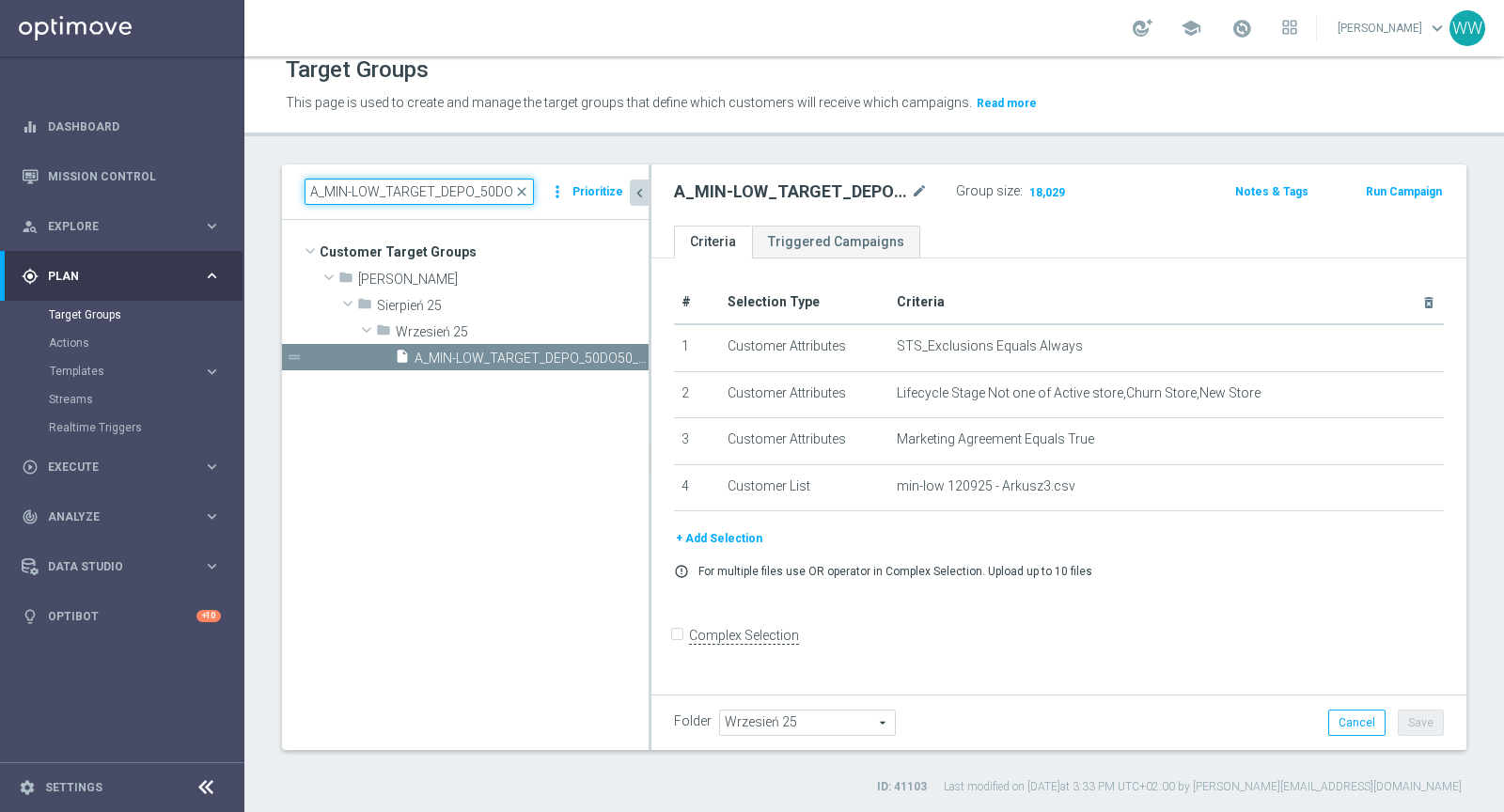
click at [457, 190] on input "A_MIN-LOW_TARGET_DEPO_50DO50_120925" at bounding box center [418, 192] width 230 height 26
click at [403, 193] on input "A_MIN-LOW_TARGET_DEPO_50DO50_120925" at bounding box center [418, 192] width 230 height 26
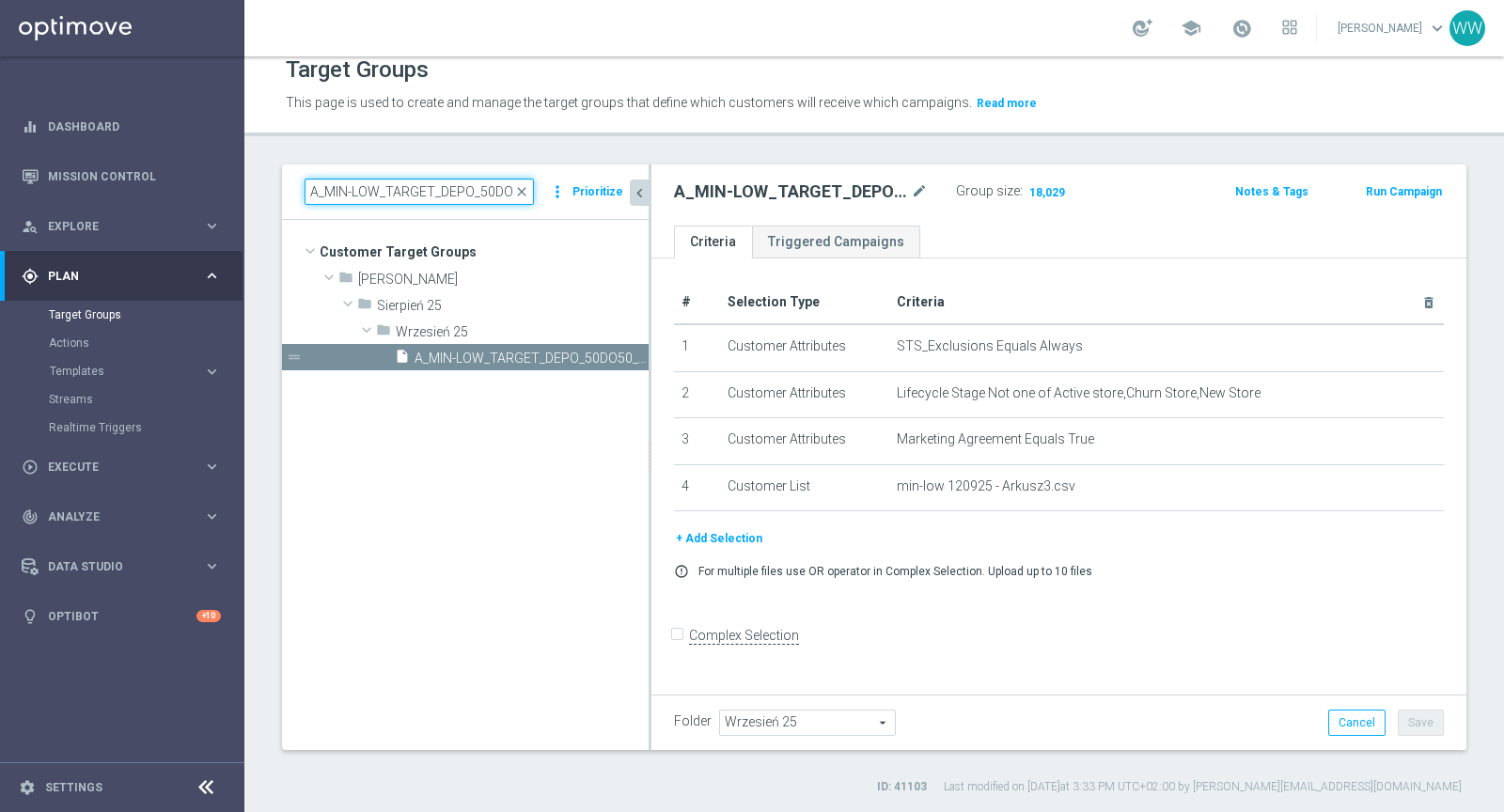
click at [403, 193] on input "A_MIN-LOW_TARGET_DEPO_50DO50_120925" at bounding box center [418, 192] width 230 height 26
paste input "HIGH_TARGET_DEPO_50DO50"
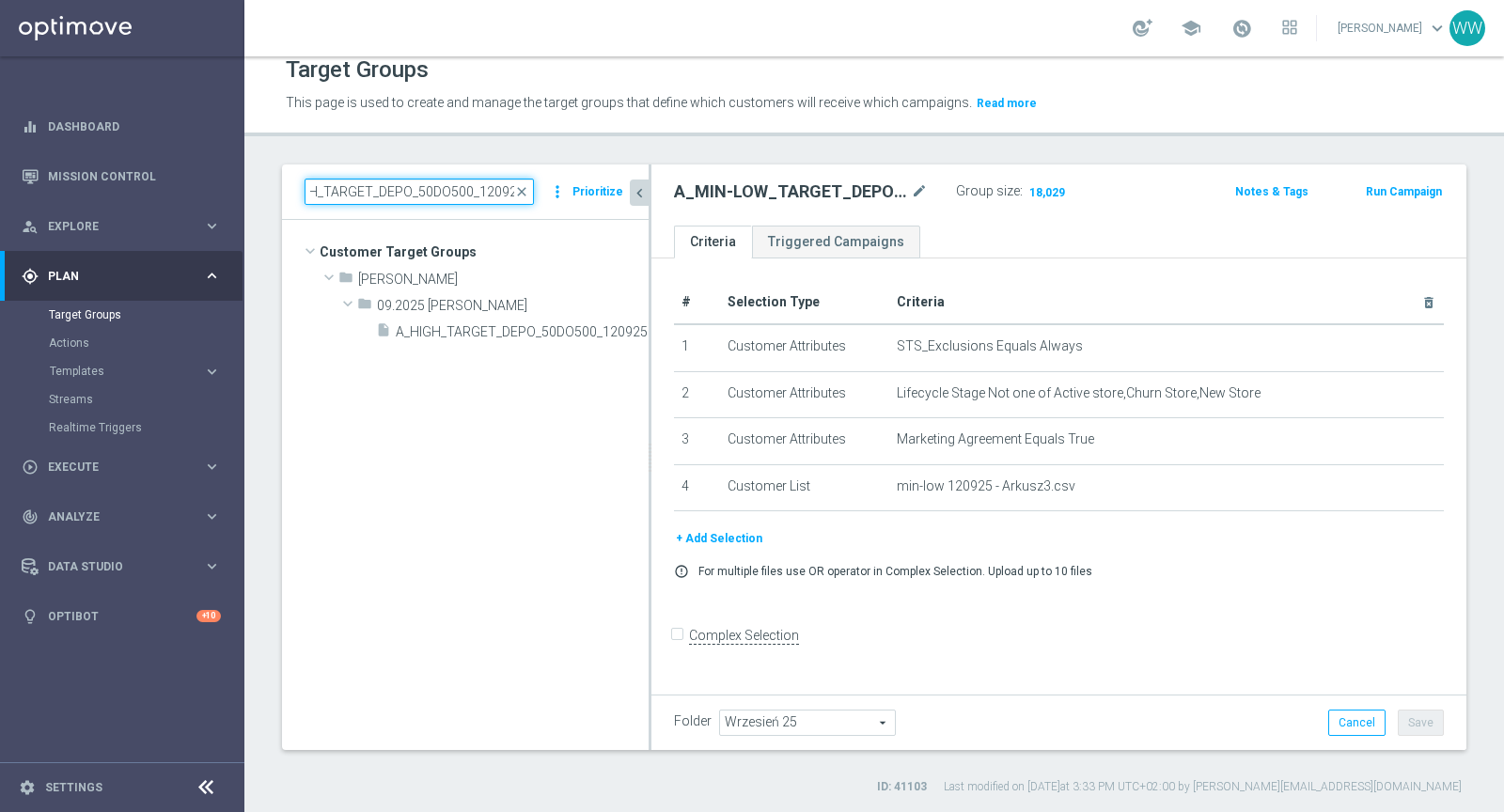
type input "A_HIGH_TARGET_DEPO_50DO500_120925"
click at [517, 342] on tree-viewport "Customer Target Groups library_add create_new_folder folder" at bounding box center [465, 484] width 367 height 529
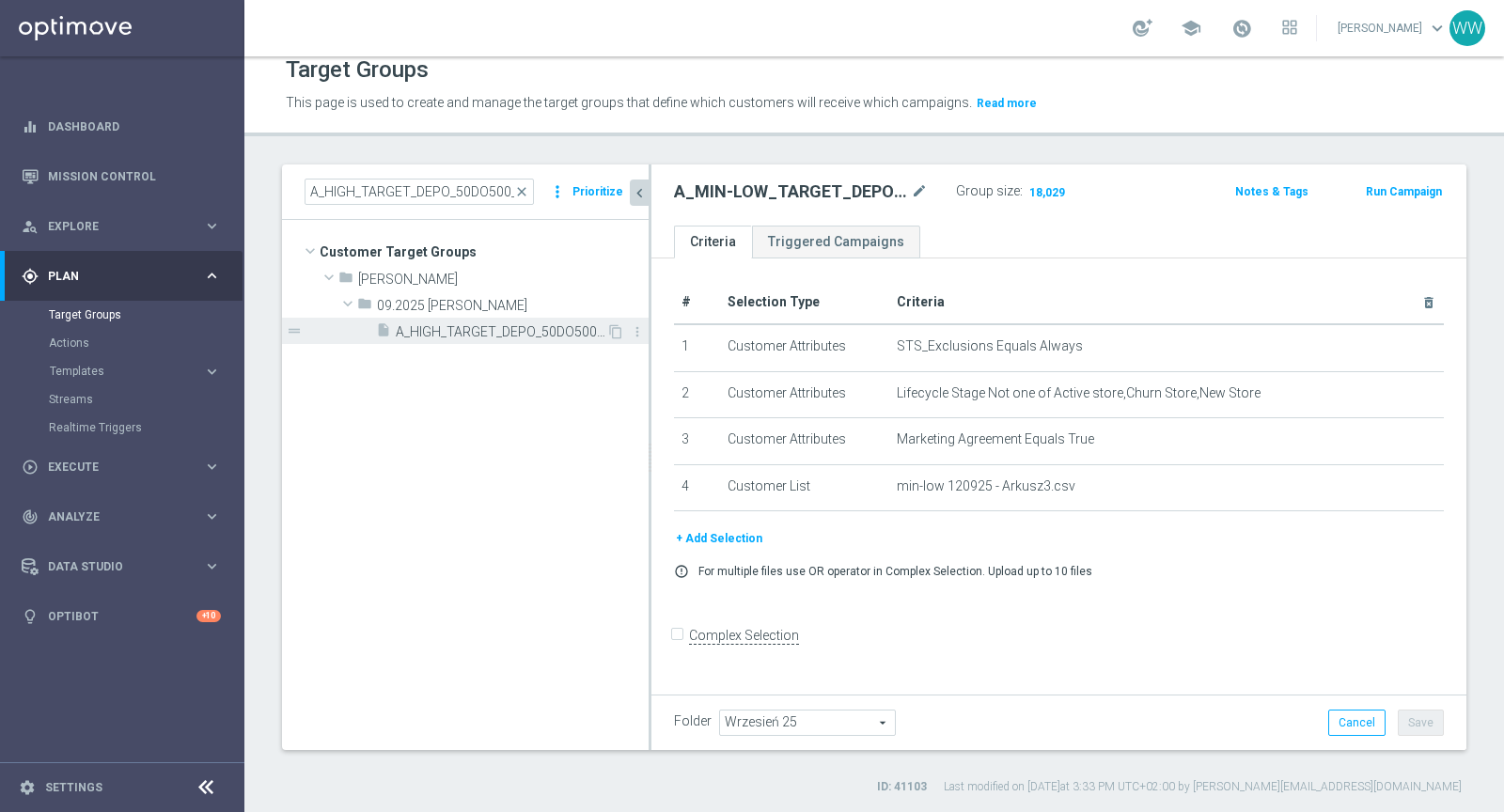
click at [509, 329] on span "A_HIGH_TARGET_DEPO_50DO500_120925" at bounding box center [501, 332] width 211 height 16
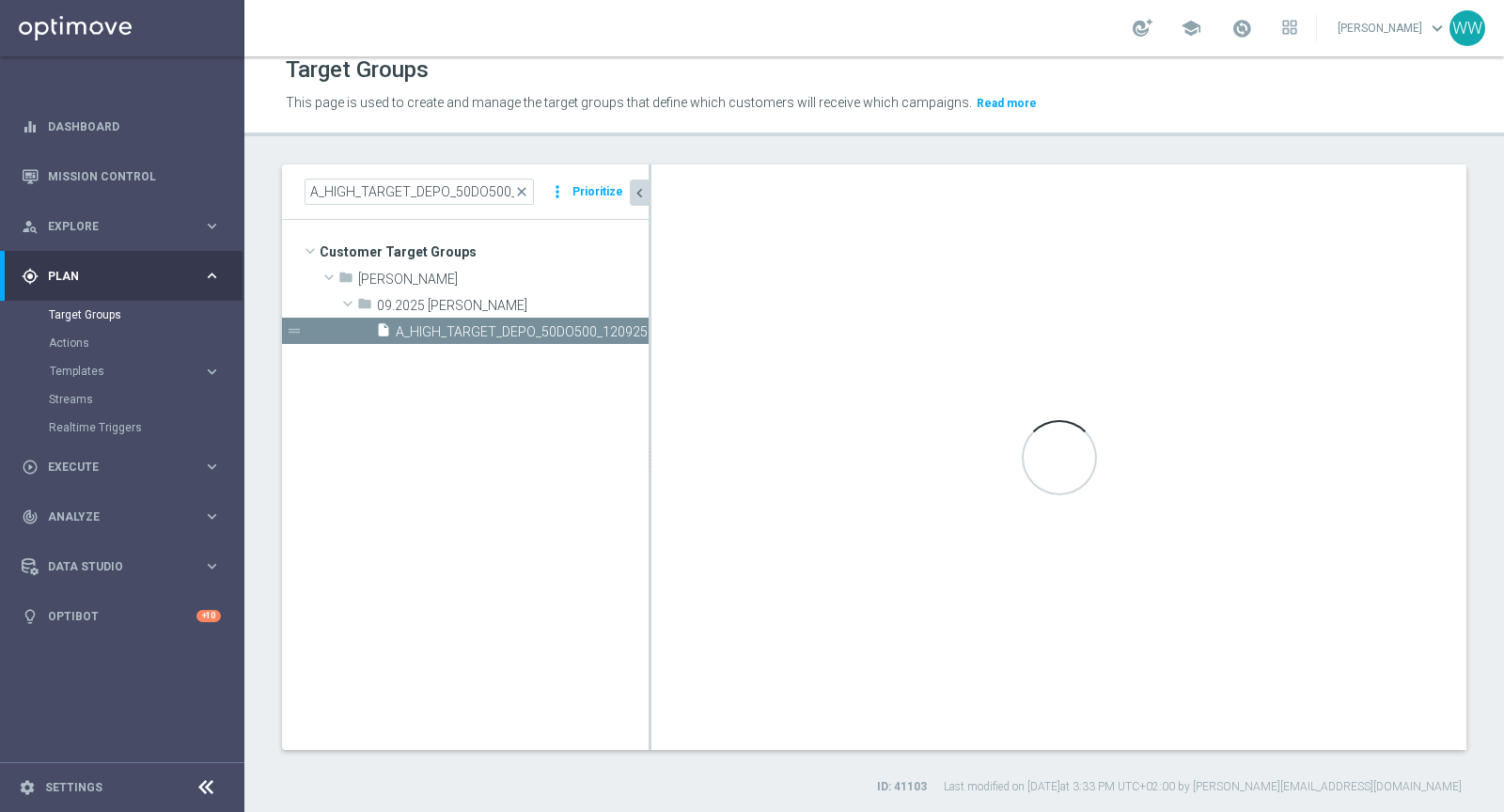
type input "09.2025 [PERSON_NAME]"
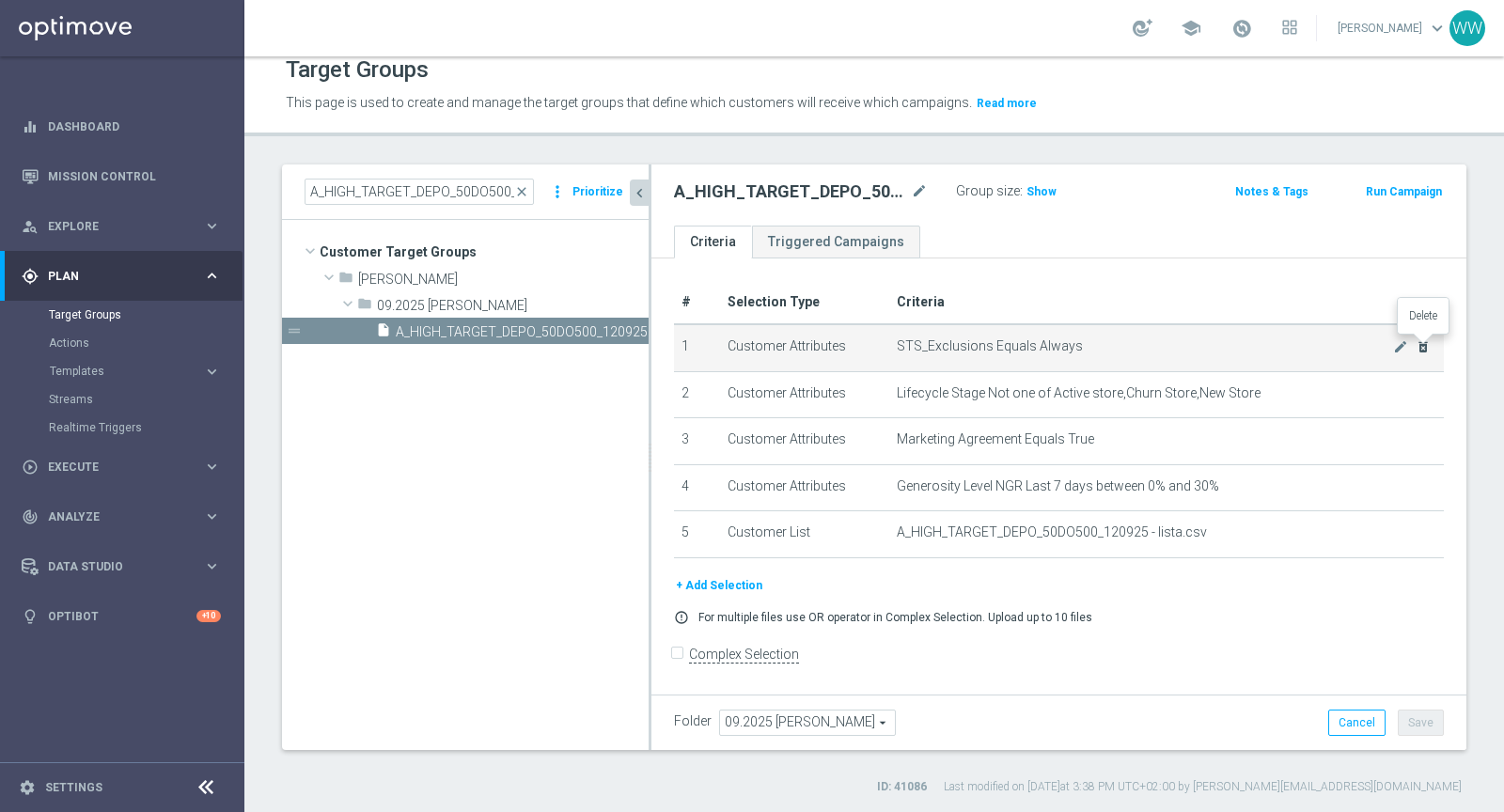
click at [1423, 344] on icon "delete_forever" at bounding box center [1422, 346] width 15 height 15
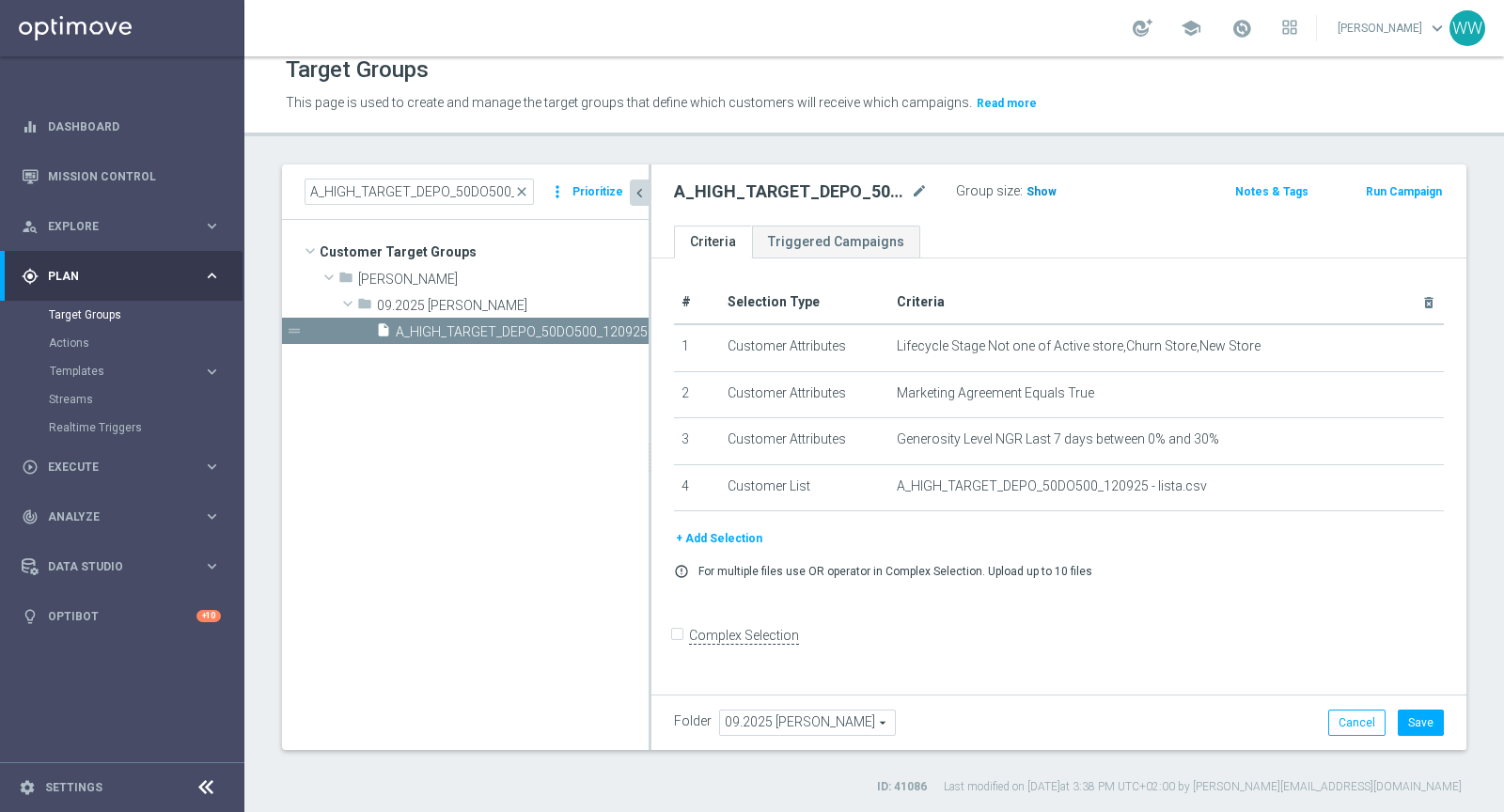
click at [1039, 199] on h3 "Show" at bounding box center [1041, 191] width 34 height 21
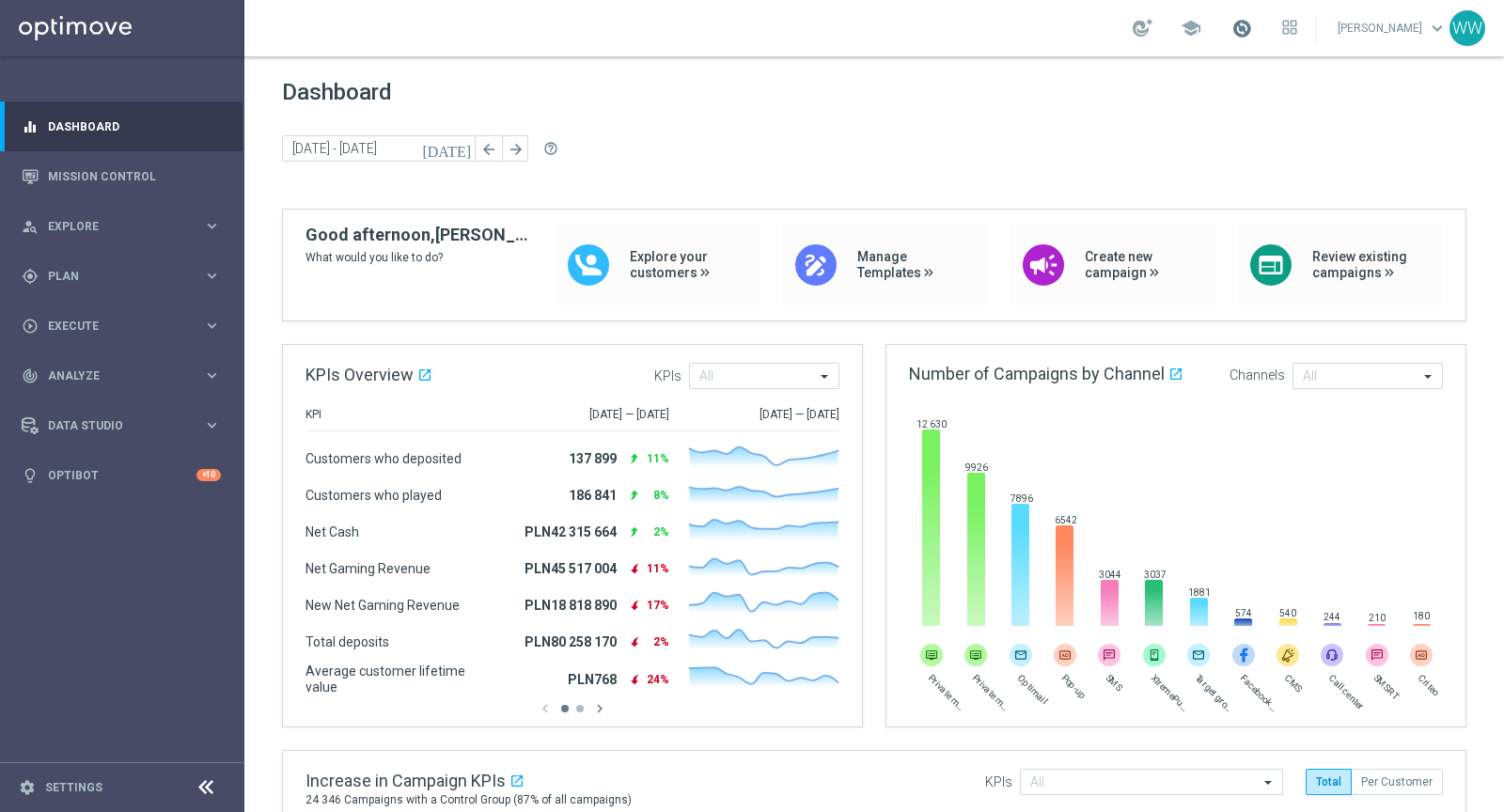
click at [1247, 34] on span at bounding box center [1241, 28] width 21 height 21
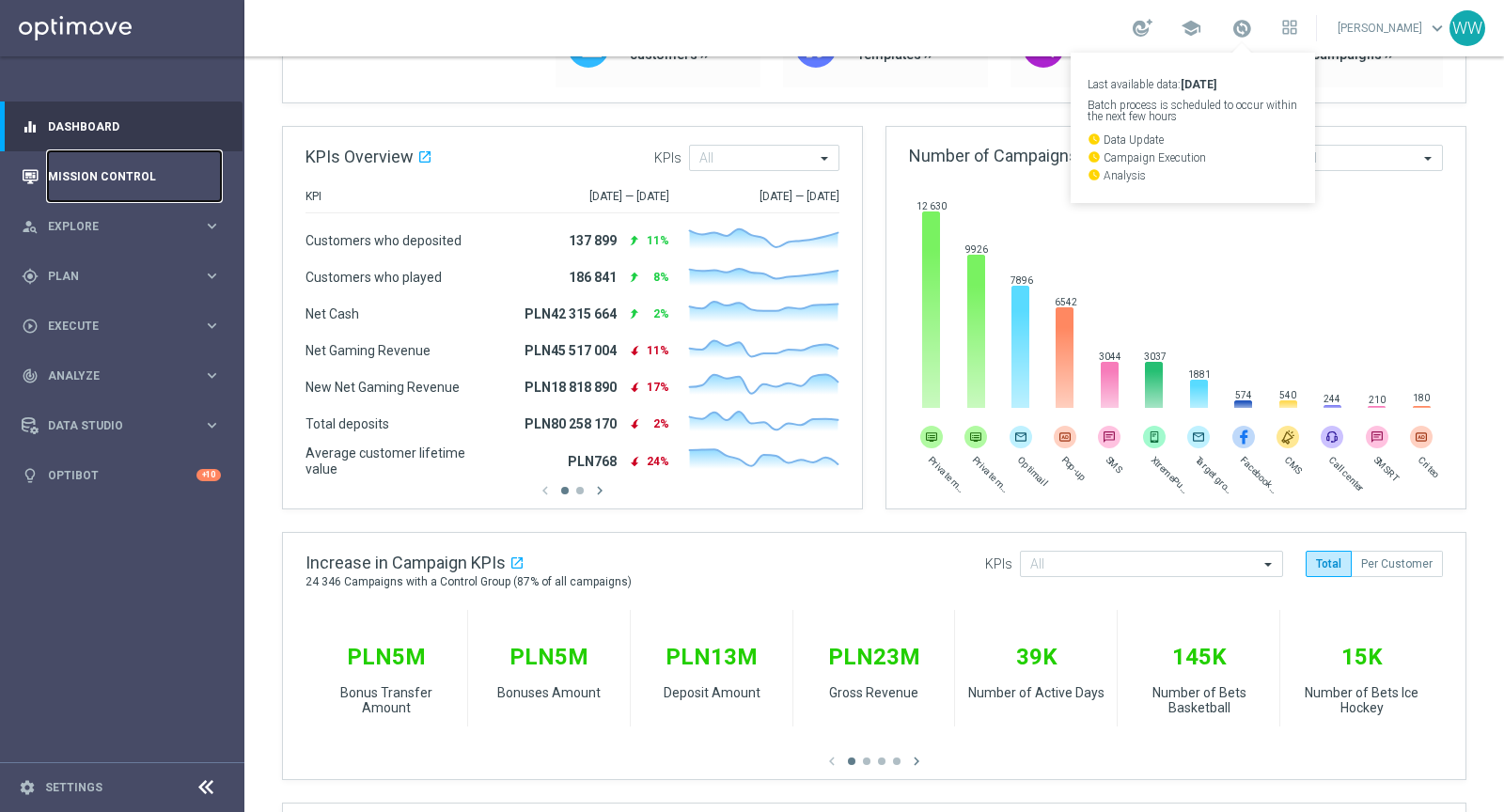
click at [98, 188] on link "Mission Control" at bounding box center [134, 176] width 173 height 50
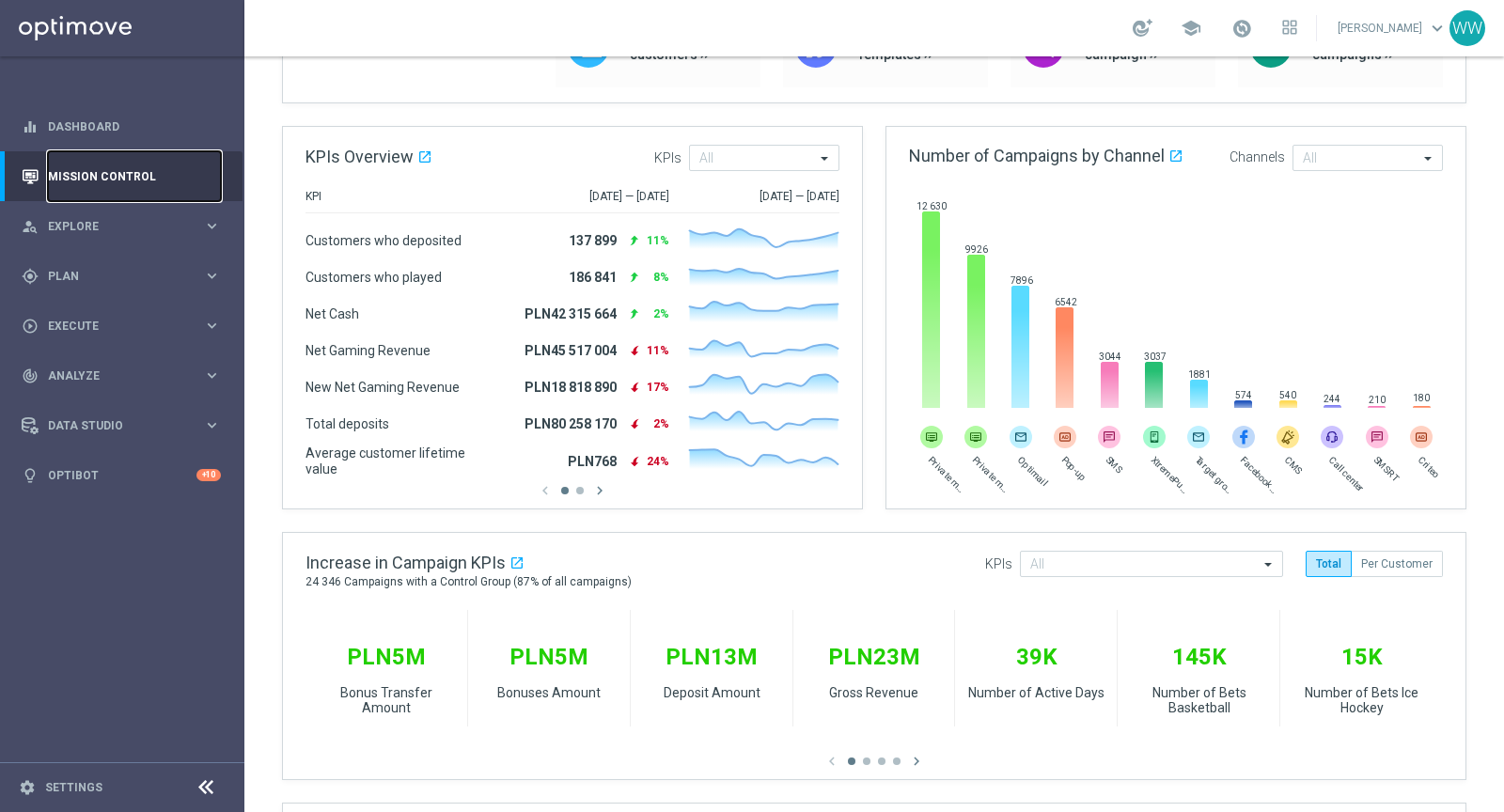
scroll to position [0, 0]
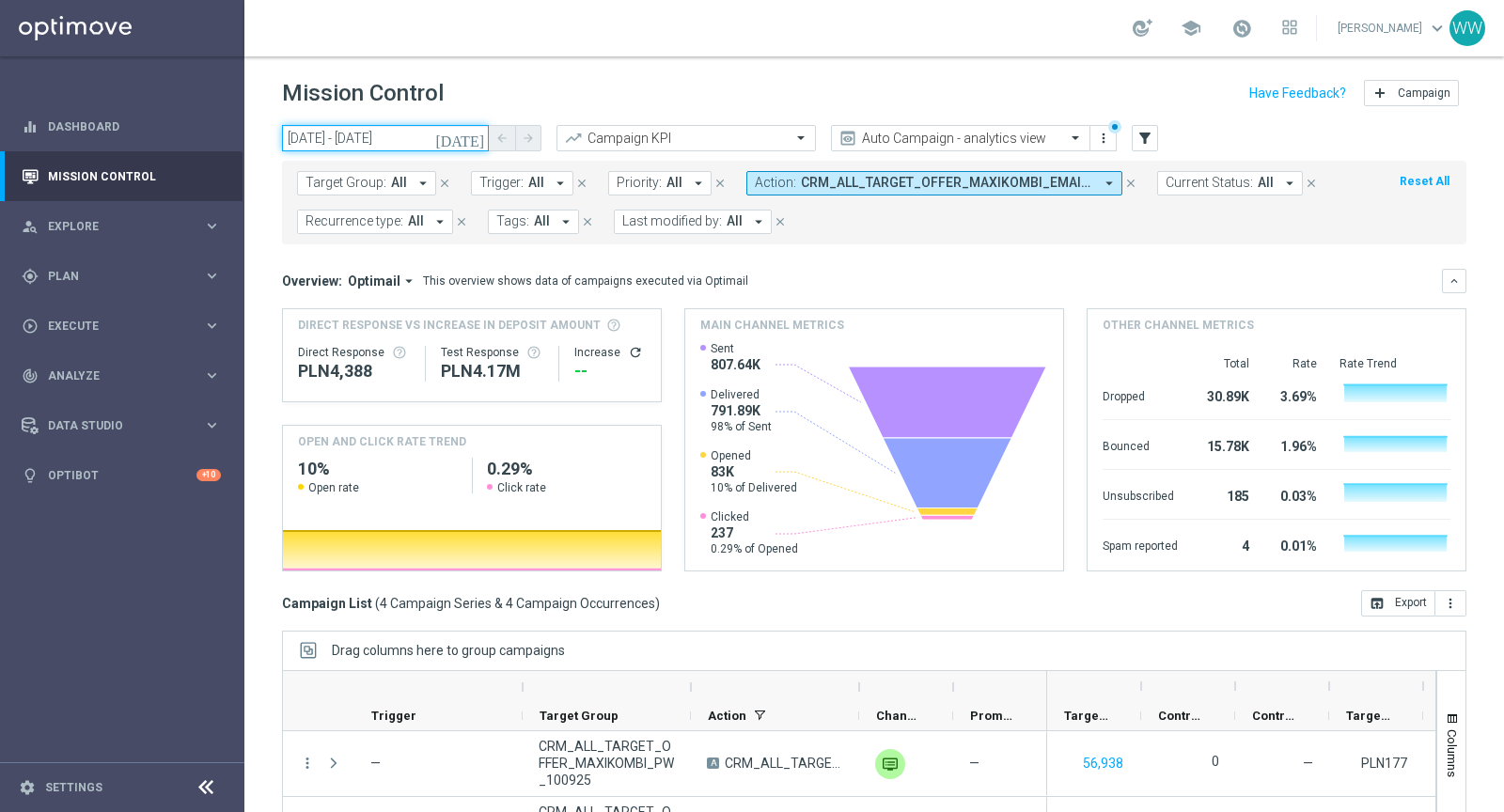
click at [423, 138] on input "10 Sep 2025 - 10 Sep 2025" at bounding box center [386, 138] width 207 height 26
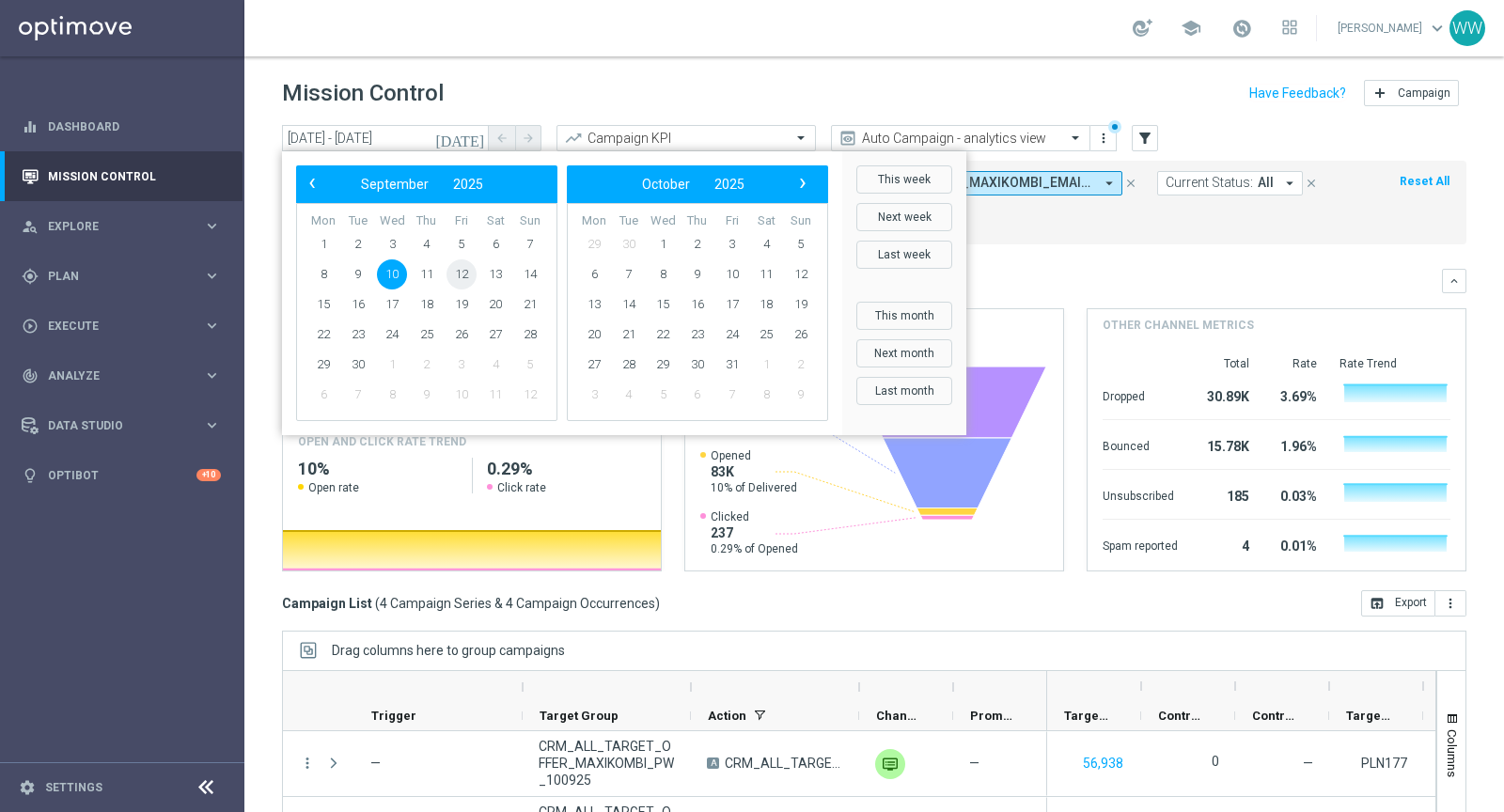
click at [472, 272] on span "12" at bounding box center [461, 274] width 30 height 30
type input "12 Sep 2025 - 12 Sep 2025"
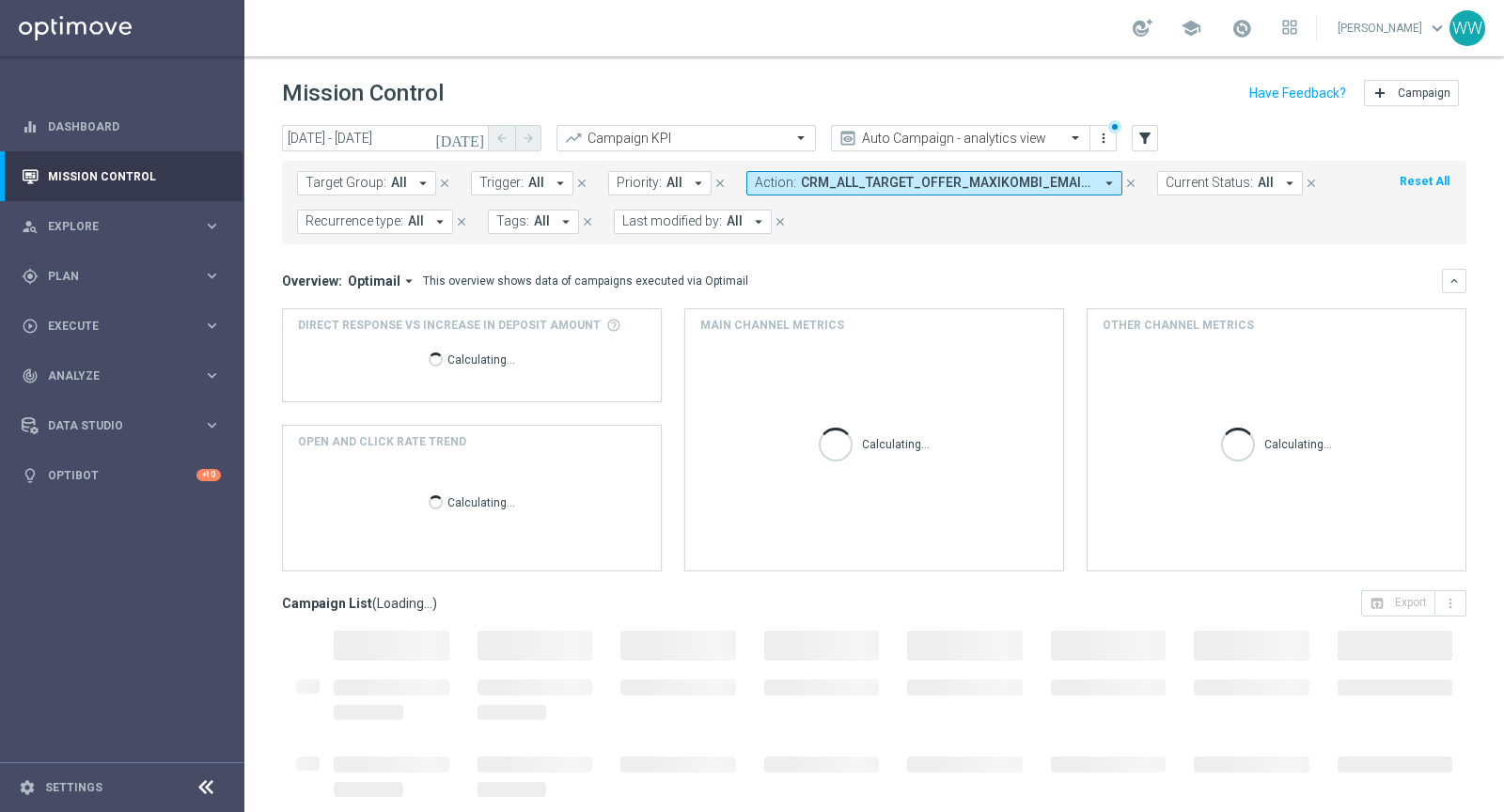
click at [800, 187] on span "CRM_ALL_TARGET_OFFER_MAXIKOMBI_EMAIL_100925, CRM_ALL_TARGET_OFFER_MAXIKOMBI_PW_…" at bounding box center [946, 183] width 292 height 16
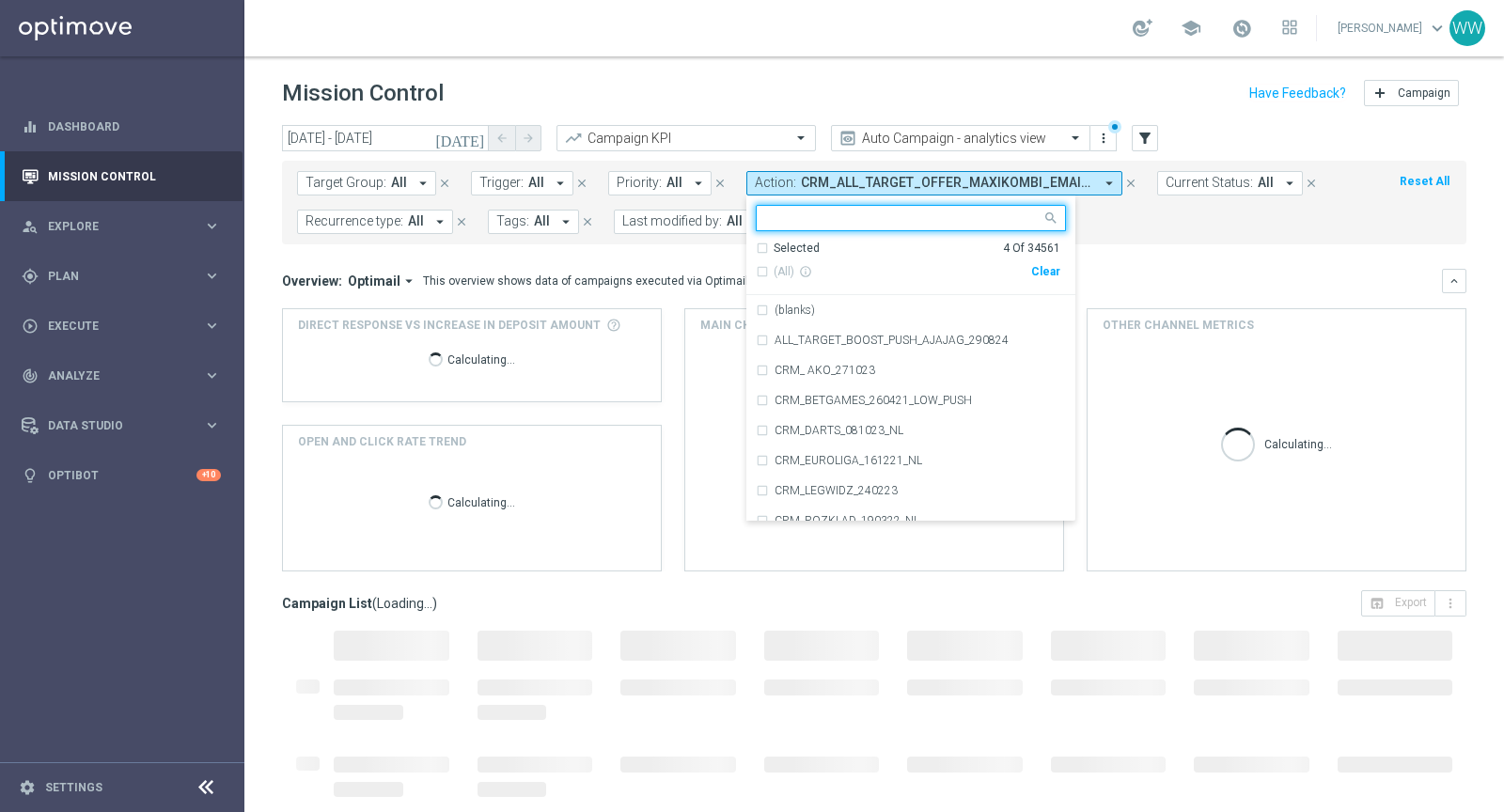
click at [0, 0] on div "Clear" at bounding box center [0, 0] width 0 height 0
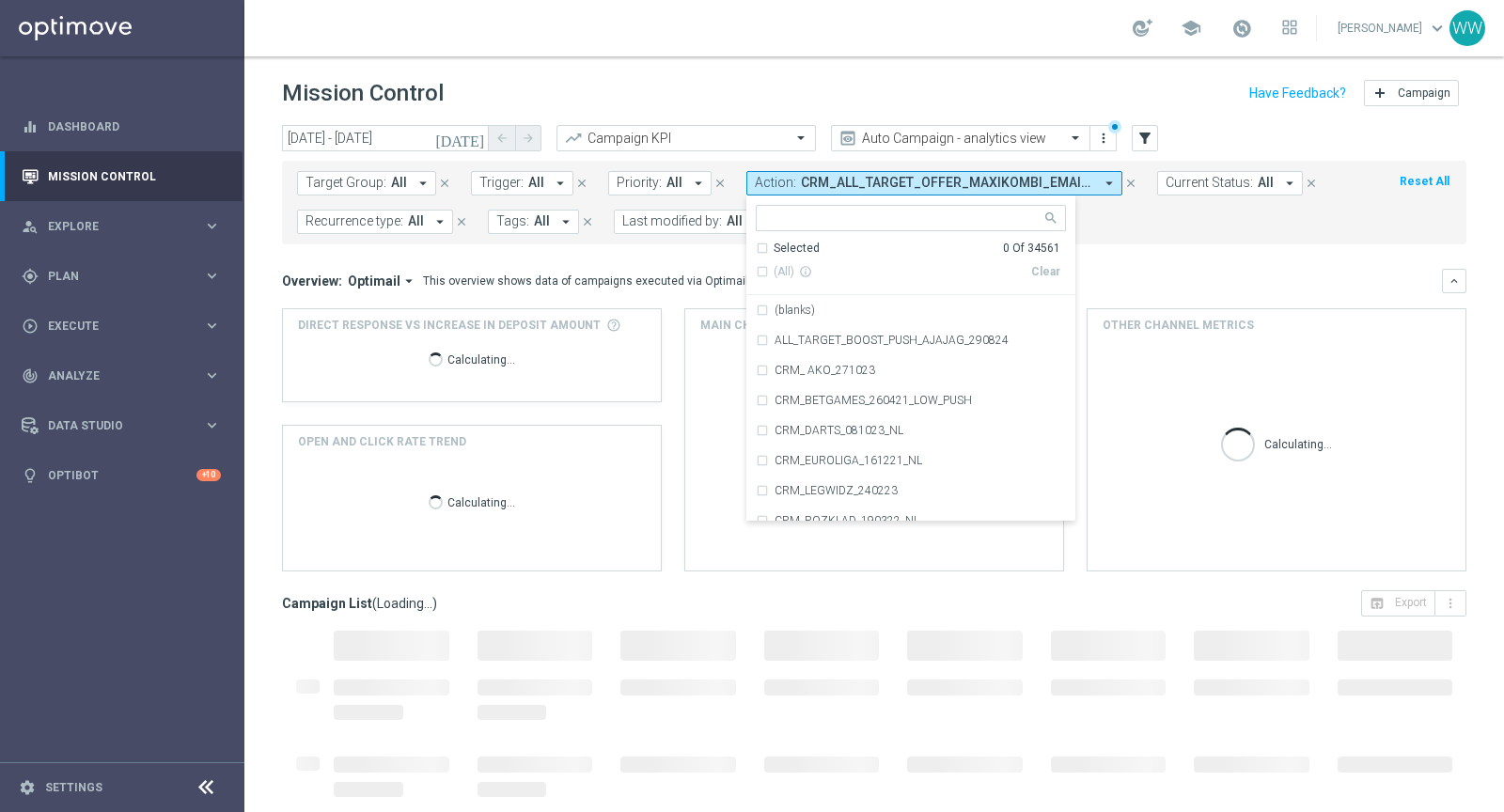
click at [1110, 268] on div "Overview: Optimail arrow_drop_down This overview shows data of campaigns execut…" at bounding box center [874, 280] width 1184 height 25
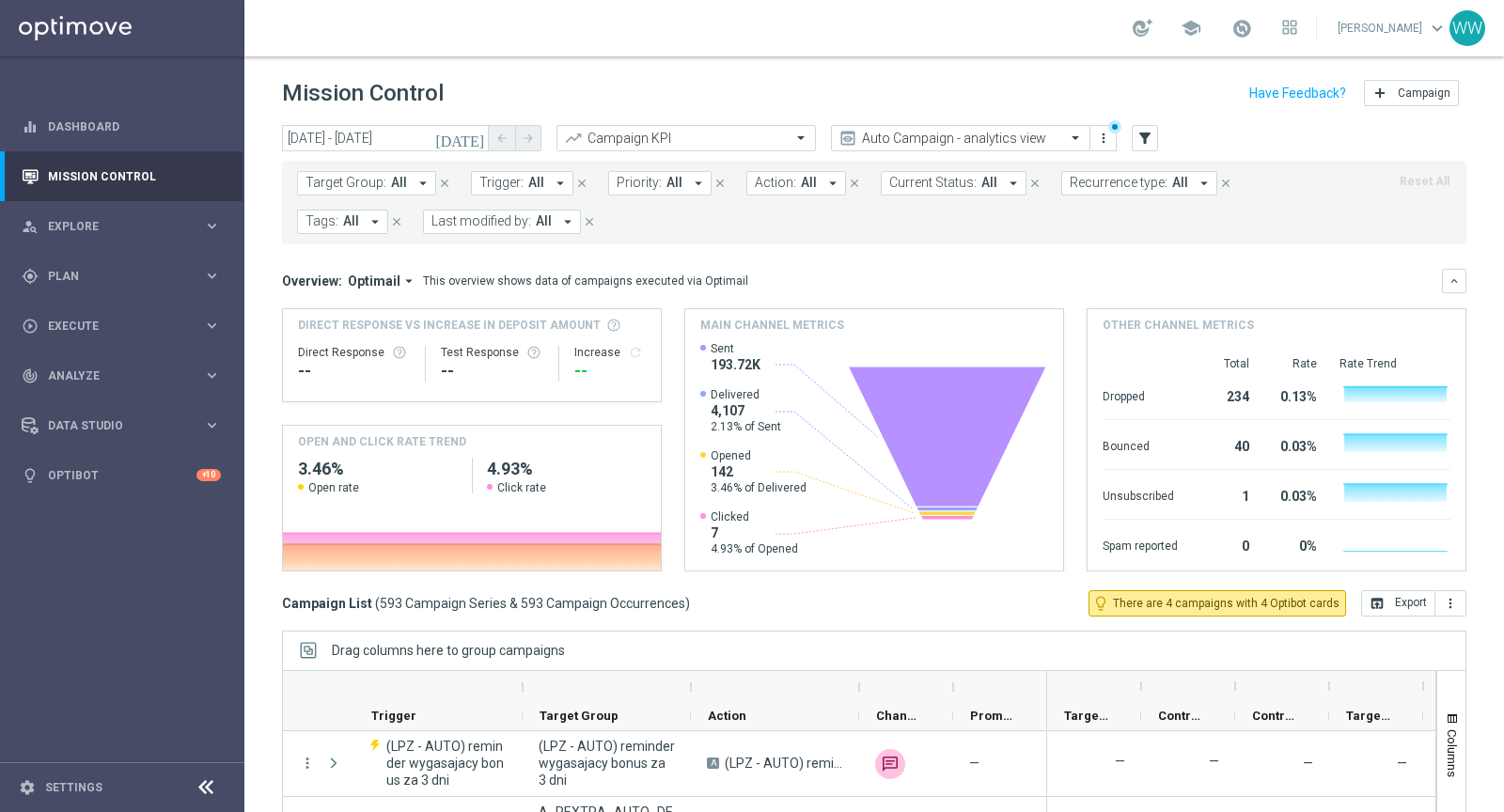
click at [338, 214] on span "Tags:" at bounding box center [321, 222] width 33 height 16
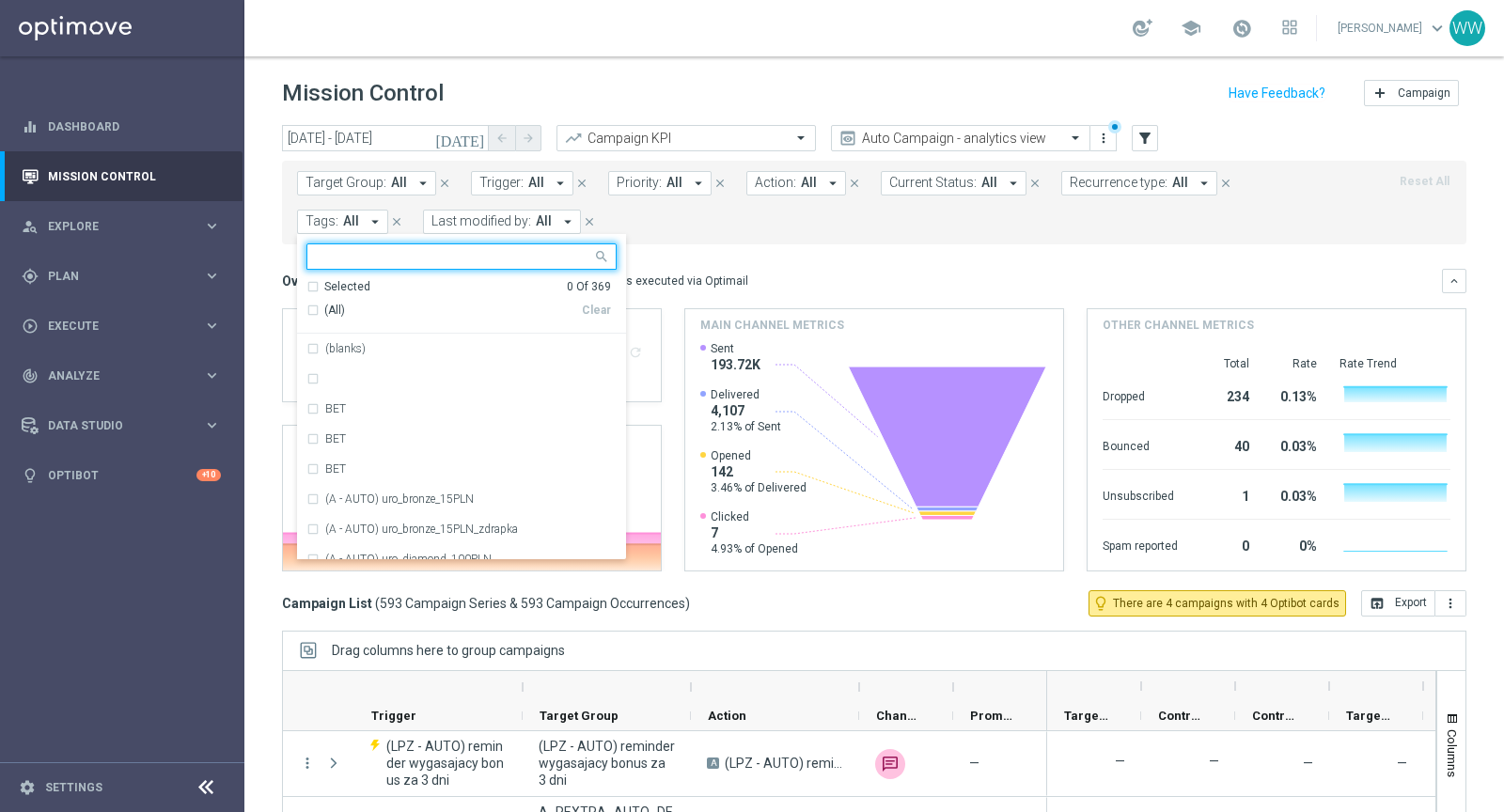
scroll to position [0, 20]
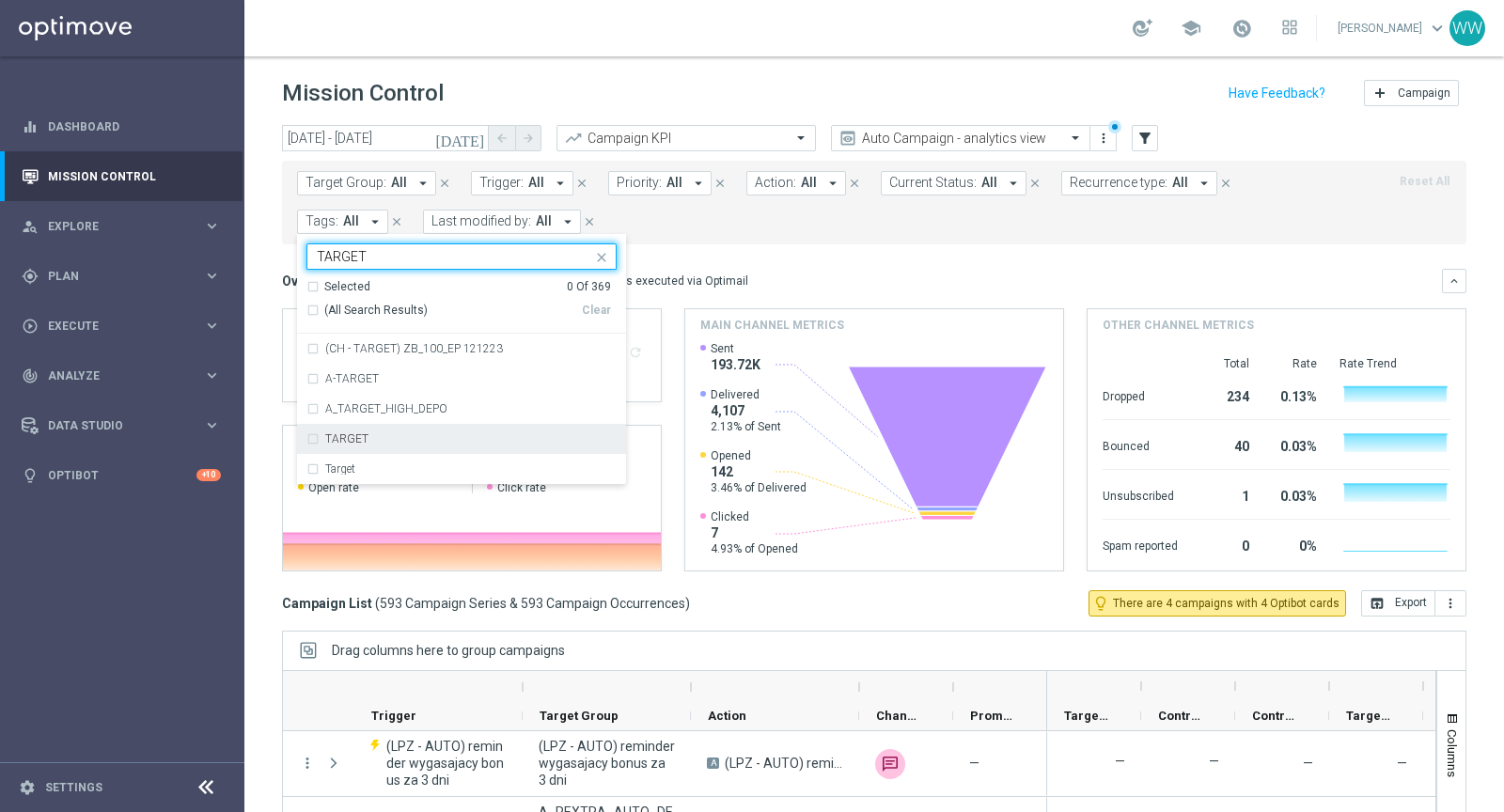
click at [616, 423] on div "TARGET" at bounding box center [461, 438] width 310 height 30
type input "TARGET"
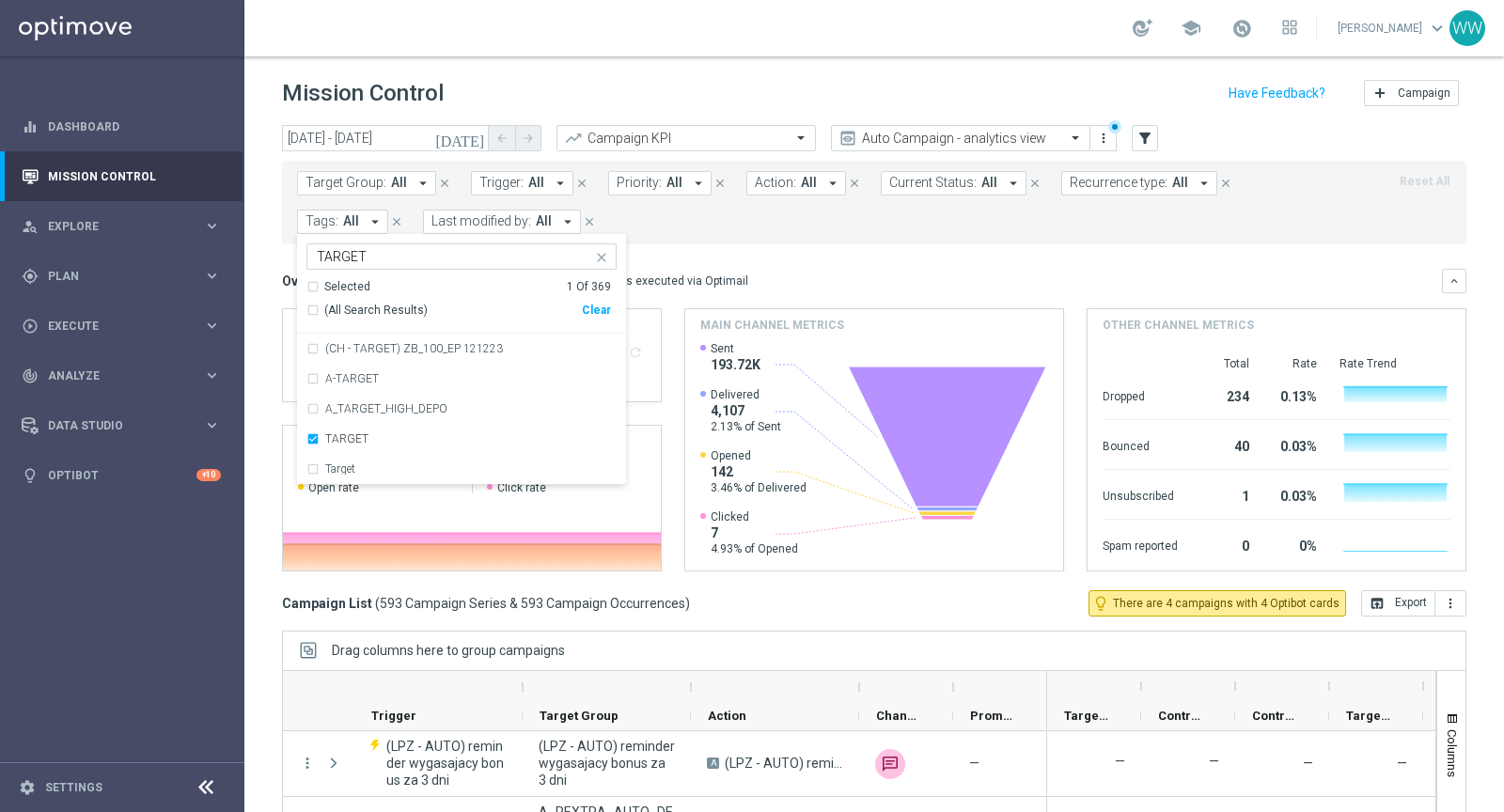
click at [1038, 247] on mini-dashboard "Overview: Optimail arrow_drop_down This overview shows data of campaigns execut…" at bounding box center [874, 417] width 1184 height 346
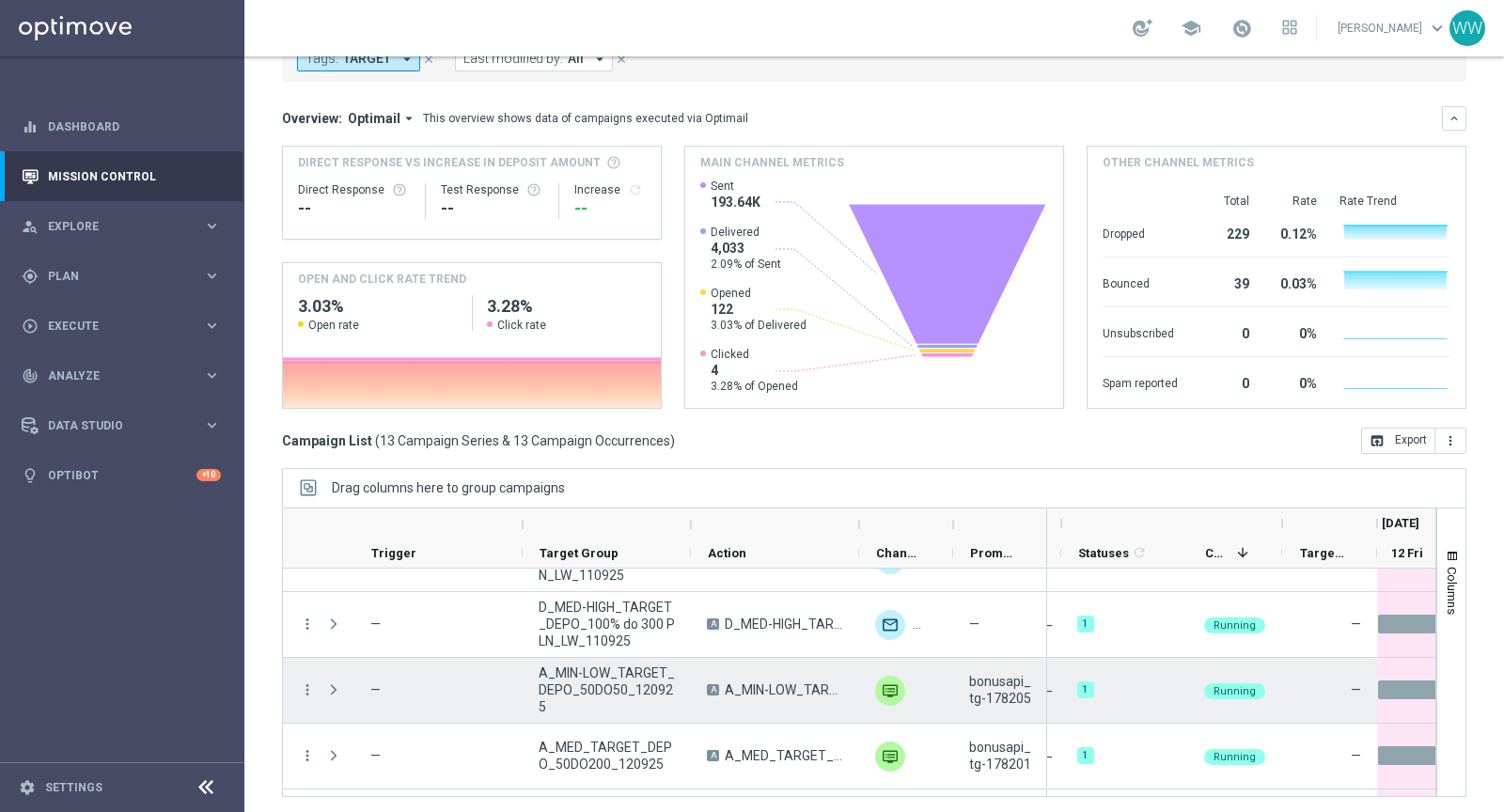
scroll to position [264, 0]
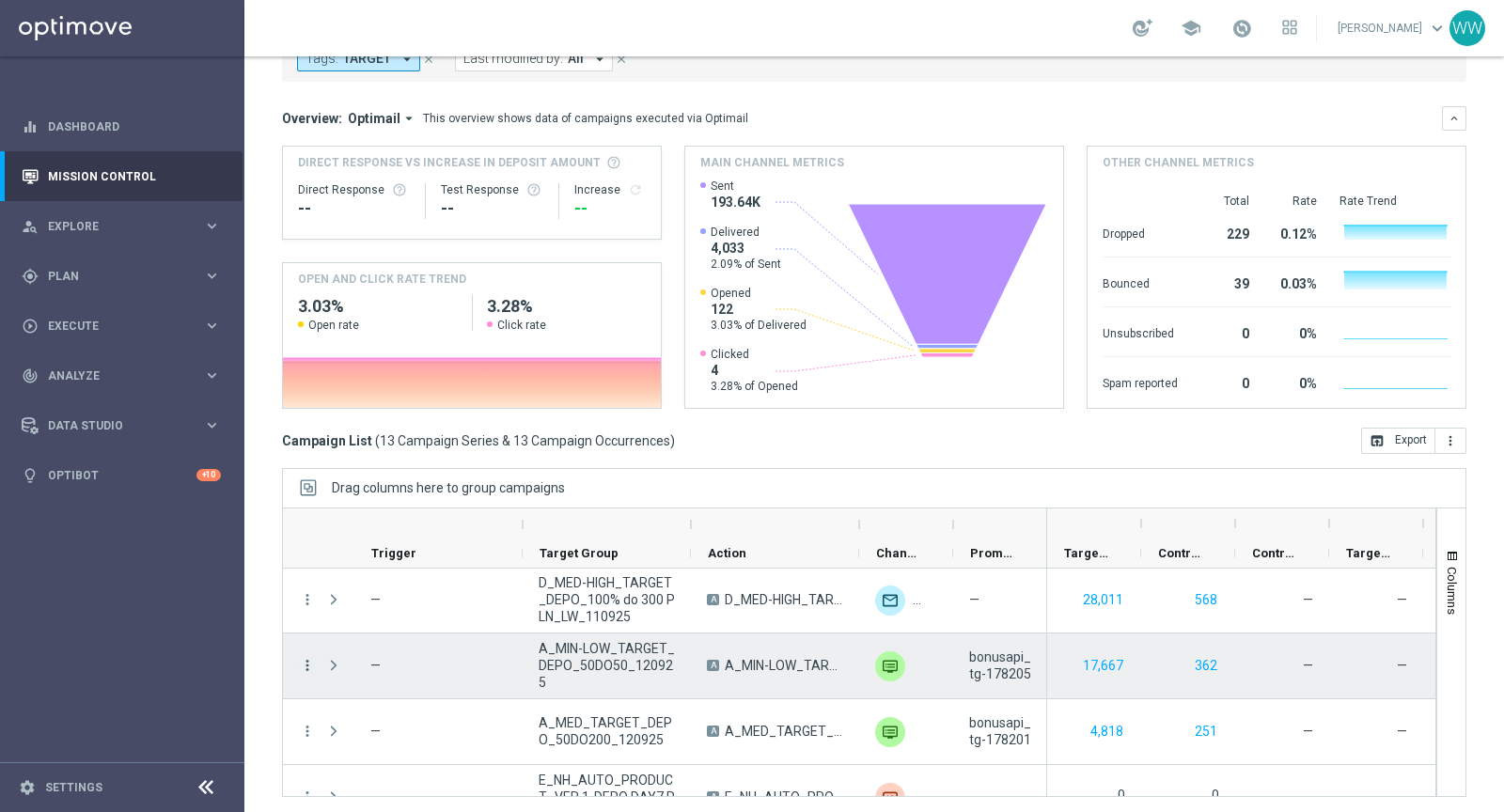
click at [313, 659] on icon "more_vert" at bounding box center [307, 665] width 17 height 17
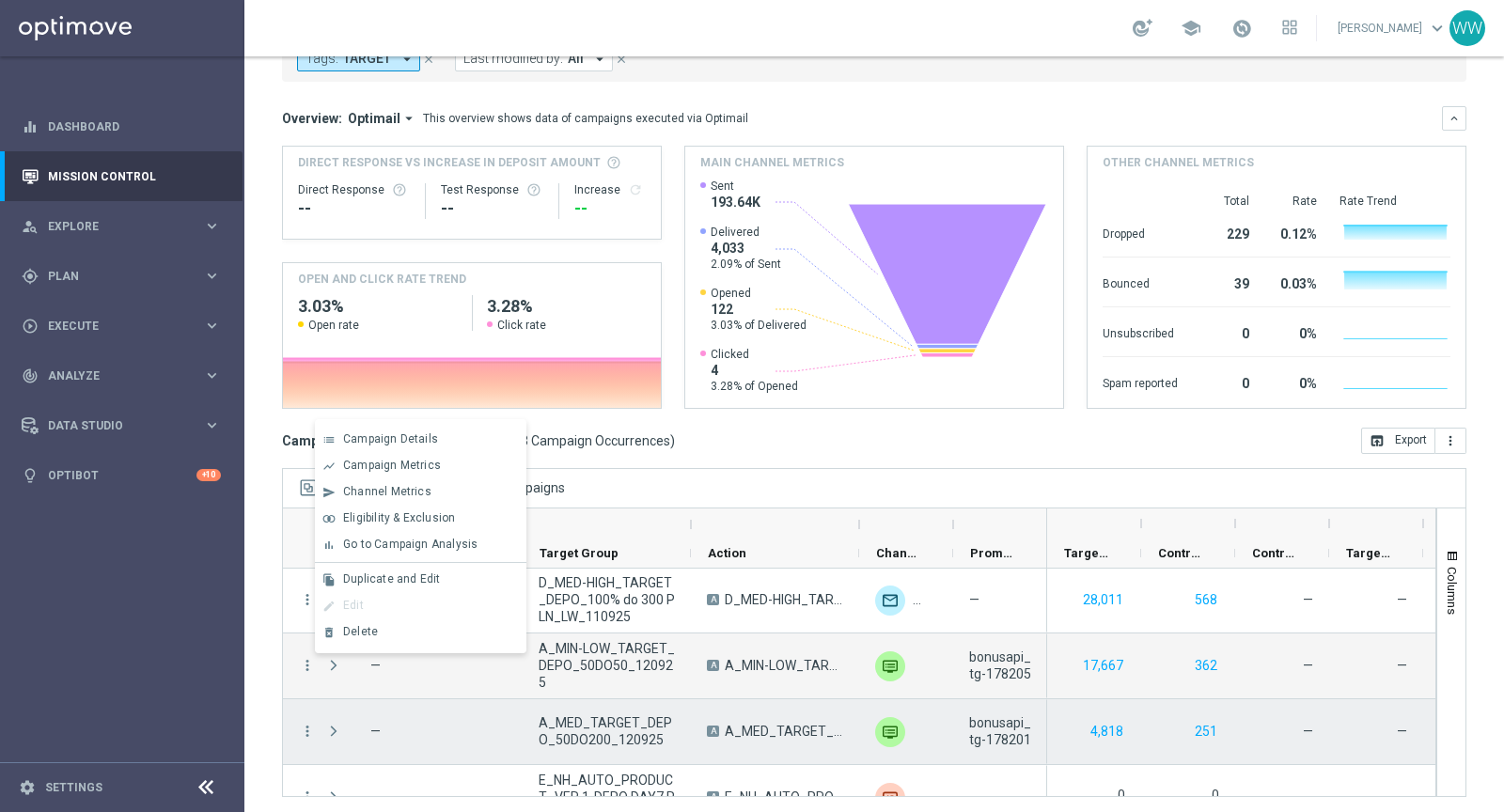
click at [303, 717] on div "more_vert" at bounding box center [300, 731] width 34 height 65
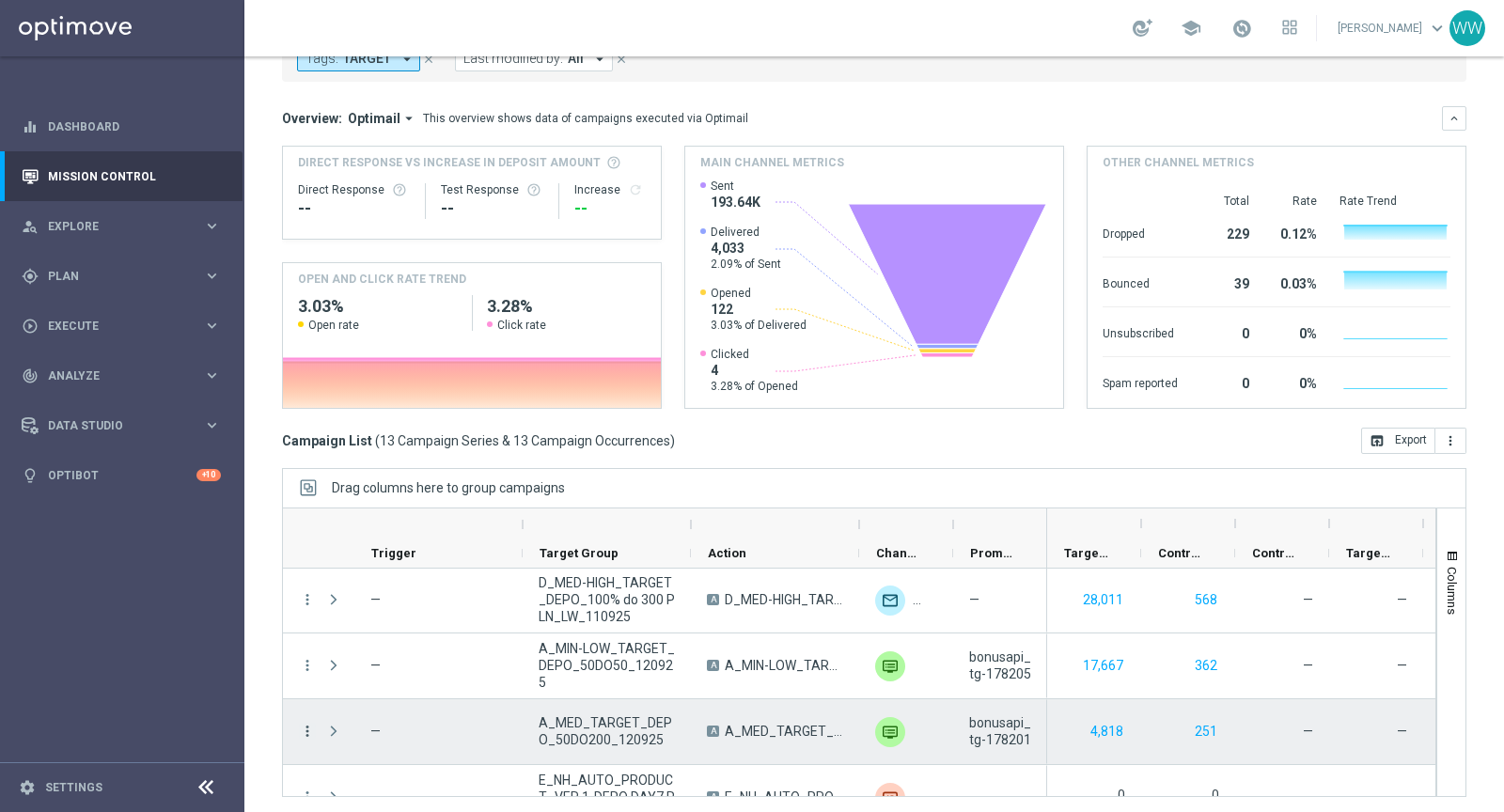
click at [304, 727] on icon "more_vert" at bounding box center [307, 731] width 17 height 17
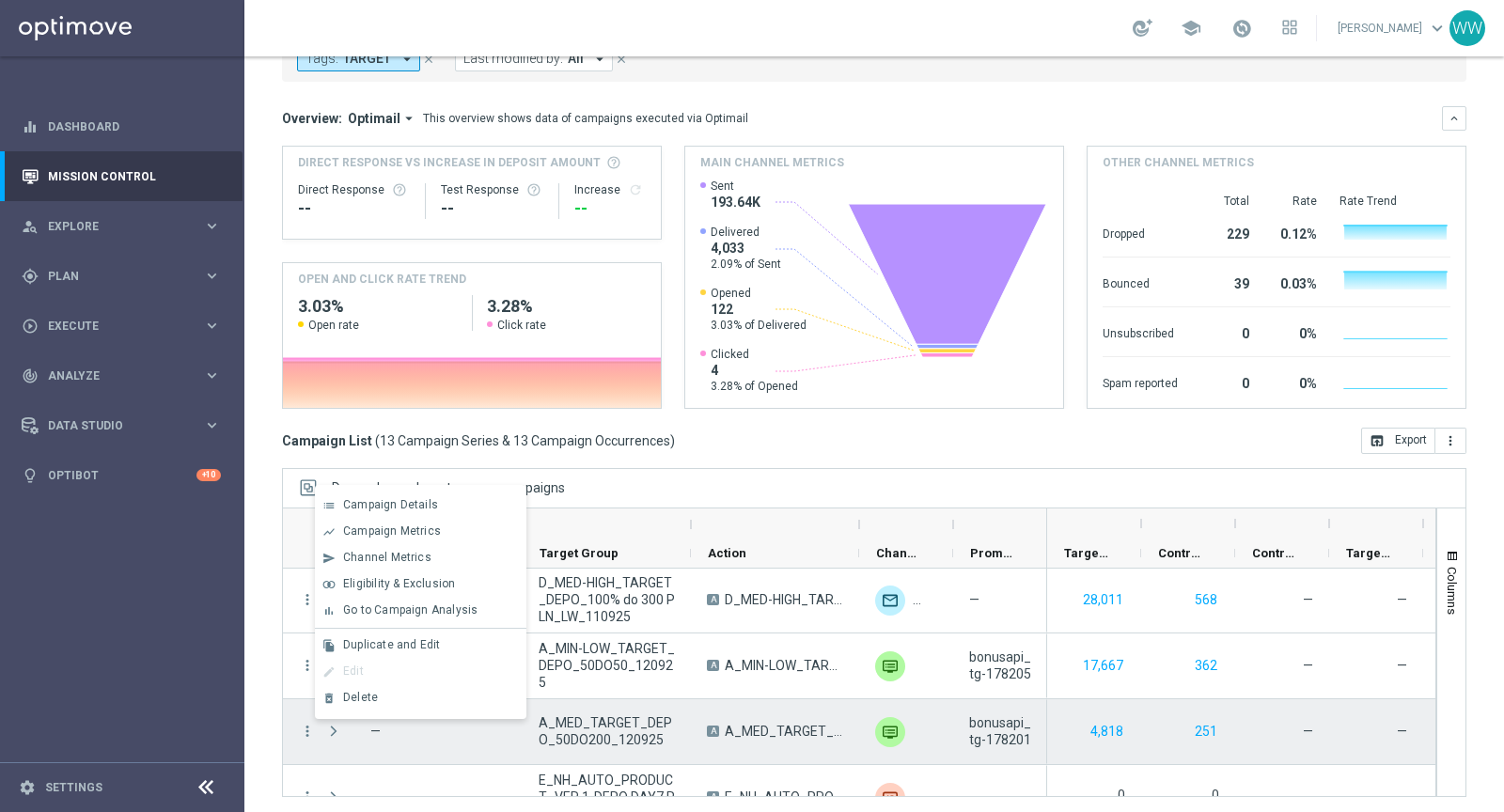
click at [284, 699] on div "more_vert" at bounding box center [300, 731] width 34 height 65
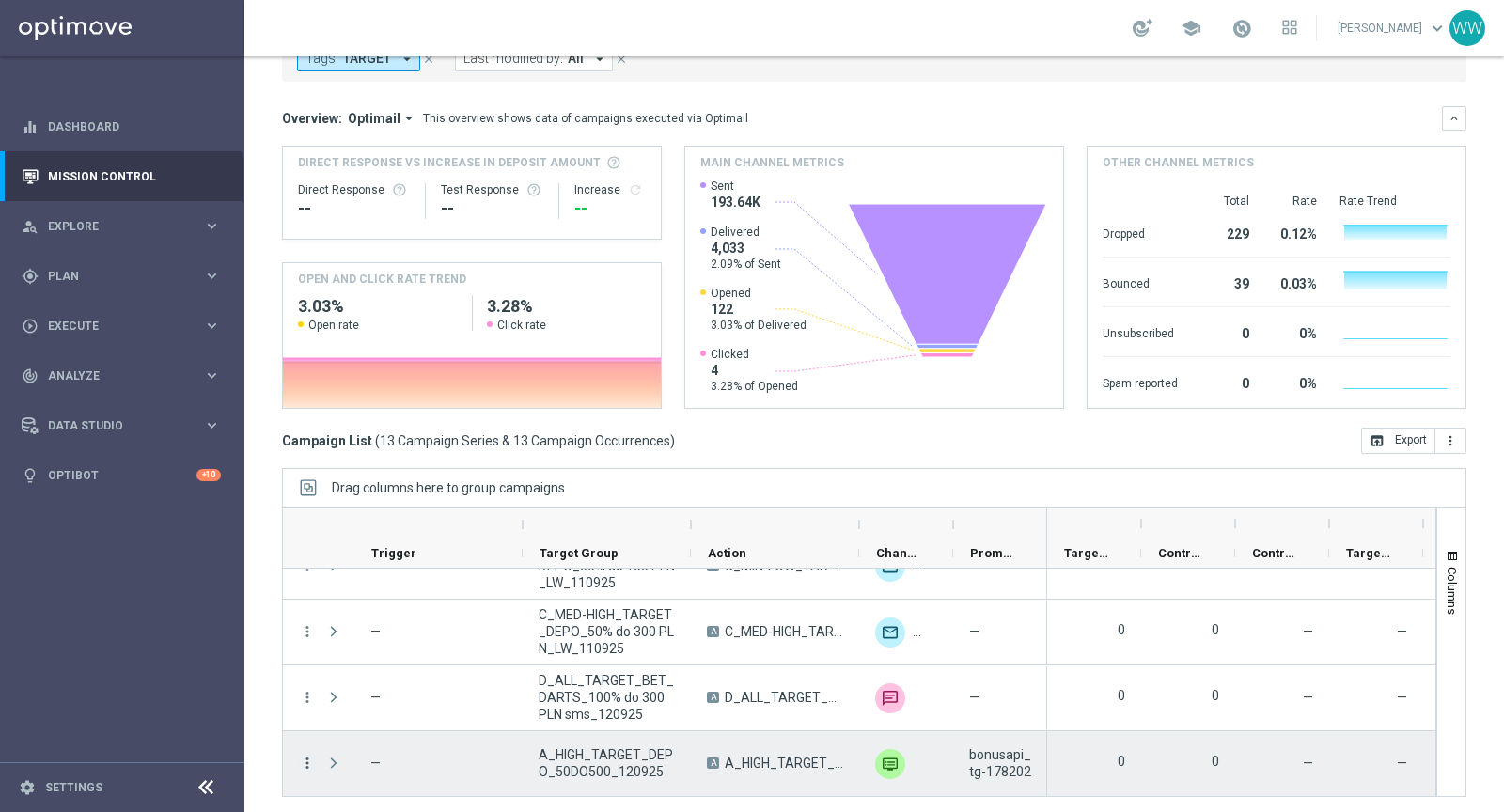
click at [301, 759] on icon "more_vert" at bounding box center [307, 762] width 17 height 17
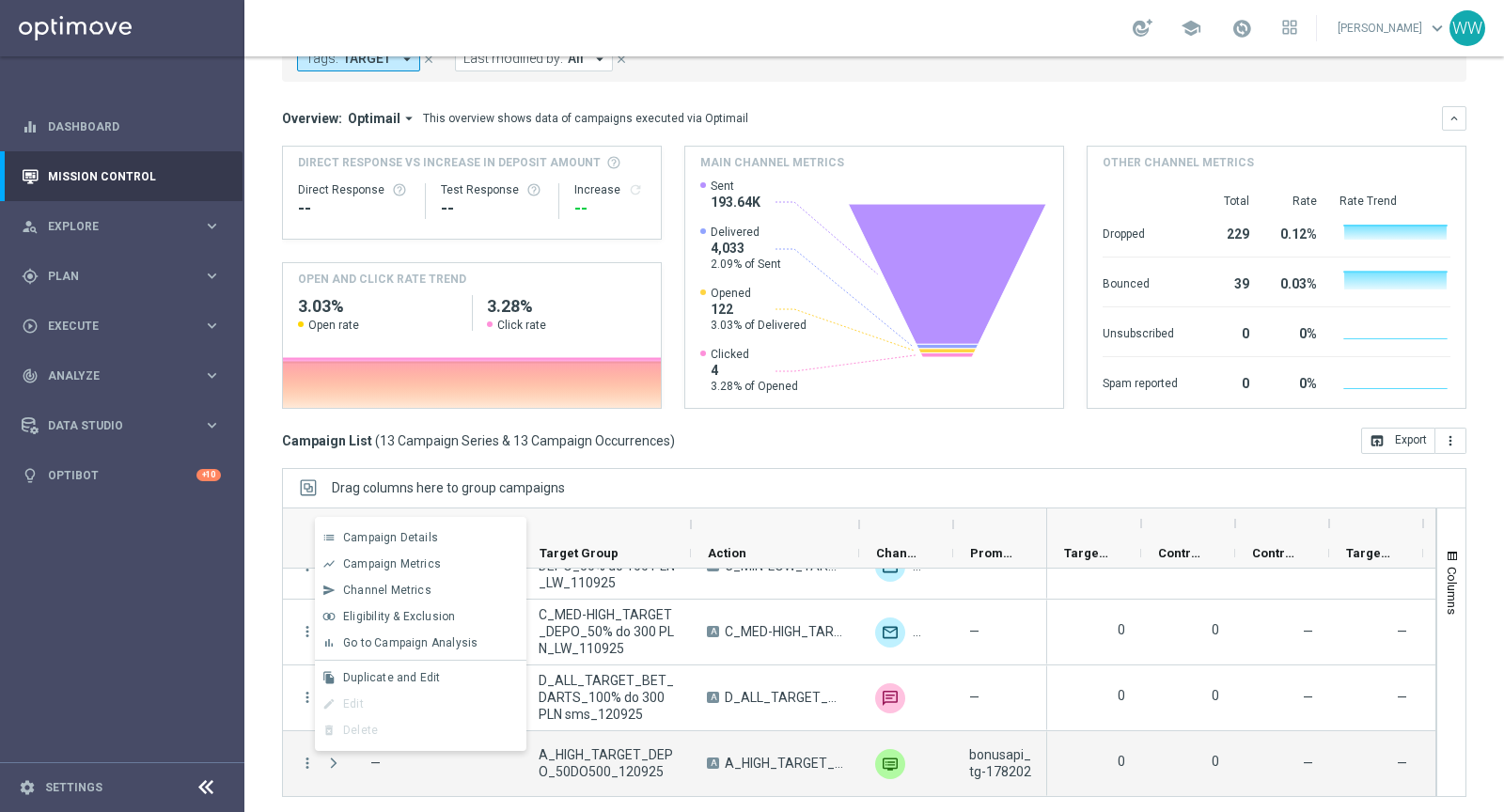
click at [269, 680] on div "Mission Control add Campaign today 12 Sep 2025 - 12 Sep 2025 arrow_back arrow_f…" at bounding box center [874, 434] width 1259 height 755
